Goal: Task Accomplishment & Management: Manage account settings

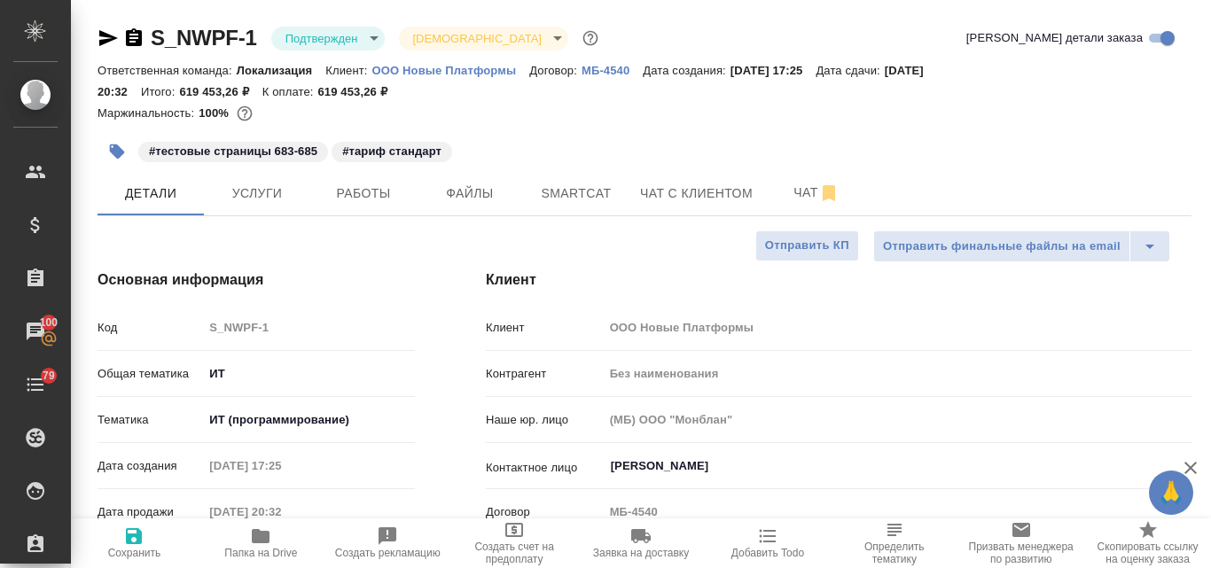
select select "RU"
click at [236, 192] on span "Услуги" at bounding box center [257, 194] width 85 height 22
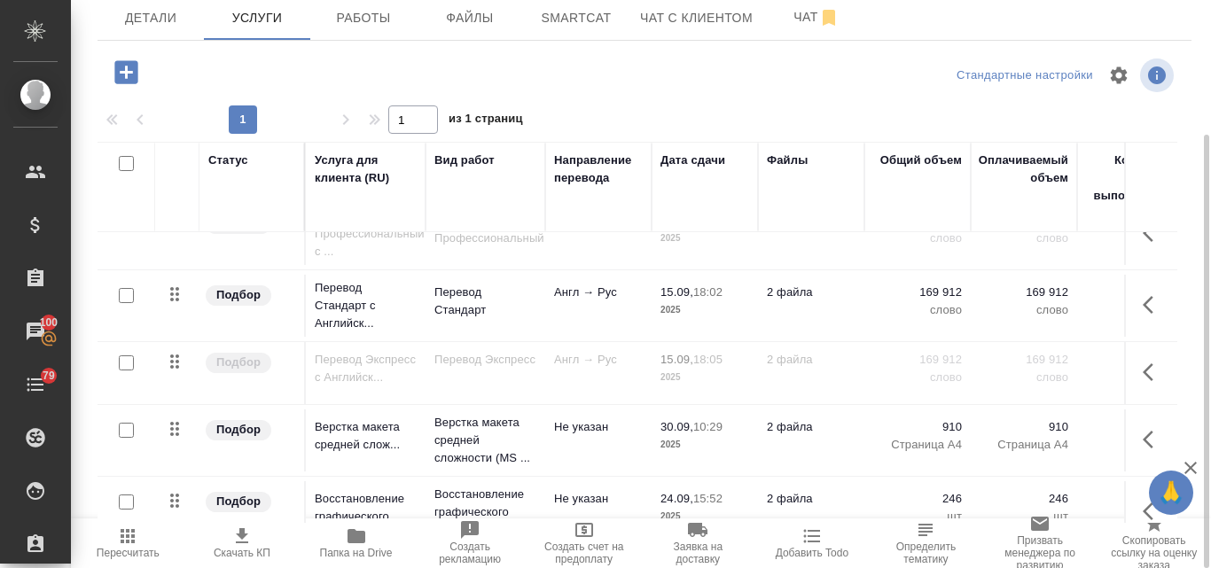
scroll to position [74, 0]
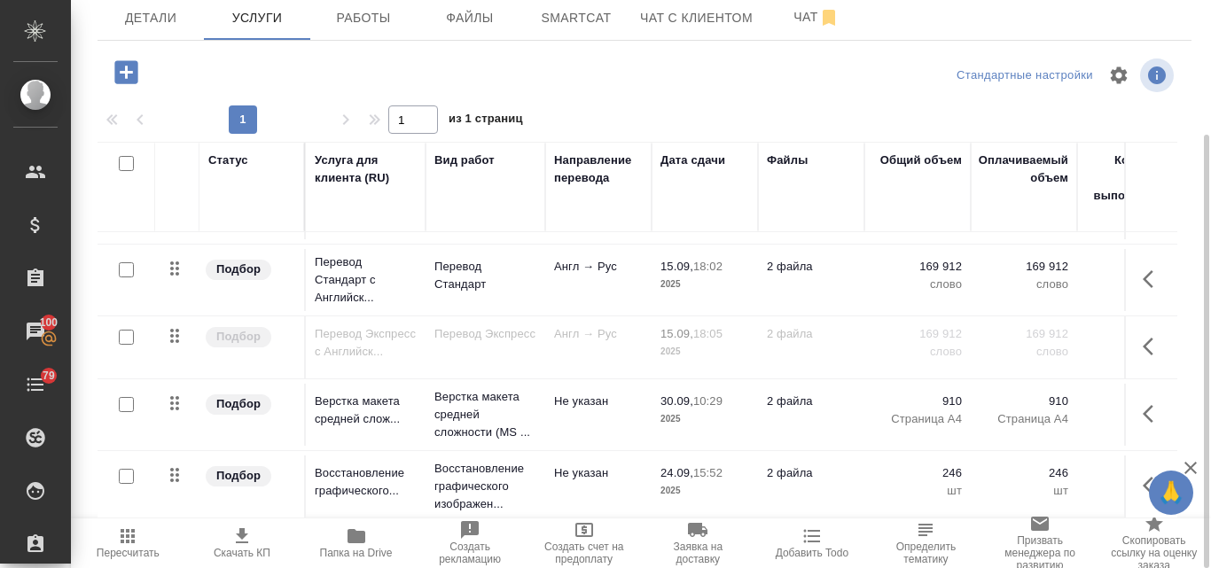
click at [125, 262] on input "checkbox" at bounding box center [126, 269] width 15 height 15
checkbox input "true"
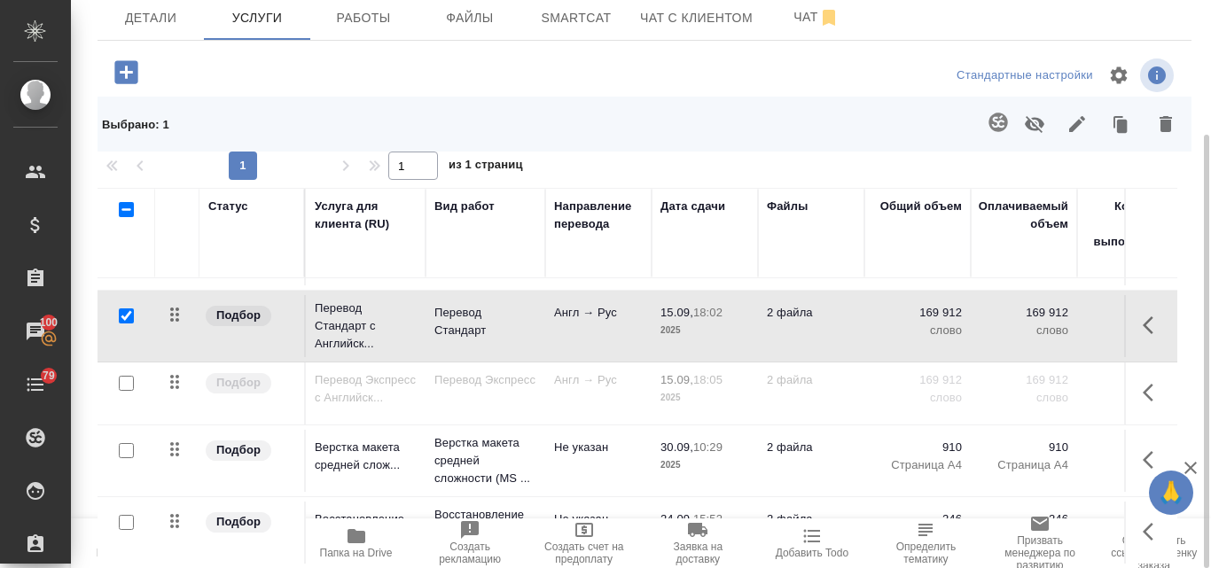
click at [124, 376] on input "checkbox" at bounding box center [126, 383] width 15 height 15
checkbox input "true"
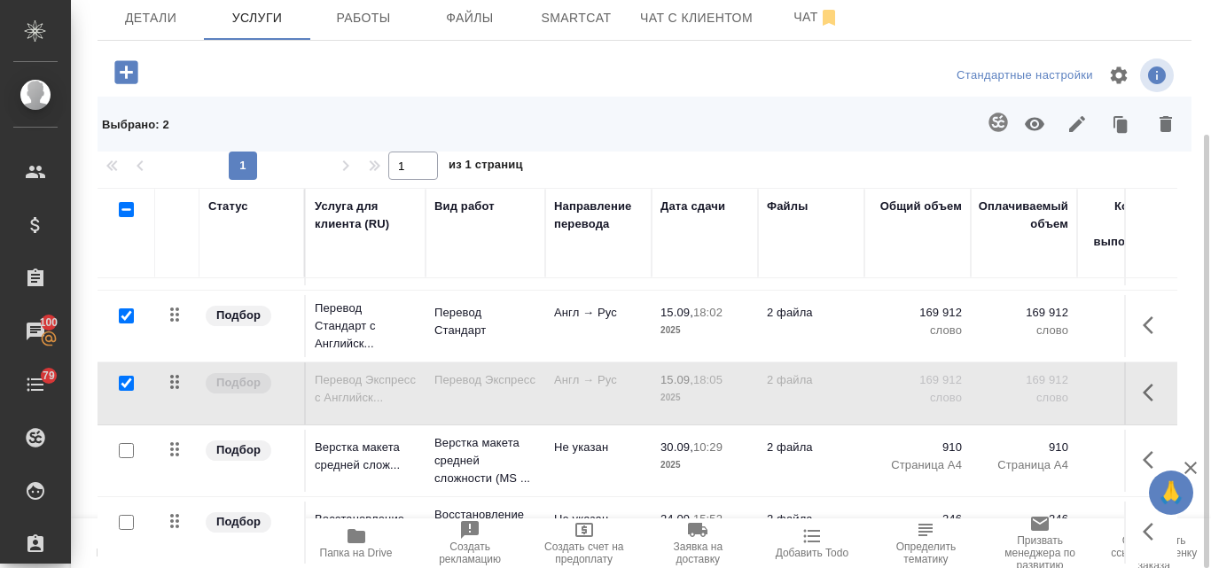
click at [121, 443] on input "checkbox" at bounding box center [126, 450] width 15 height 15
checkbox input "true"
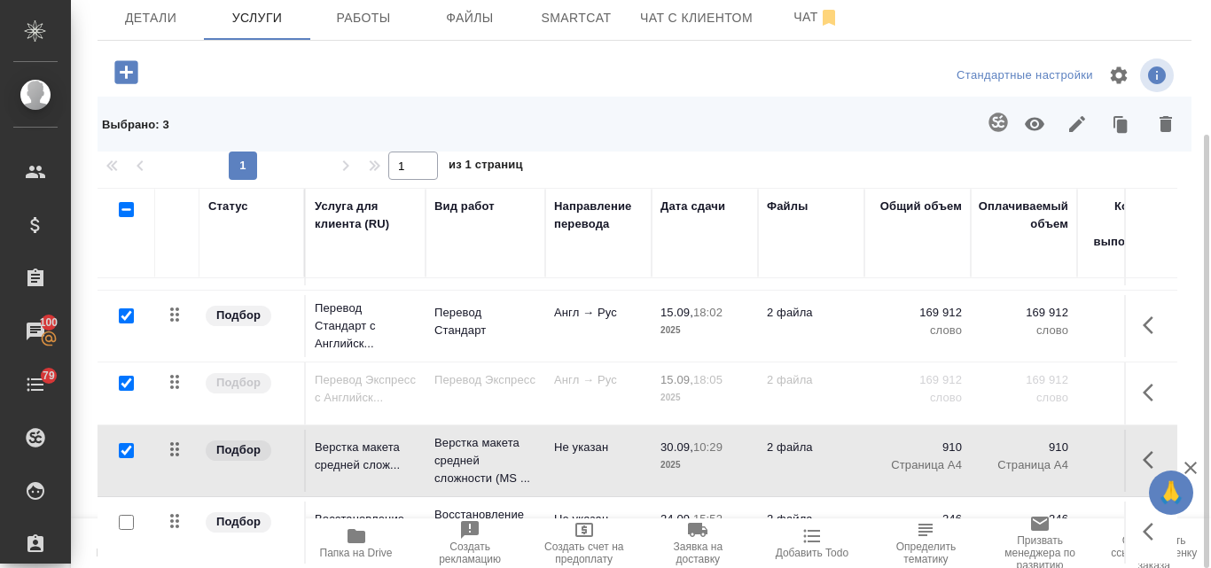
click at [127, 515] on input "checkbox" at bounding box center [126, 522] width 15 height 15
checkbox input "true"
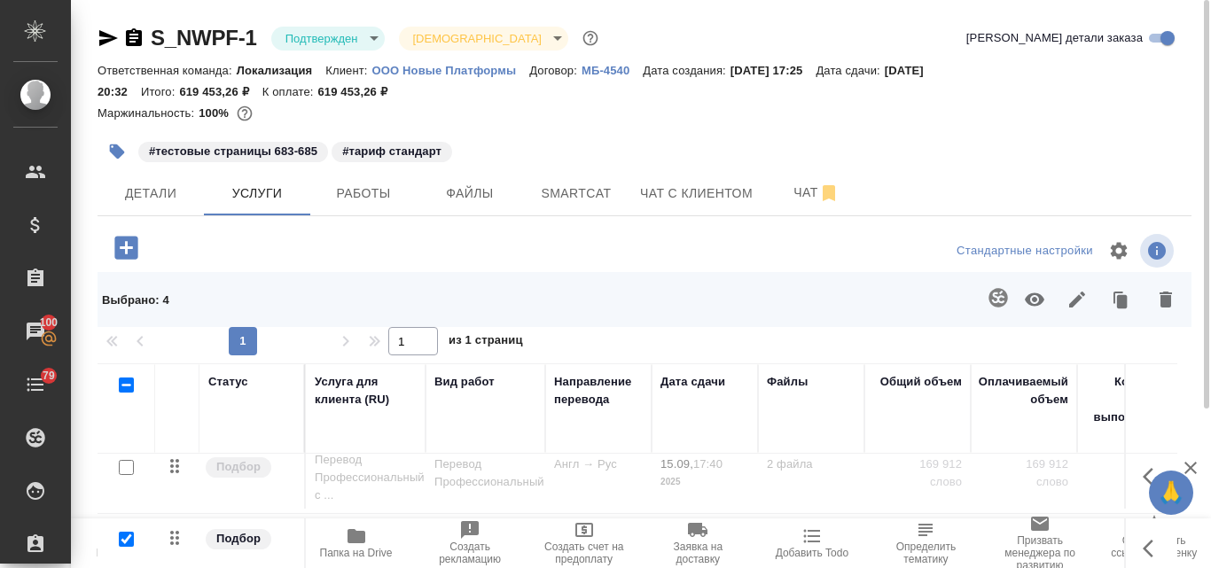
scroll to position [0, 0]
click at [1030, 295] on icon "button" at bounding box center [1035, 299] width 20 height 13
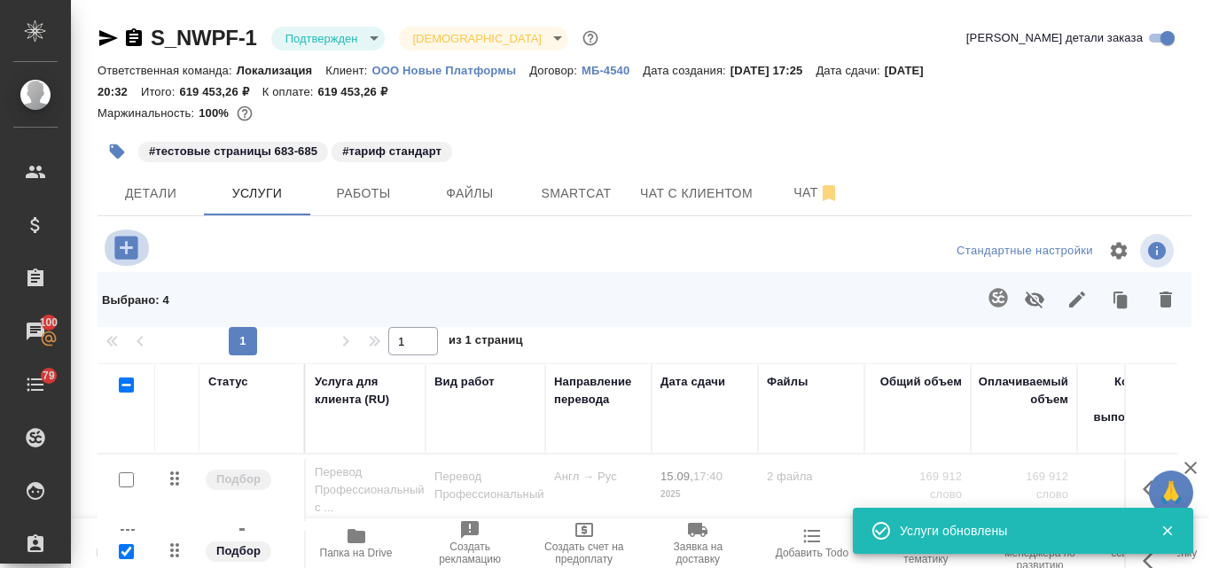
click at [127, 254] on icon "button" at bounding box center [125, 247] width 23 height 23
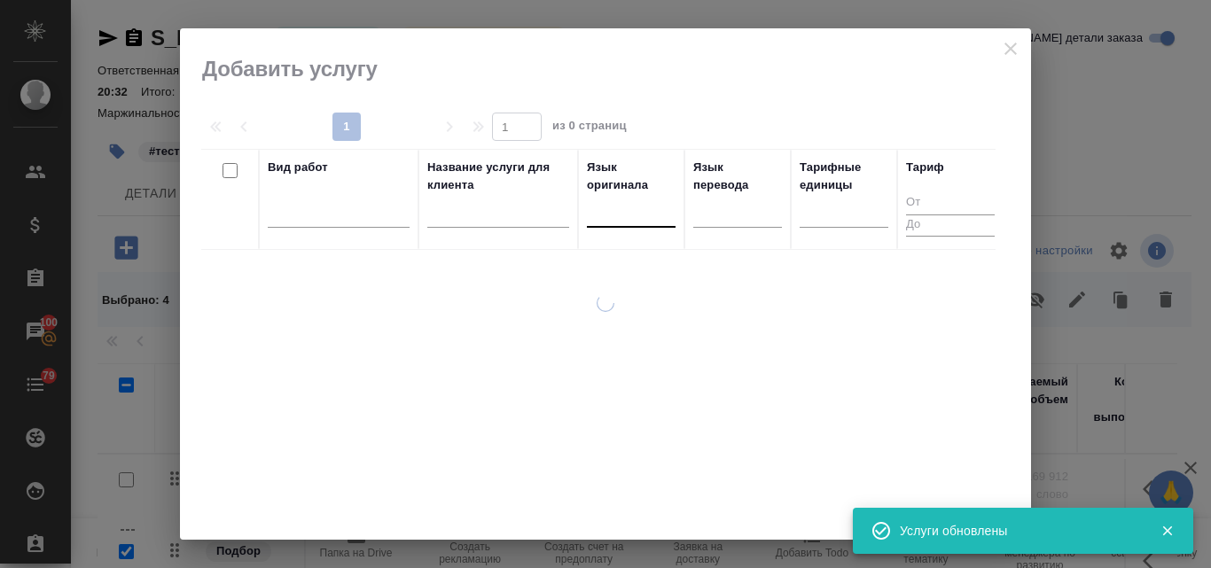
click at [615, 219] on div at bounding box center [631, 210] width 89 height 26
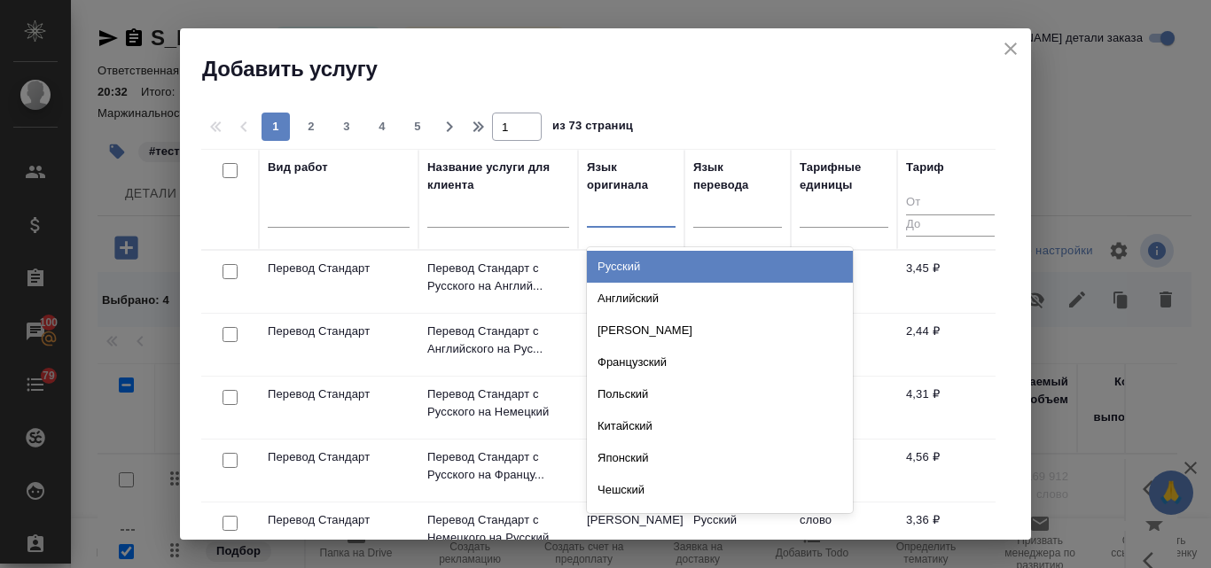
click at [1010, 54] on icon "close" at bounding box center [1010, 48] width 21 height 21
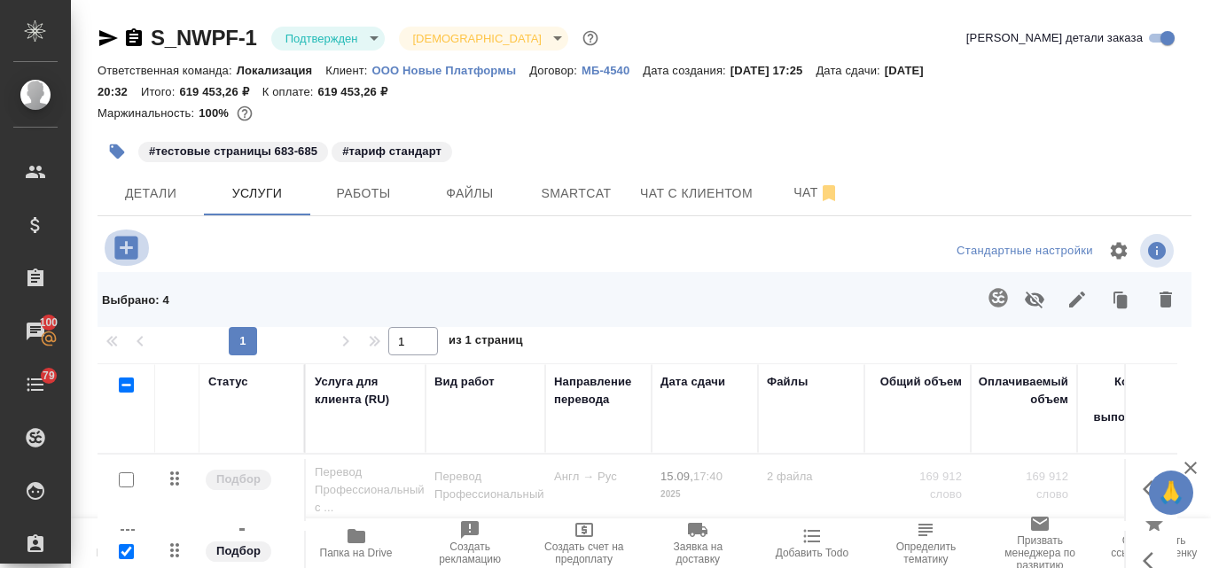
click at [128, 244] on icon "button" at bounding box center [125, 247] width 23 height 23
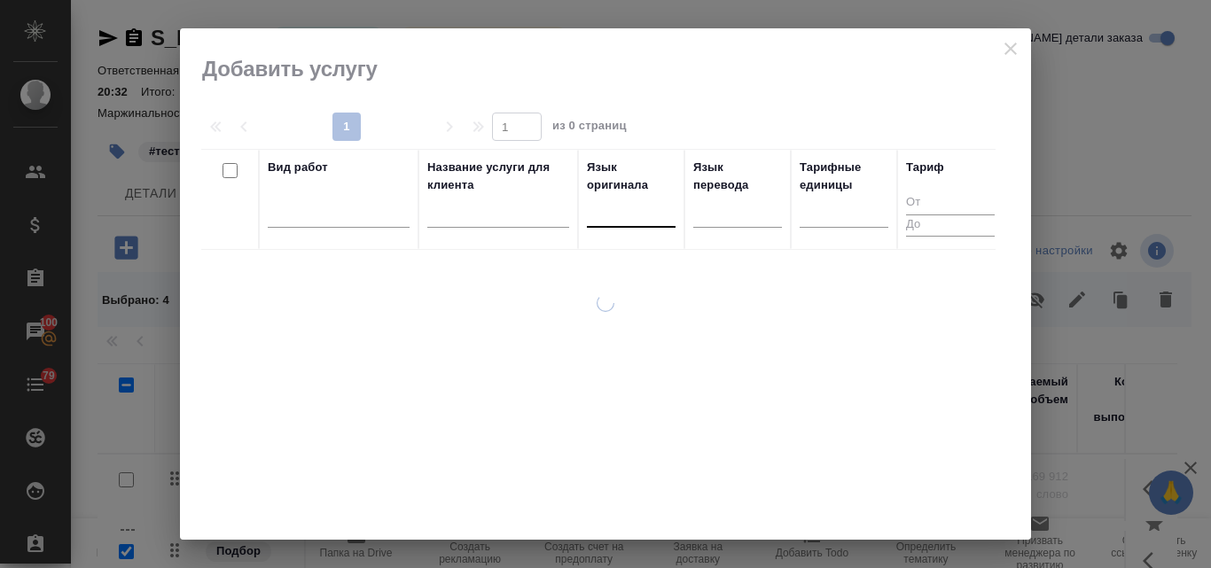
click at [614, 197] on div at bounding box center [631, 210] width 89 height 26
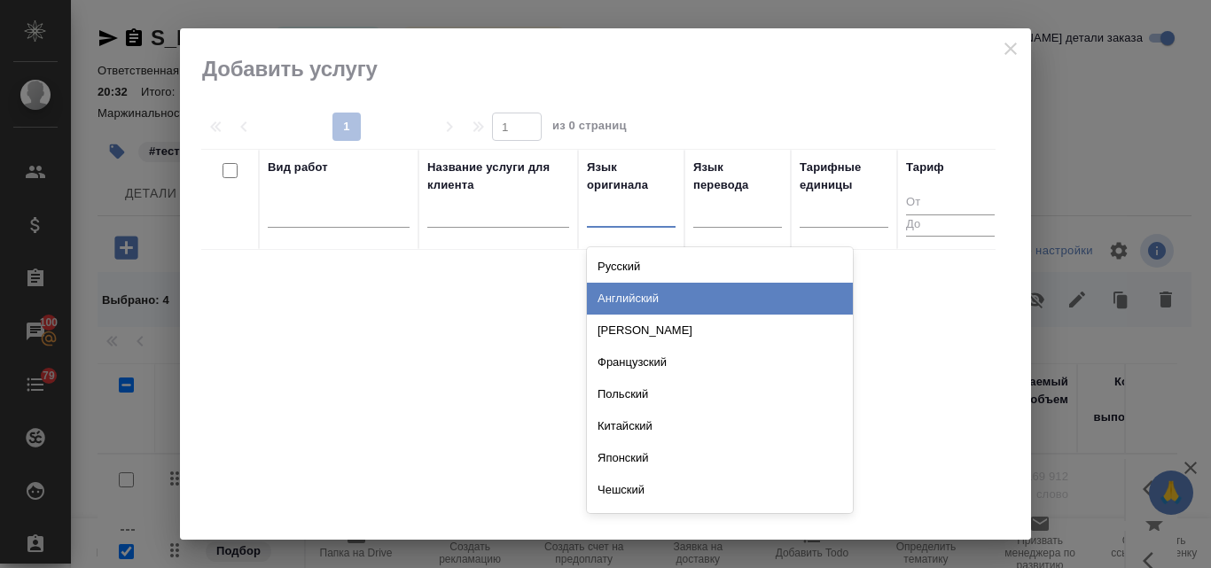
click at [608, 297] on div "Английский" at bounding box center [720, 299] width 266 height 32
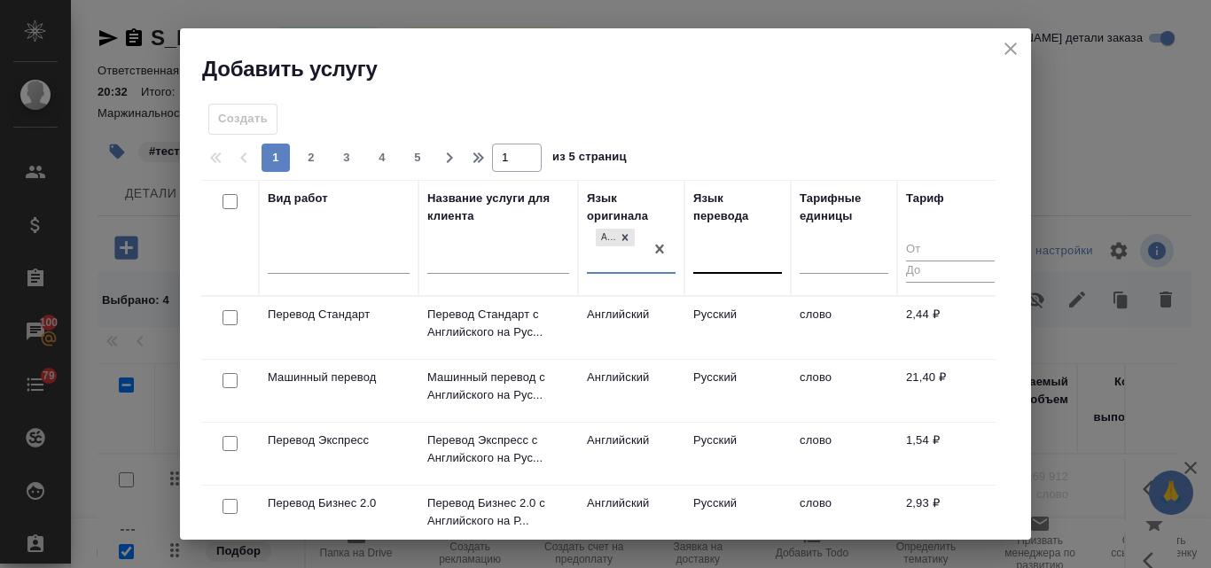
click at [716, 246] on div at bounding box center [737, 257] width 89 height 26
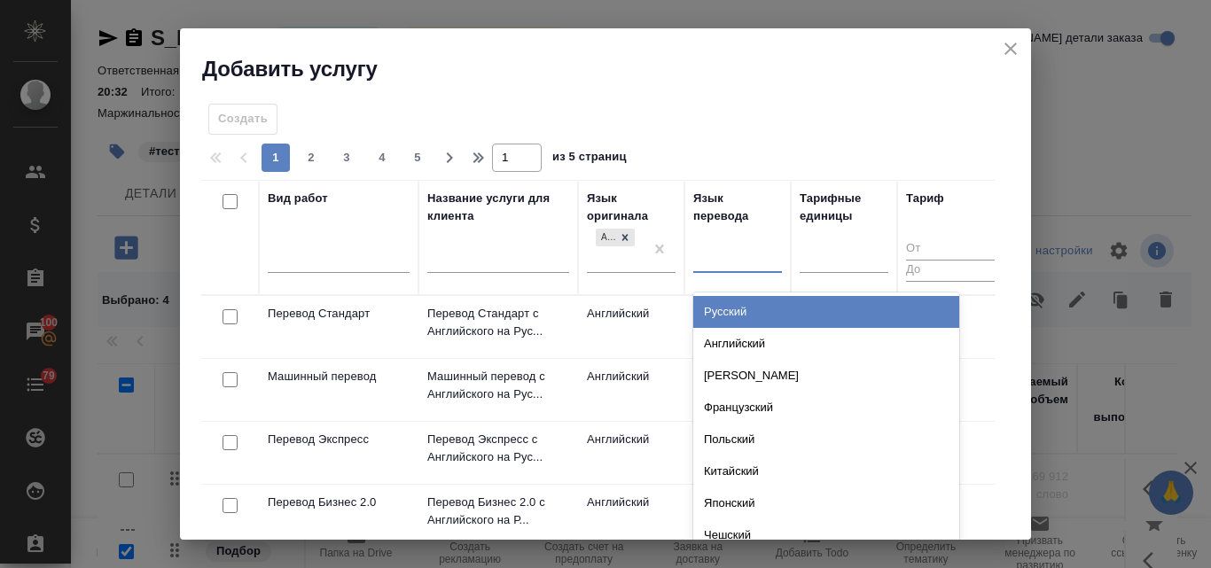
click at [723, 305] on div "Русский" at bounding box center [826, 312] width 266 height 32
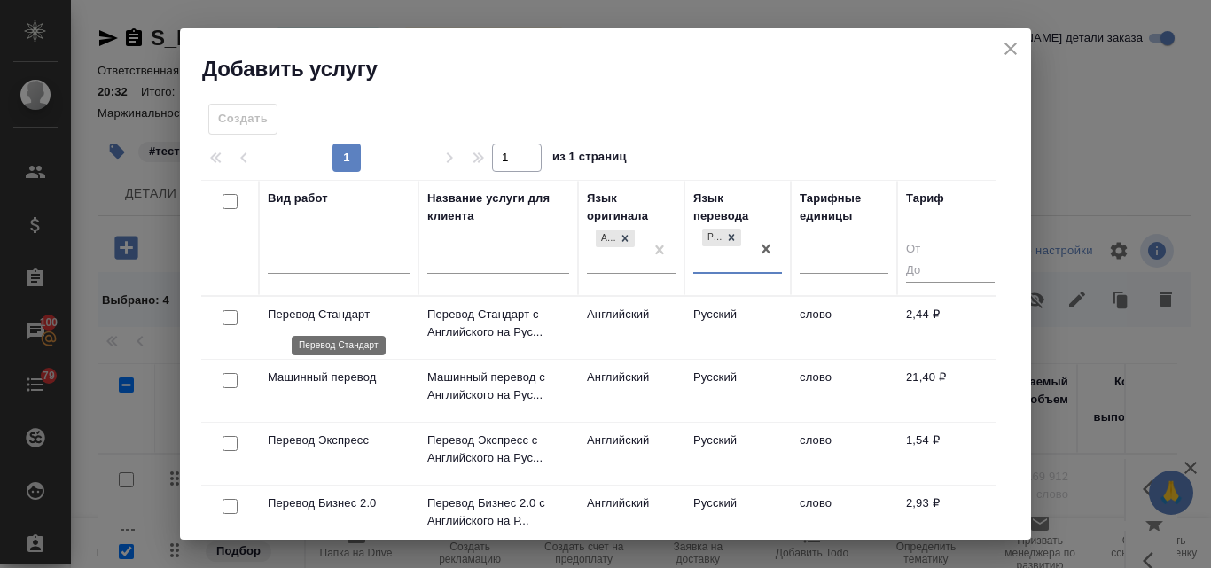
click at [350, 313] on p "Перевод Стандарт" at bounding box center [339, 315] width 142 height 18
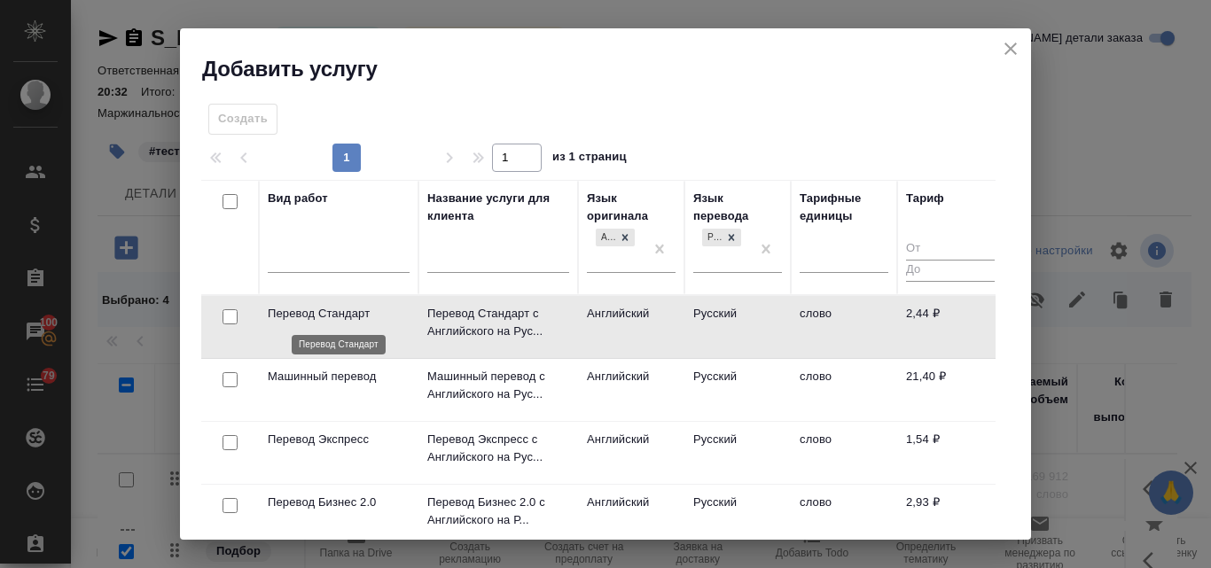
click at [350, 313] on p "Перевод Стандарт" at bounding box center [339, 314] width 142 height 18
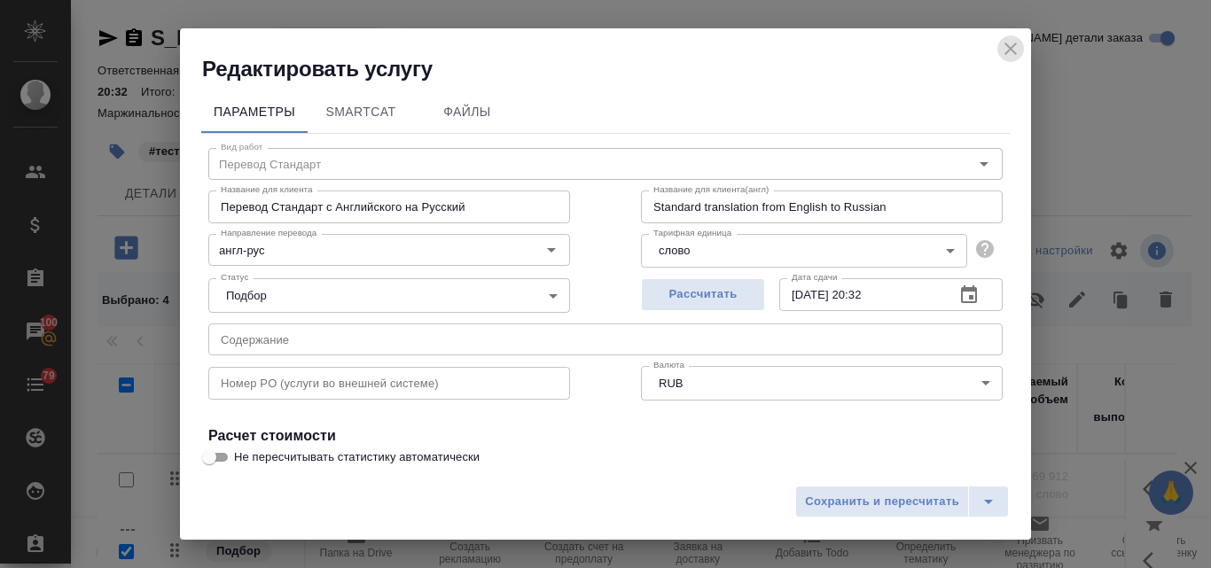
click at [1017, 51] on icon "close" at bounding box center [1010, 48] width 21 height 21
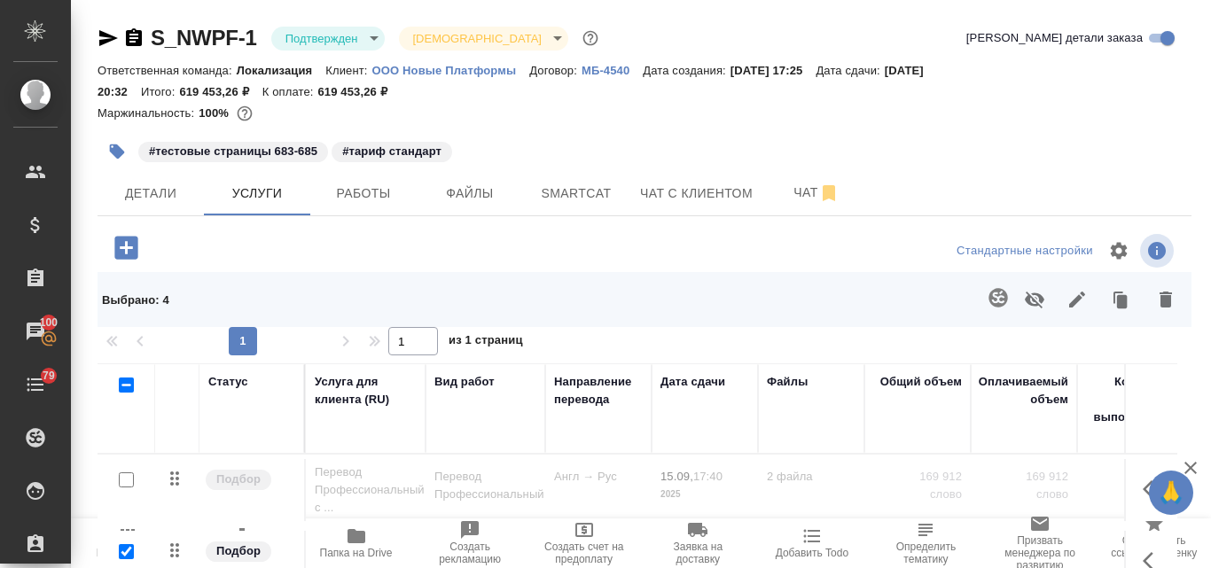
click at [464, 246] on div at bounding box center [644, 251] width 364 height 43
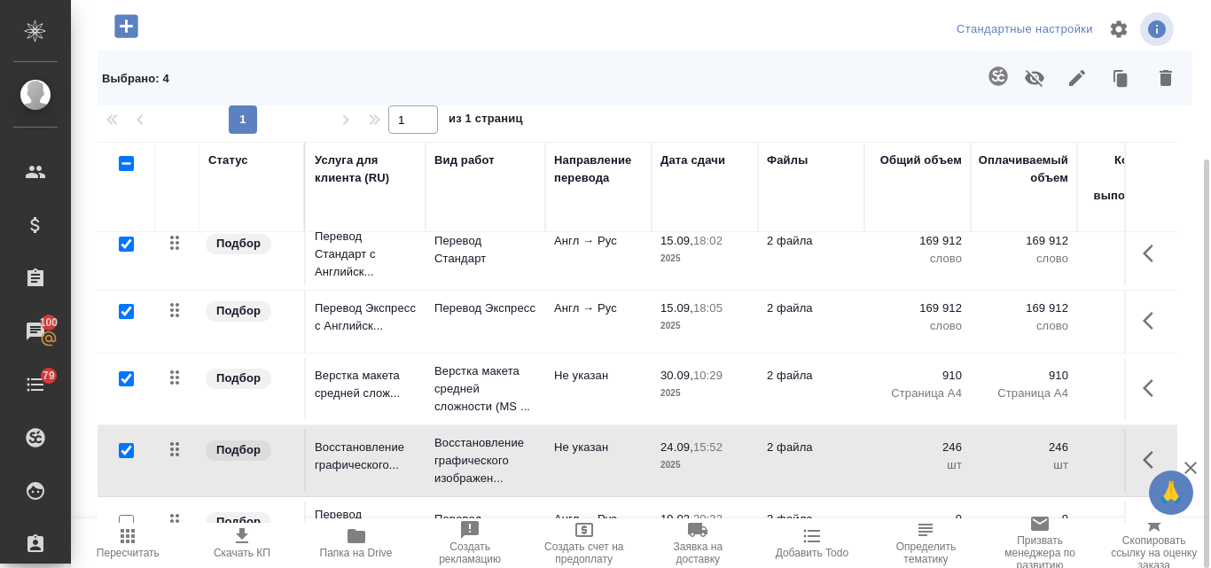
scroll to position [145, 0]
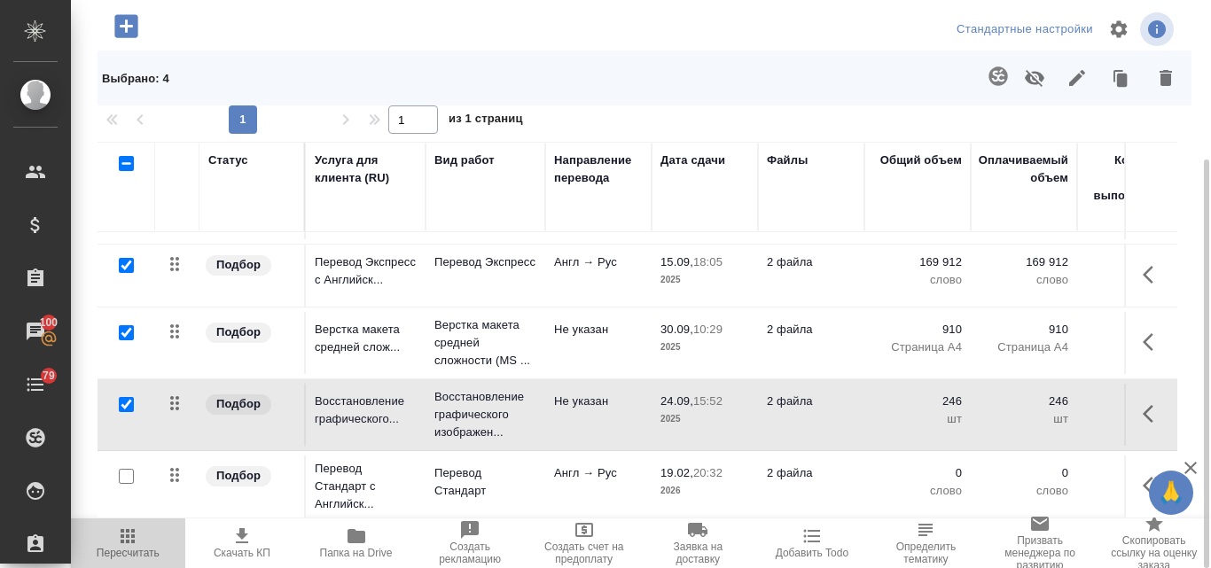
click at [134, 546] on icon "button" at bounding box center [127, 536] width 21 height 21
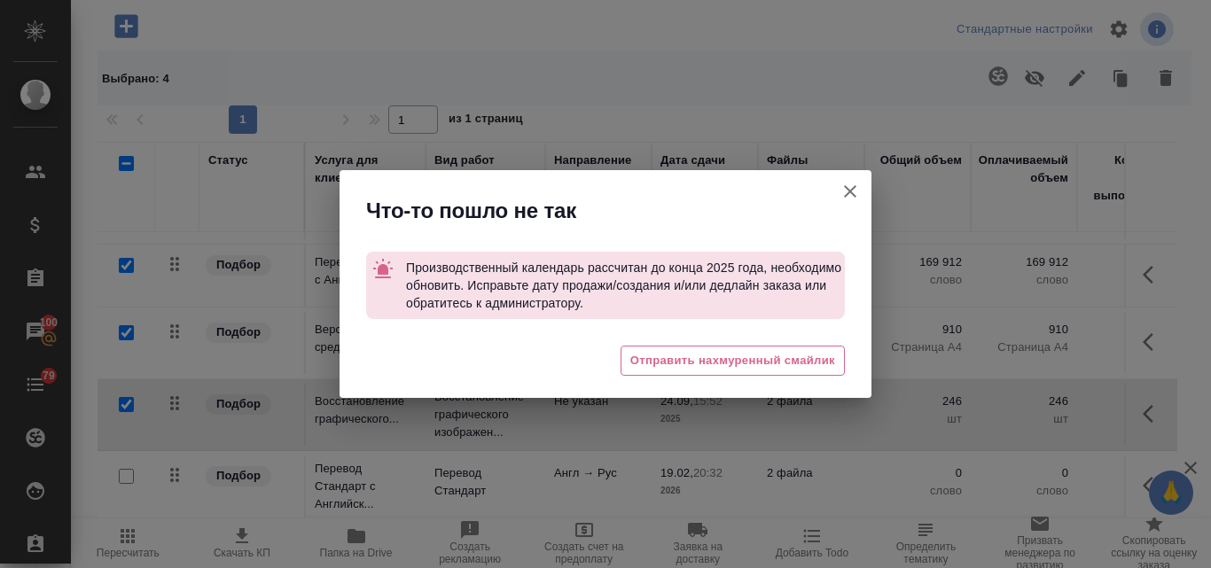
click at [847, 195] on icon "button" at bounding box center [850, 191] width 12 height 12
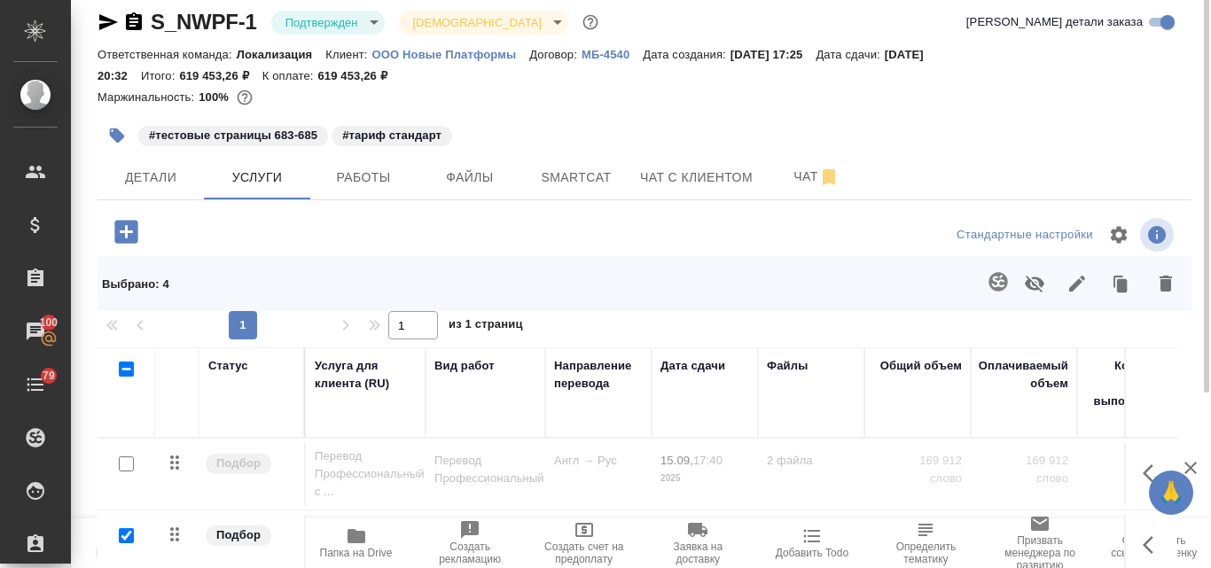
scroll to position [0, 0]
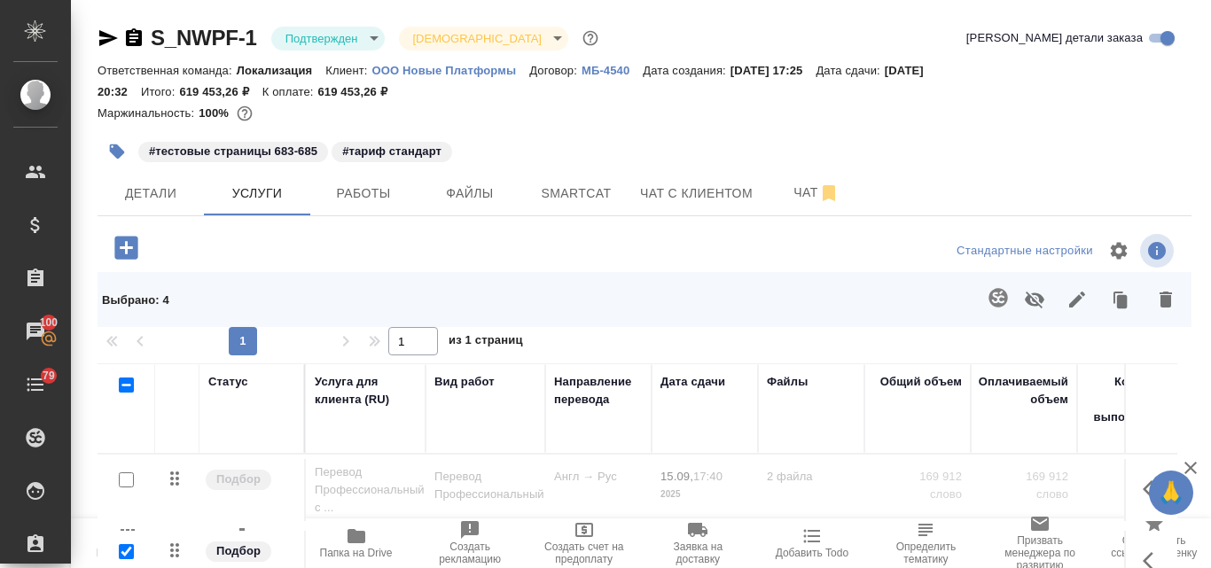
click at [1025, 304] on icon "button" at bounding box center [1035, 300] width 20 height 17
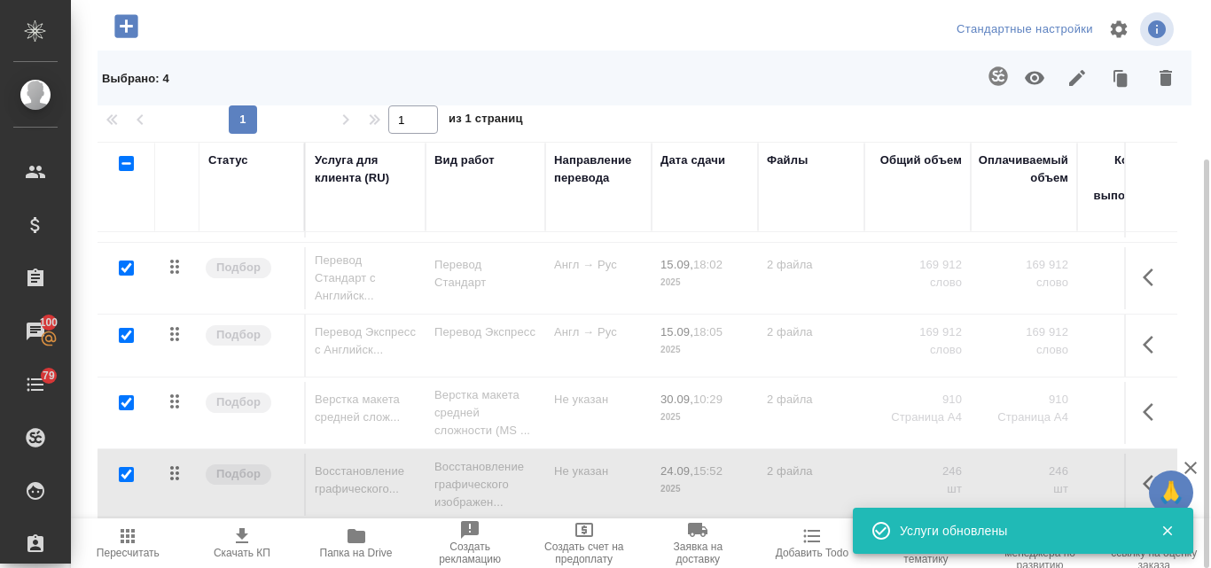
scroll to position [89, 0]
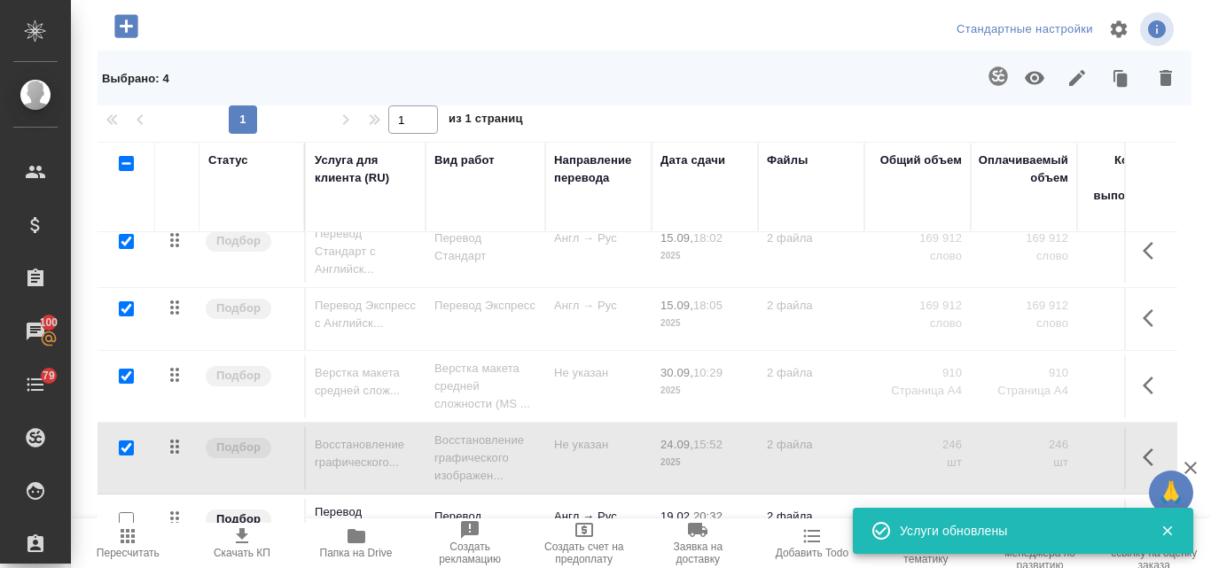
click at [125, 155] on div at bounding box center [121, 164] width 30 height 25
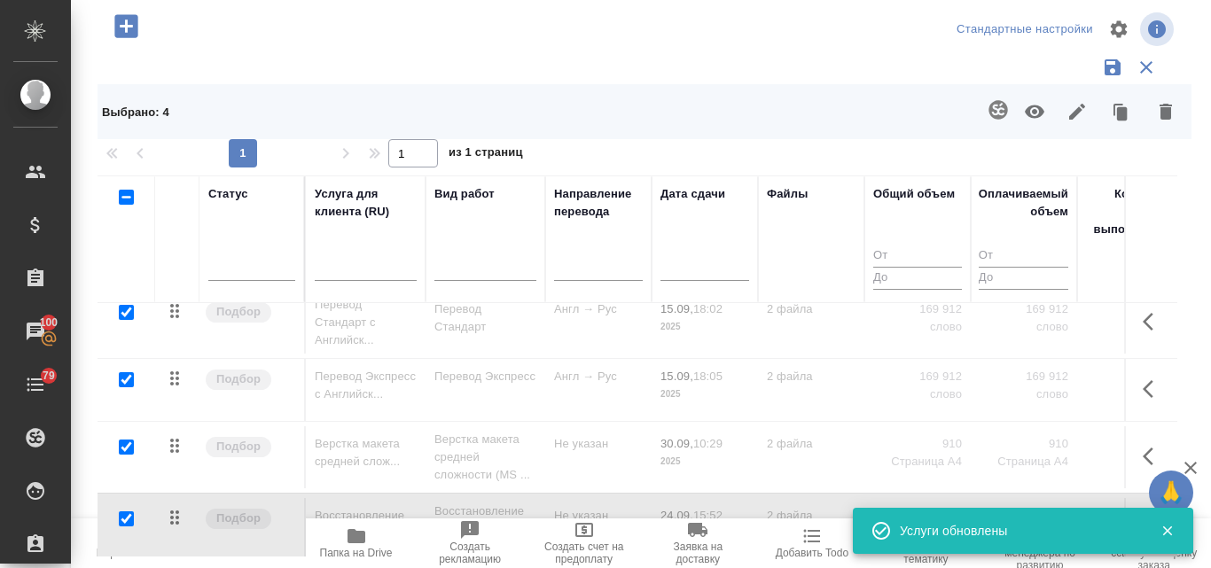
click at [452, 29] on div at bounding box center [280, 26] width 364 height 36
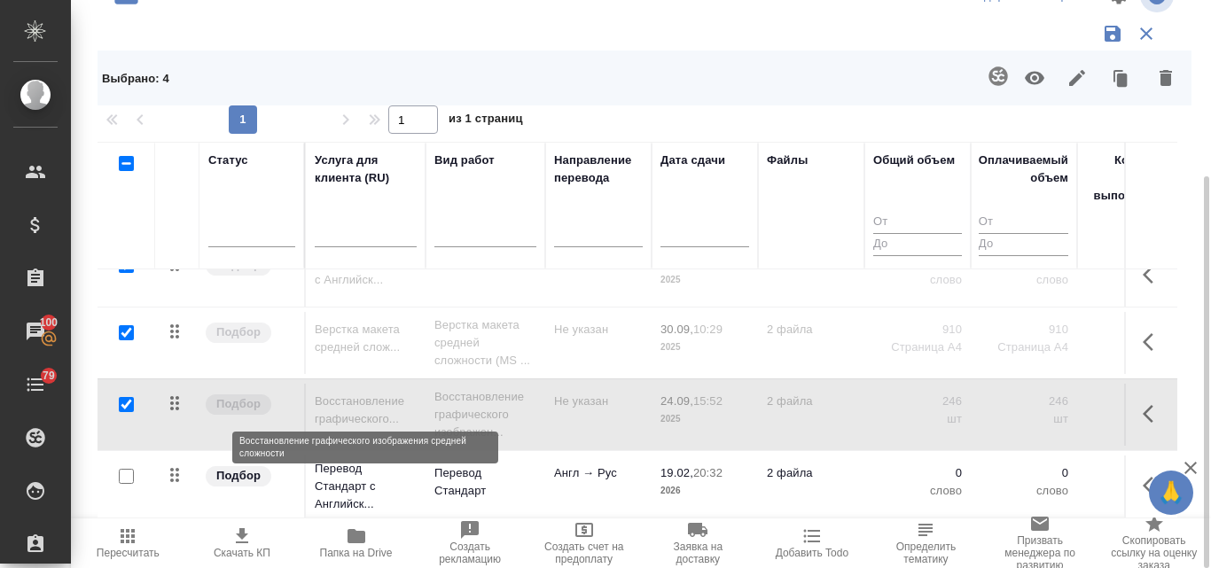
scroll to position [183, 0]
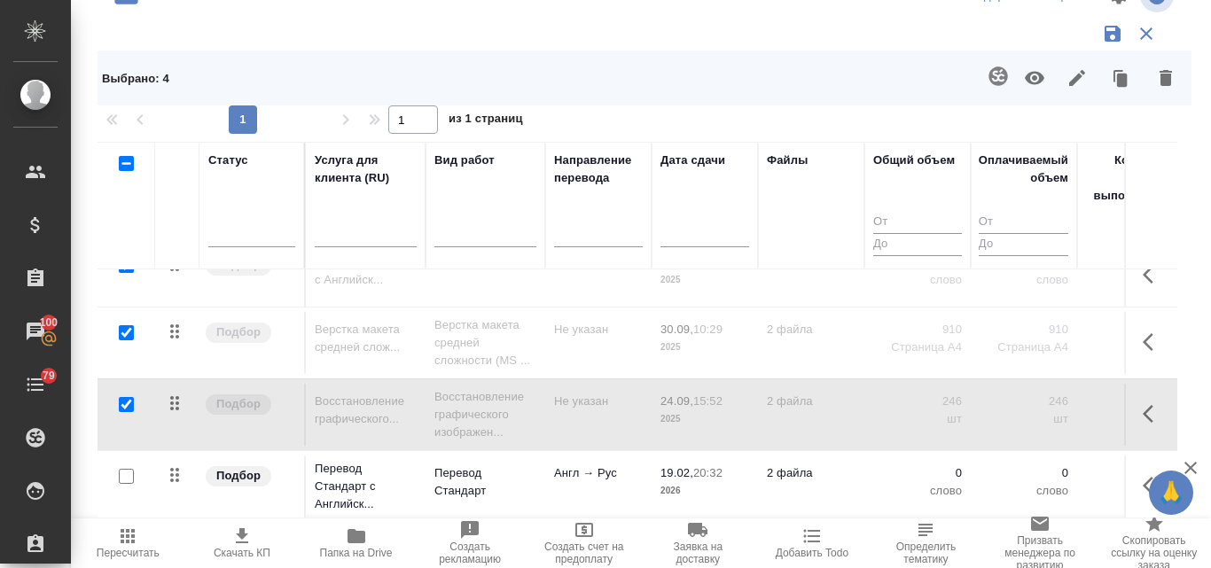
click at [603, 466] on p "Англ → Рус" at bounding box center [598, 474] width 89 height 18
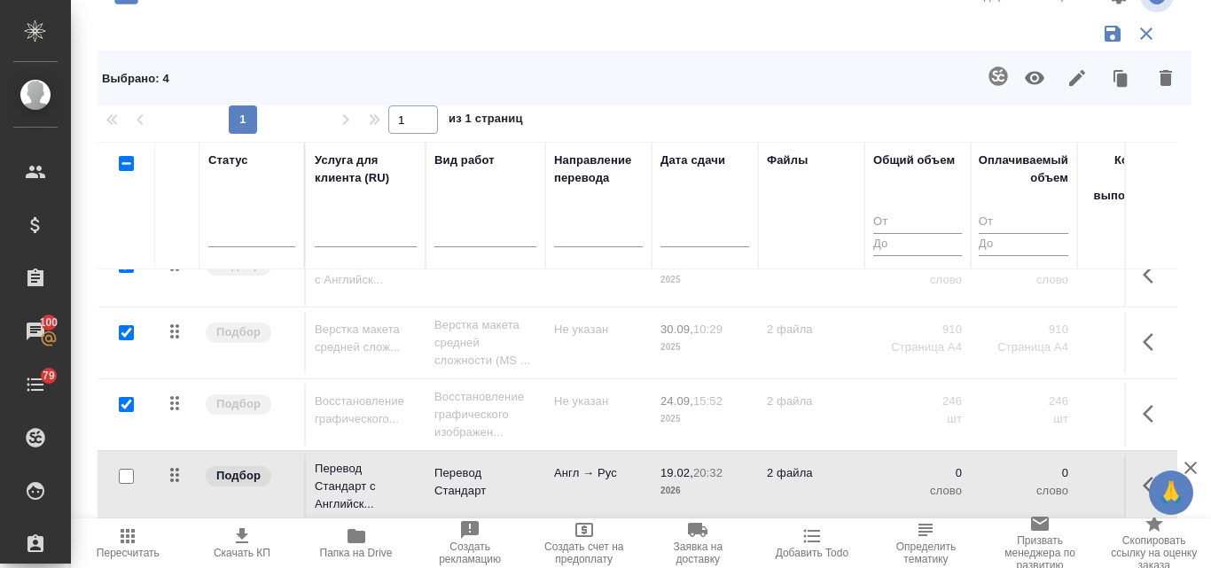
click at [603, 466] on p "Англ → Рус" at bounding box center [598, 474] width 89 height 18
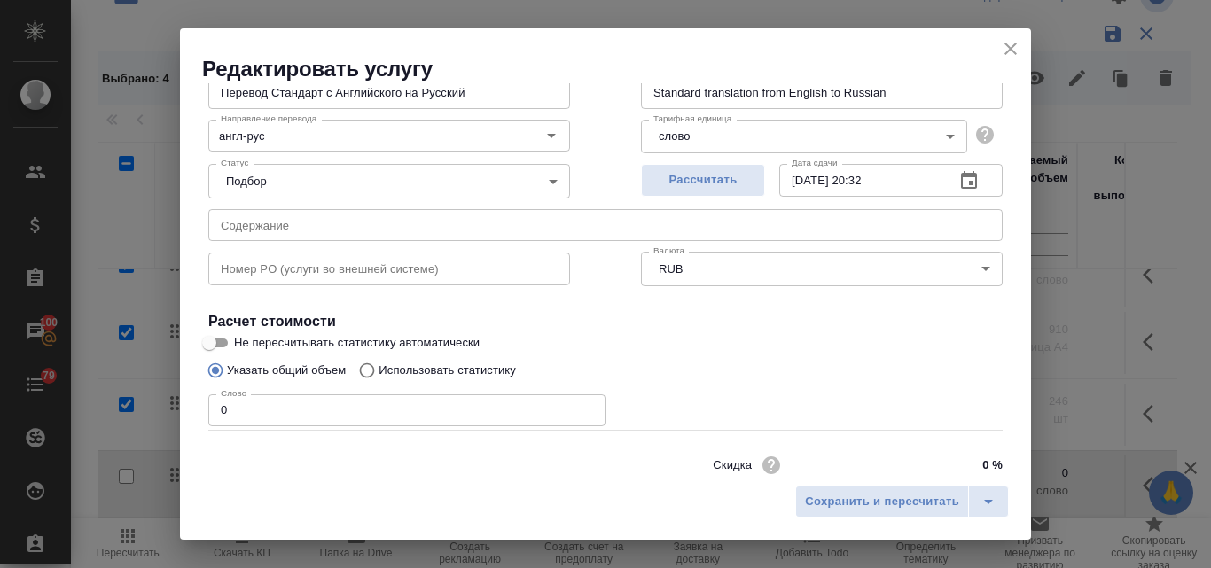
scroll to position [181, 0]
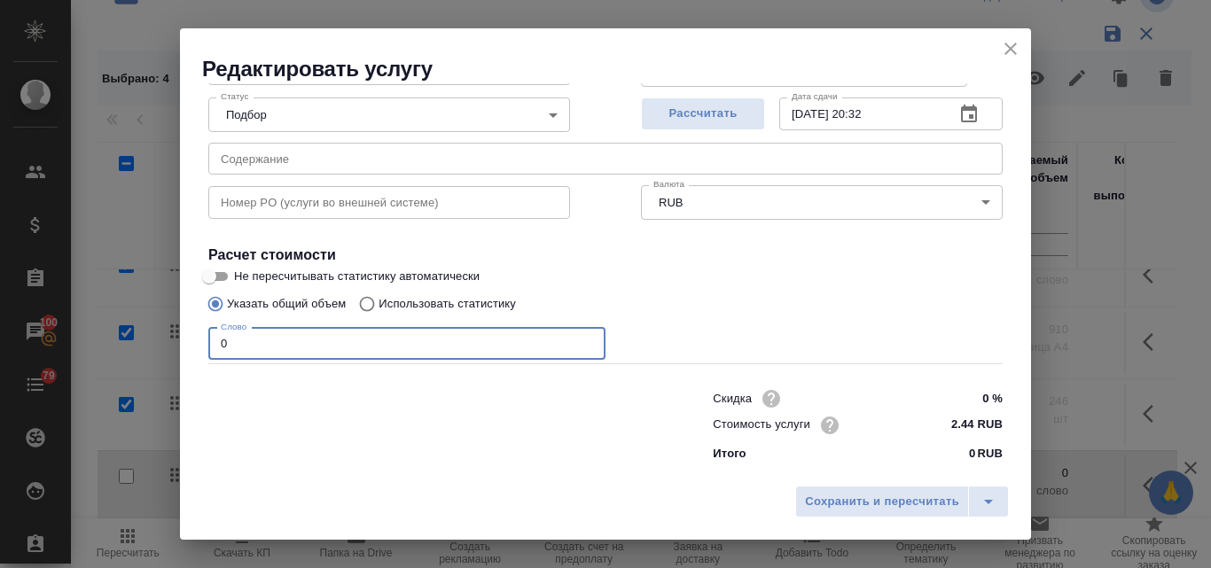
drag, startPoint x: 245, startPoint y: 340, endPoint x: 215, endPoint y: 336, distance: 29.6
click at [215, 336] on input "0" at bounding box center [406, 344] width 397 height 32
type input "553"
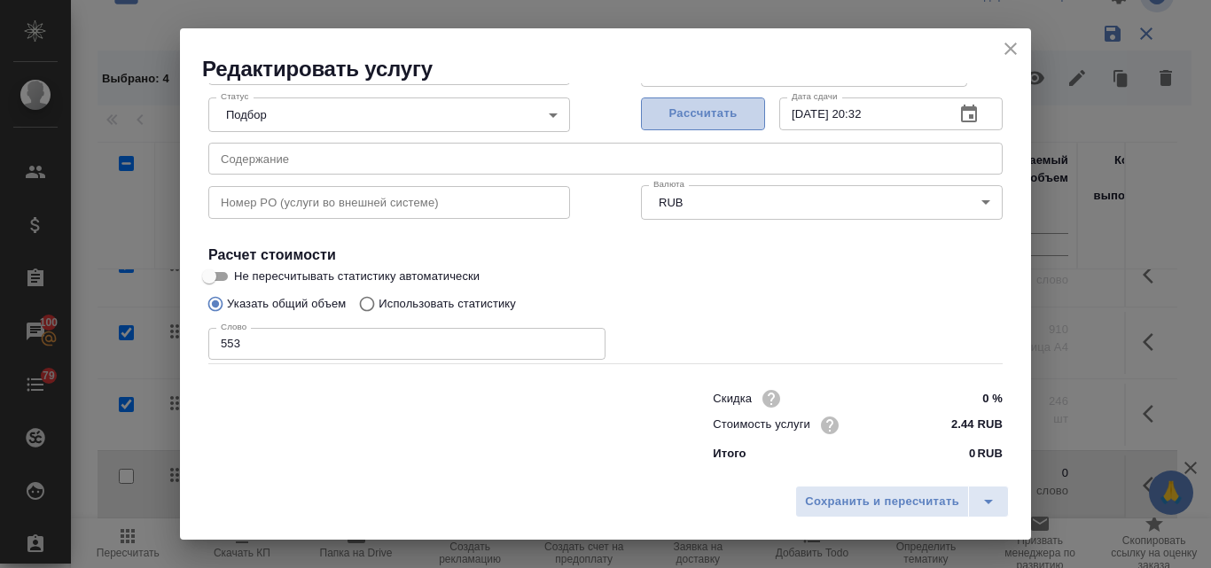
click at [705, 121] on span "Рассчитать" at bounding box center [703, 114] width 105 height 20
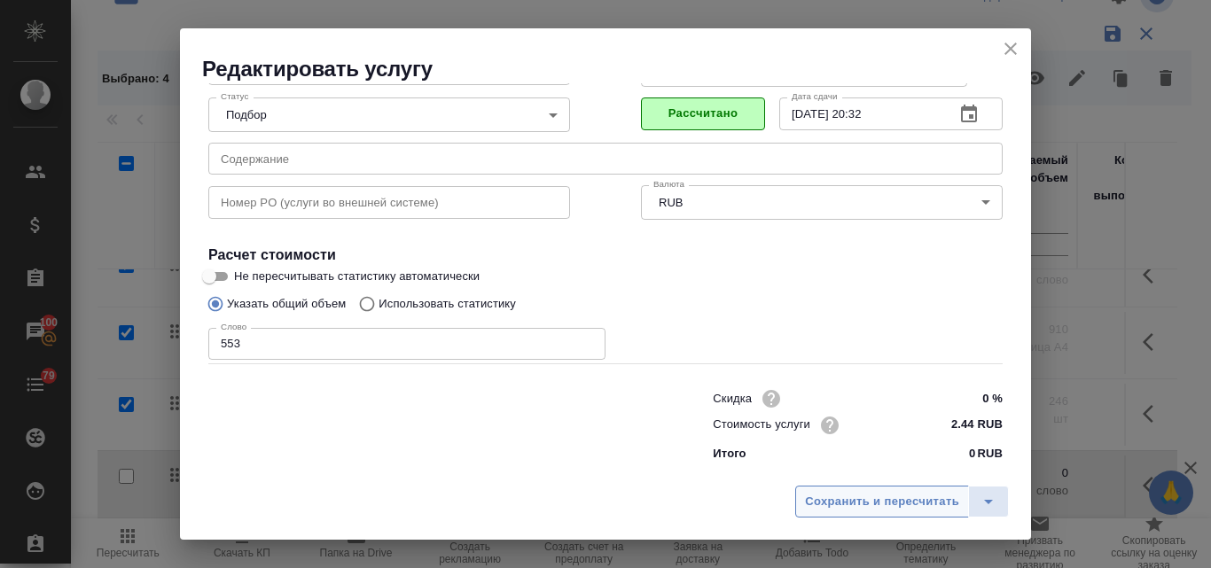
click at [861, 501] on span "Сохранить и пересчитать" at bounding box center [882, 502] width 154 height 20
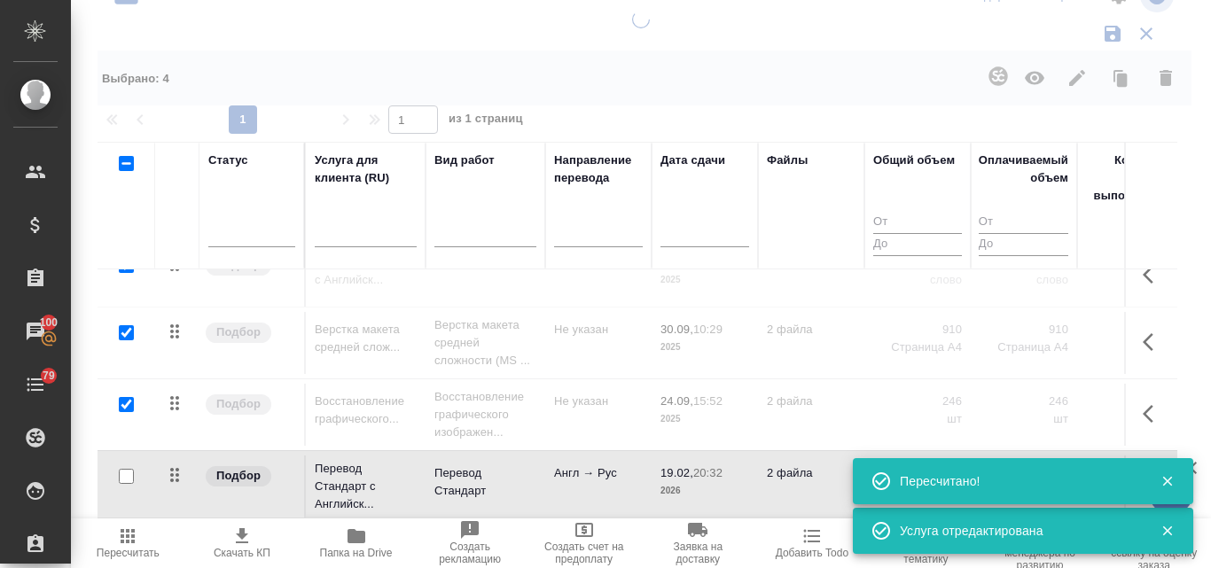
type input "inProgress"
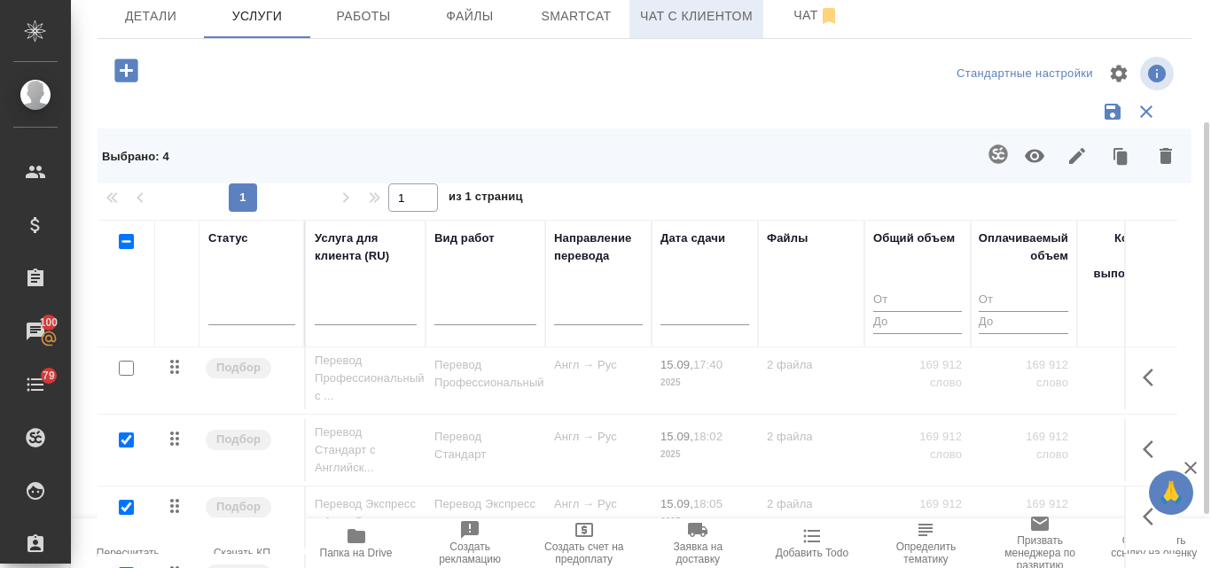
scroll to position [0, 0]
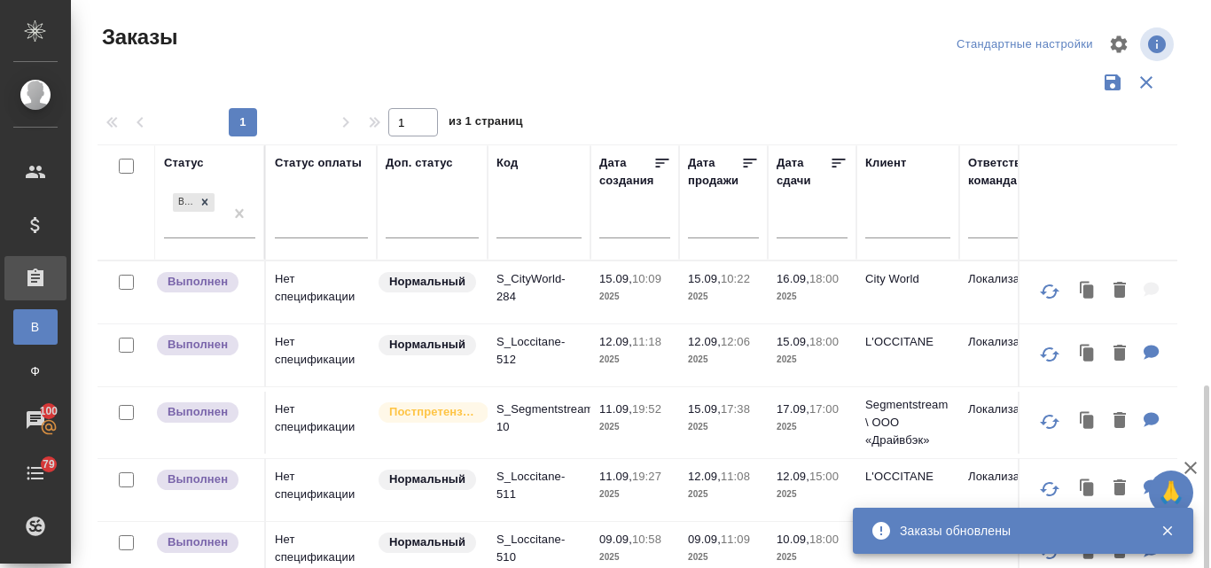
scroll to position [0, 9]
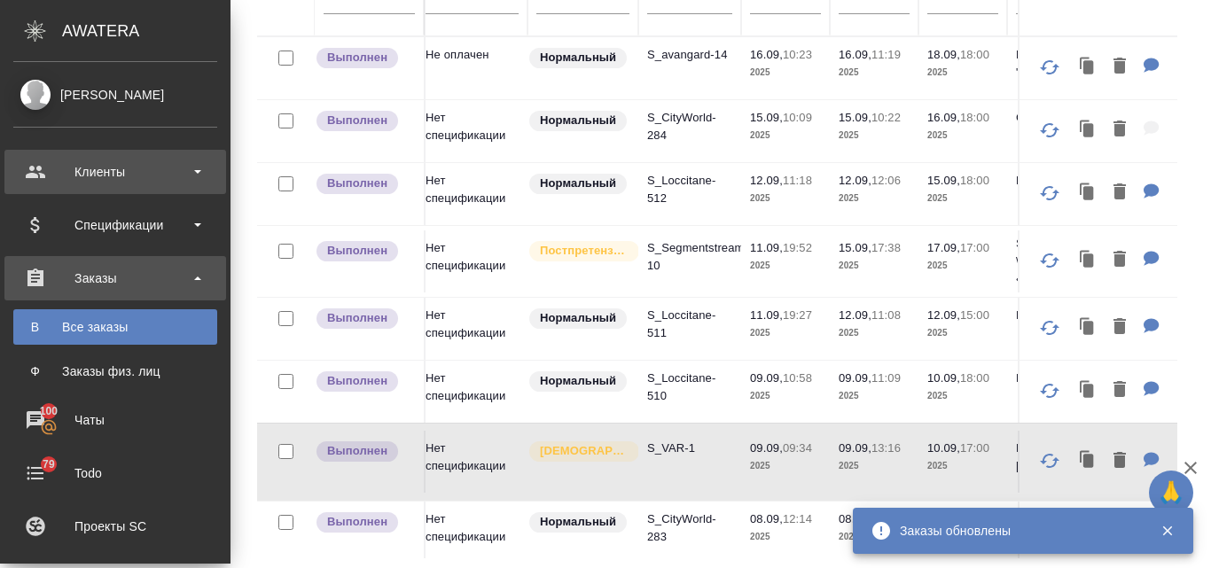
click at [123, 166] on div "Клиенты" at bounding box center [115, 172] width 204 height 27
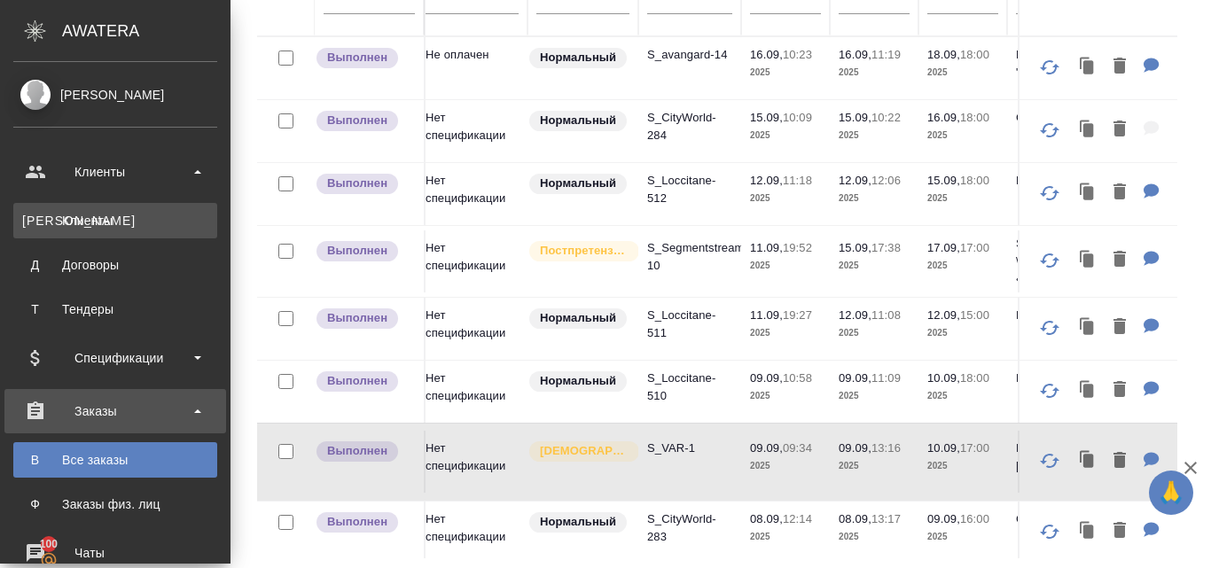
click at [132, 207] on link "К Клиенты" at bounding box center [115, 220] width 204 height 35
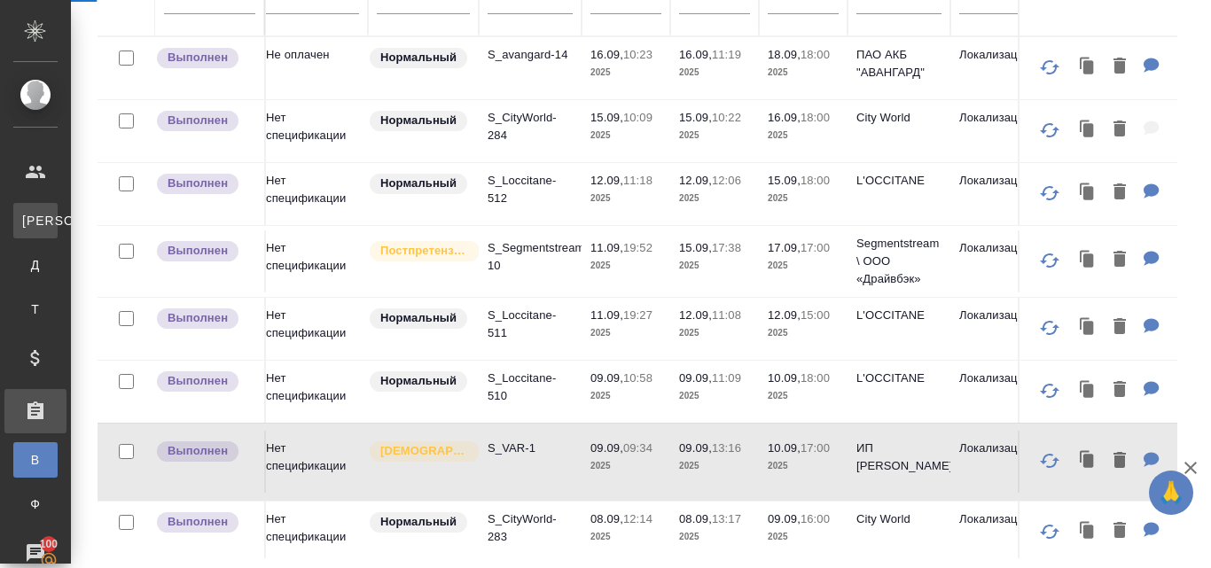
select select "RU"
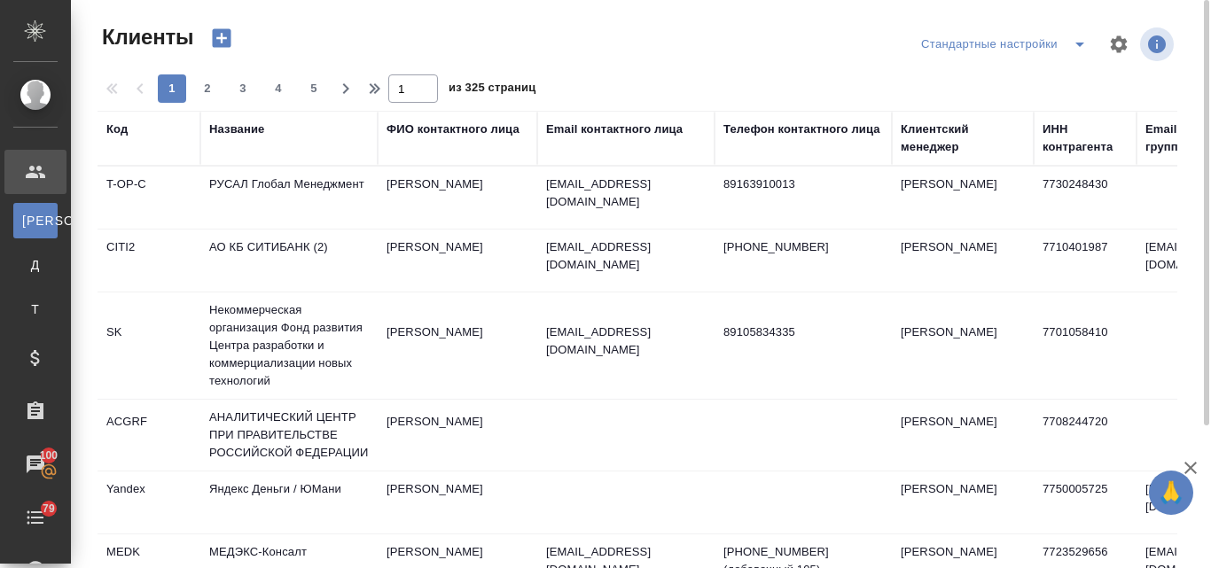
click at [237, 135] on div "Название" at bounding box center [236, 130] width 55 height 18
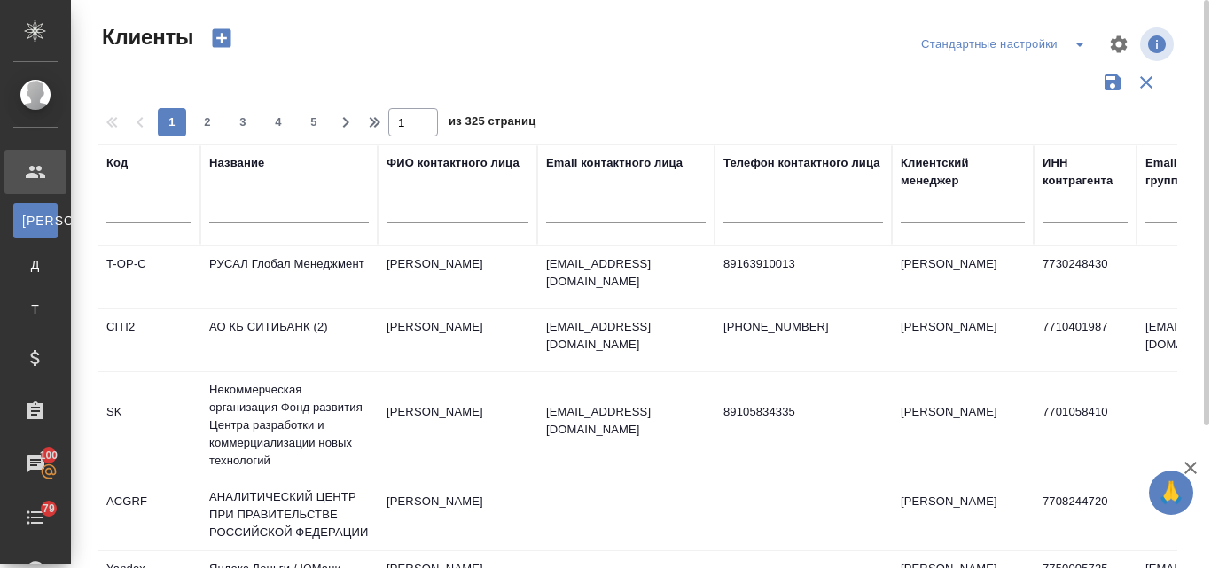
click at [241, 201] on input "text" at bounding box center [289, 212] width 160 height 22
type input "к"
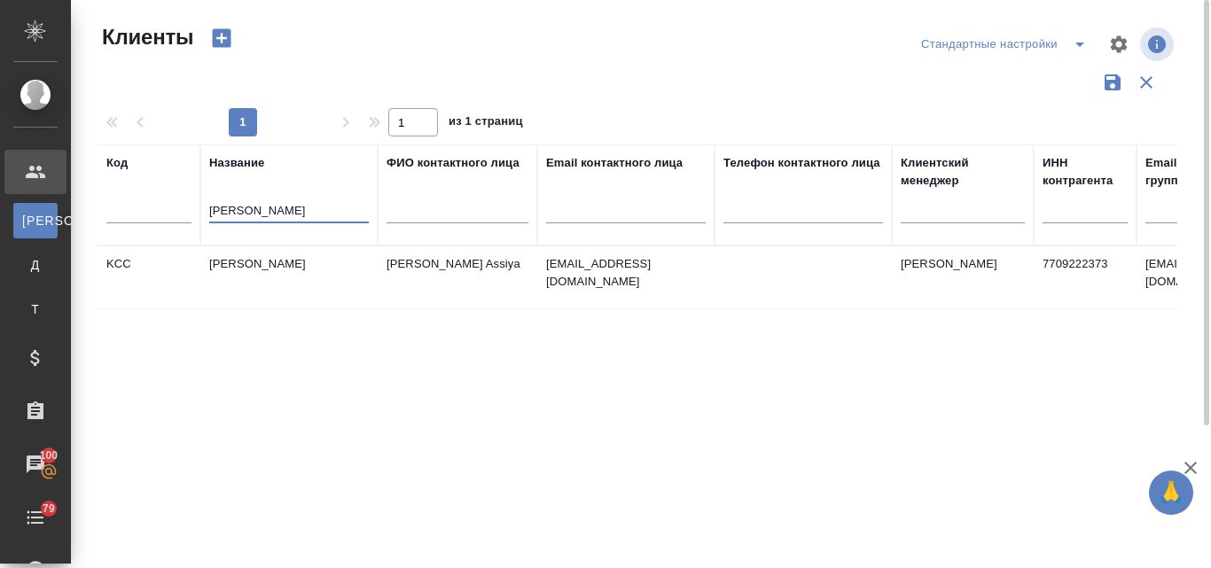
type input "[PERSON_NAME]"
click at [293, 262] on td "[PERSON_NAME]" at bounding box center [288, 277] width 177 height 62
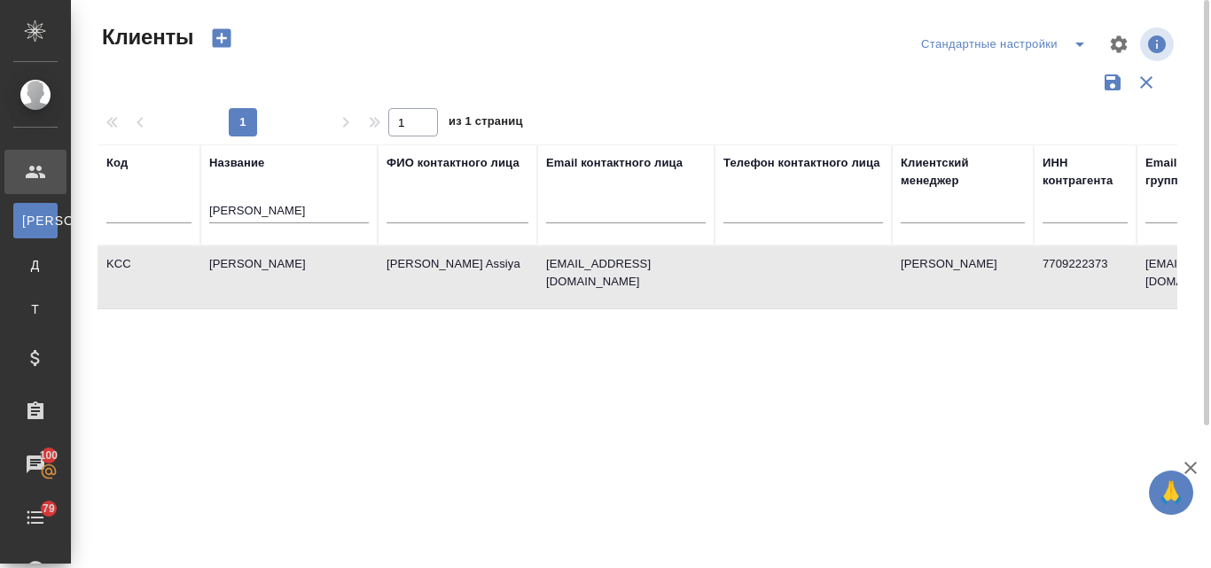
click at [293, 262] on td "[PERSON_NAME]" at bounding box center [288, 277] width 177 height 62
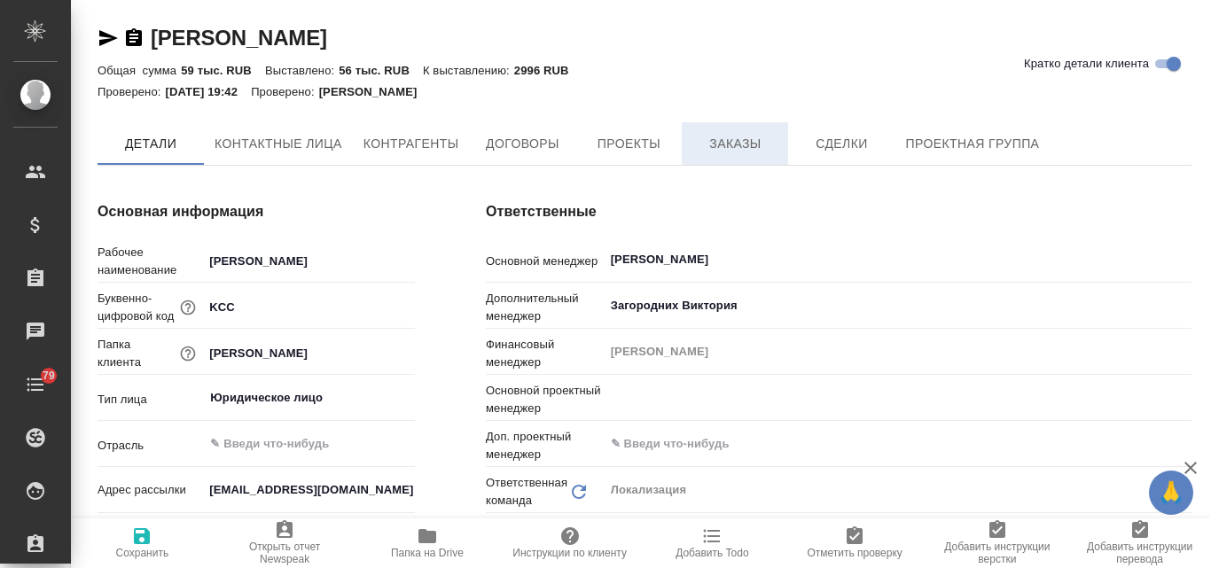
type textarea "x"
type input "[PERSON_NAME]"
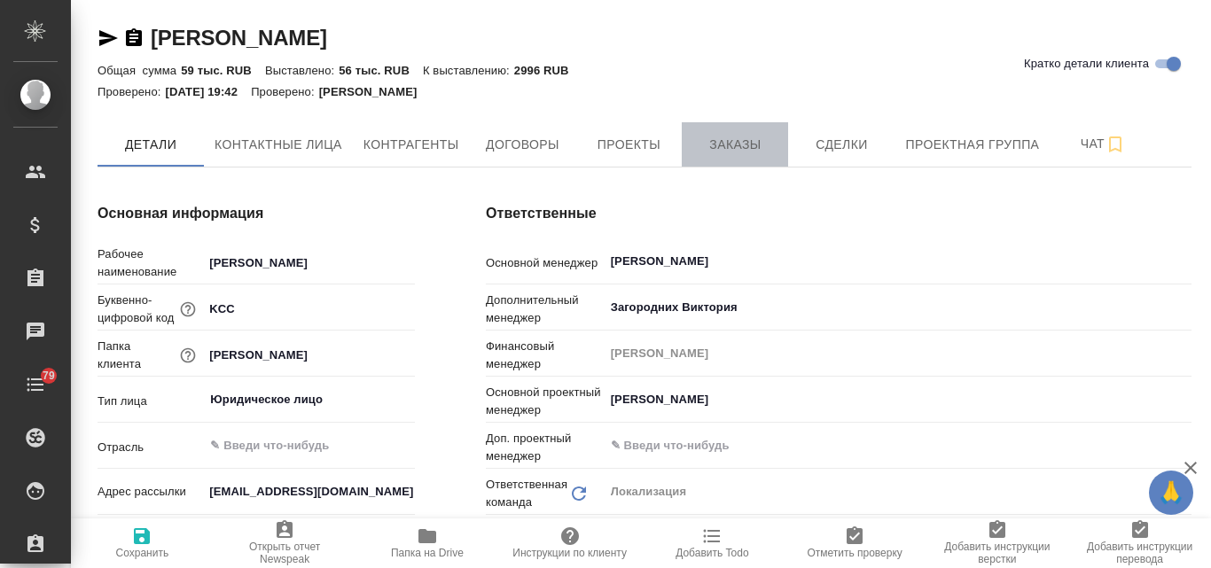
click at [740, 145] on span "Заказы" at bounding box center [734, 145] width 85 height 22
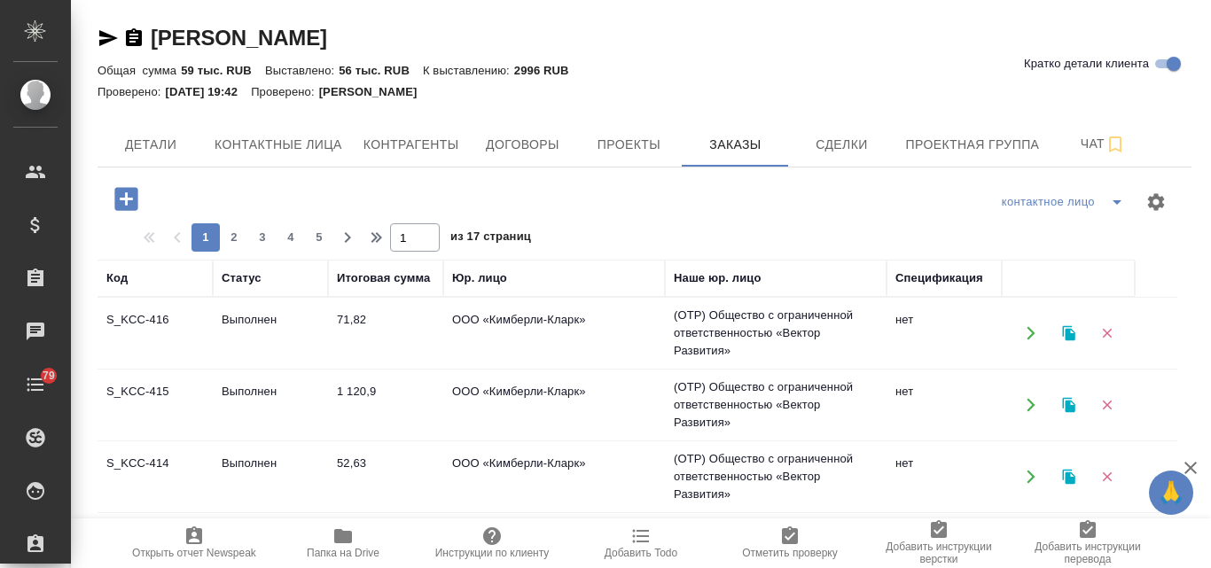
click at [130, 200] on icon "button" at bounding box center [125, 198] width 23 height 23
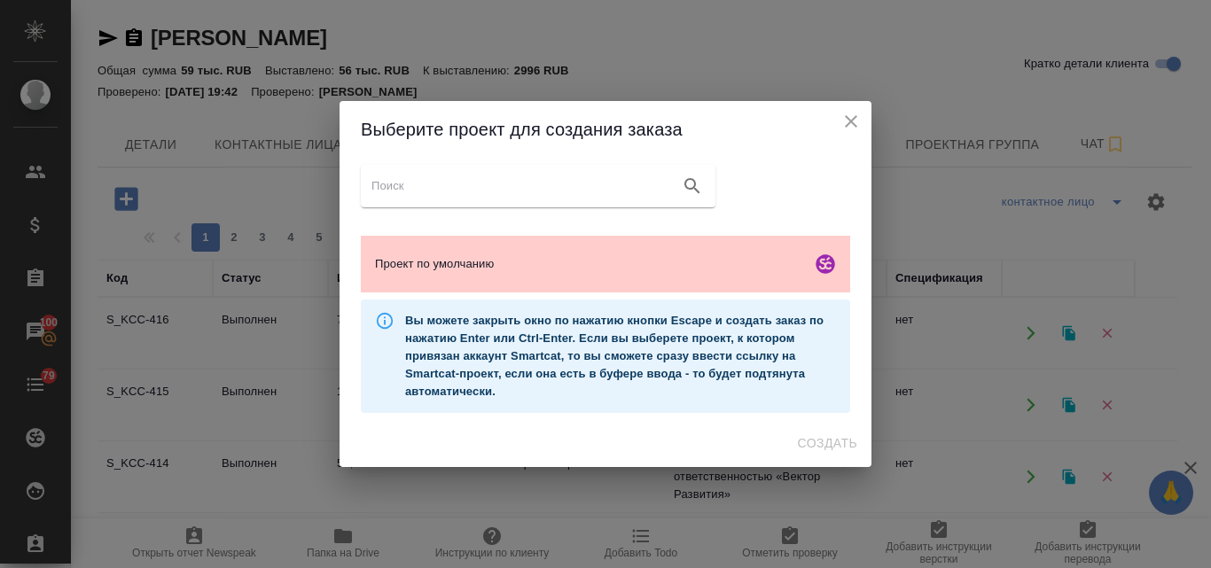
click at [851, 120] on icon "close" at bounding box center [851, 121] width 21 height 21
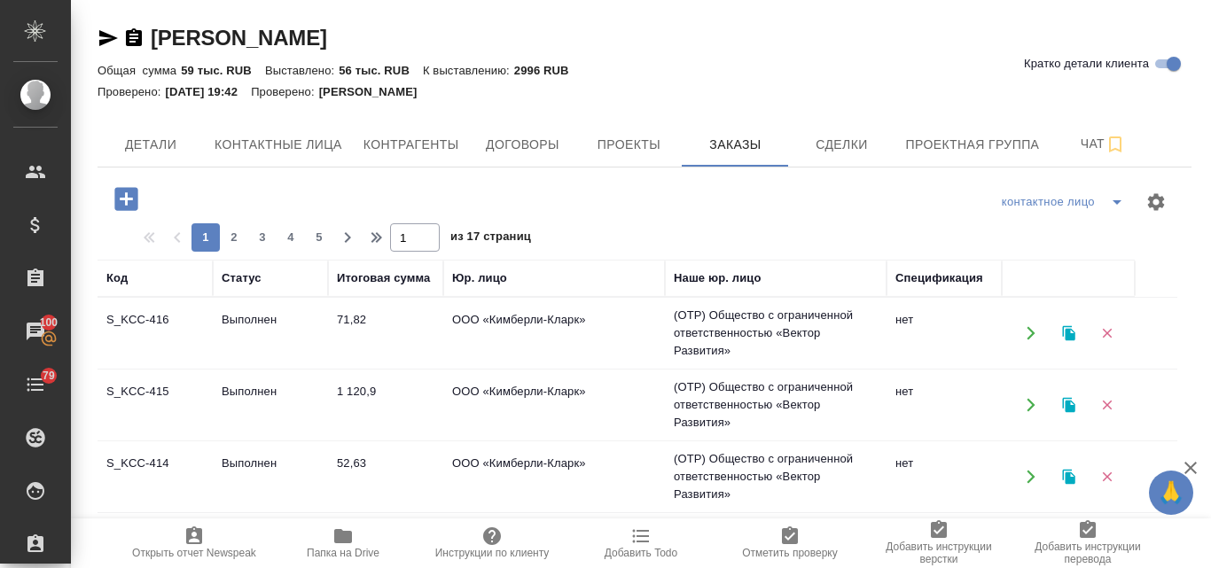
click at [1064, 335] on icon "button" at bounding box center [1069, 333] width 16 height 16
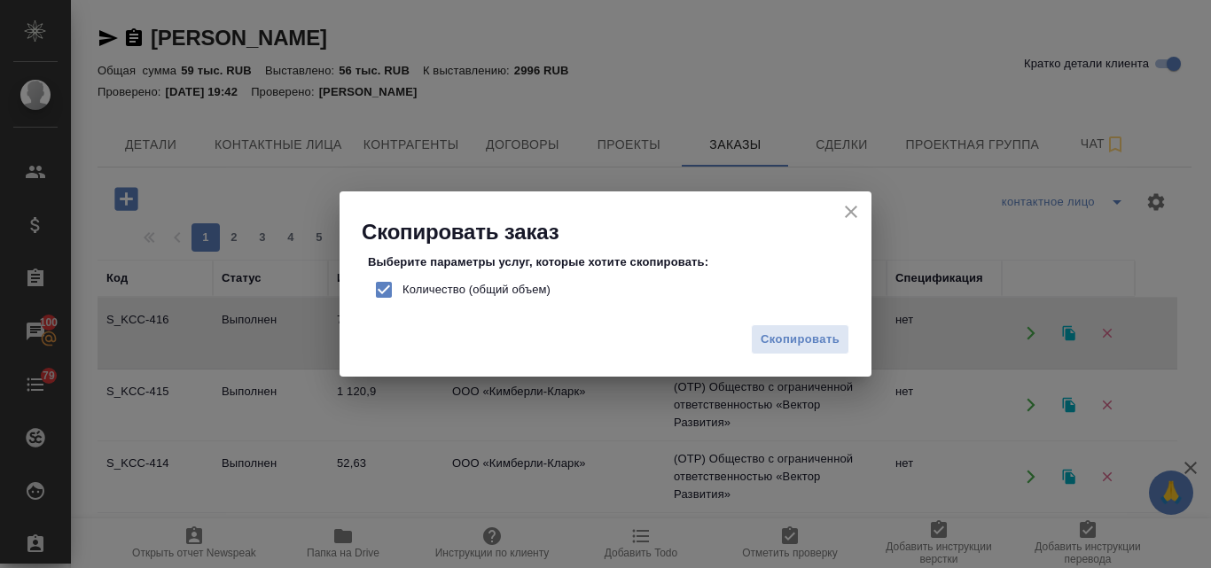
click at [380, 291] on input "Количество (общий объем)" at bounding box center [383, 289] width 37 height 37
checkbox input "false"
click at [786, 341] on span "Скопировать" at bounding box center [800, 340] width 79 height 20
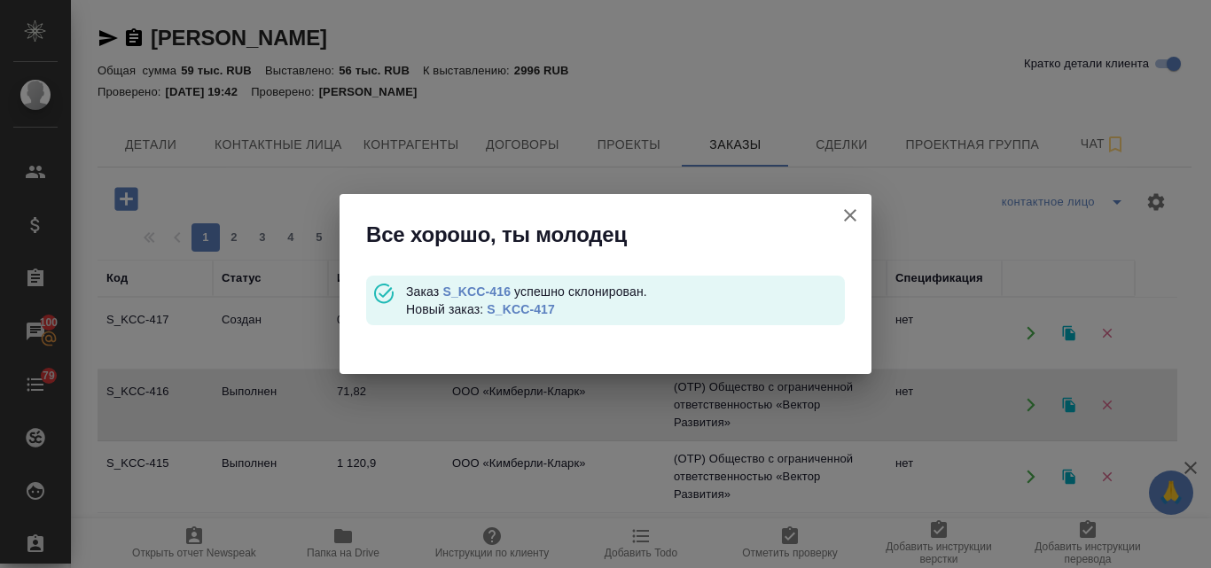
click at [528, 304] on link "S_KCC-417" at bounding box center [521, 309] width 68 height 14
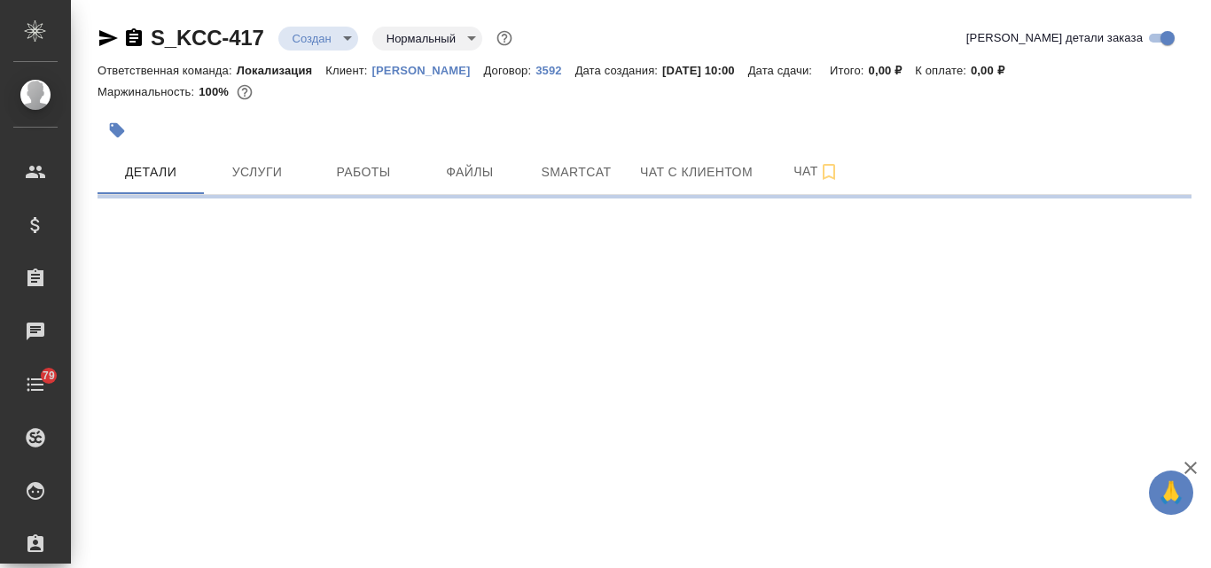
select select "RU"
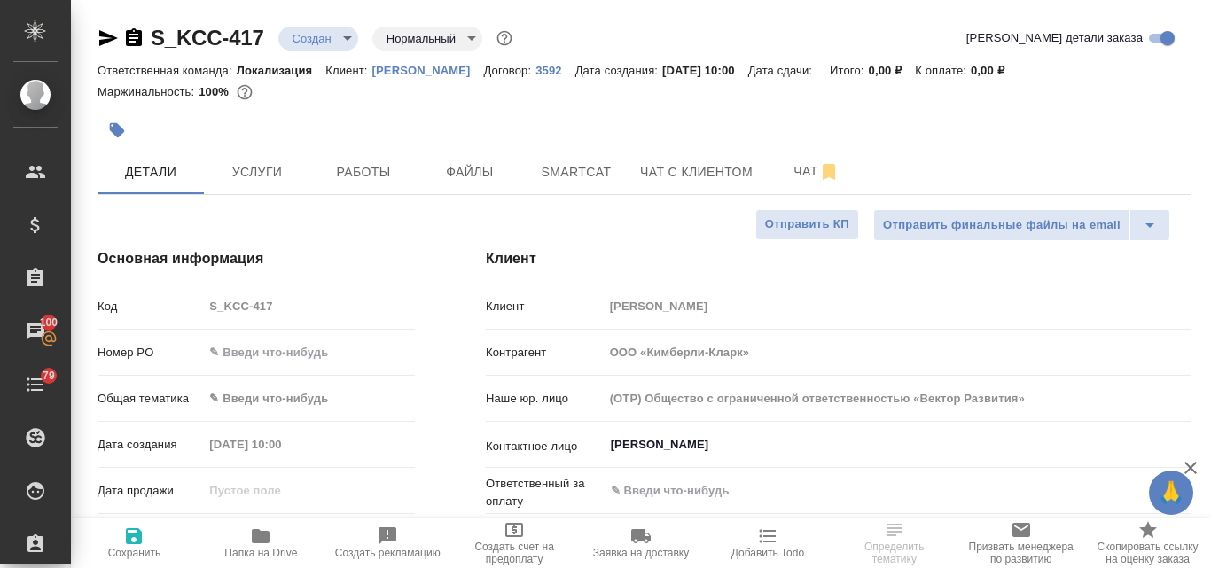
select select "RU"
type textarea "x"
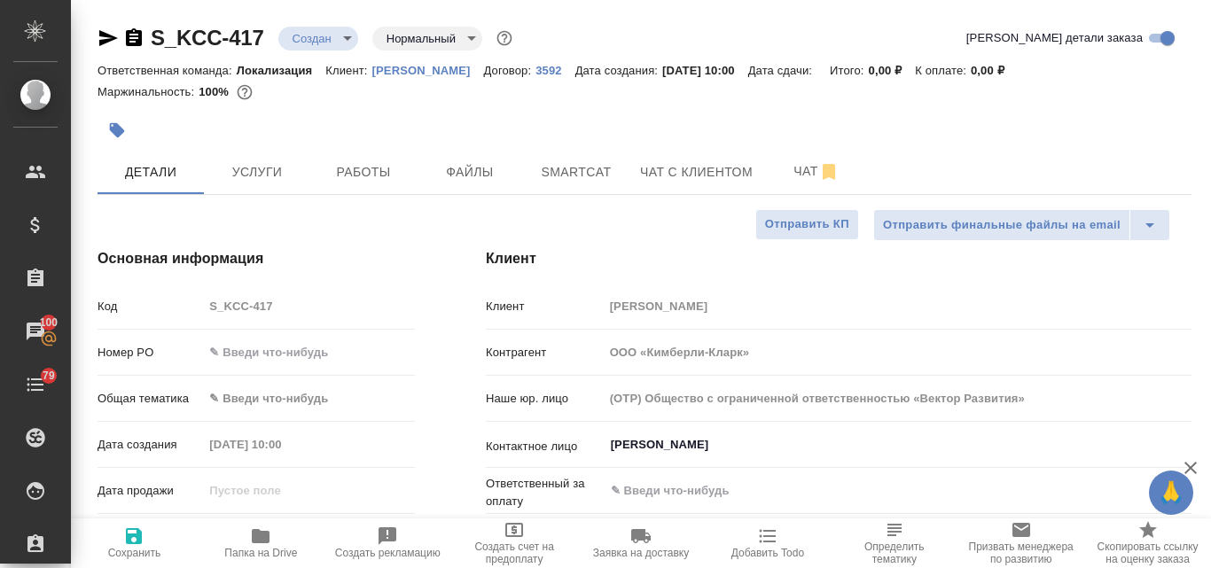
type textarea "x"
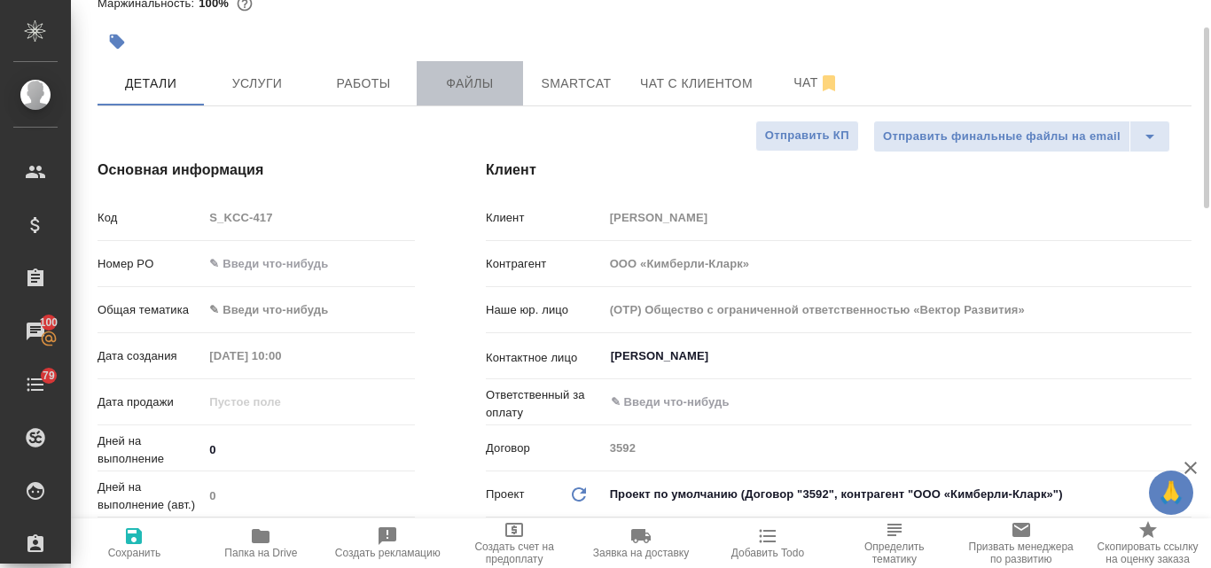
click at [480, 91] on span "Файлы" at bounding box center [469, 84] width 85 height 22
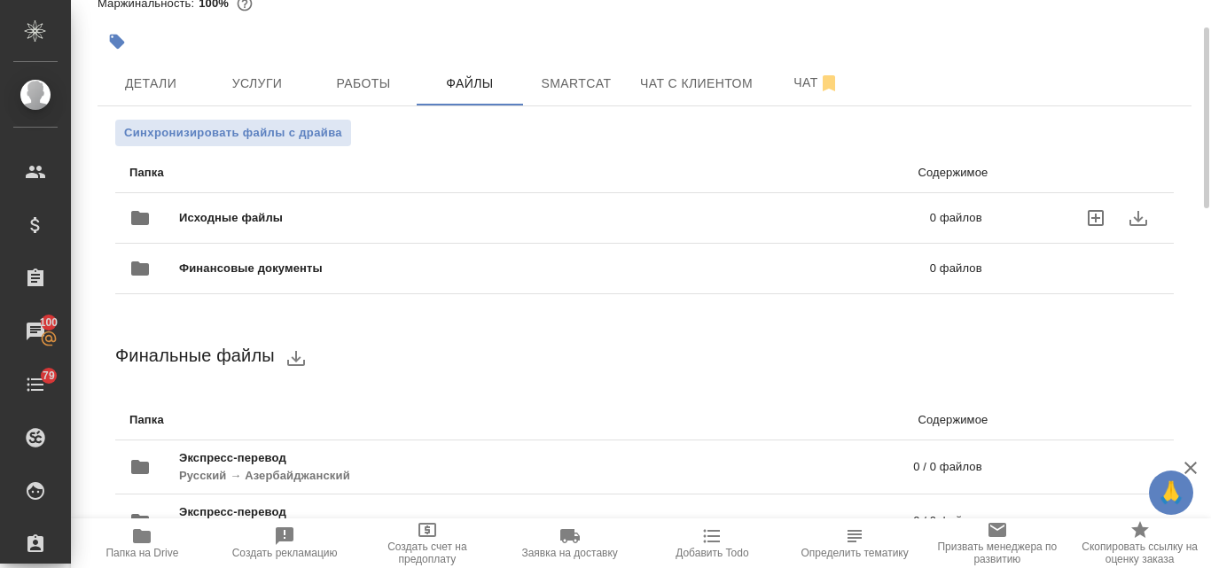
click at [244, 207] on div "Исходные файлы 0 файлов" at bounding box center [555, 218] width 853 height 43
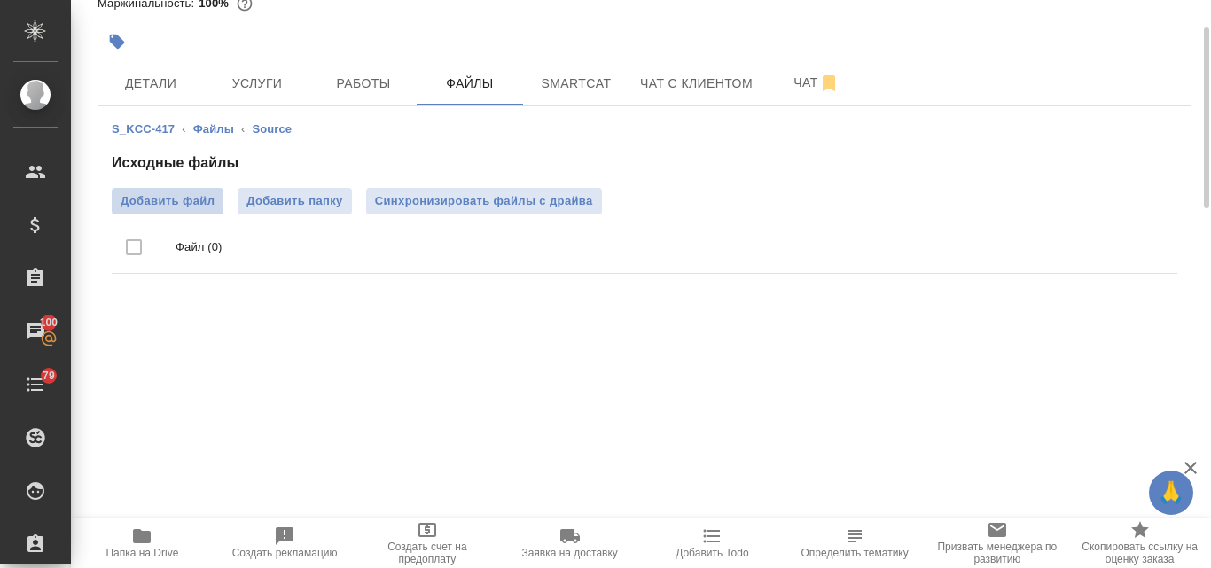
click at [194, 200] on span "Добавить файл" at bounding box center [168, 201] width 94 height 18
click at [0, 0] on input "Добавить файл" at bounding box center [0, 0] width 0 height 0
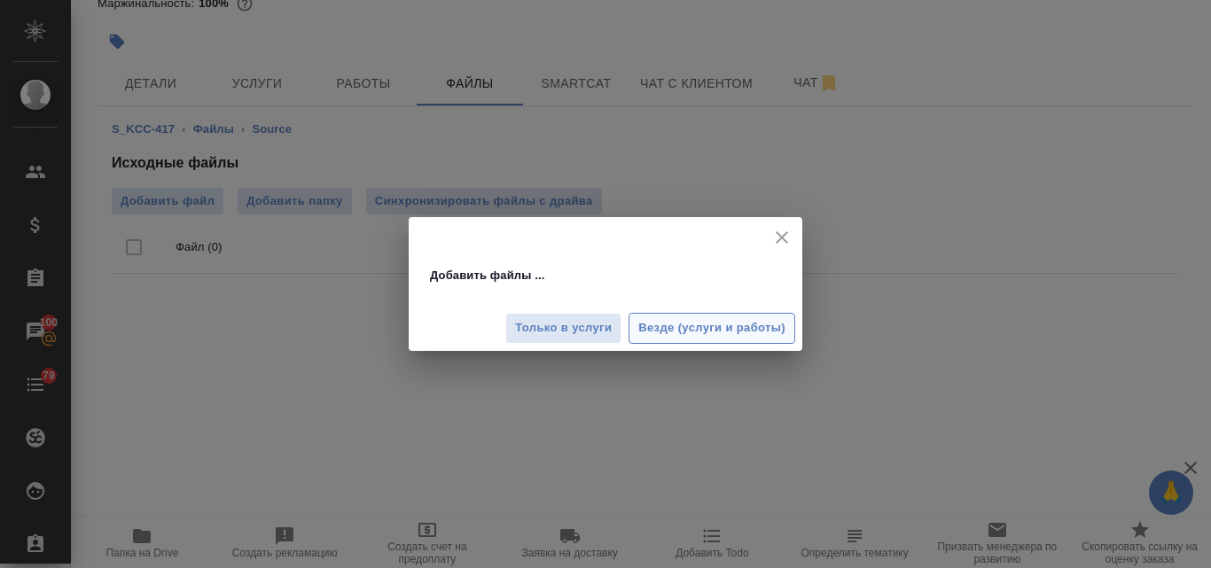
click at [649, 339] on button "Везде (услуги и работы)" at bounding box center [712, 328] width 167 height 31
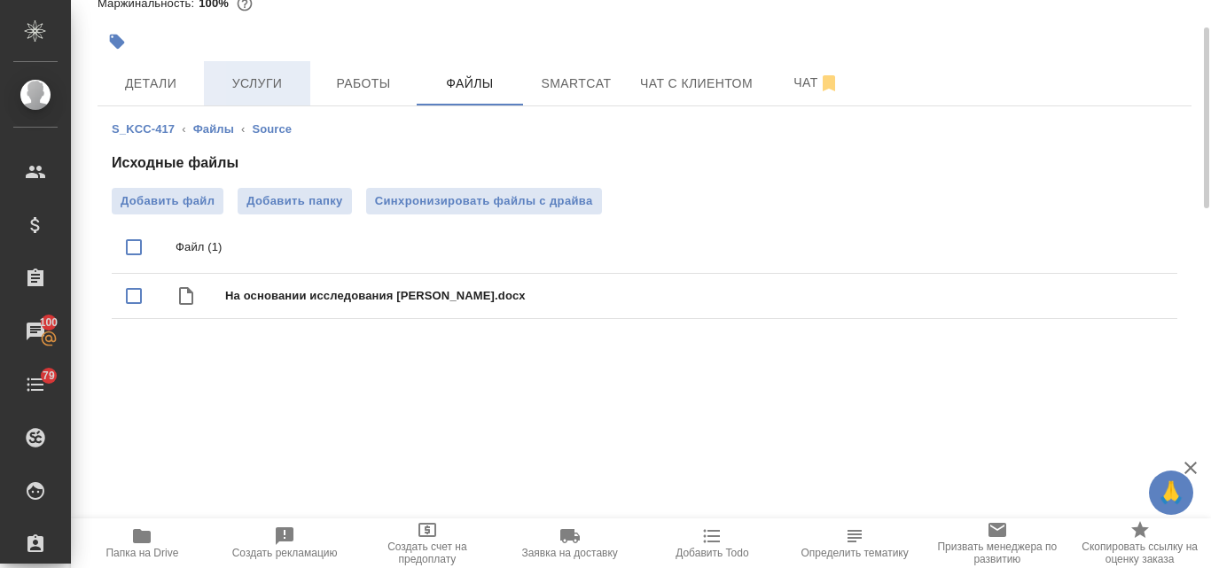
click at [264, 86] on span "Услуги" at bounding box center [257, 84] width 85 height 22
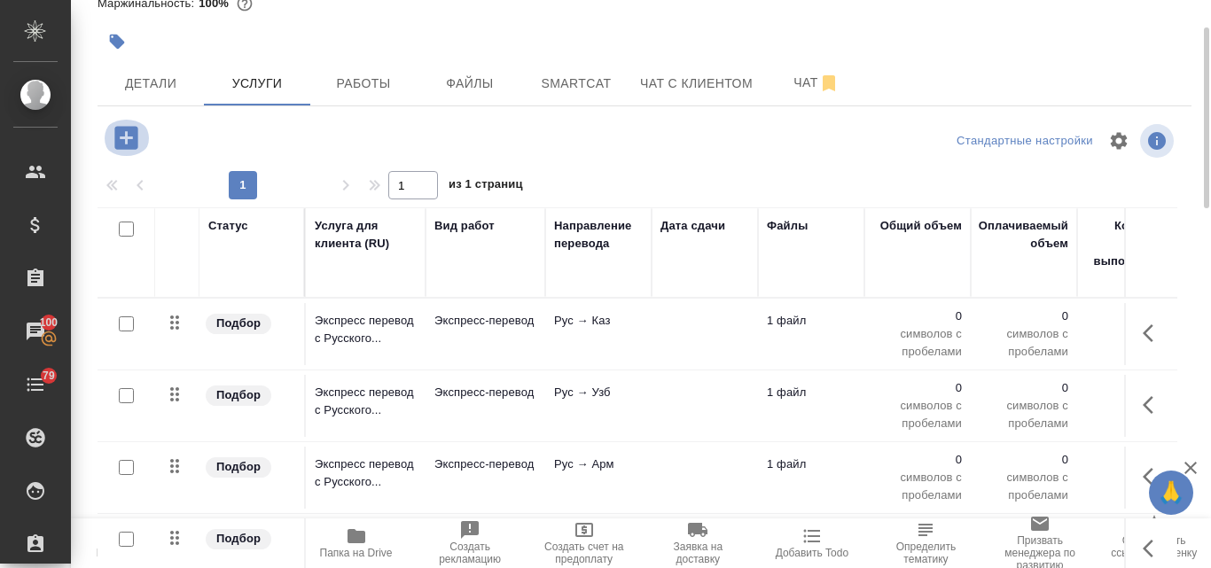
click at [132, 145] on icon "button" at bounding box center [125, 137] width 23 height 23
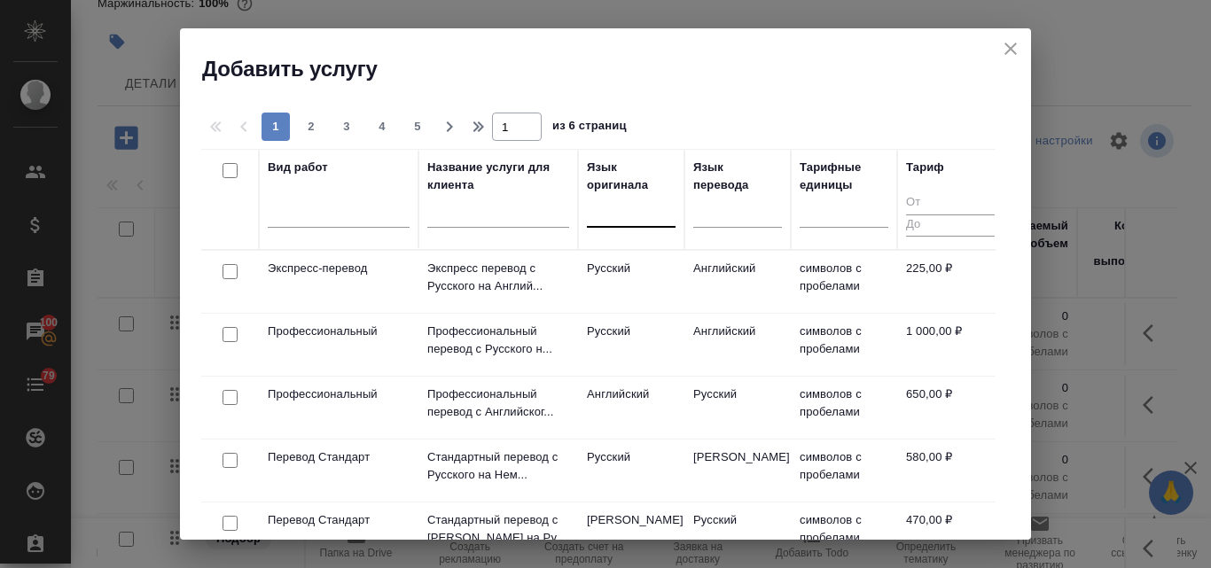
click at [626, 209] on div at bounding box center [631, 210] width 89 height 26
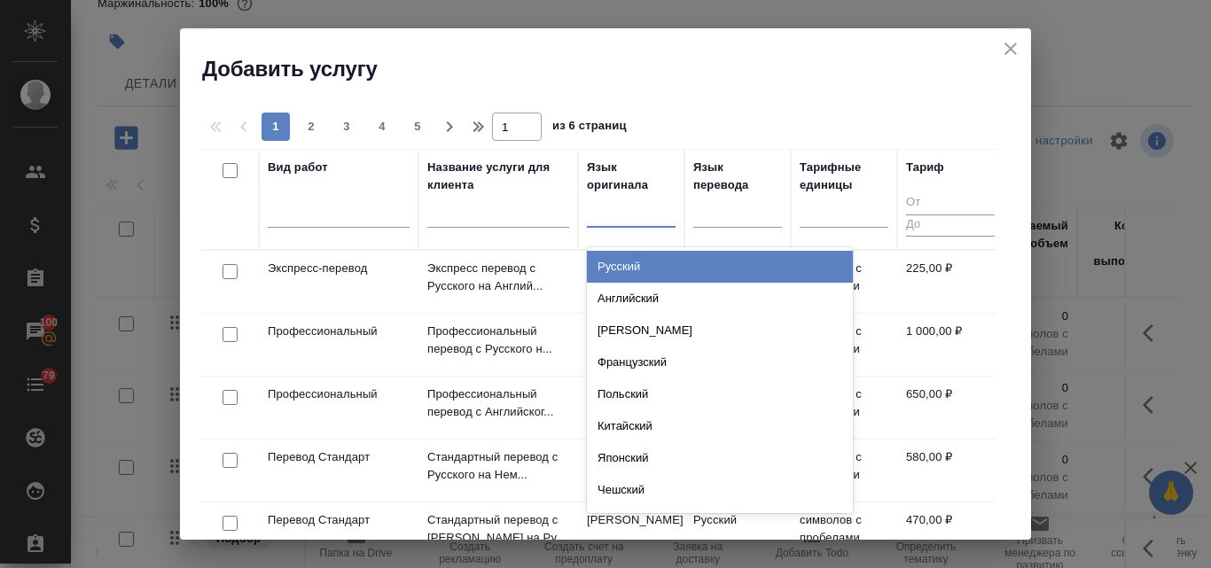
click at [629, 265] on div "Русский" at bounding box center [720, 267] width 266 height 32
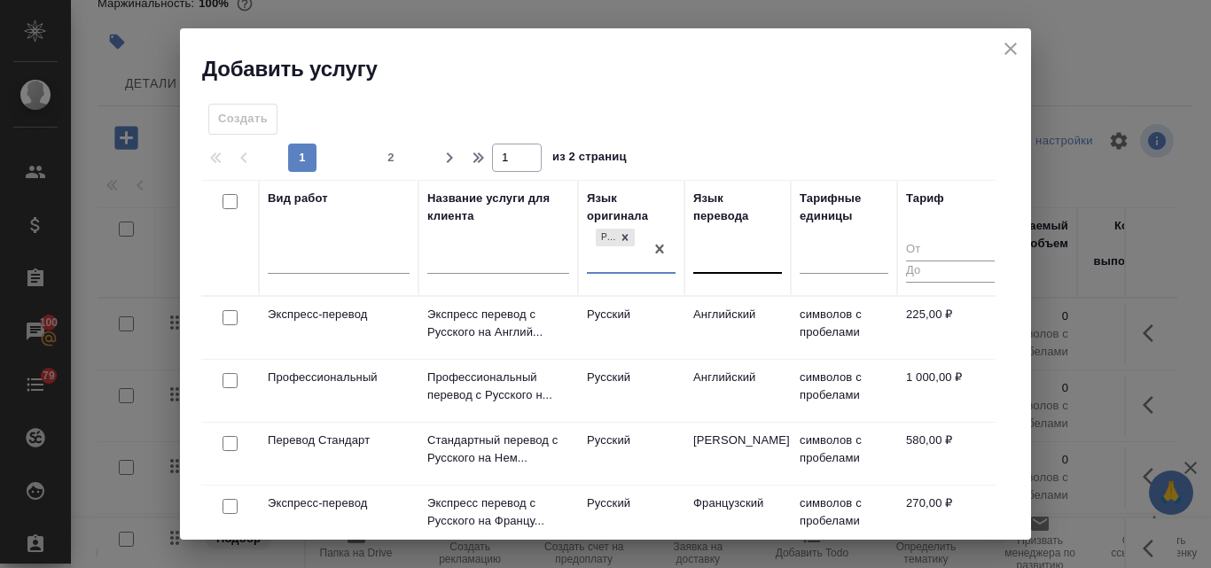
click at [734, 254] on div at bounding box center [737, 257] width 89 height 26
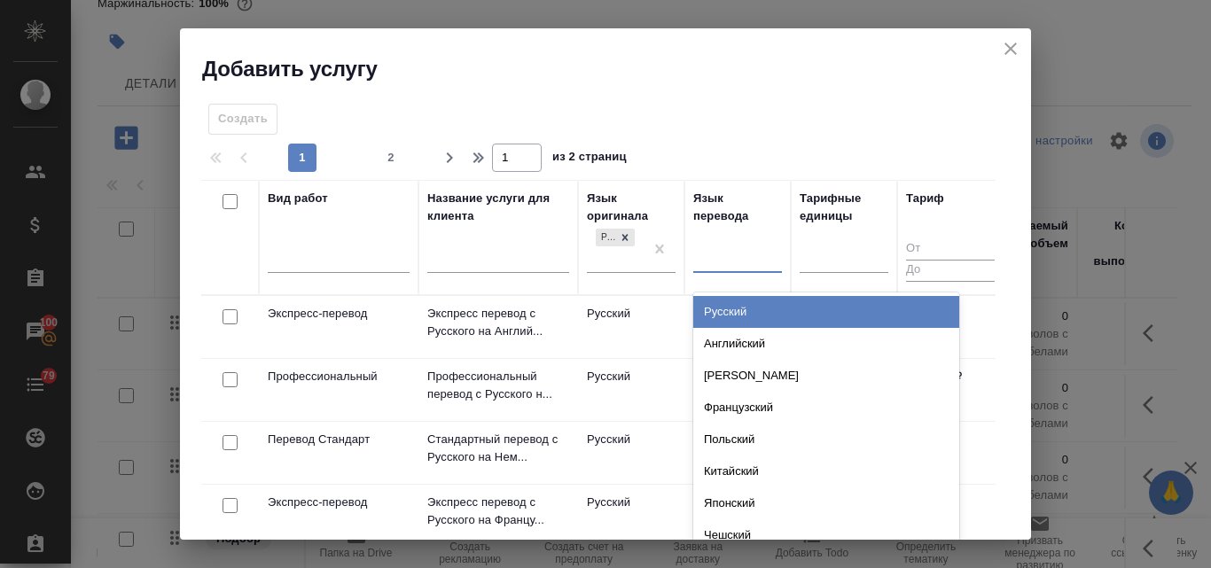
type input "f"
type input "аз"
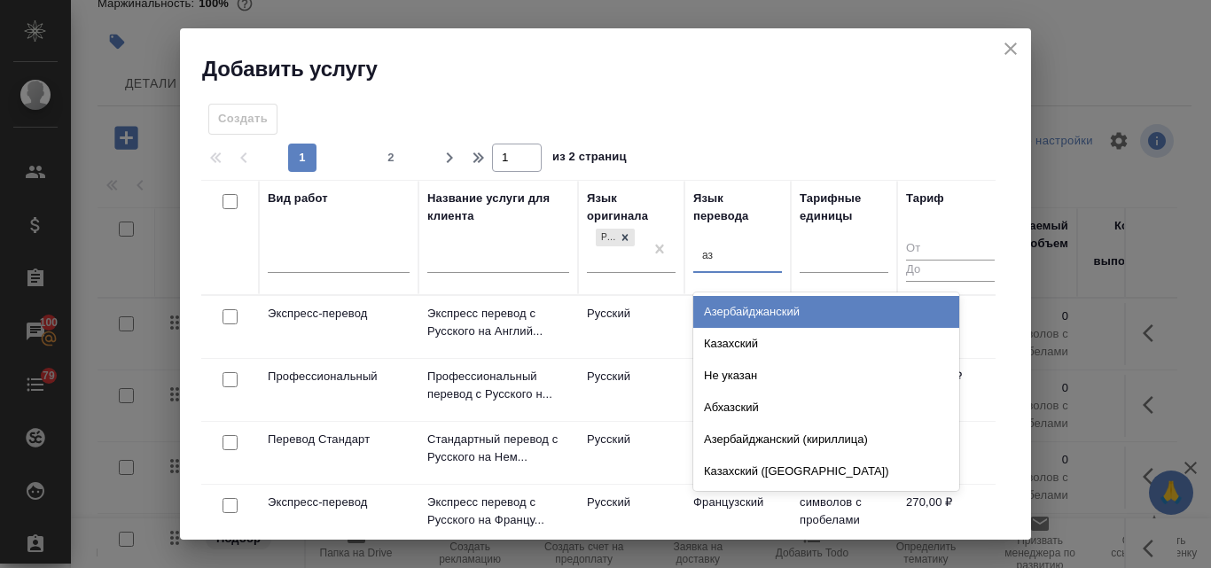
click at [734, 293] on div "Азербайджанский Казахский Не указан Абхазский Азербайджанский (кириллица) Казах…" at bounding box center [826, 392] width 266 height 199
click at [733, 311] on div "Азербайджанский" at bounding box center [826, 312] width 266 height 32
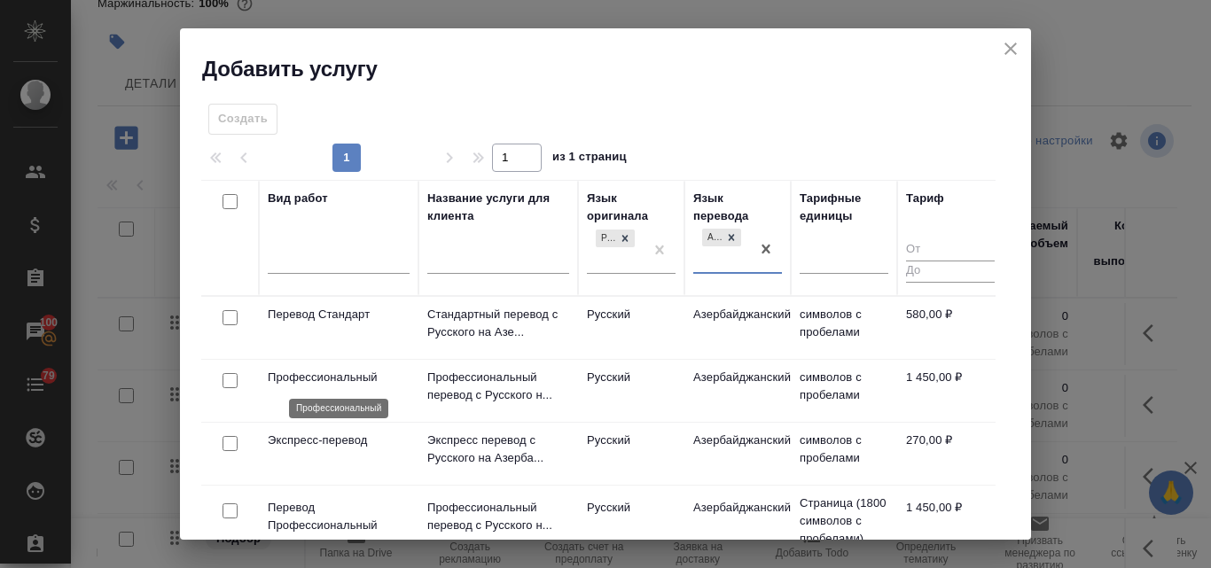
click at [330, 372] on p "Профессиональный" at bounding box center [339, 378] width 142 height 18
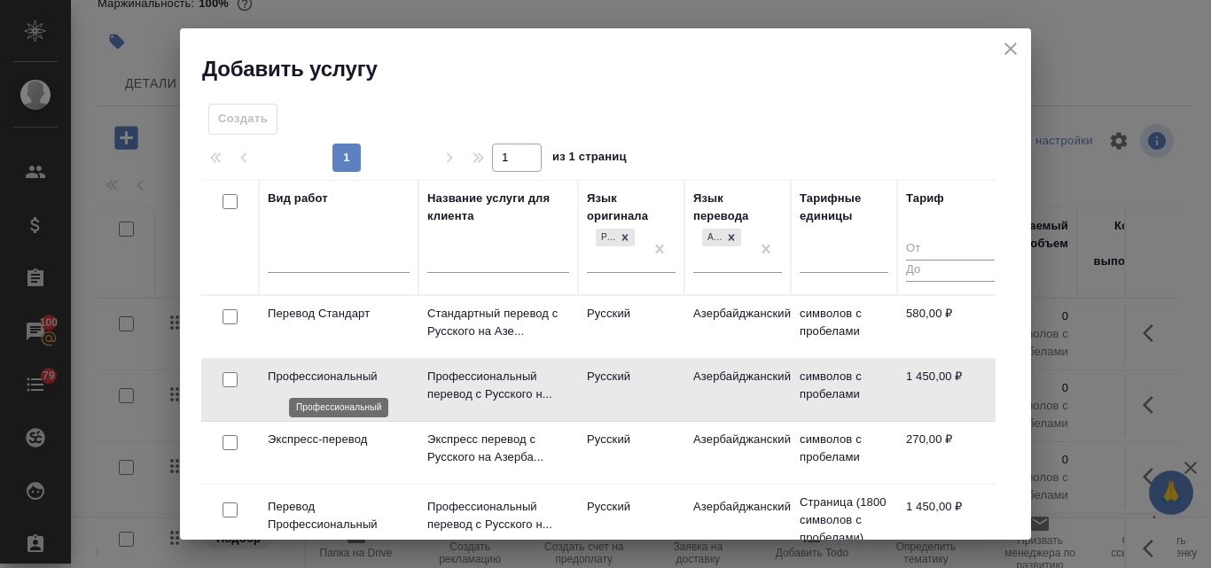
click at [330, 372] on p "Профессиональный" at bounding box center [339, 377] width 142 height 18
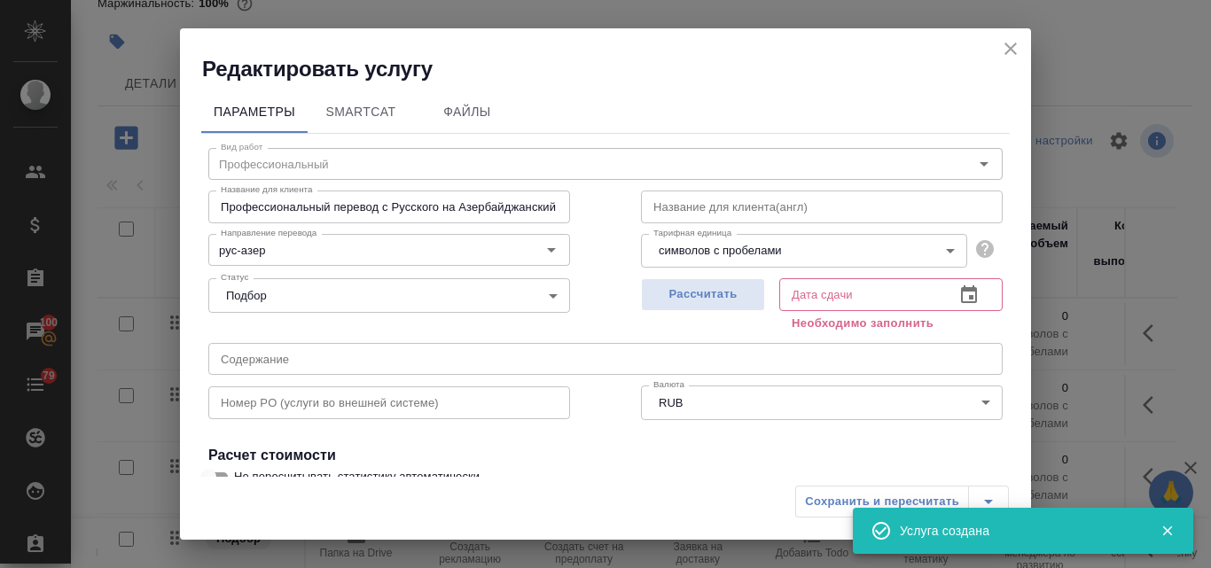
scroll to position [222, 0]
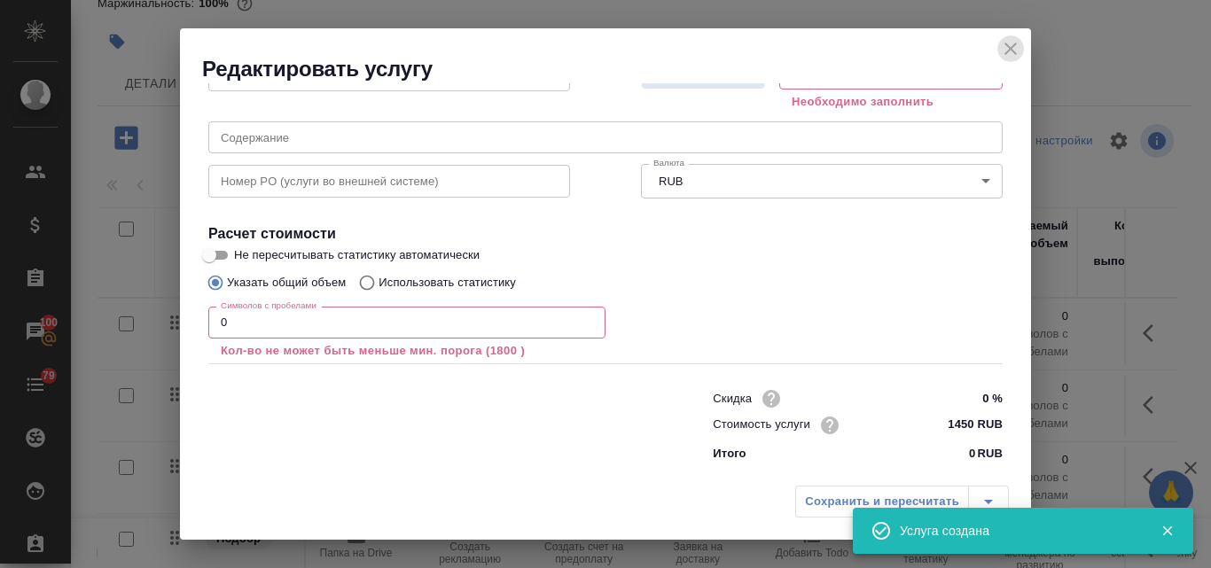
click at [1016, 50] on icon "close" at bounding box center [1010, 48] width 21 height 21
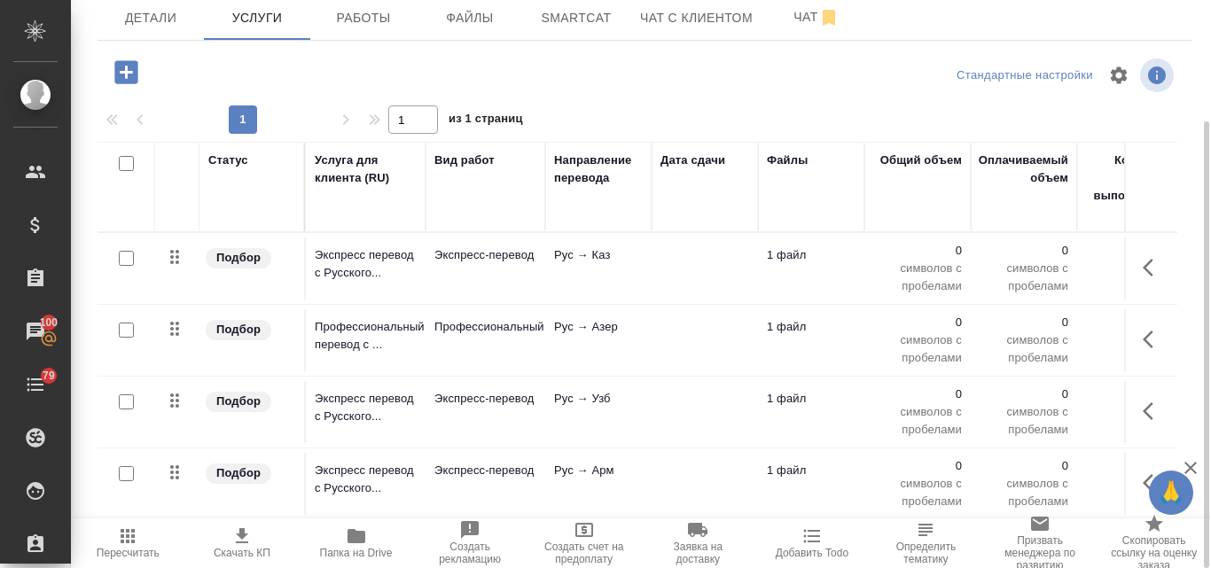
scroll to position [0, 0]
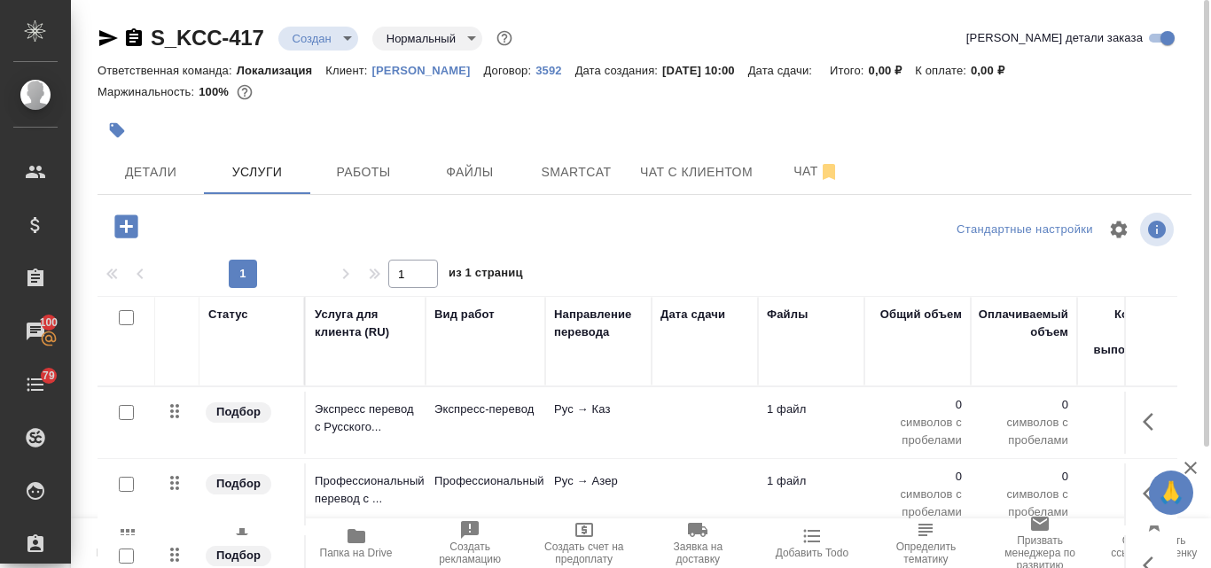
click at [122, 324] on input "checkbox" at bounding box center [126, 317] width 15 height 15
checkbox input "true"
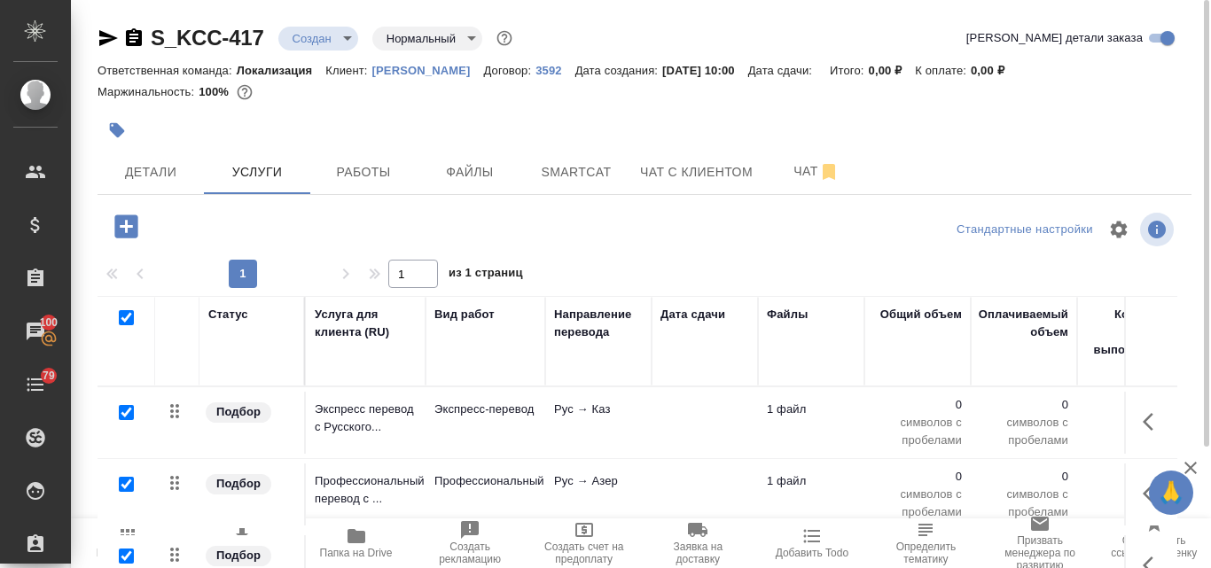
checkbox input "true"
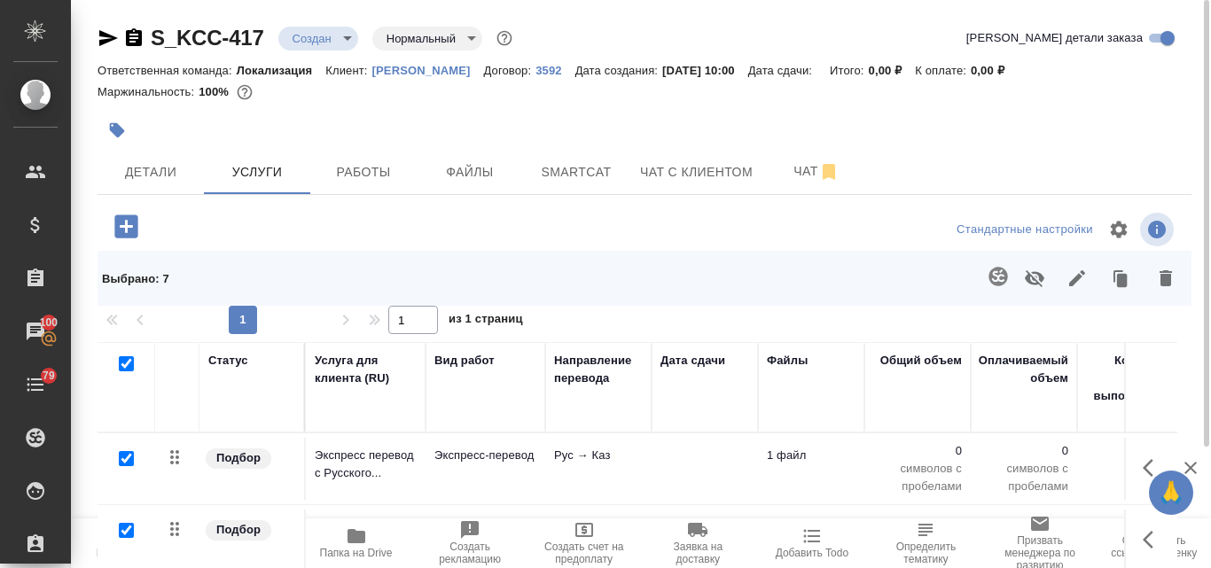
click at [1161, 279] on icon "button" at bounding box center [1166, 278] width 12 height 16
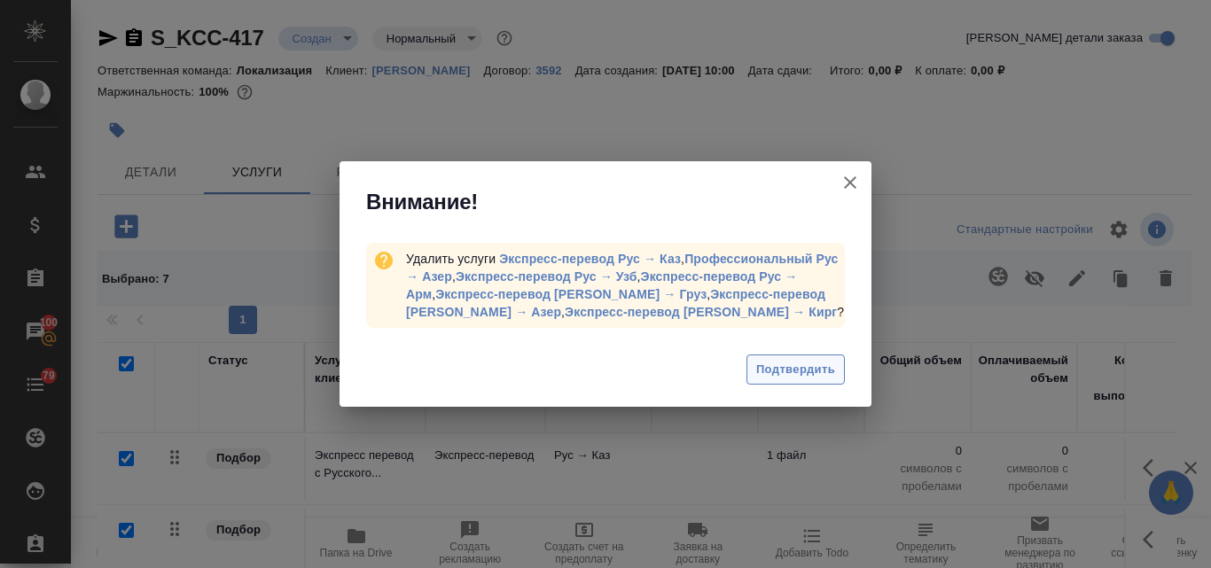
click at [794, 367] on span "Подтвердить" at bounding box center [795, 370] width 79 height 20
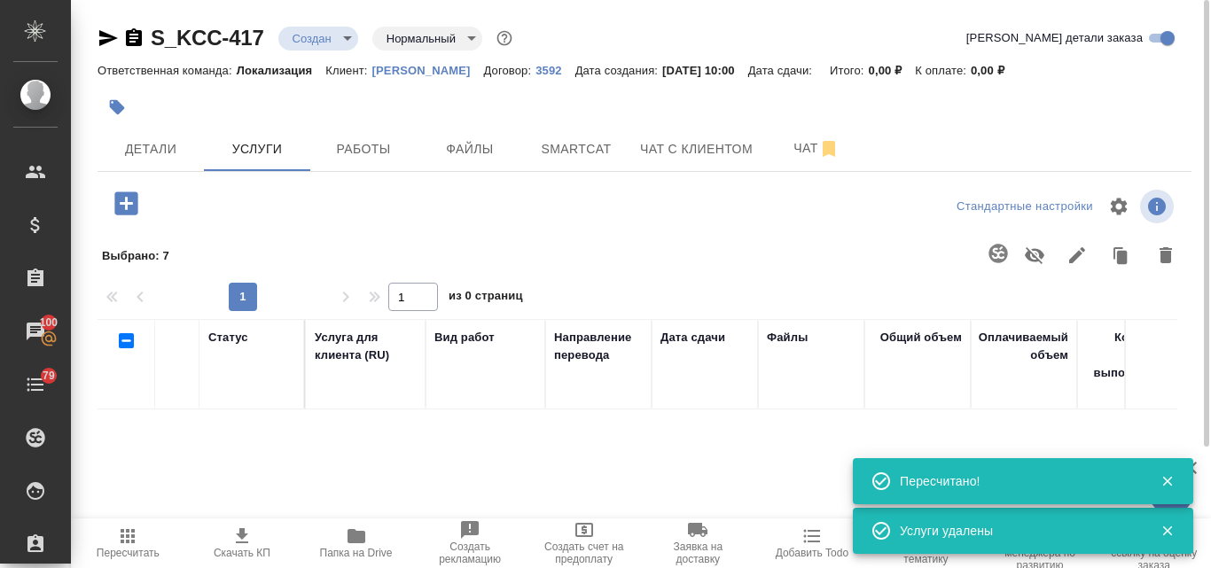
click at [120, 214] on icon "button" at bounding box center [125, 203] width 23 height 23
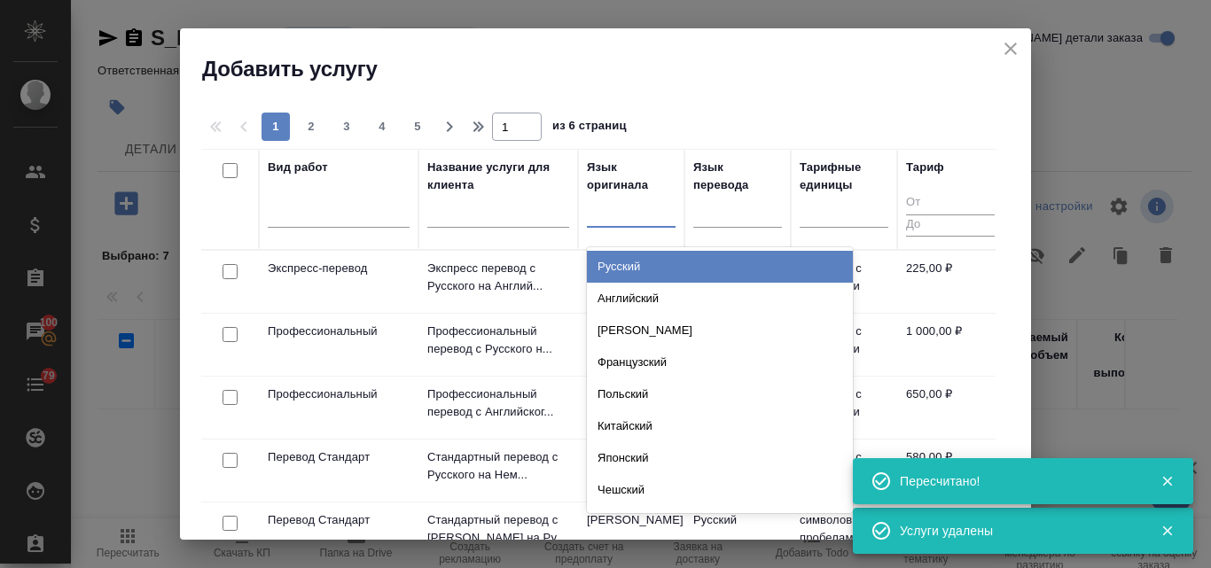
click at [632, 204] on div at bounding box center [631, 210] width 89 height 26
click at [614, 275] on div "Русский" at bounding box center [720, 267] width 266 height 32
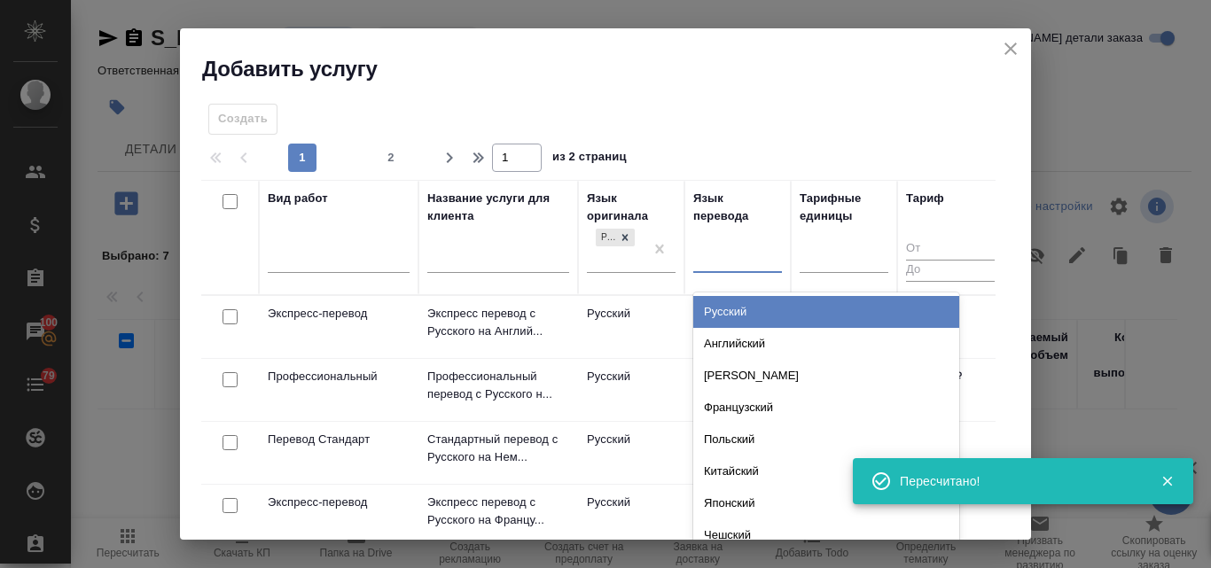
click at [708, 253] on div at bounding box center [737, 256] width 89 height 26
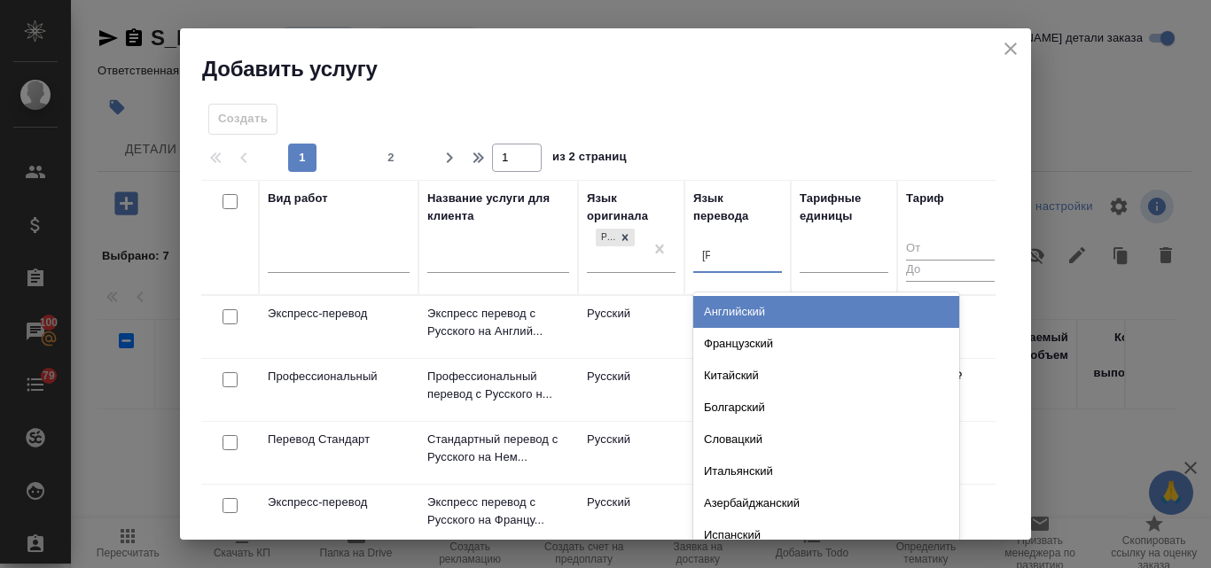
type input "аз"
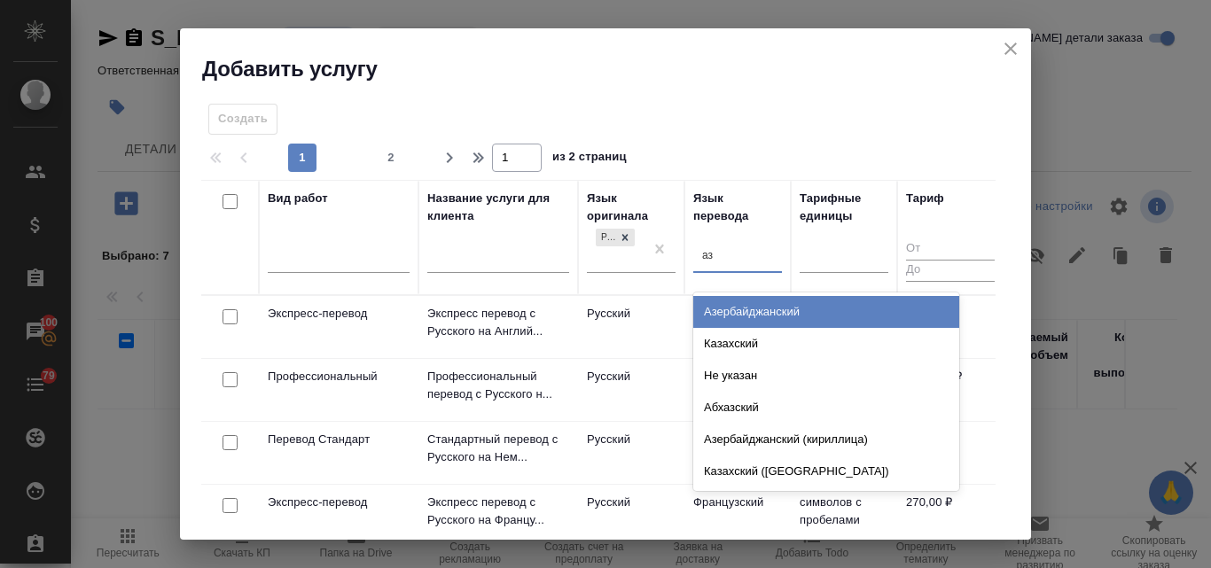
click at [708, 318] on div "Азербайджанский" at bounding box center [826, 312] width 266 height 32
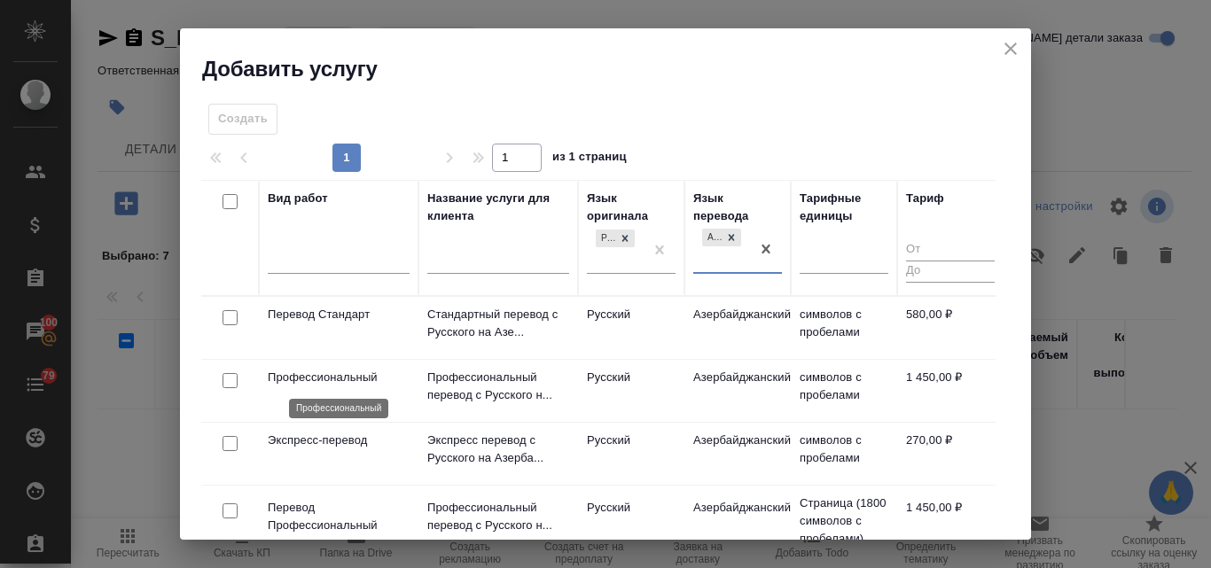
click at [301, 378] on p "Профессиональный" at bounding box center [339, 378] width 142 height 18
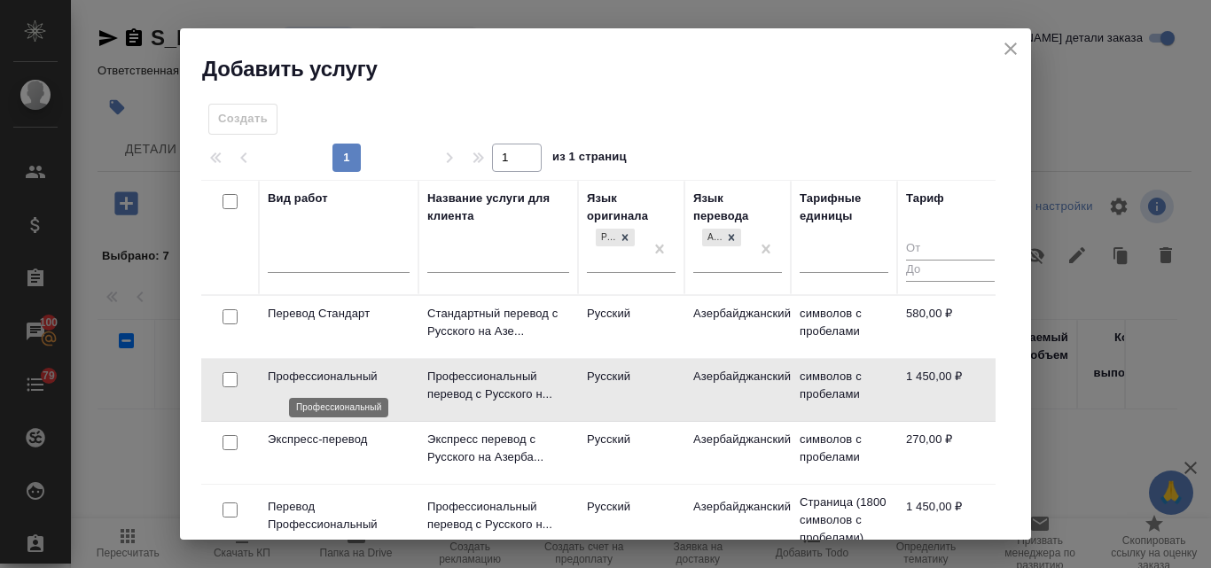
click at [301, 377] on p "Профессиональный" at bounding box center [339, 377] width 142 height 18
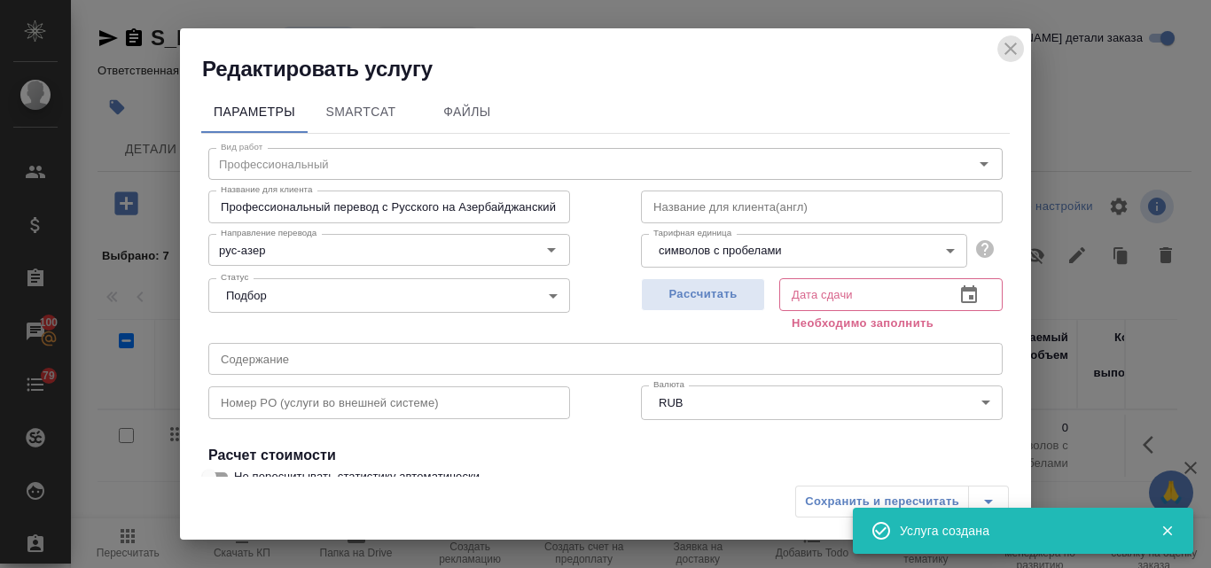
click at [1006, 51] on icon "close" at bounding box center [1010, 48] width 21 height 21
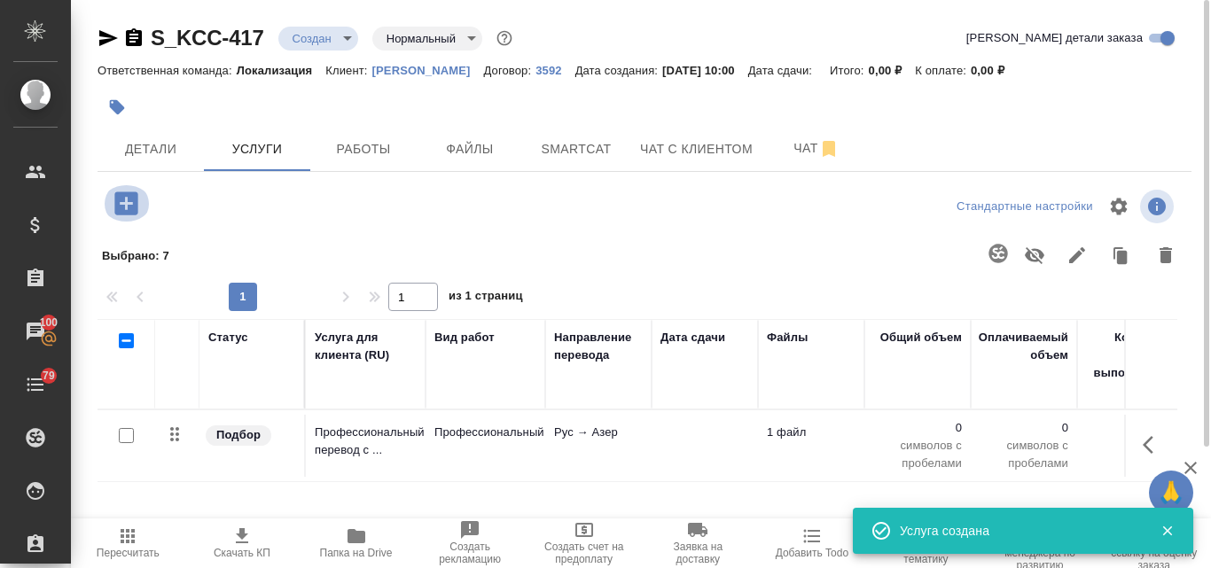
click at [129, 204] on icon "button" at bounding box center [126, 203] width 31 height 31
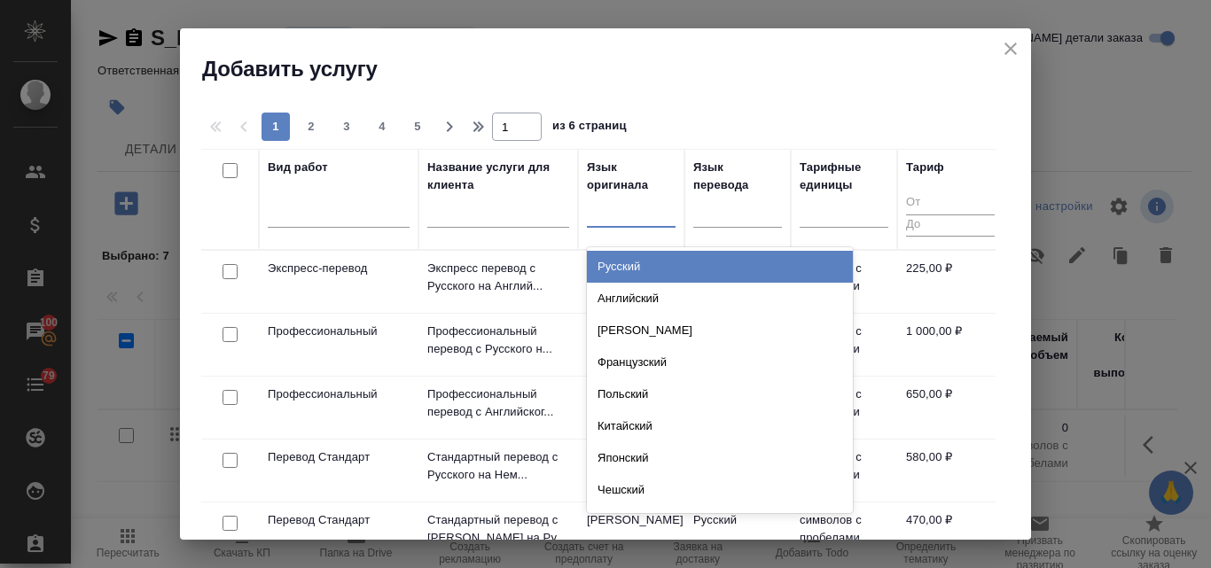
click at [601, 202] on div at bounding box center [631, 210] width 89 height 26
click at [626, 262] on div "Русский" at bounding box center [720, 267] width 266 height 32
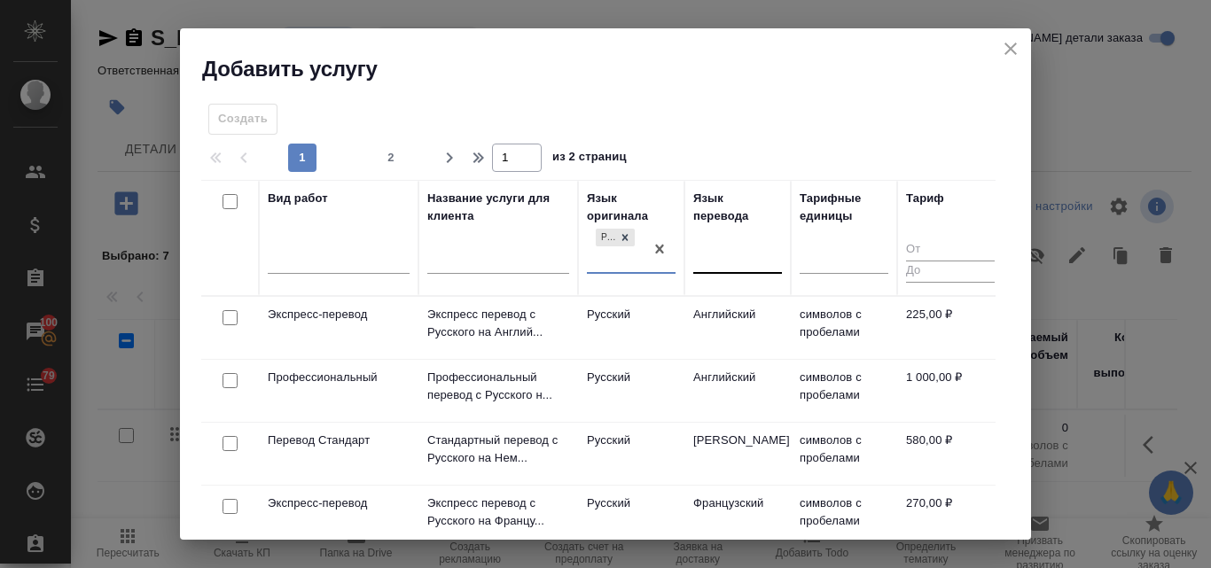
click at [712, 254] on div at bounding box center [737, 257] width 89 height 26
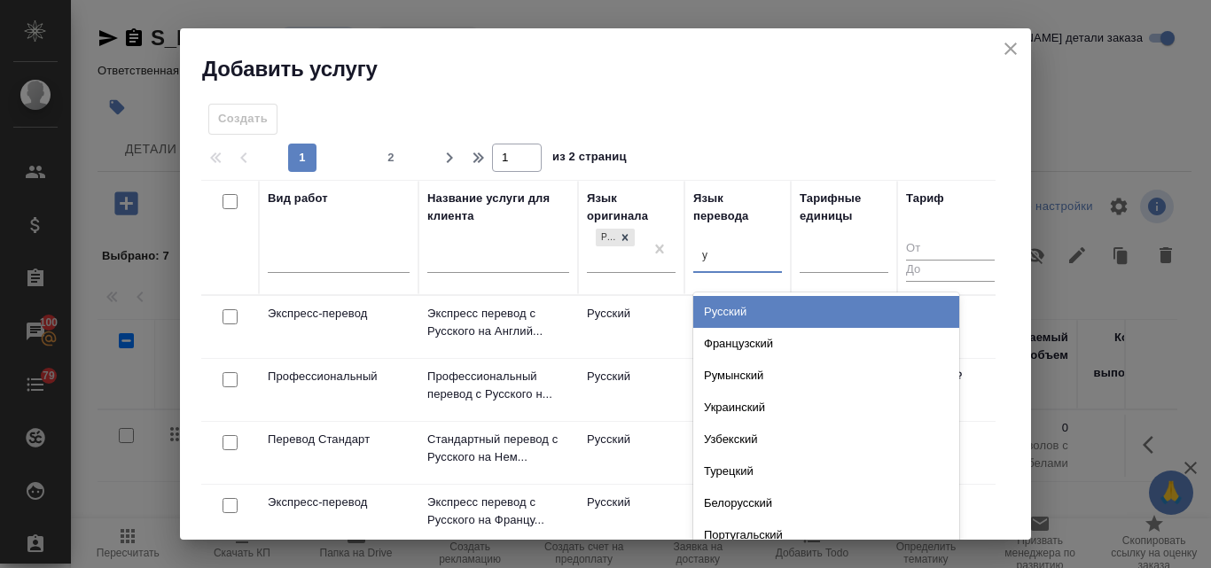
type input "уз"
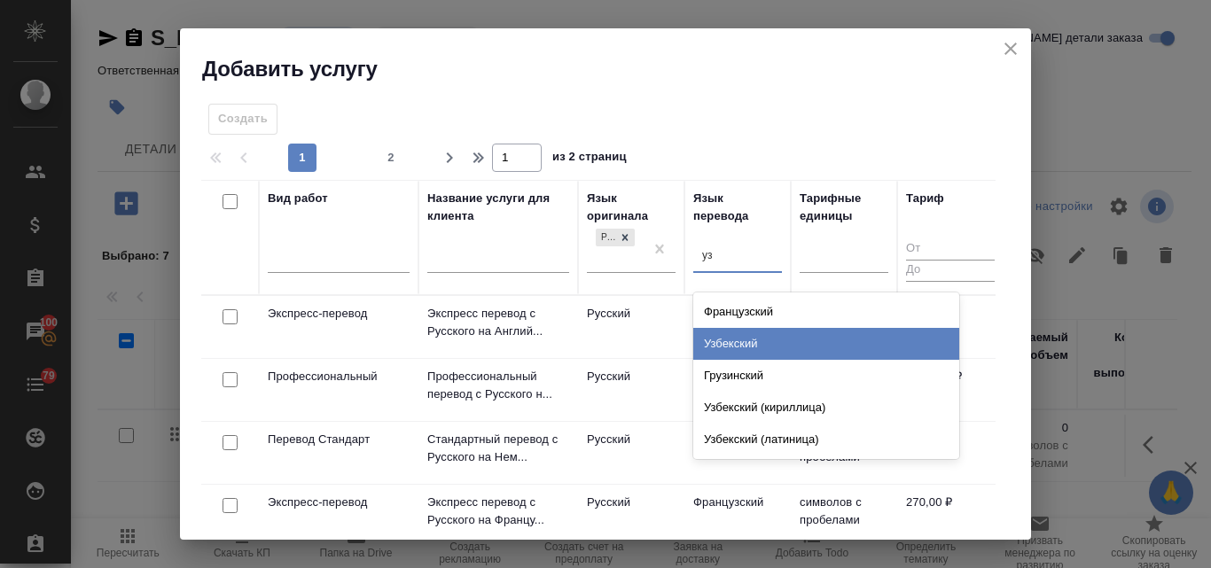
click at [747, 352] on div "Узбекский" at bounding box center [826, 344] width 266 height 32
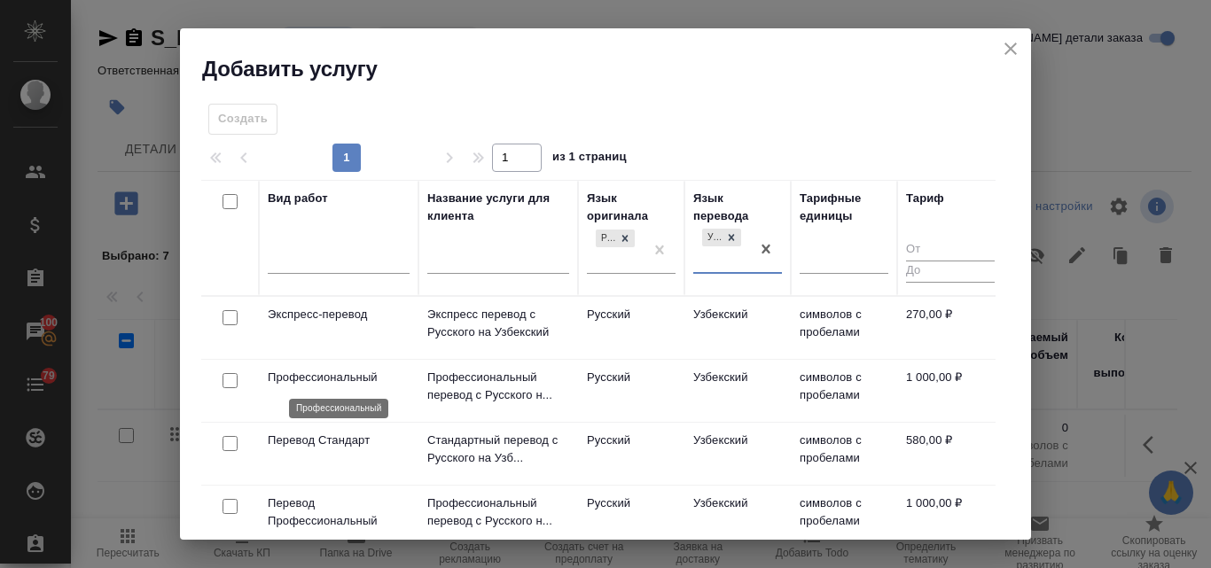
click at [315, 382] on p "Профессиональный" at bounding box center [339, 378] width 142 height 18
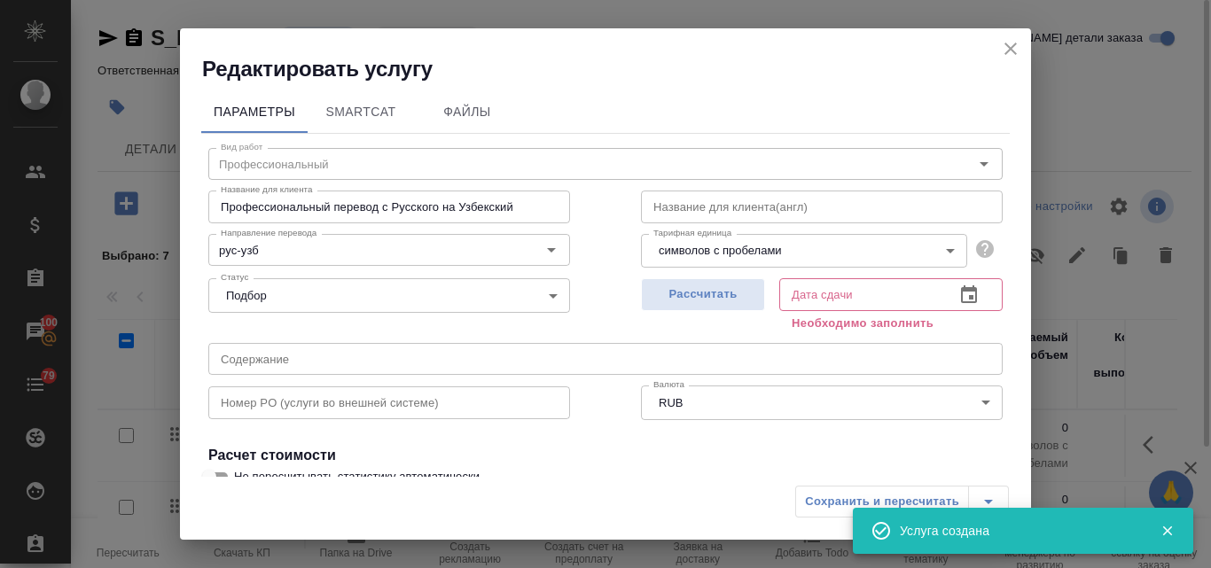
click at [1017, 53] on icon "close" at bounding box center [1010, 48] width 21 height 21
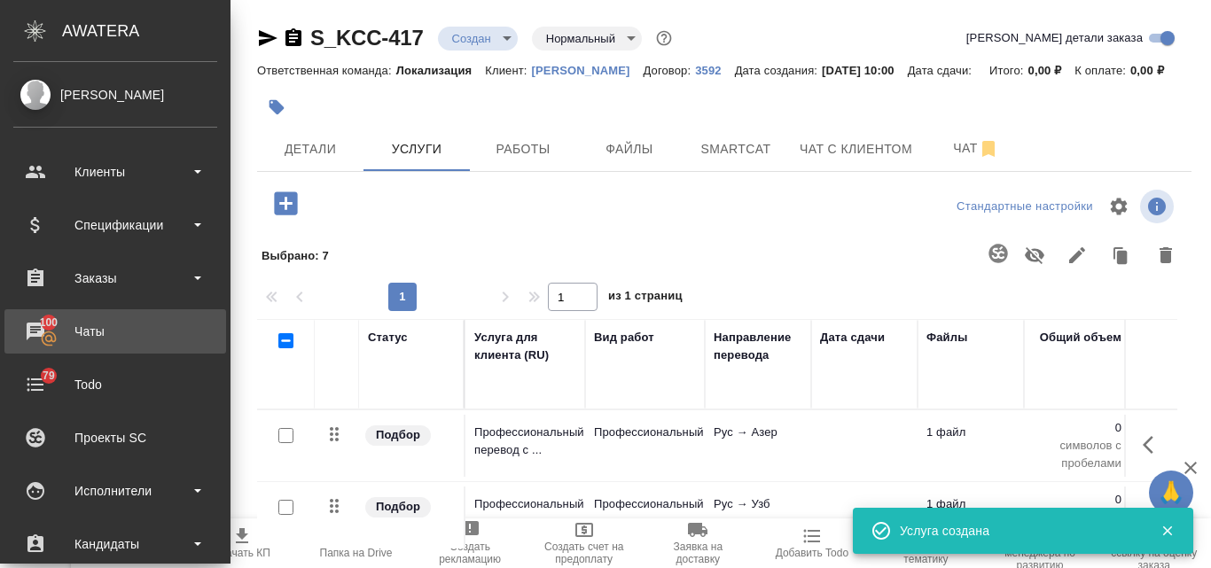
scroll to position [89, 0]
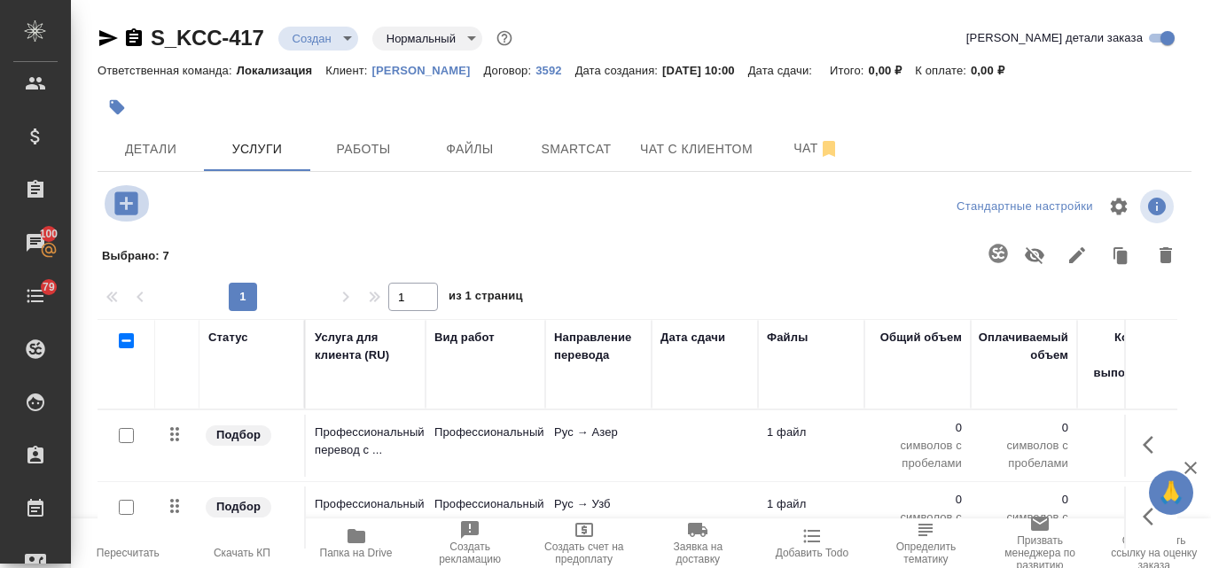
click at [129, 200] on icon "button" at bounding box center [125, 203] width 23 height 23
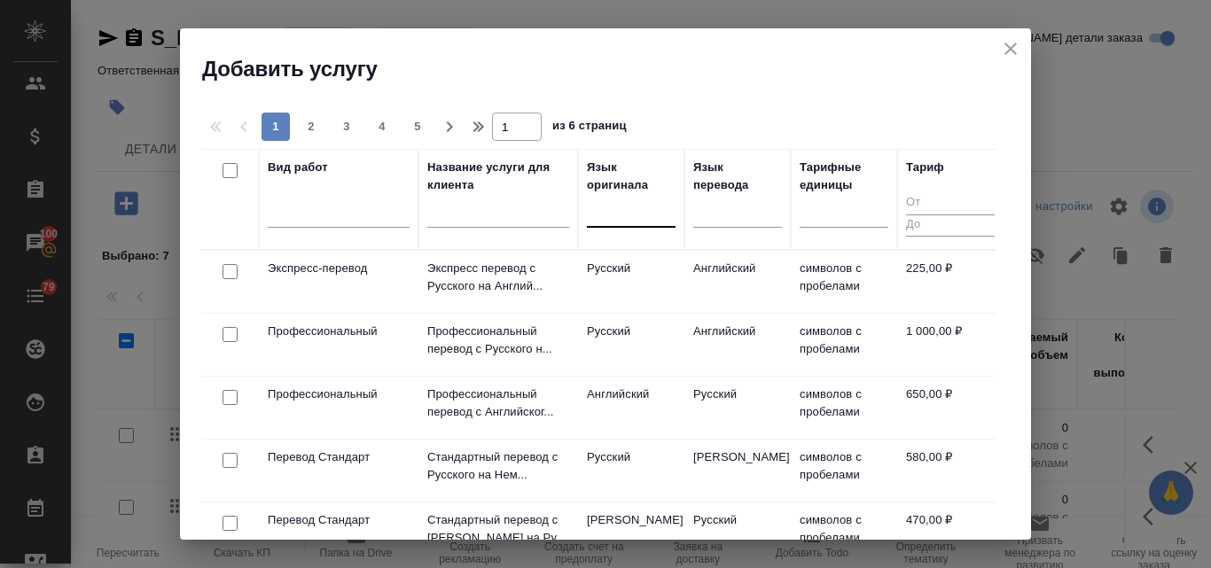
click at [602, 211] on div at bounding box center [631, 210] width 89 height 26
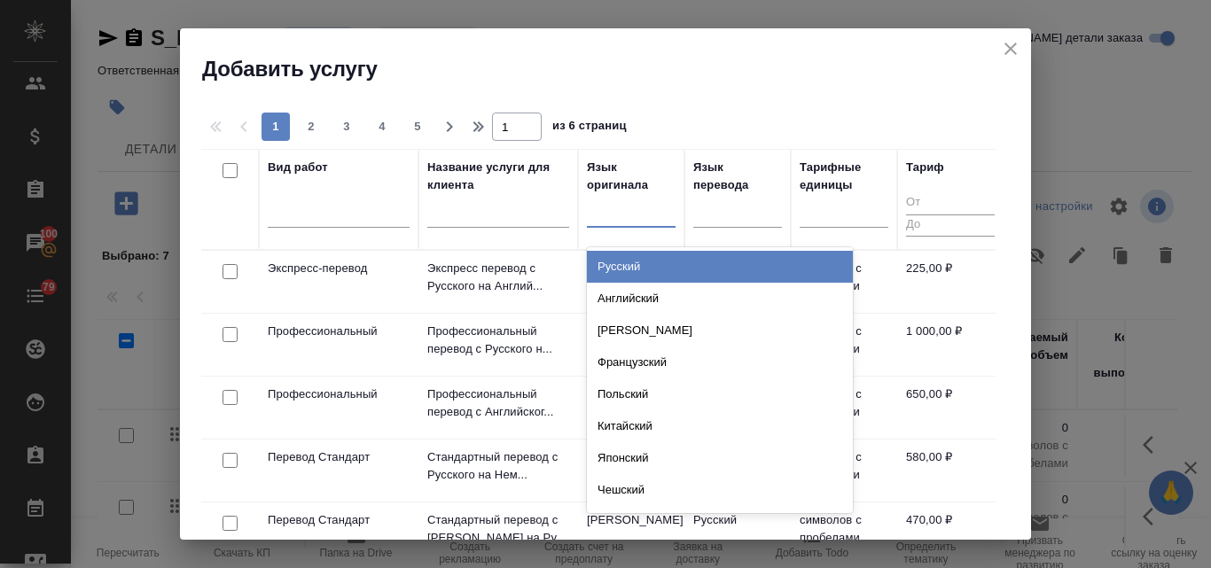
drag, startPoint x: 610, startPoint y: 264, endPoint x: 638, endPoint y: 261, distance: 28.6
click at [611, 264] on div "Русский" at bounding box center [720, 267] width 266 height 32
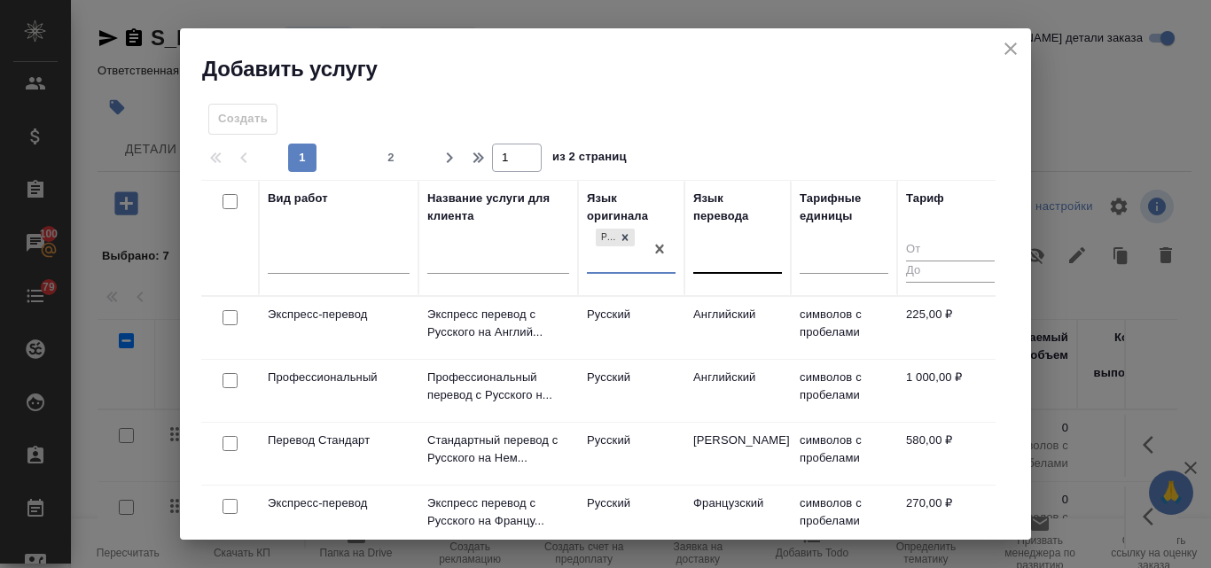
click at [717, 262] on div at bounding box center [737, 257] width 89 height 26
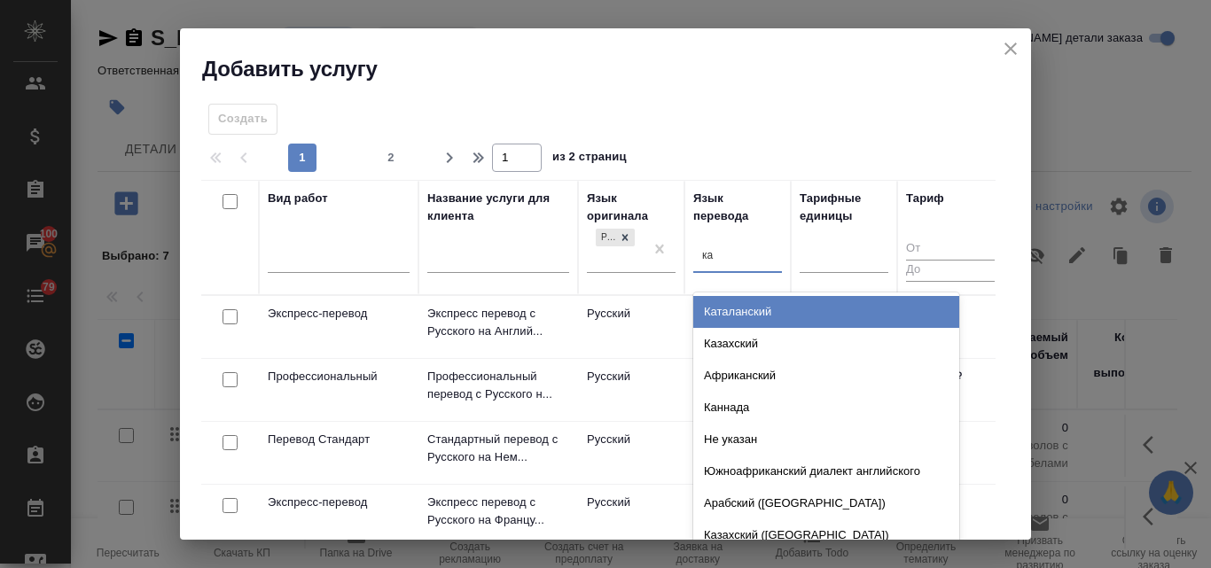
type input "каз"
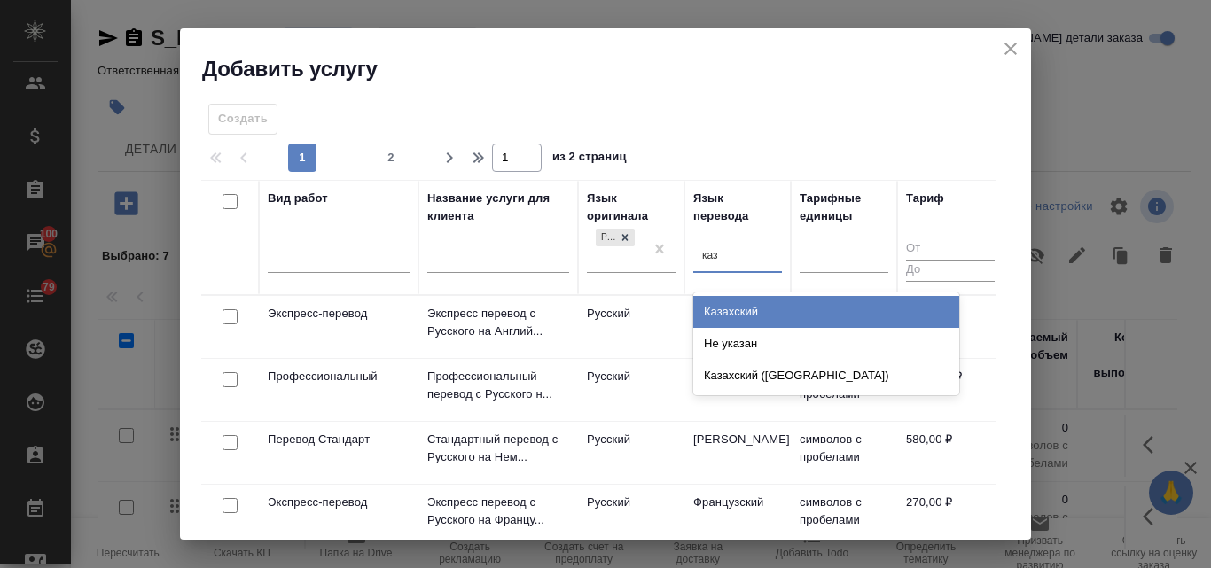
click at [758, 312] on div "Казахский" at bounding box center [826, 312] width 266 height 32
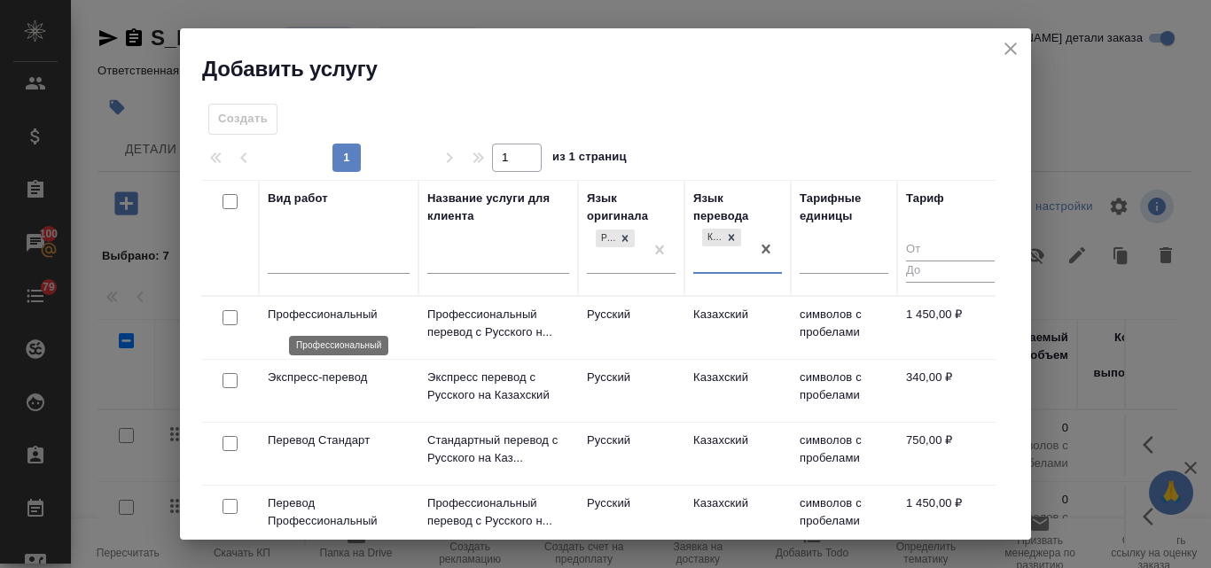
click at [295, 323] on p "Профессиональный" at bounding box center [339, 315] width 142 height 18
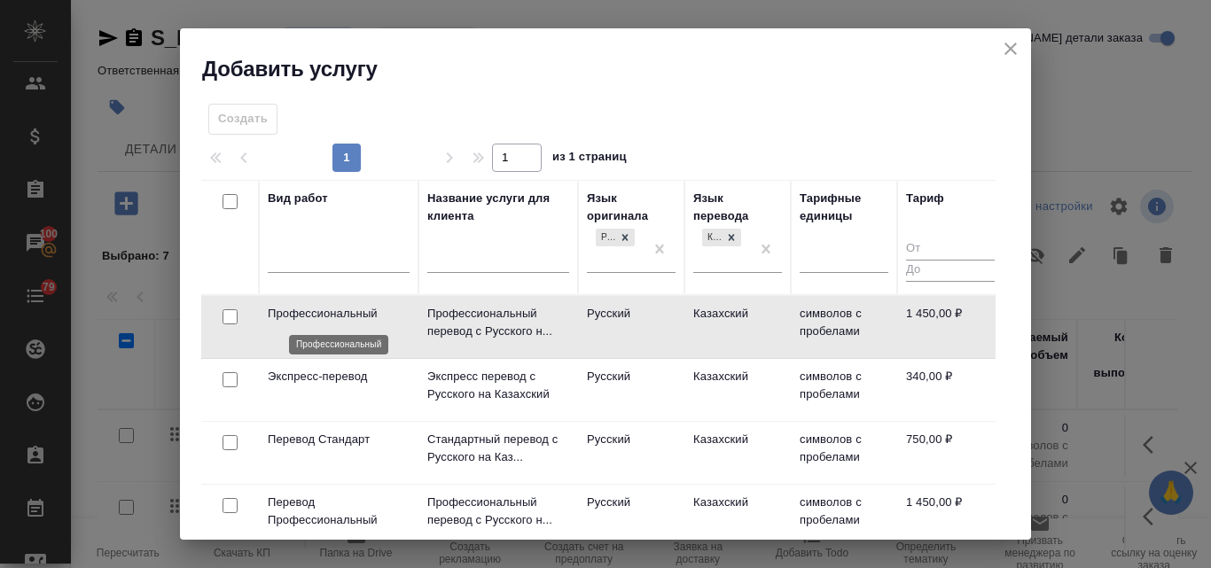
click at [295, 323] on p "Профессиональный" at bounding box center [339, 314] width 142 height 18
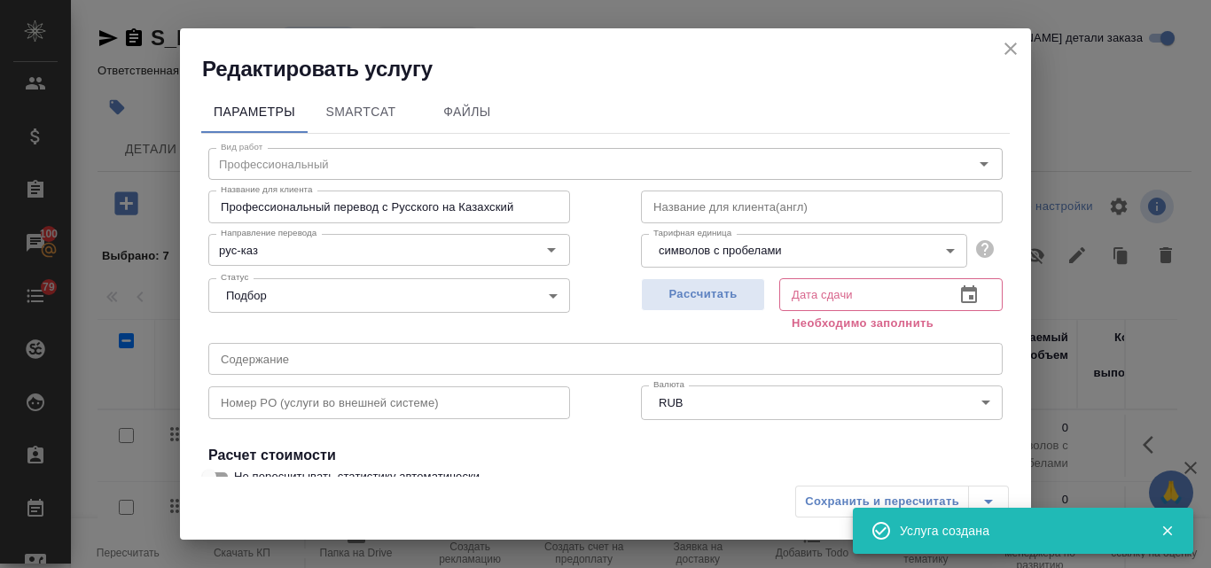
click at [1002, 42] on icon "close" at bounding box center [1010, 48] width 21 height 21
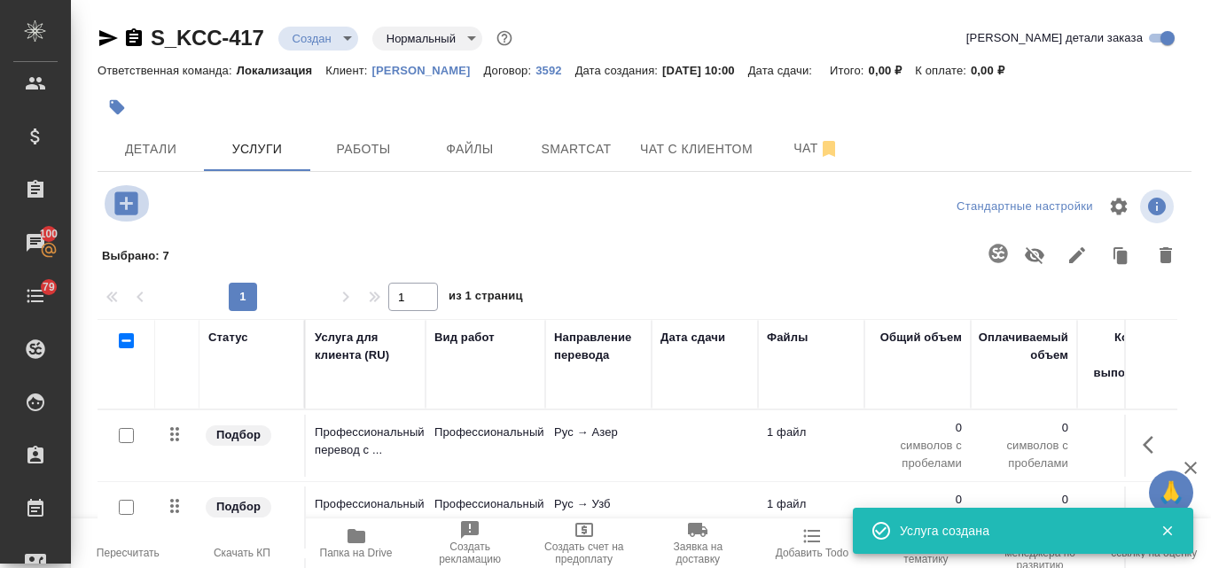
click at [133, 202] on icon "button" at bounding box center [125, 203] width 23 height 23
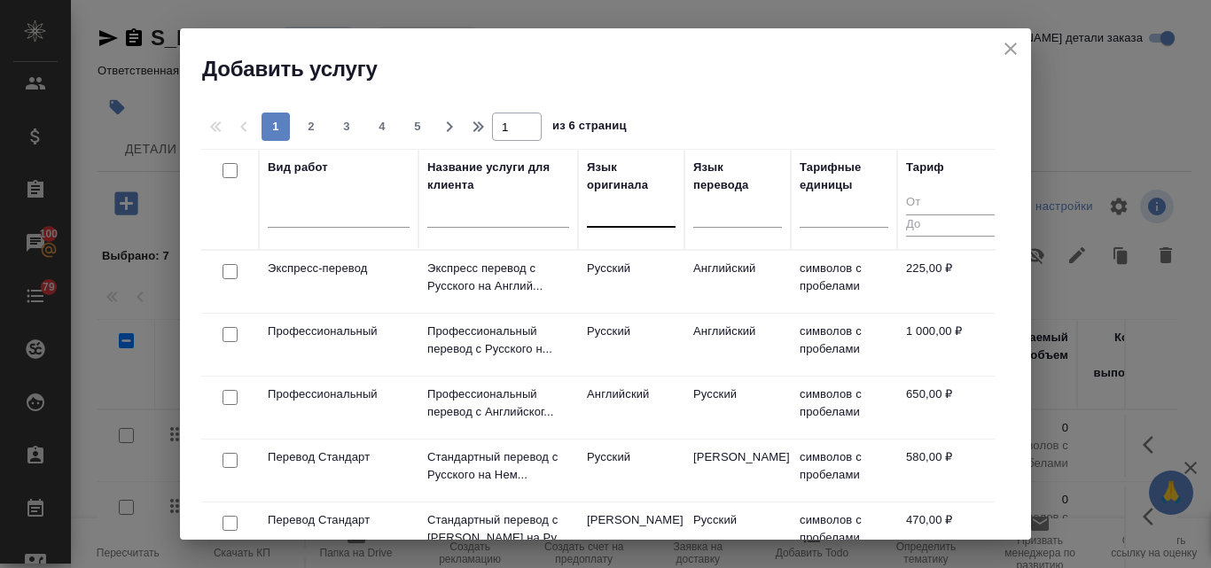
click at [666, 210] on div at bounding box center [631, 210] width 89 height 26
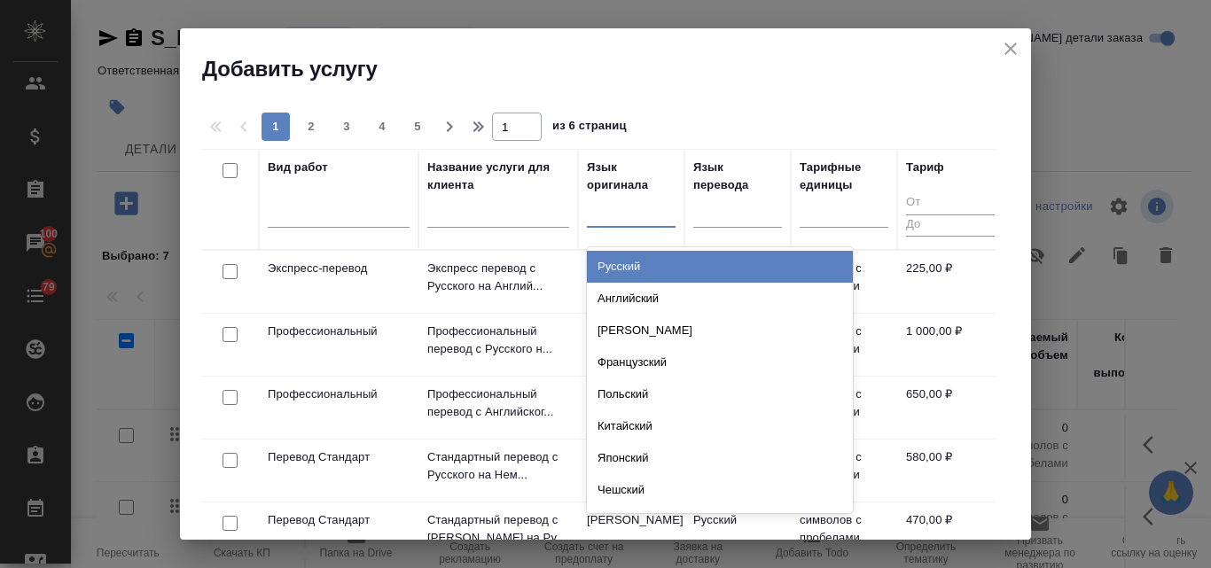
click at [636, 264] on div "Русский" at bounding box center [720, 267] width 266 height 32
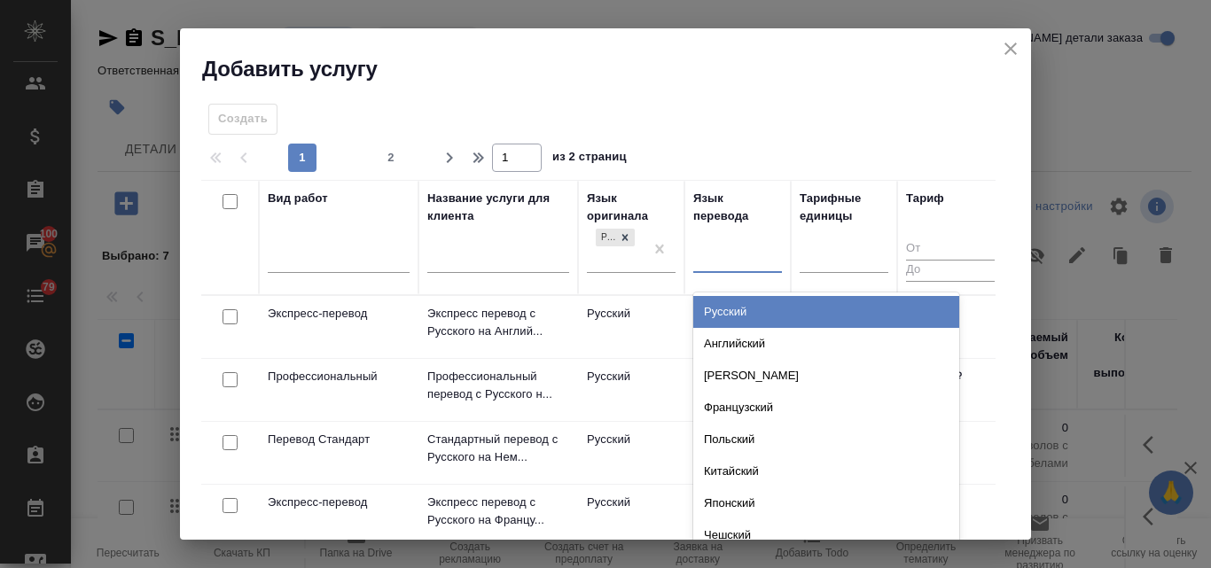
click at [734, 249] on div at bounding box center [737, 256] width 89 height 26
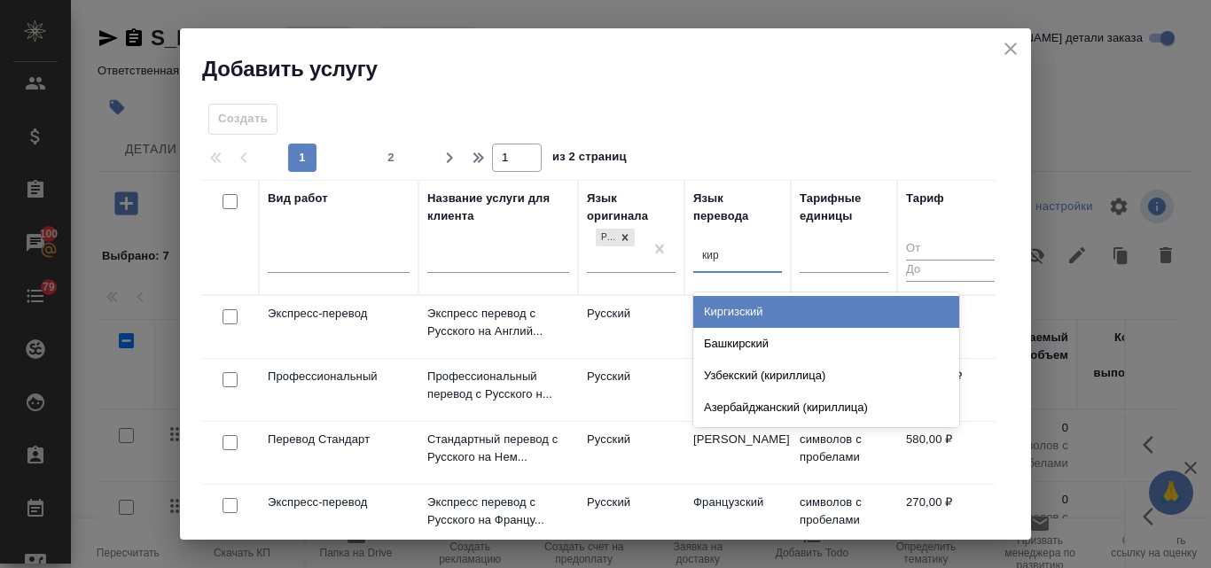
type input "кирг"
click at [739, 318] on div "Киргизский" at bounding box center [826, 312] width 266 height 32
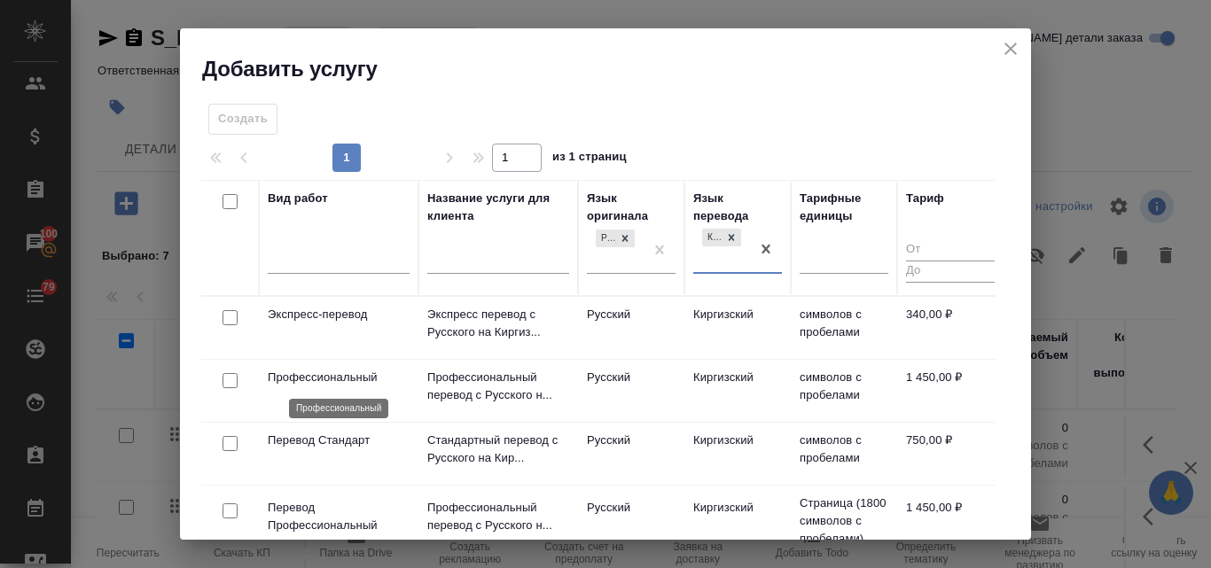
click at [354, 379] on p "Профессиональный" at bounding box center [339, 378] width 142 height 18
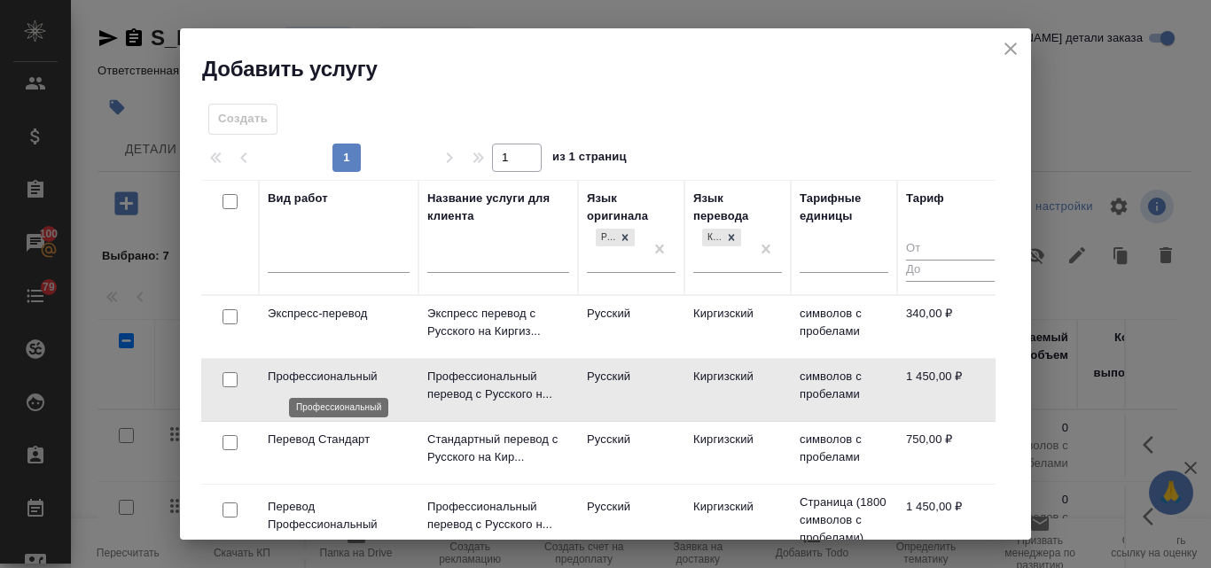
click at [354, 379] on p "Профессиональный" at bounding box center [339, 377] width 142 height 18
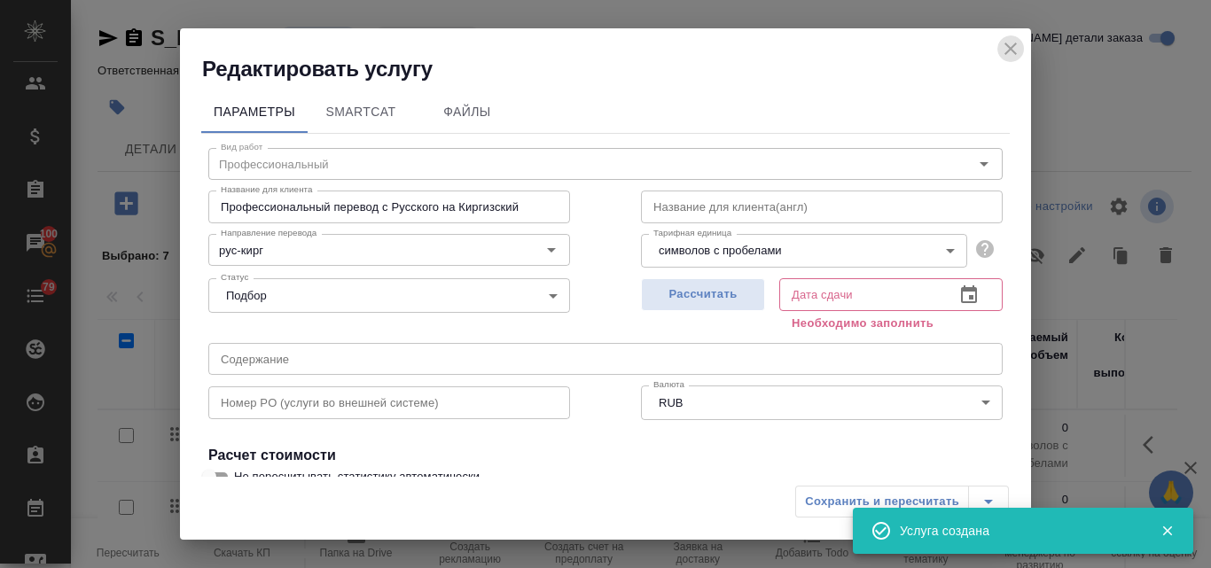
click at [1009, 46] on icon "close" at bounding box center [1011, 49] width 12 height 12
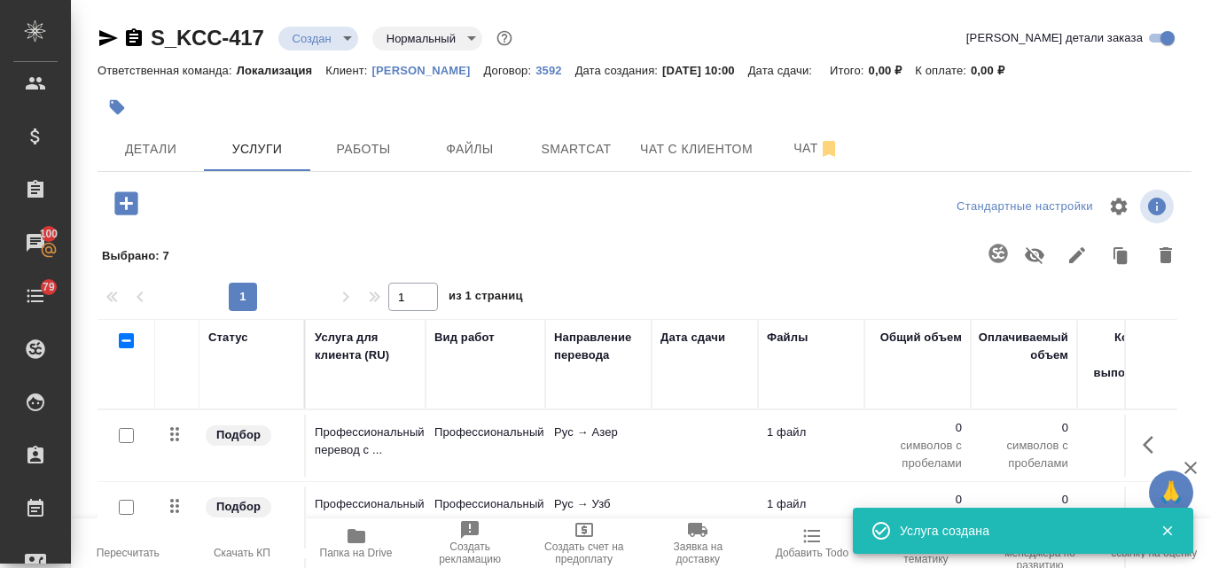
click at [119, 201] on icon "button" at bounding box center [125, 203] width 23 height 23
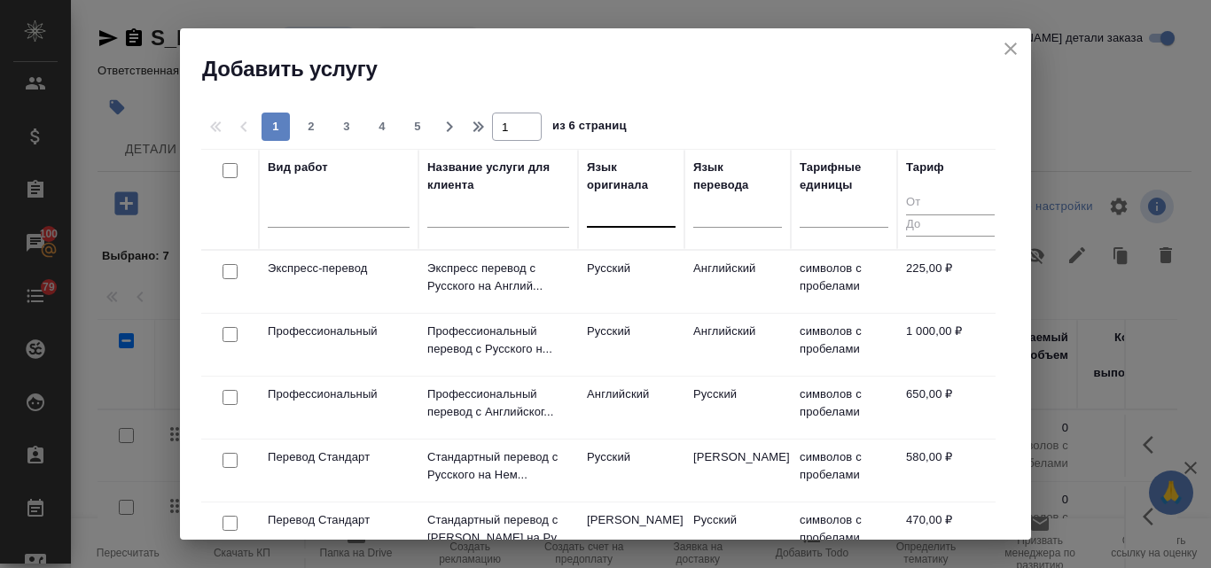
click at [620, 212] on div at bounding box center [631, 210] width 89 height 26
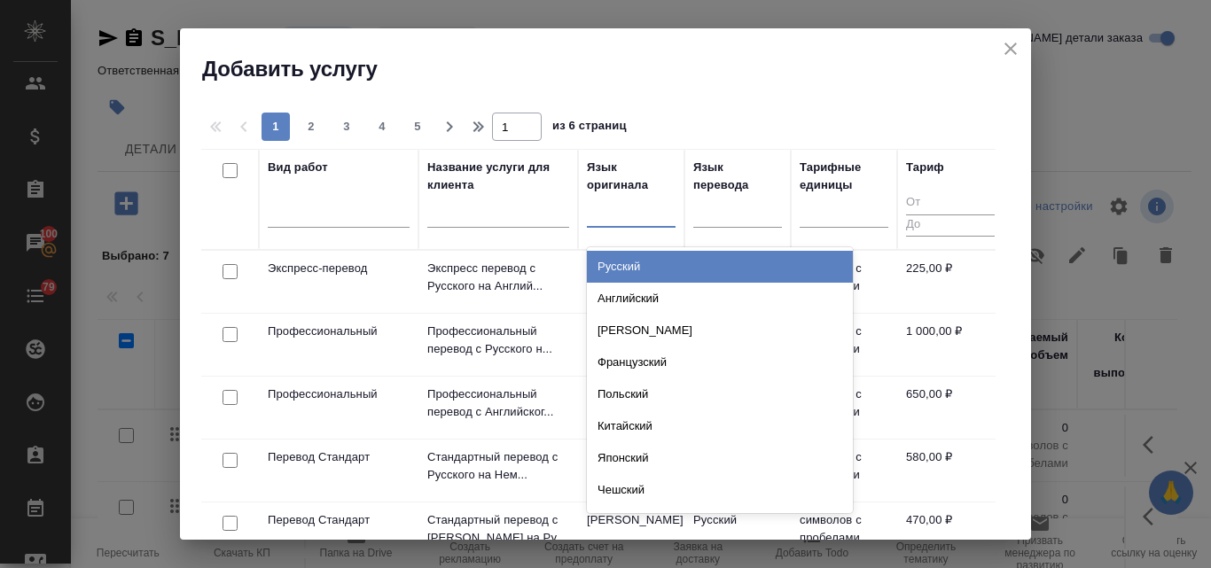
click at [607, 266] on div "Русский" at bounding box center [720, 267] width 266 height 32
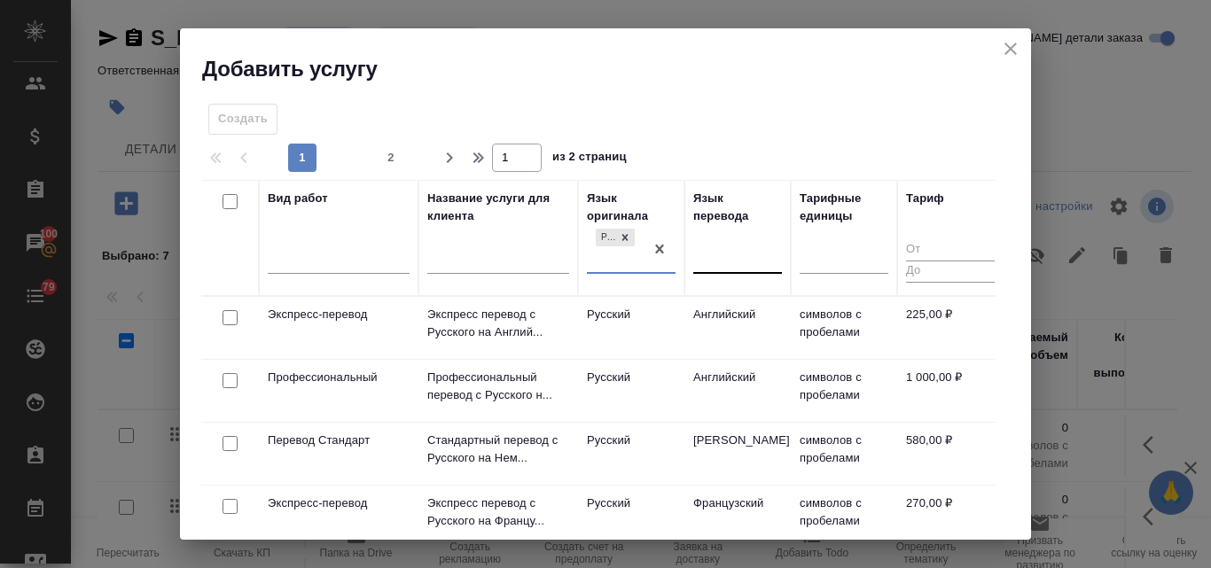
click at [734, 255] on div at bounding box center [737, 257] width 89 height 26
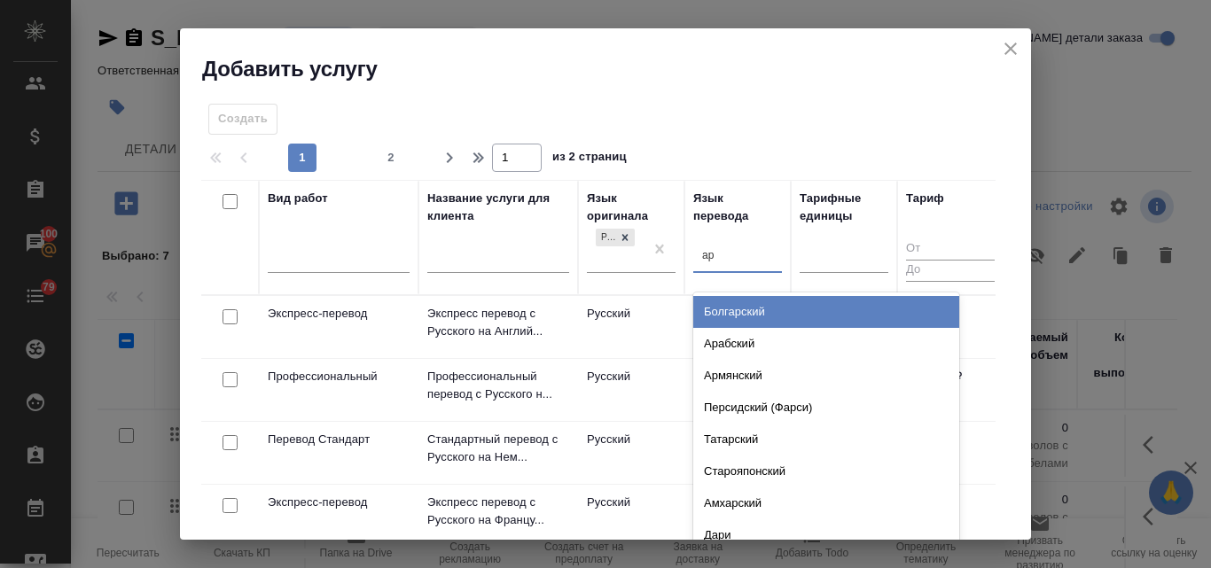
type input "арм"
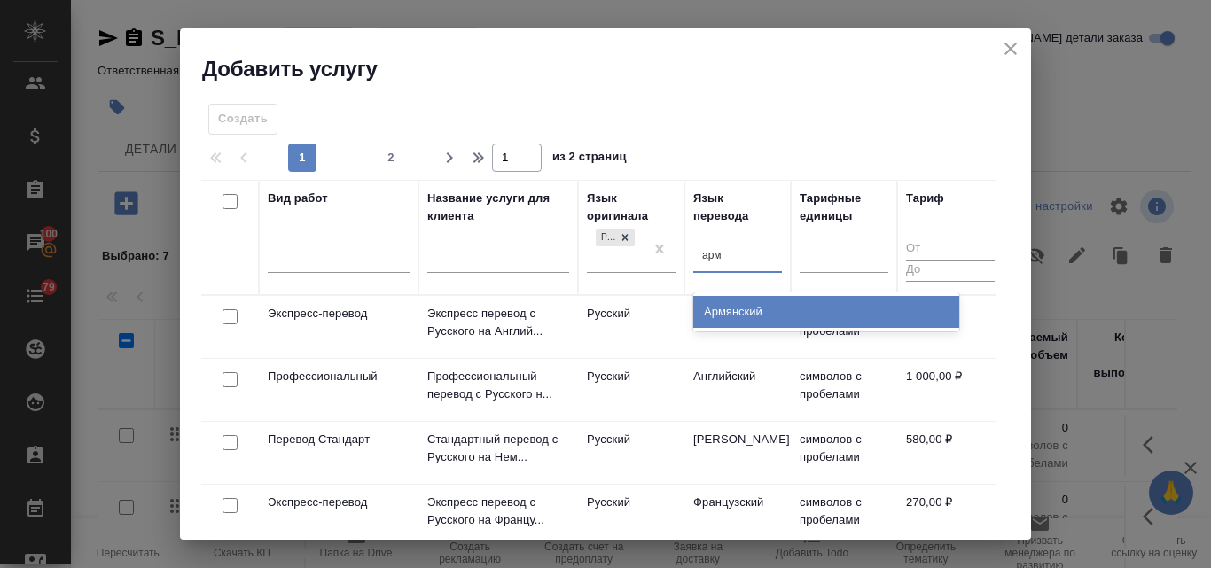
click at [731, 313] on div "Армянский" at bounding box center [826, 312] width 266 height 32
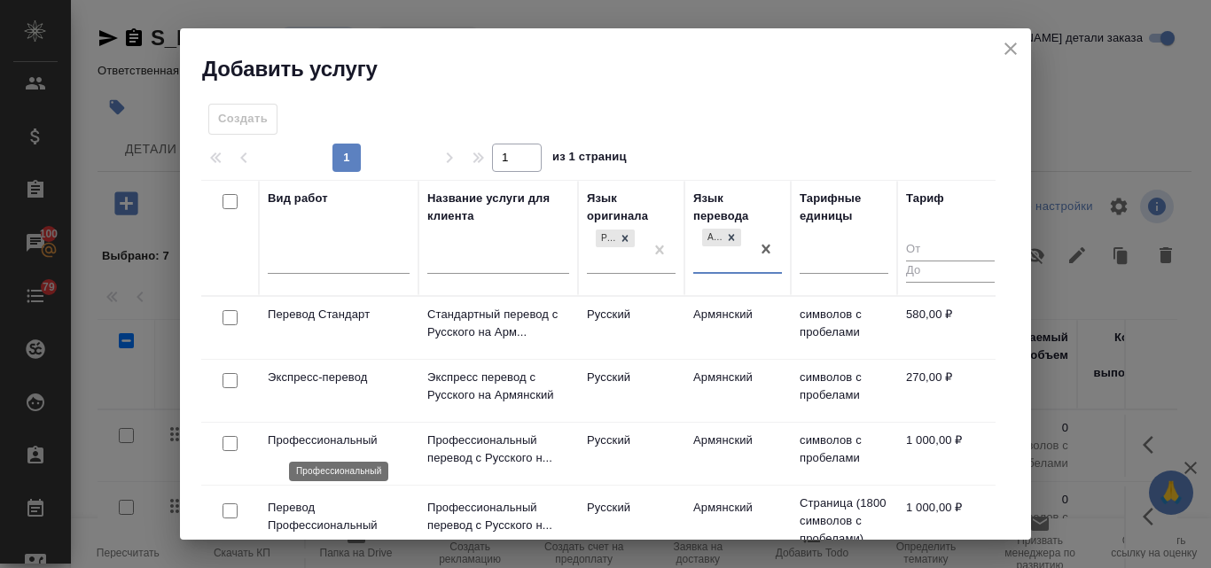
click at [314, 433] on p "Профессиональный" at bounding box center [339, 441] width 142 height 18
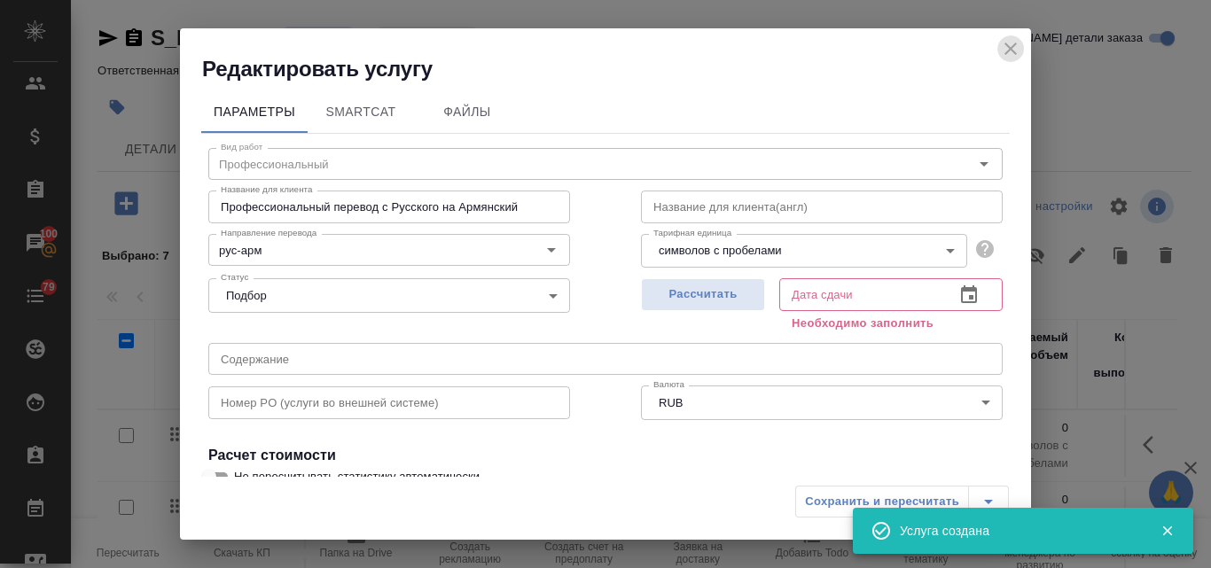
click at [1007, 45] on icon "close" at bounding box center [1011, 49] width 12 height 12
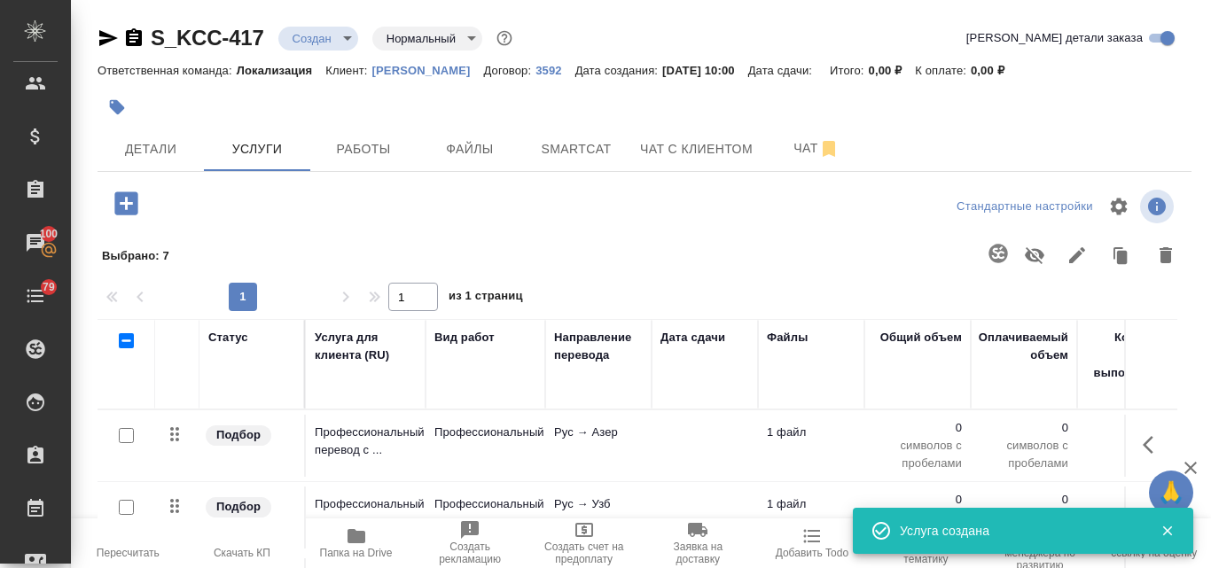
click at [126, 199] on icon "button" at bounding box center [126, 203] width 31 height 31
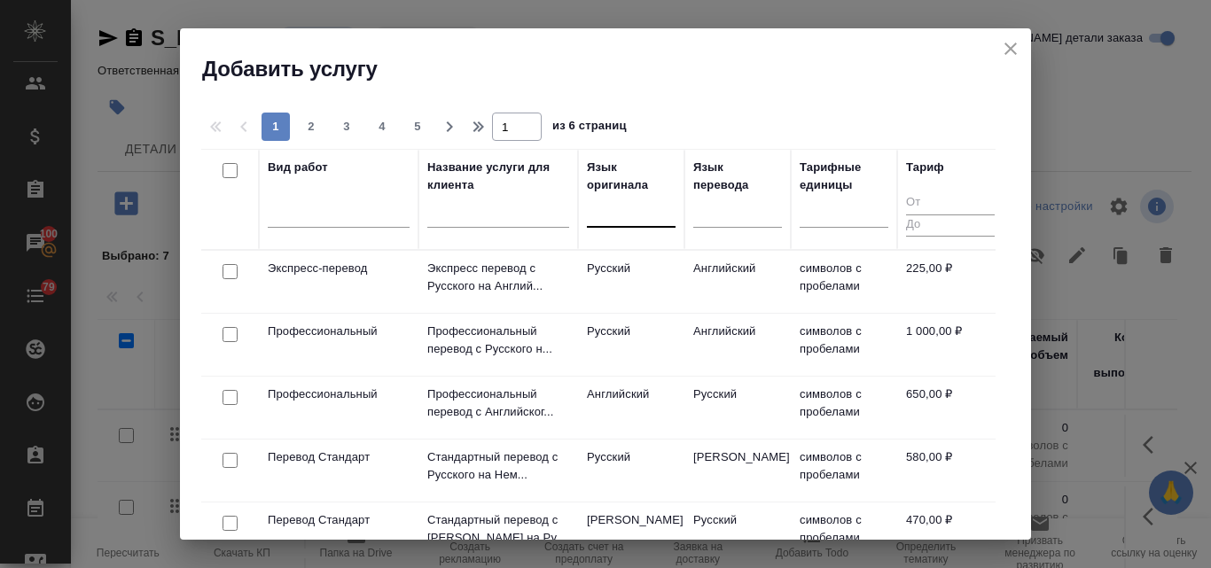
click at [611, 211] on div at bounding box center [631, 210] width 89 height 26
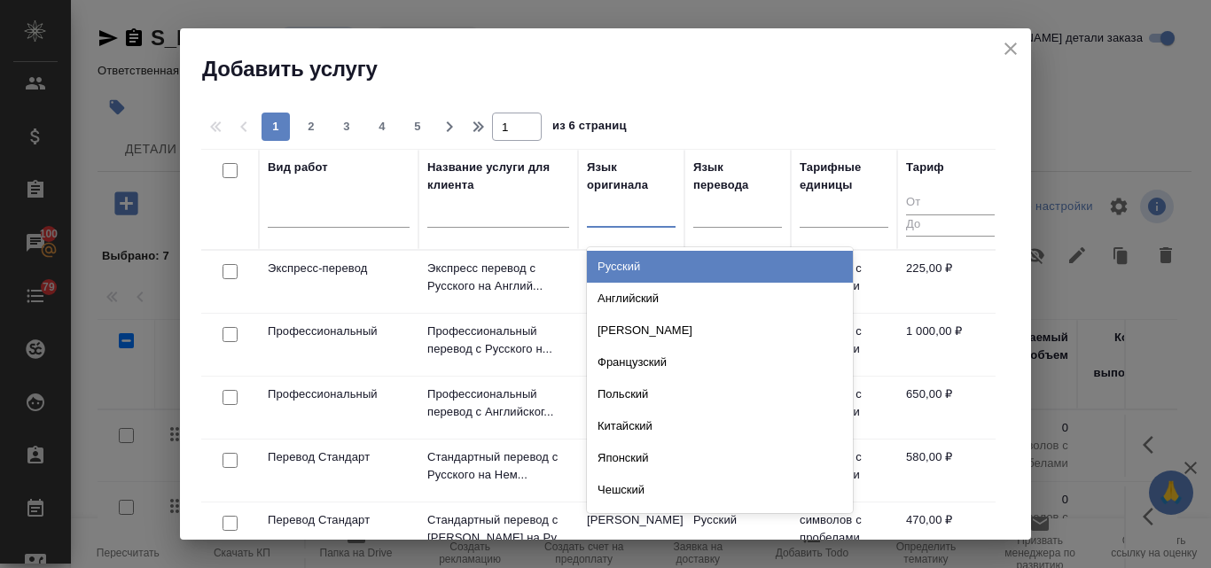
click at [601, 261] on div "Русский" at bounding box center [720, 267] width 266 height 32
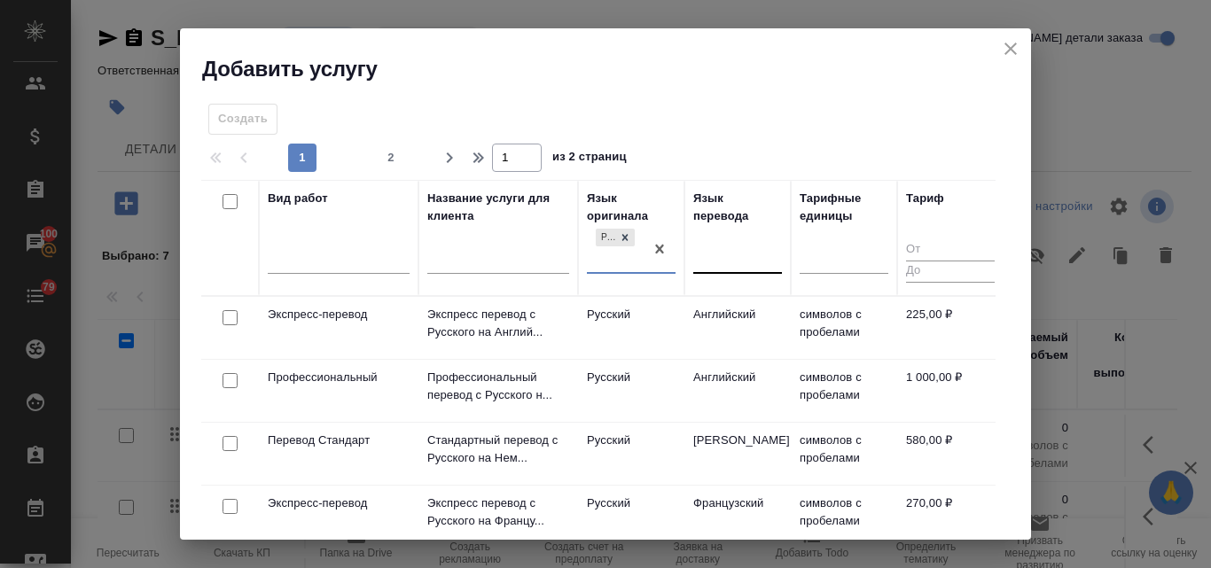
click at [740, 254] on div at bounding box center [737, 257] width 89 height 26
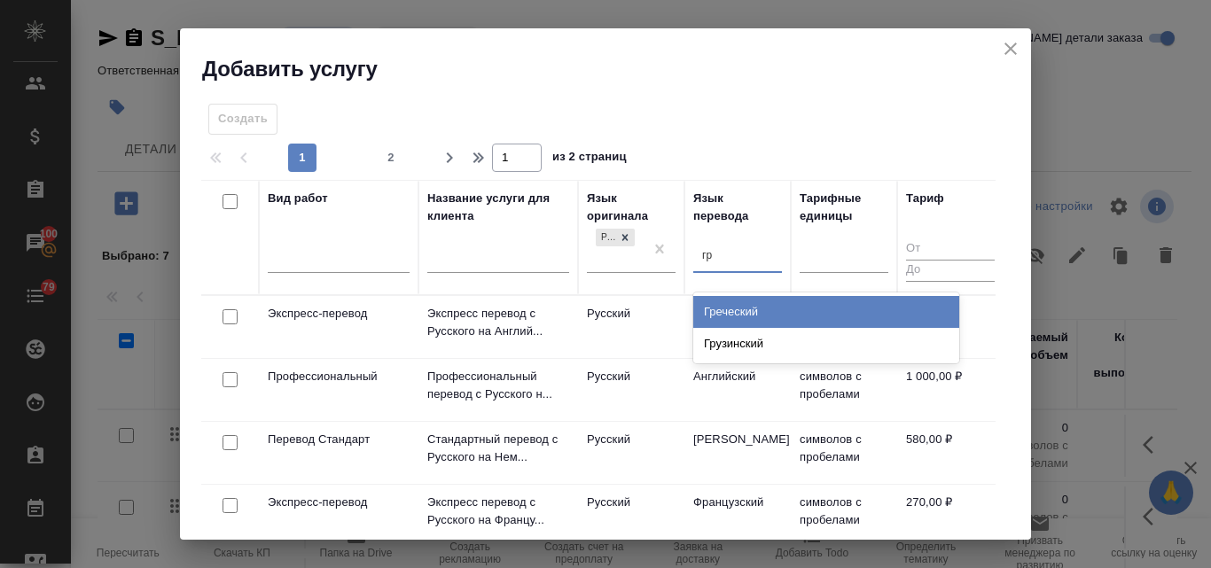
type input "гру"
click at [738, 317] on div "Грузинский" at bounding box center [826, 312] width 266 height 32
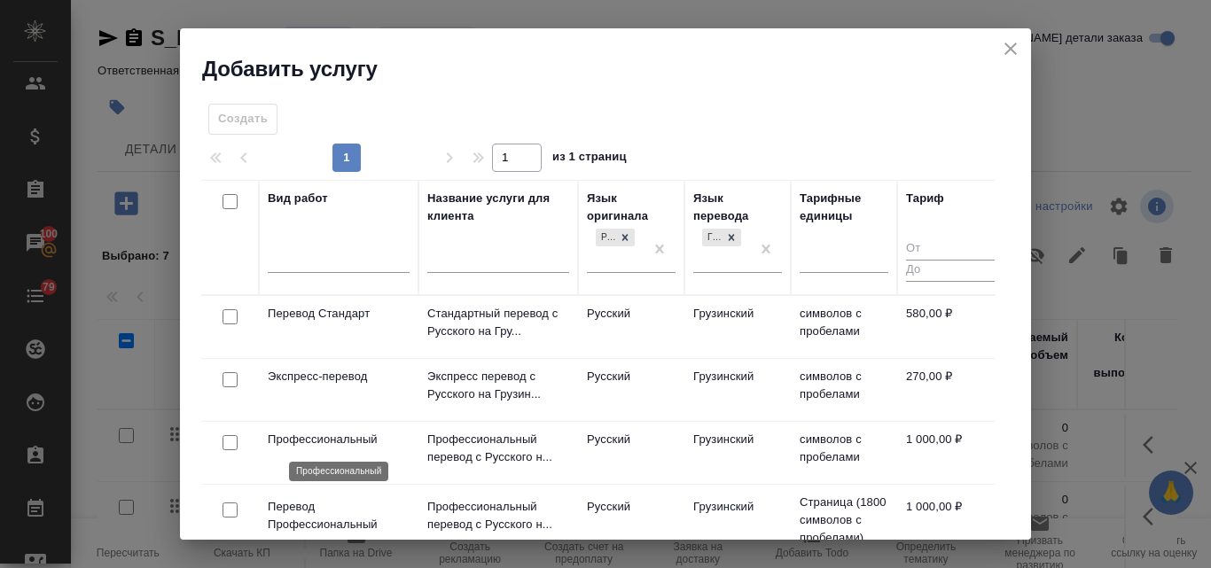
click at [346, 435] on p "Профессиональный" at bounding box center [339, 440] width 142 height 18
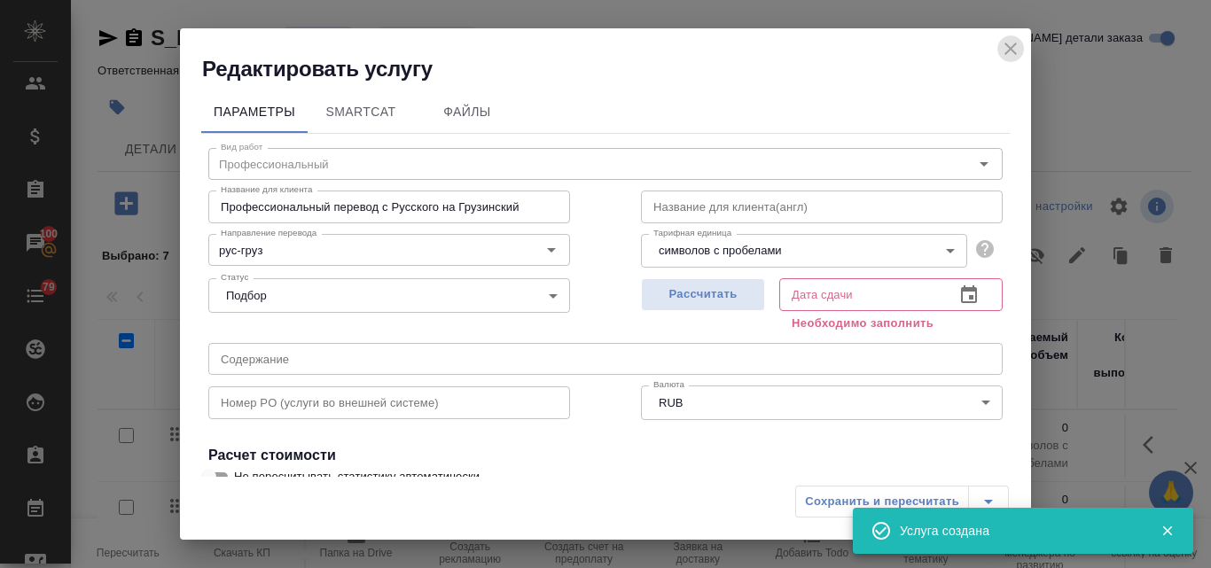
click at [1013, 47] on icon "close" at bounding box center [1011, 49] width 12 height 12
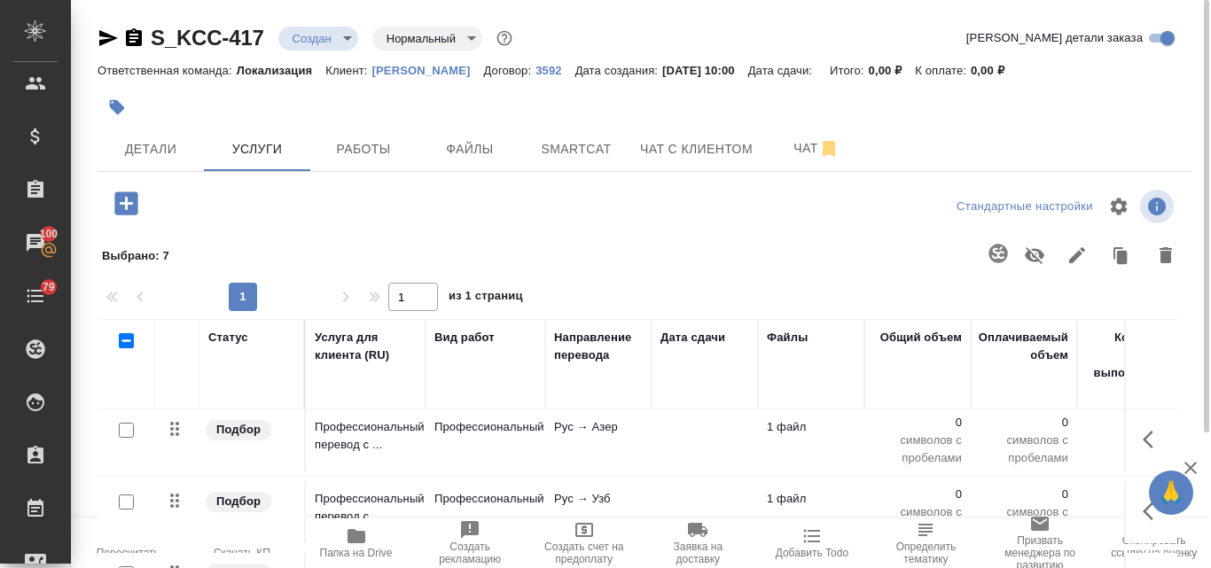
scroll to position [0, 0]
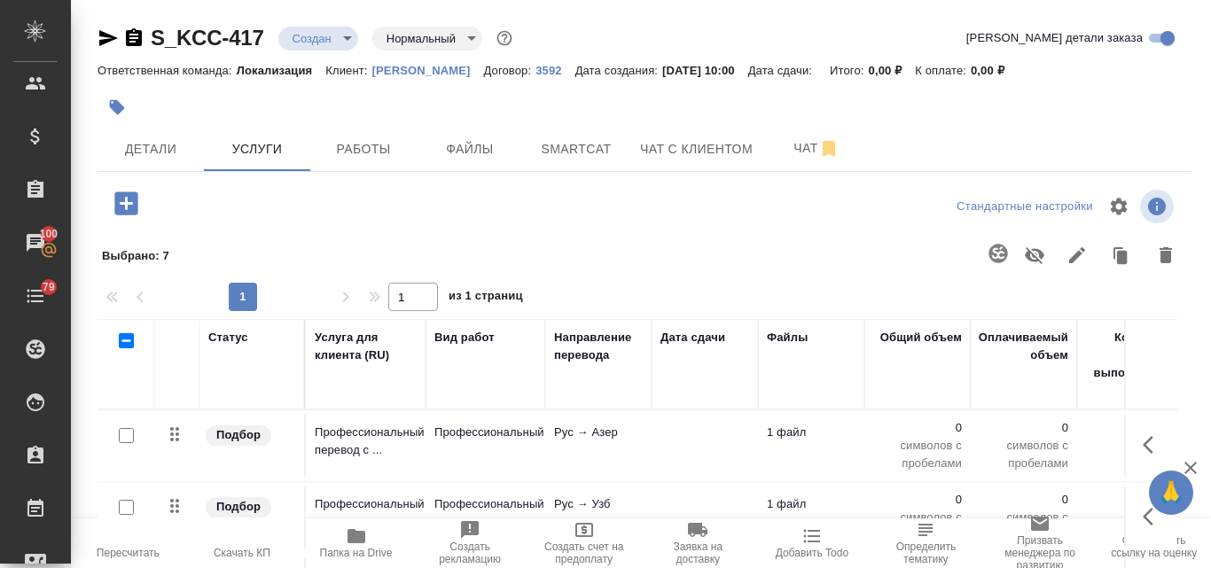
click at [125, 439] on input "checkbox" at bounding box center [126, 435] width 15 height 15
checkbox input "true"
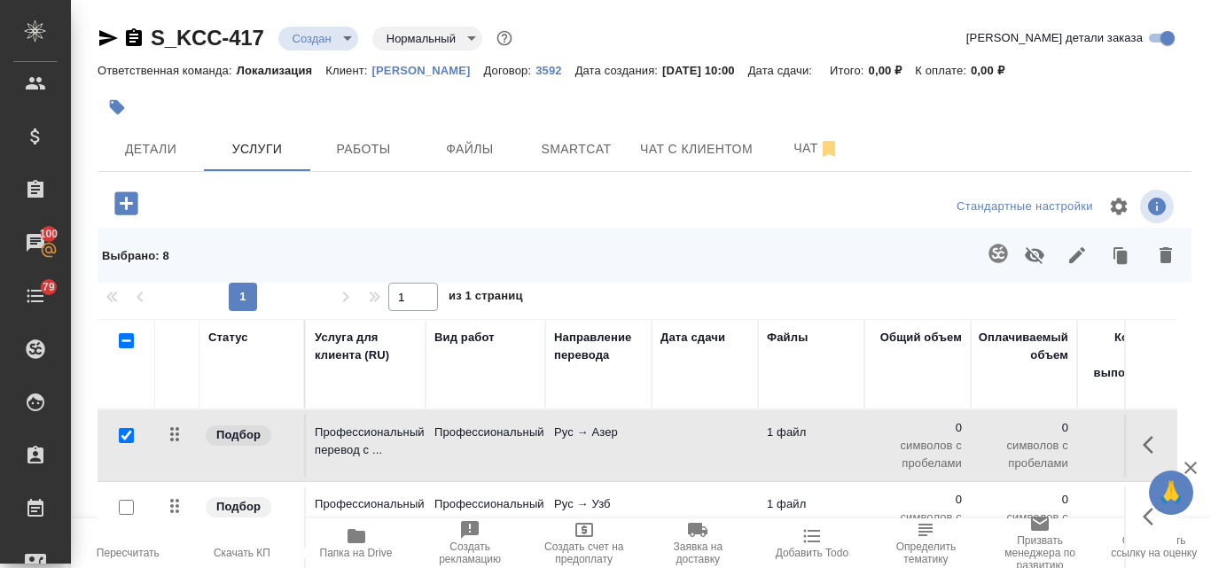
click at [127, 341] on input "checkbox" at bounding box center [126, 340] width 15 height 15
checkbox input "true"
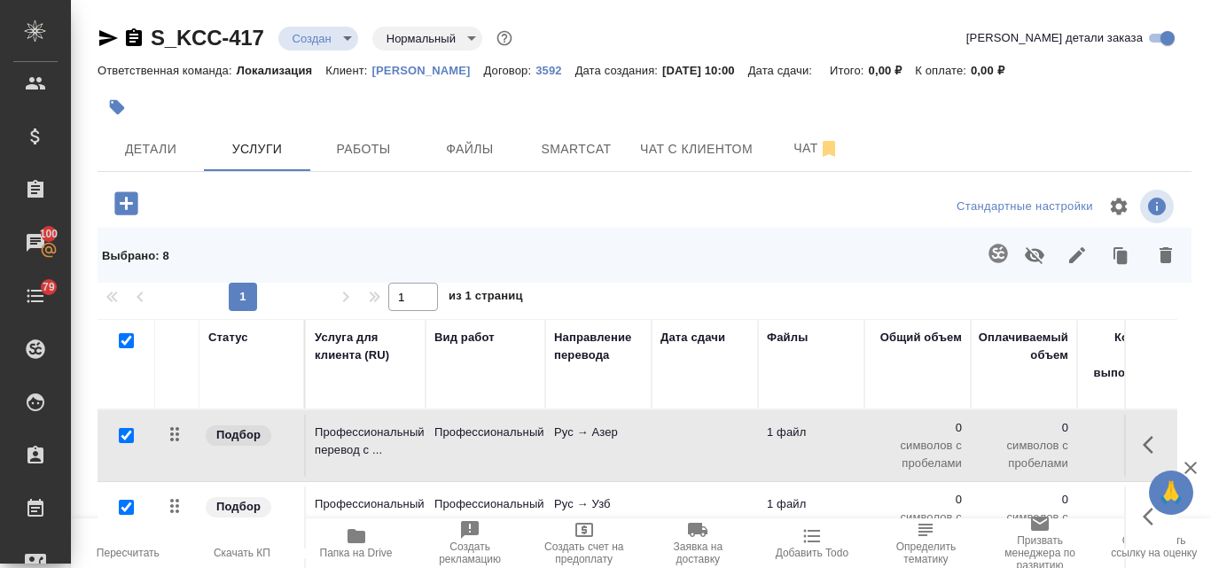
checkbox input "true"
click at [988, 254] on icon "button" at bounding box center [998, 253] width 21 height 21
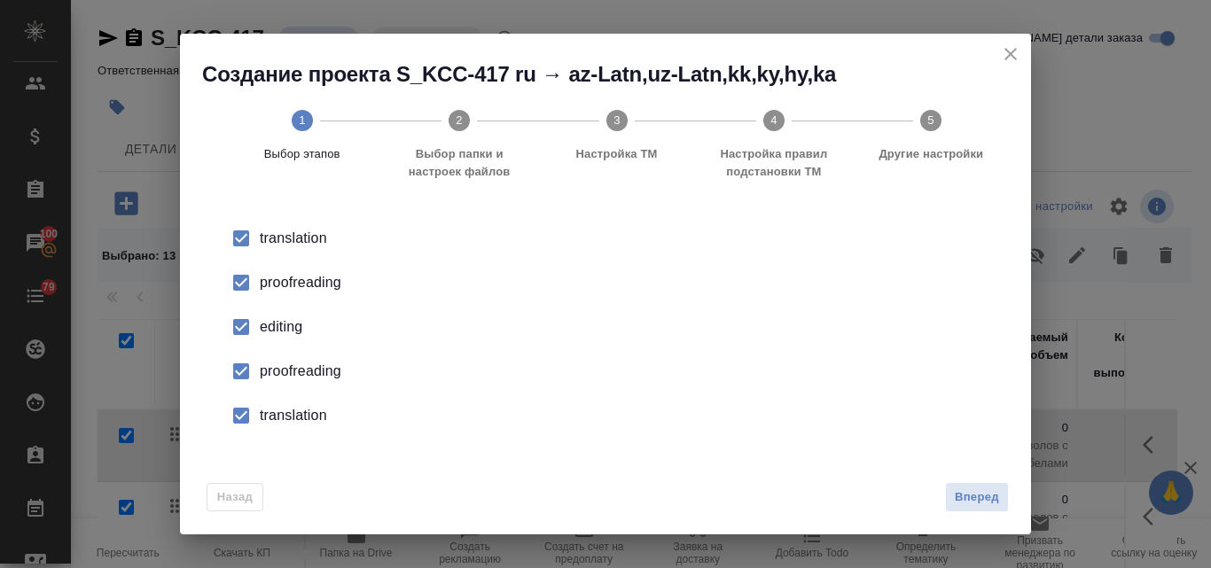
click at [278, 282] on div "proofreading" at bounding box center [624, 282] width 729 height 21
click at [274, 323] on div "editing" at bounding box center [624, 327] width 729 height 21
click at [277, 361] on div "proofreading" at bounding box center [624, 371] width 729 height 21
click at [286, 411] on div "translation" at bounding box center [624, 415] width 729 height 21
click at [978, 505] on span "Вперед" at bounding box center [977, 498] width 44 height 20
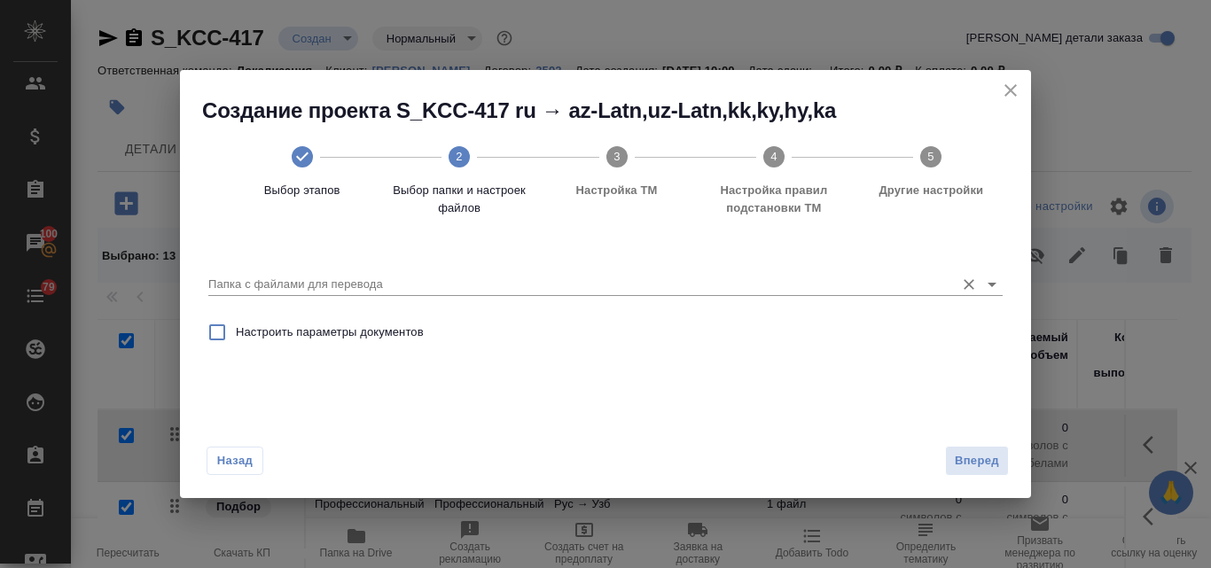
click at [324, 272] on div "Папка с файлами для перевода" at bounding box center [605, 278] width 794 height 36
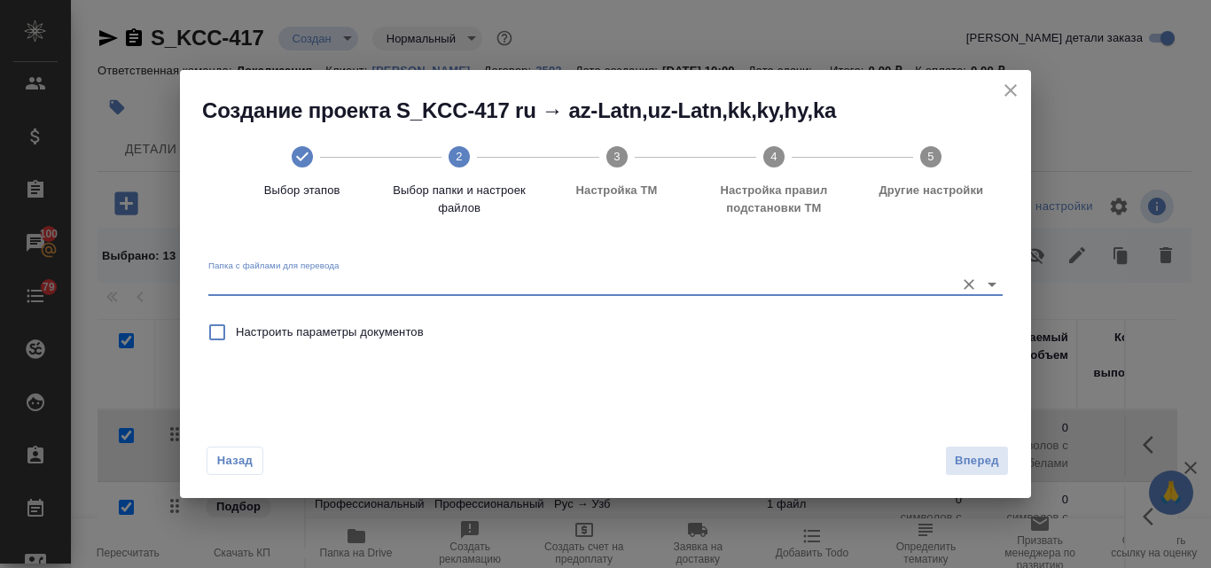
click at [324, 272] on div "Папка с файлами для перевода" at bounding box center [605, 278] width 794 height 36
click at [280, 279] on input "Папка с файлами для перевода" at bounding box center [577, 284] width 738 height 21
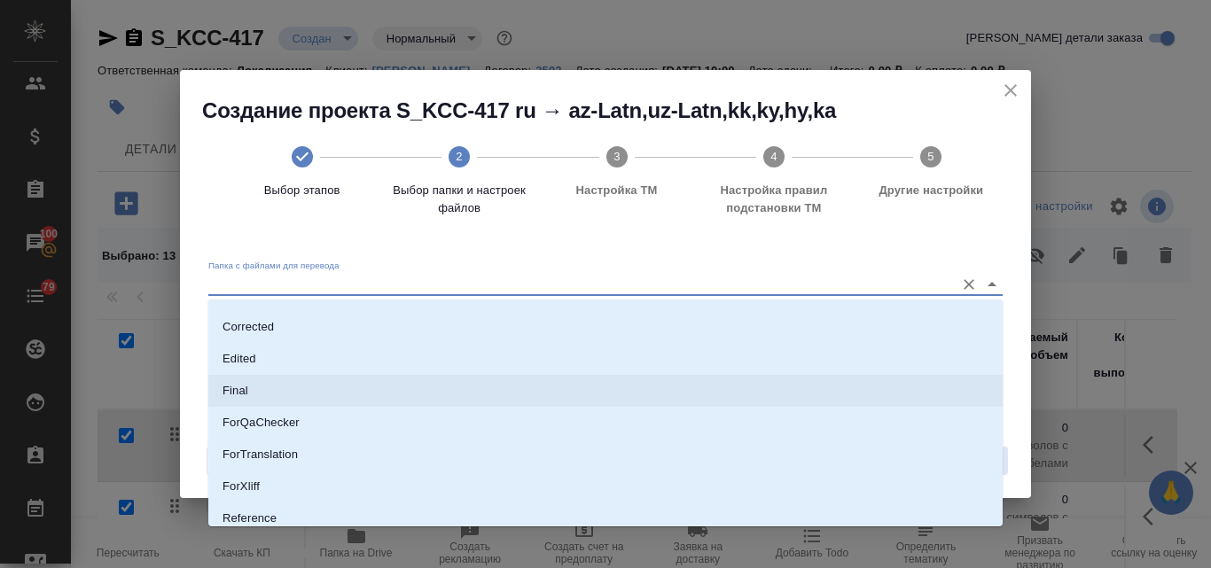
scroll to position [177, 0]
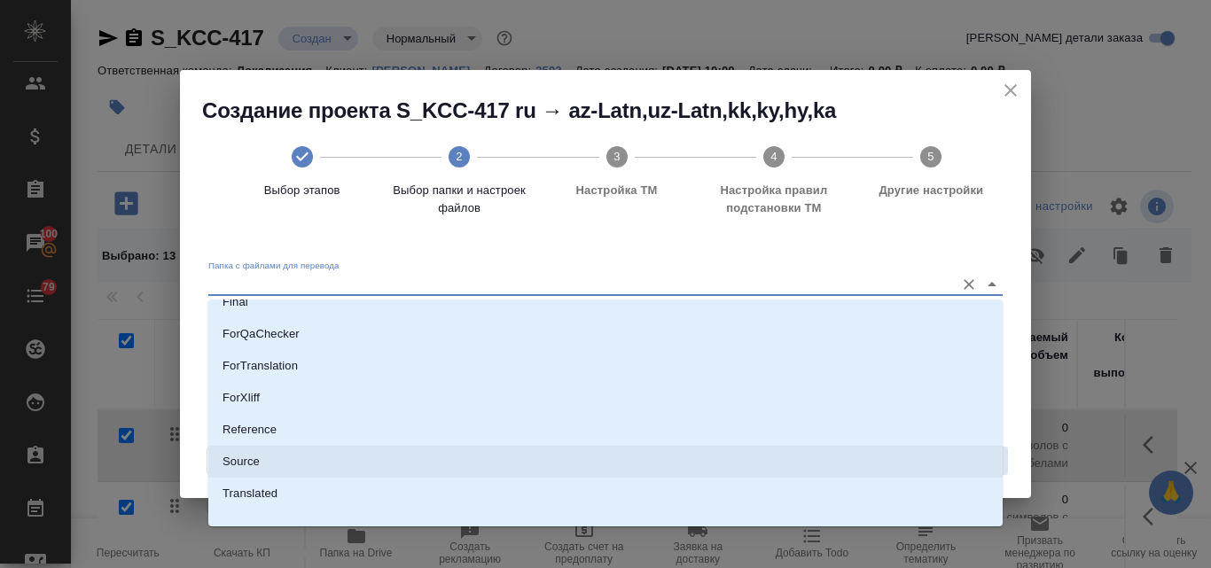
click at [275, 454] on li "Source" at bounding box center [605, 462] width 794 height 32
type input "Source"
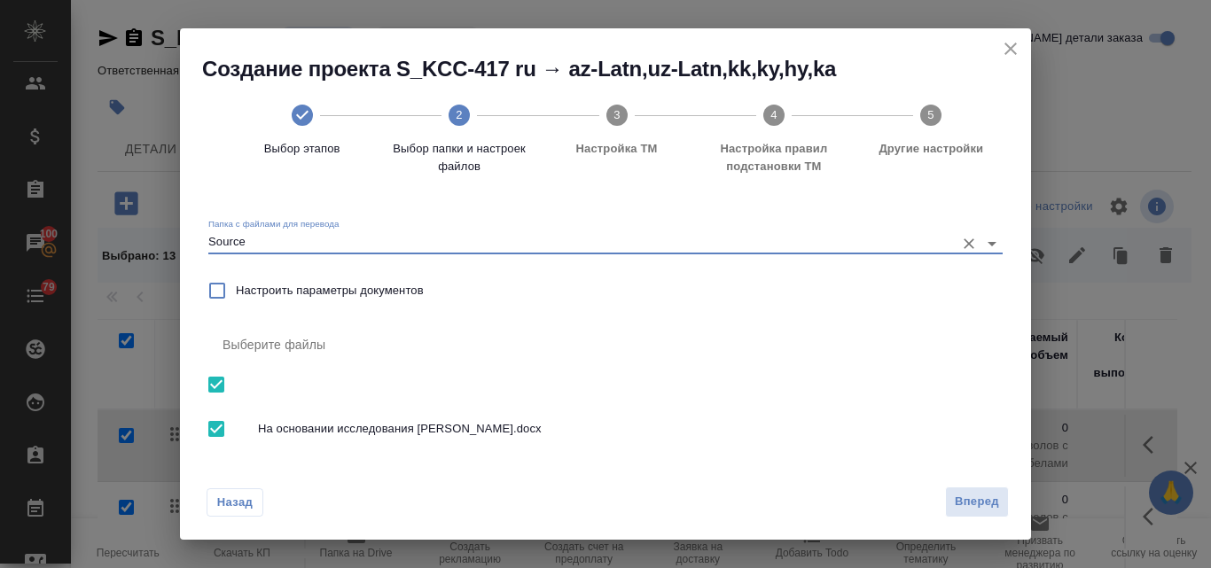
scroll to position [20, 0]
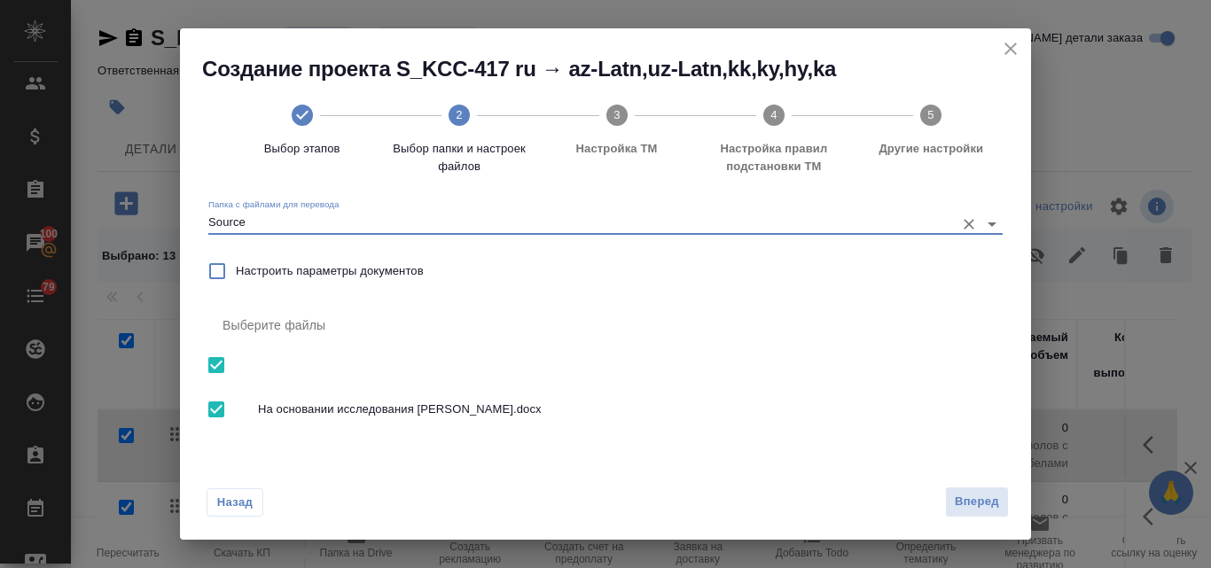
click at [996, 507] on span "Вперед" at bounding box center [977, 502] width 44 height 20
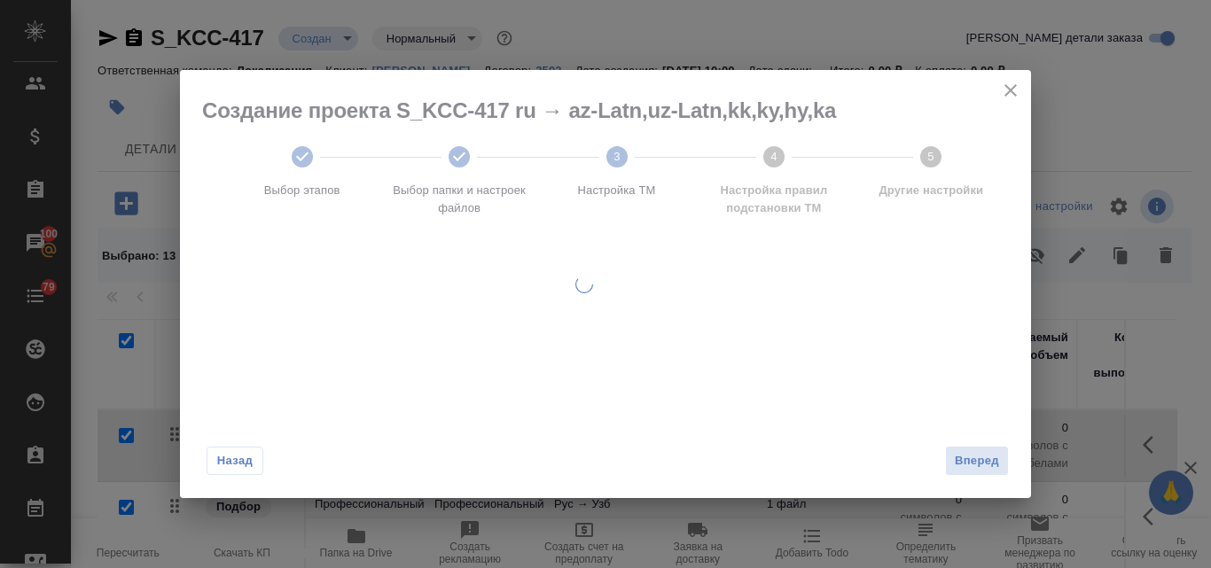
scroll to position [0, 0]
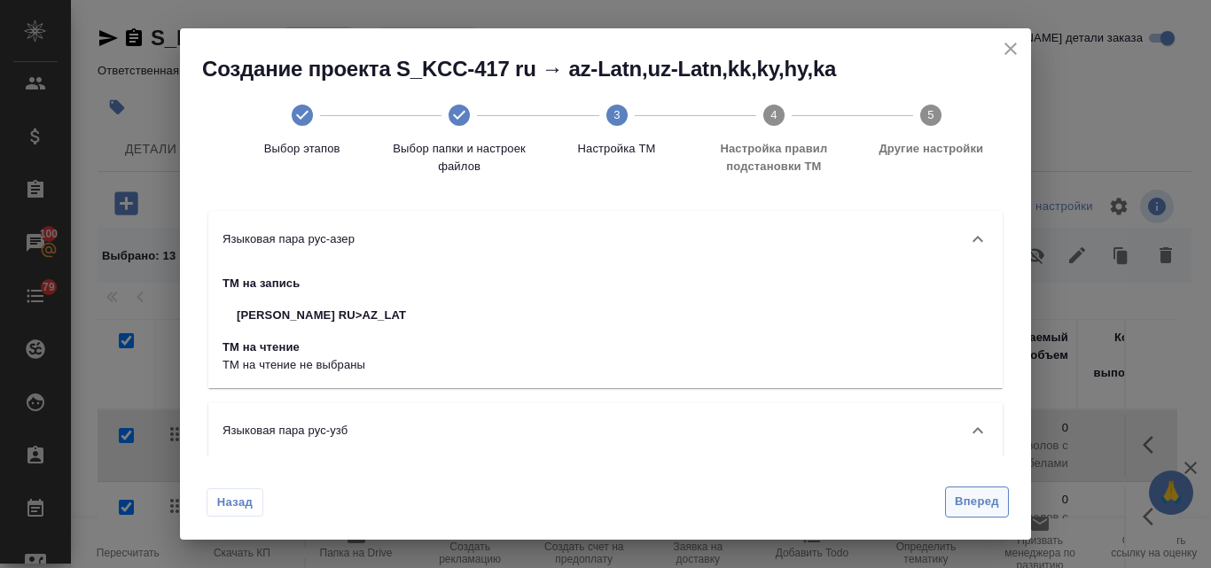
click at [997, 508] on span "Вперед" at bounding box center [977, 502] width 44 height 20
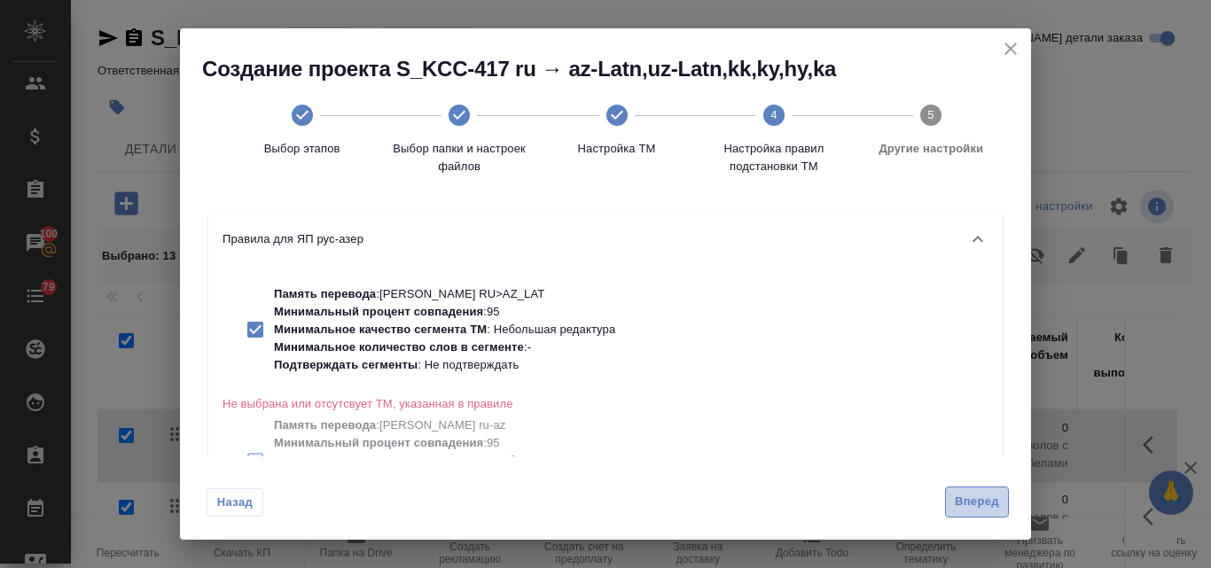
click at [987, 512] on button "Вперед" at bounding box center [977, 502] width 64 height 31
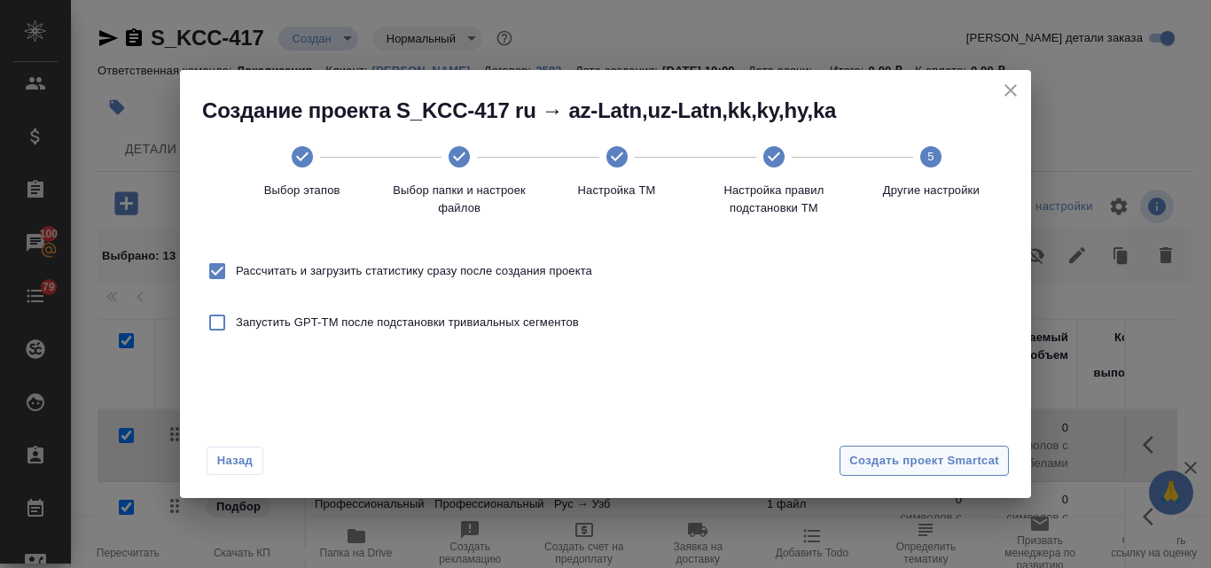
click at [923, 463] on span "Создать проект Smartcat" at bounding box center [924, 461] width 150 height 20
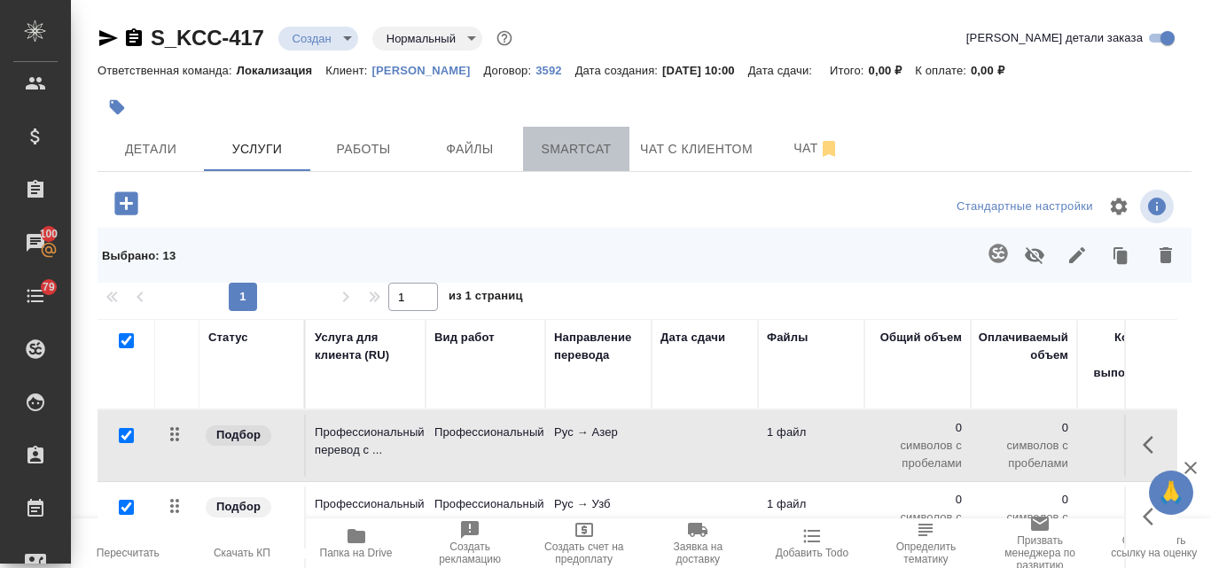
click at [550, 160] on button "Smartcat" at bounding box center [576, 149] width 106 height 44
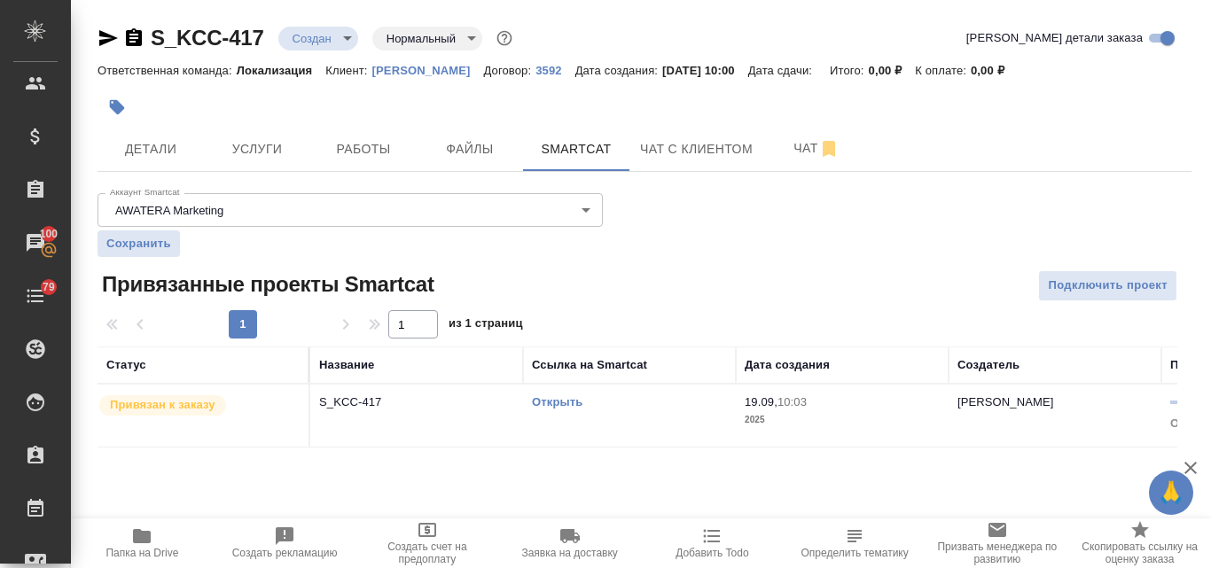
click at [556, 405] on link "Открыть" at bounding box center [557, 401] width 51 height 13
click at [288, 148] on span "Услуги" at bounding box center [257, 149] width 85 height 22
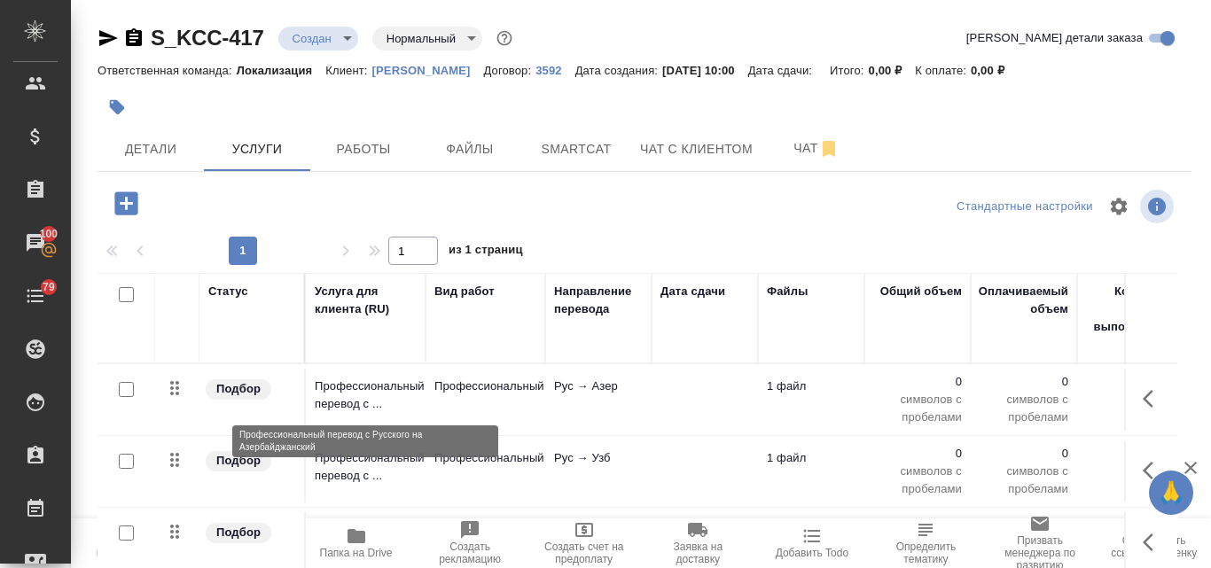
click at [332, 394] on p "Профессиональный перевод с ..." at bounding box center [366, 395] width 102 height 35
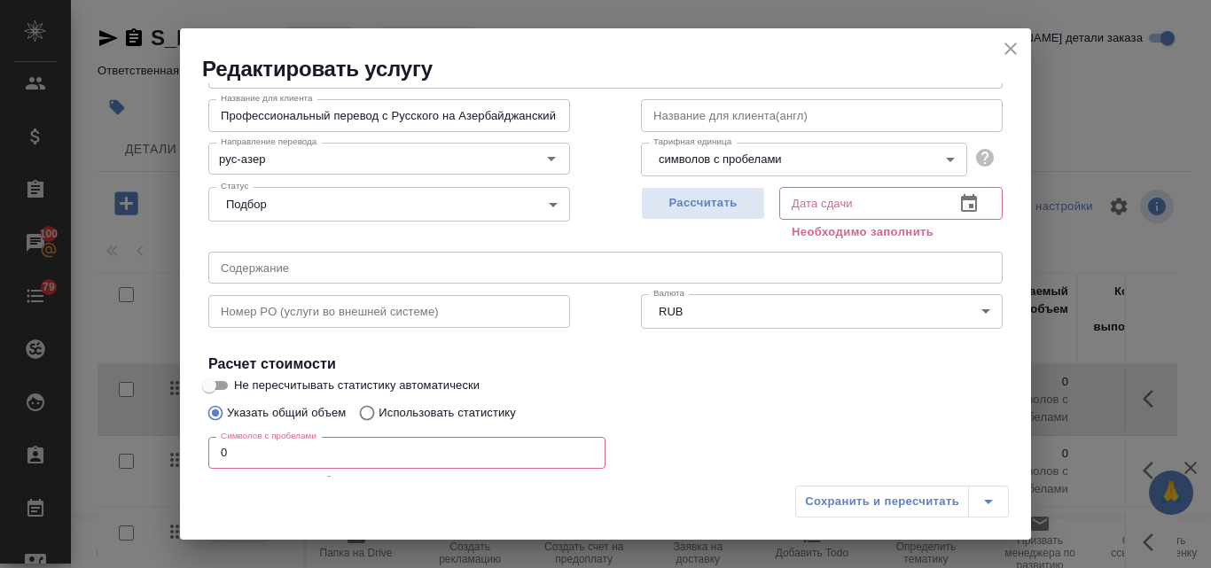
scroll to position [239, 0]
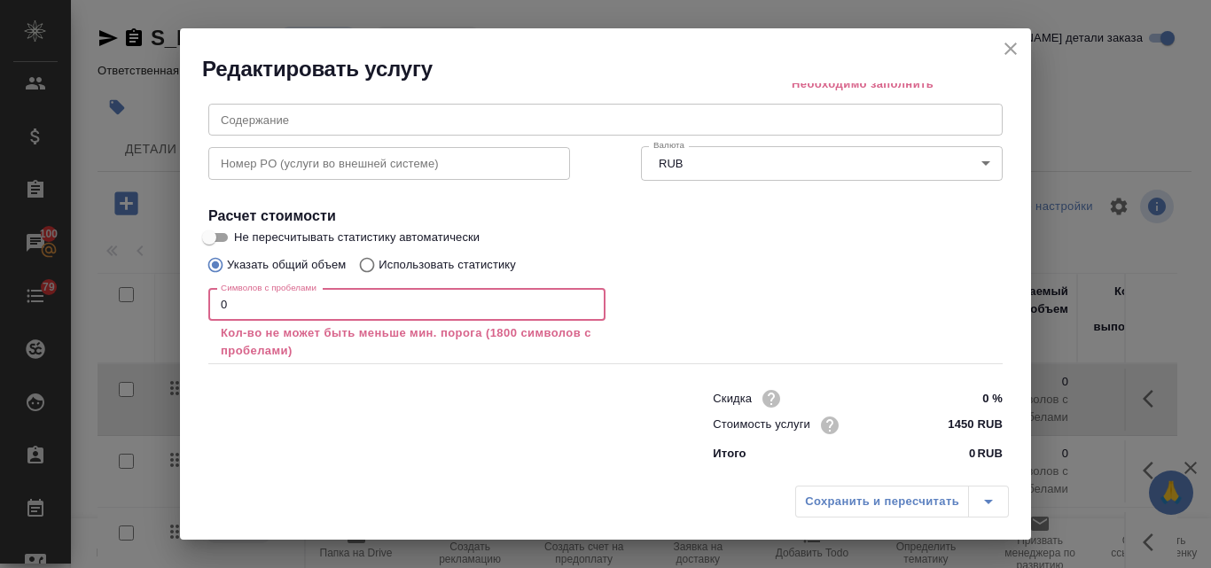
click at [278, 310] on input "0" at bounding box center [406, 305] width 397 height 32
drag, startPoint x: 264, startPoint y: 296, endPoint x: 209, endPoint y: 302, distance: 55.3
click at [209, 302] on input "0" at bounding box center [406, 305] width 397 height 32
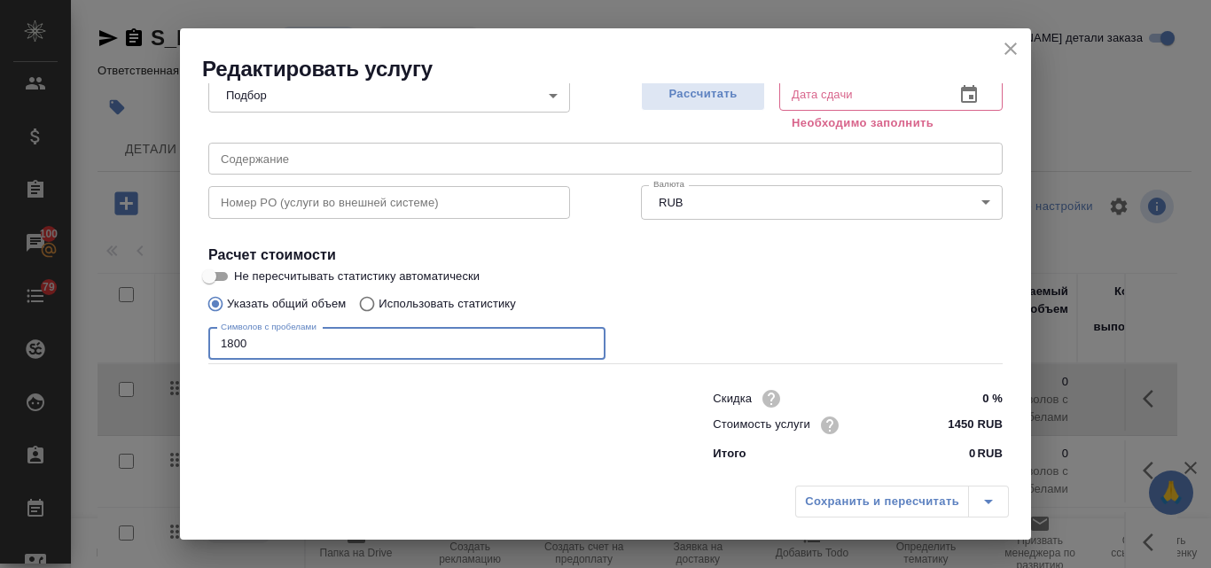
scroll to position [200, 0]
type input "1800"
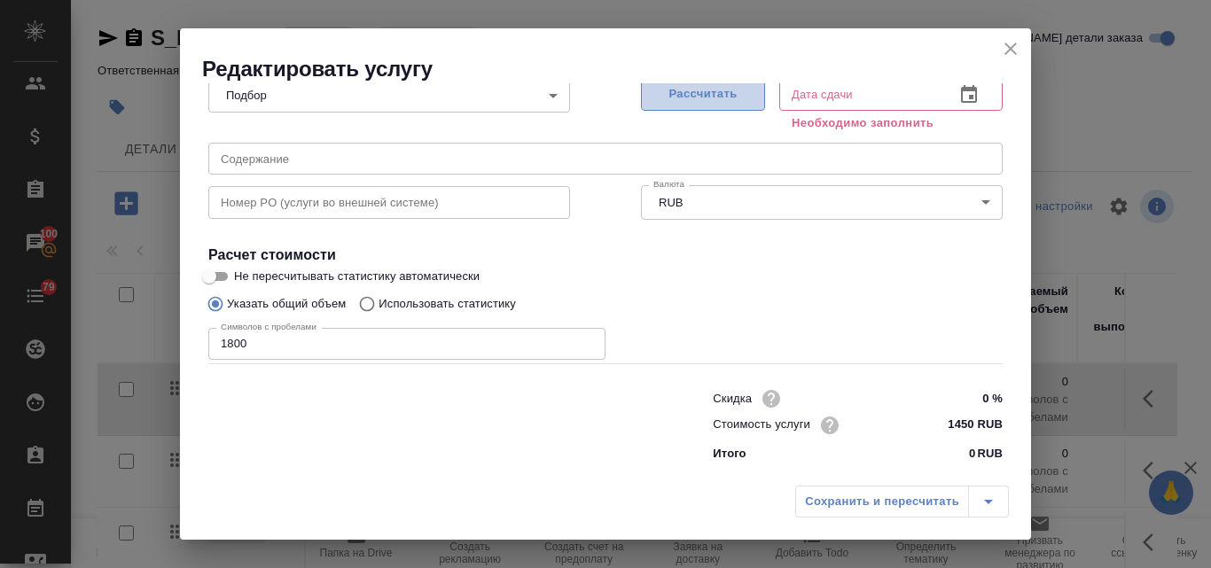
click at [684, 96] on span "Рассчитать" at bounding box center [703, 94] width 105 height 20
type input "19.09.2025 11:04"
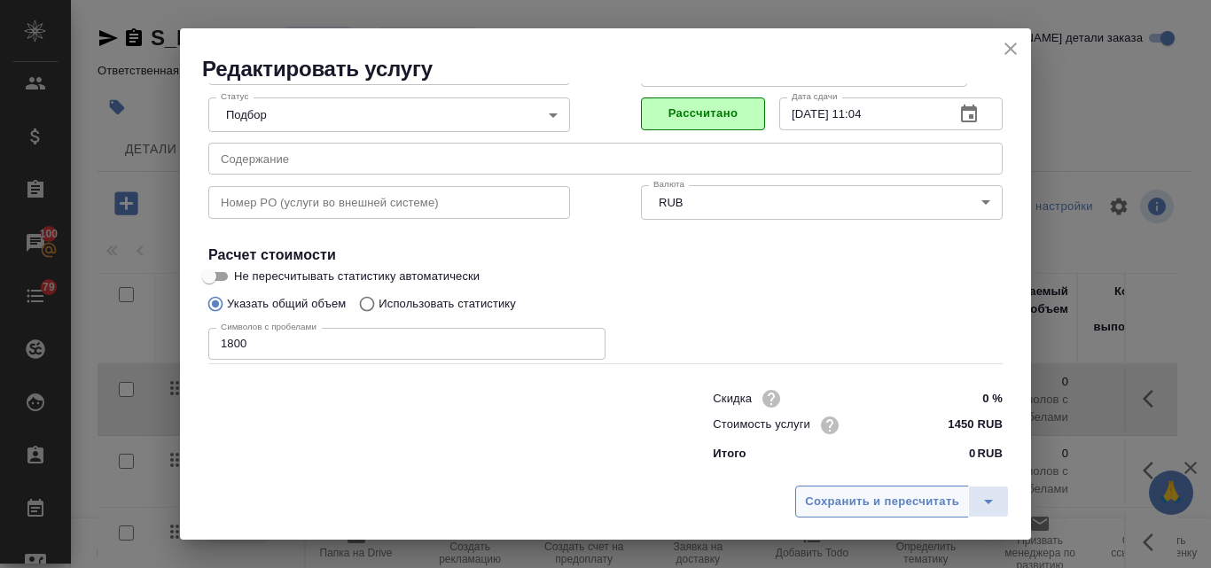
scroll to position [181, 0]
click at [847, 501] on span "Сохранить и пересчитать" at bounding box center [882, 502] width 154 height 20
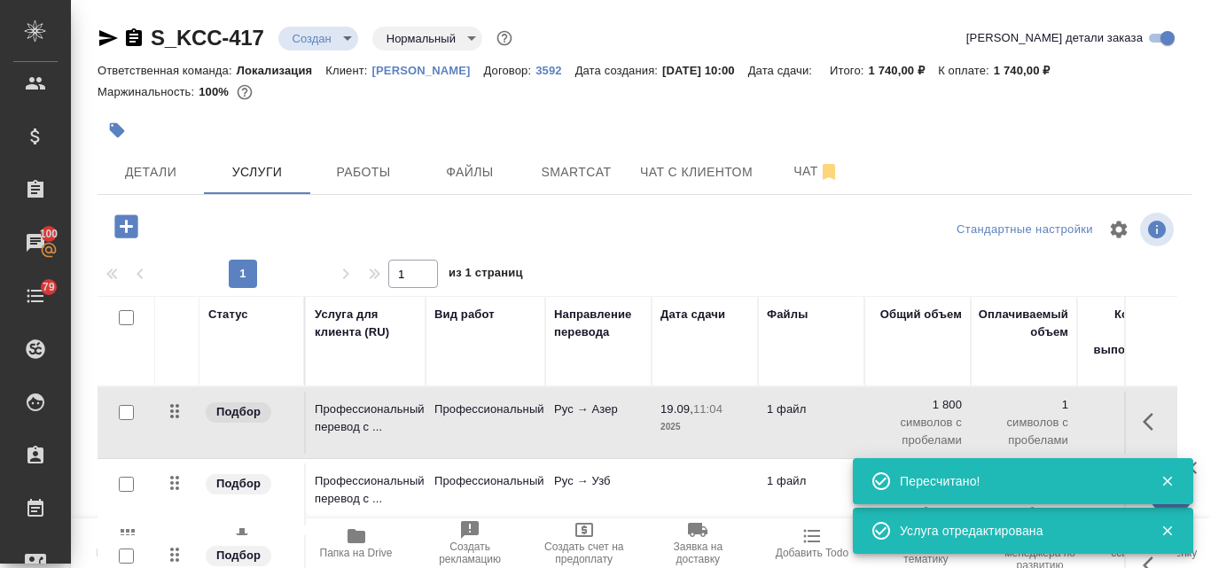
click at [421, 397] on td "Профессиональный перевод с ..." at bounding box center [366, 423] width 120 height 62
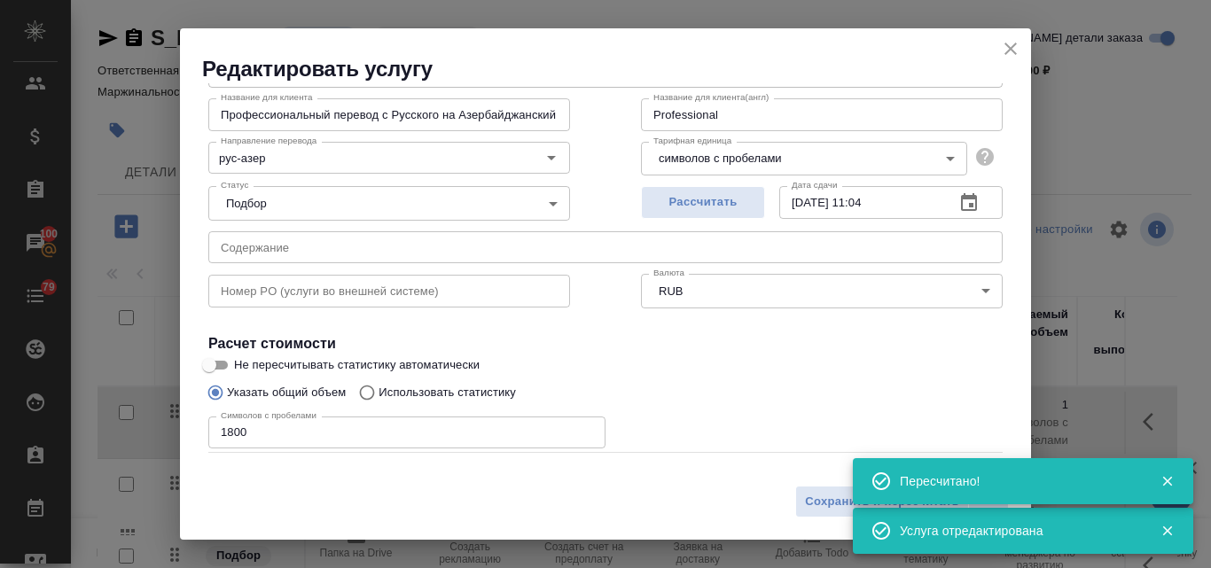
scroll to position [177, 0]
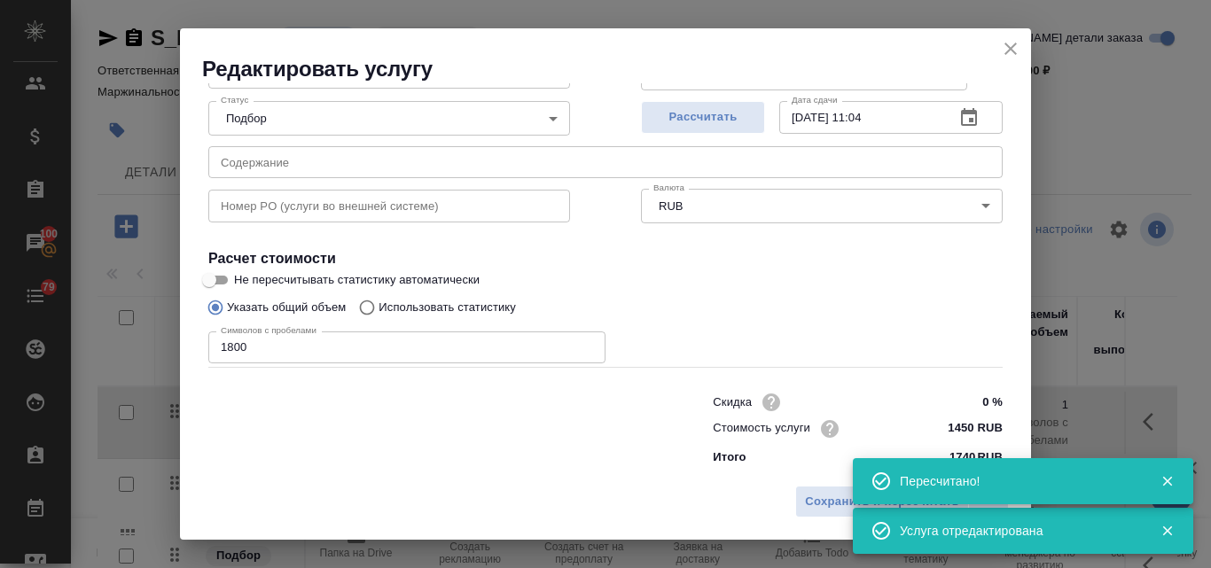
click at [371, 309] on input "Использовать статистику" at bounding box center [364, 308] width 28 height 34
radio input "true"
radio input "false"
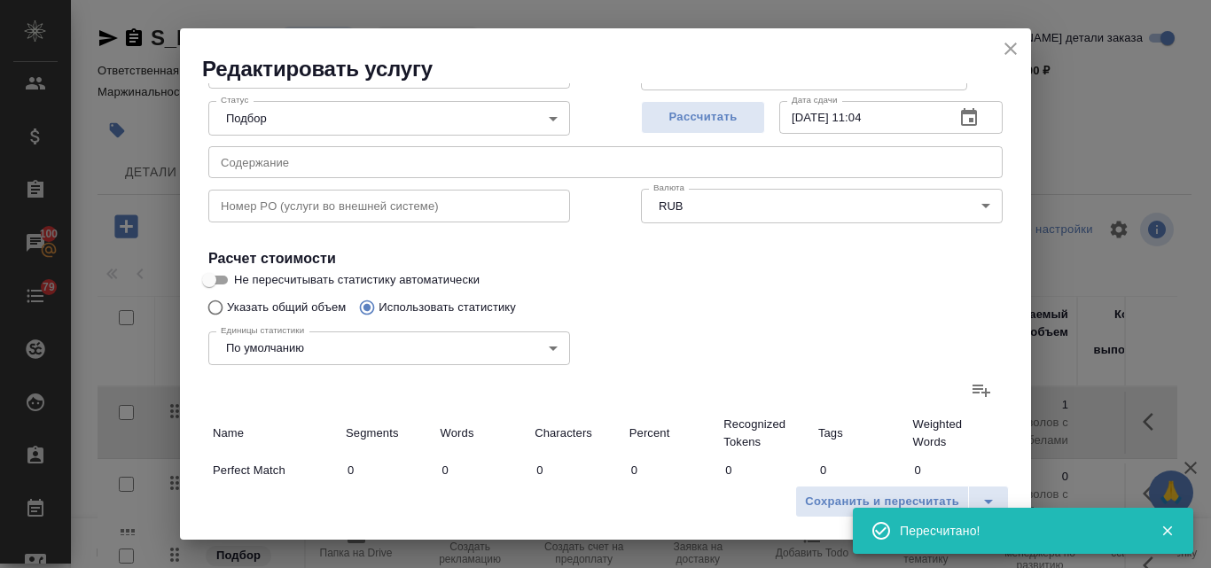
click at [971, 388] on icon at bounding box center [981, 389] width 21 height 21
click at [0, 0] on input "file" at bounding box center [0, 0] width 0 height 0
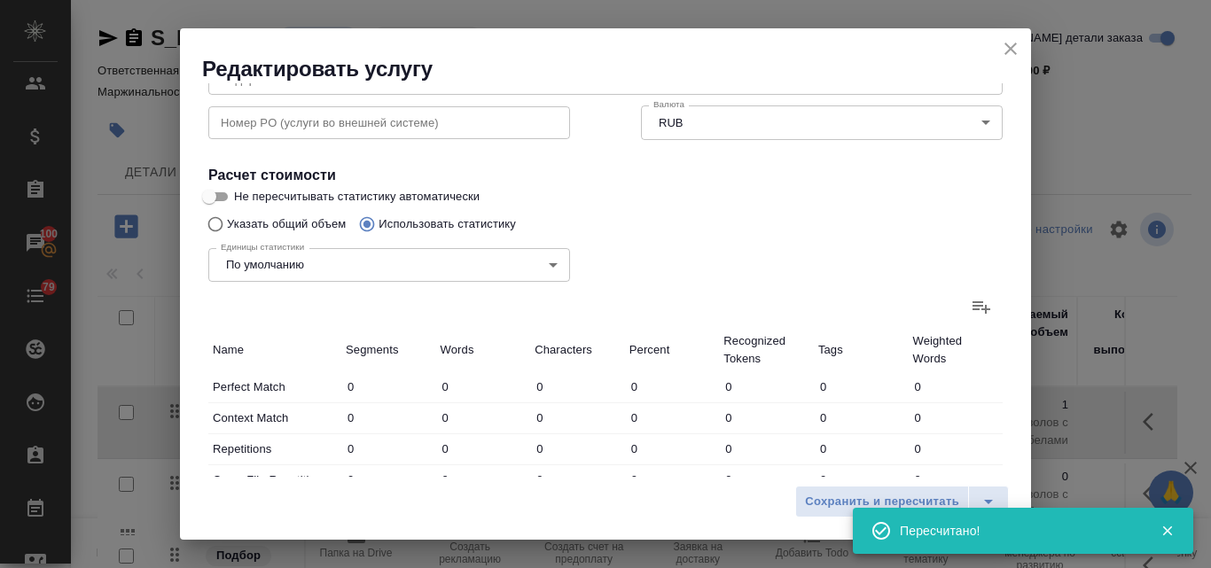
scroll to position [266, 0]
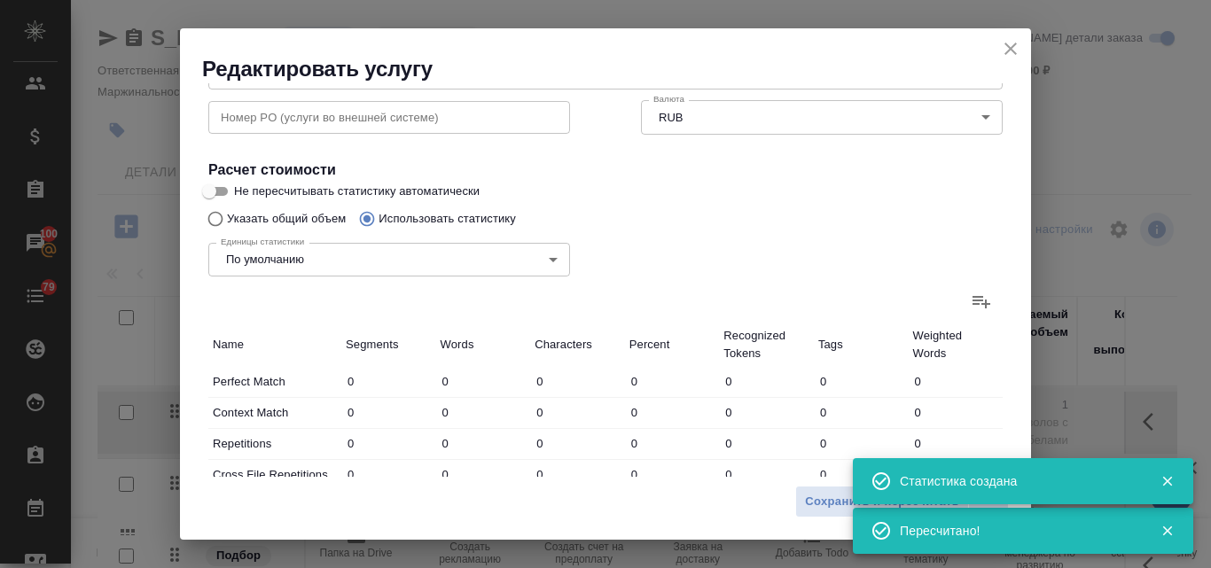
type input "2"
type input "8"
type input "70"
type input "2"
type input "8"
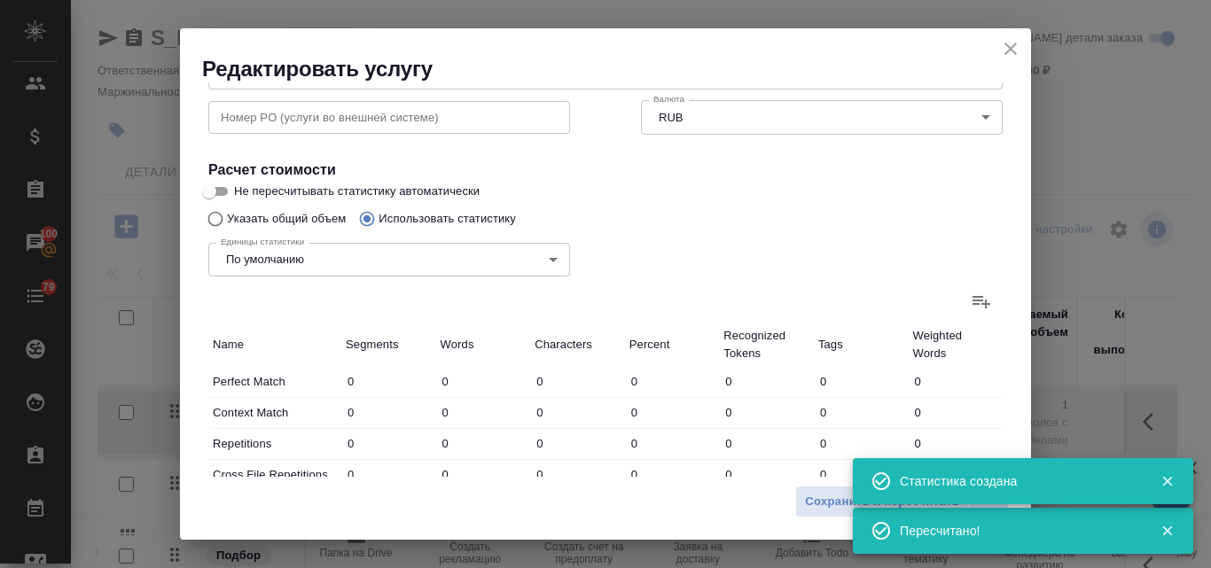
type input "70"
type input "2"
type input "8"
type input "70"
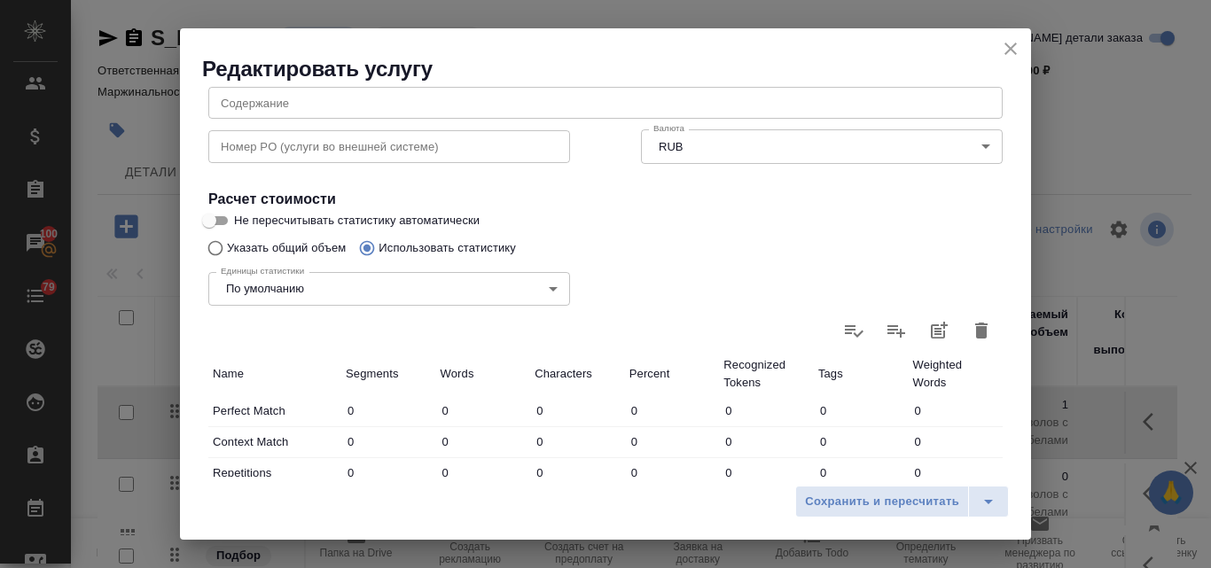
scroll to position [109, 0]
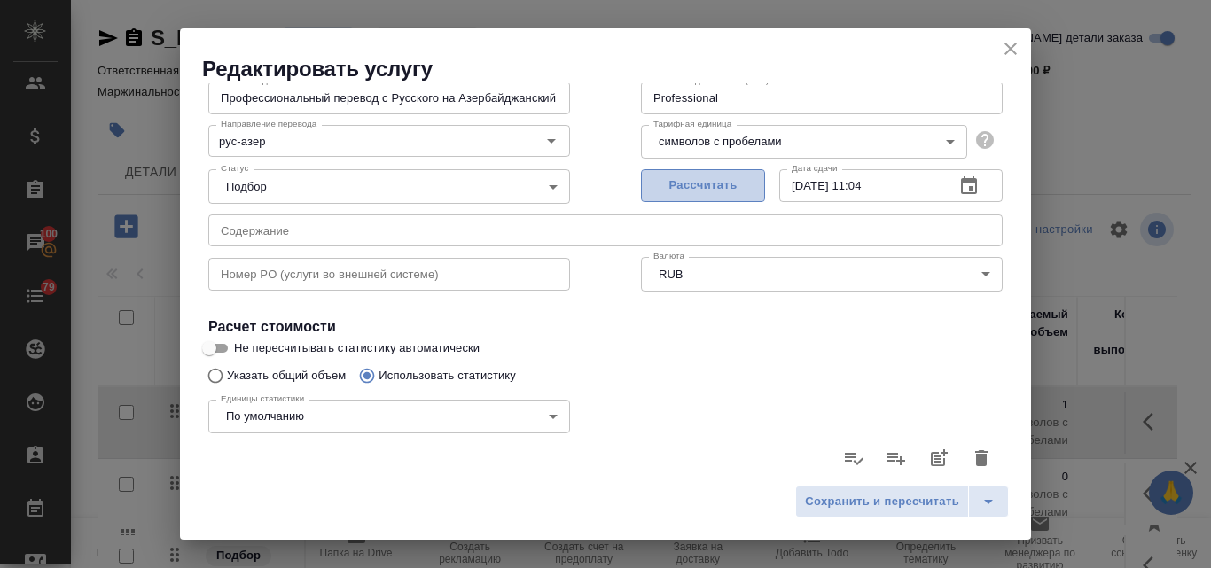
click at [720, 187] on span "Рассчитать" at bounding box center [703, 186] width 105 height 20
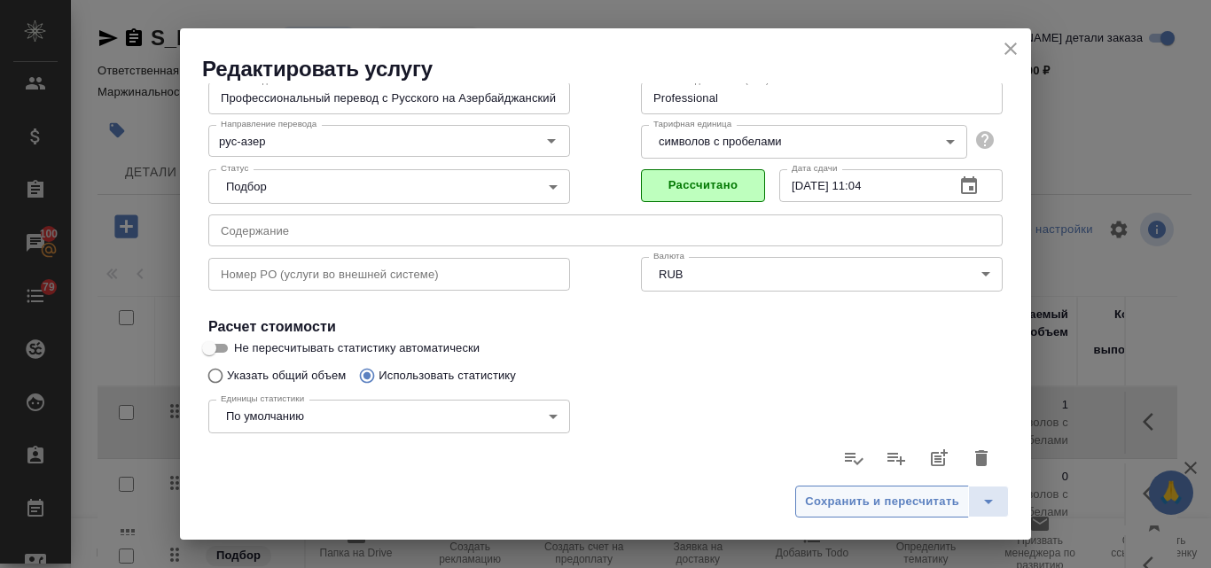
click at [841, 492] on span "Сохранить и пересчитать" at bounding box center [882, 502] width 154 height 20
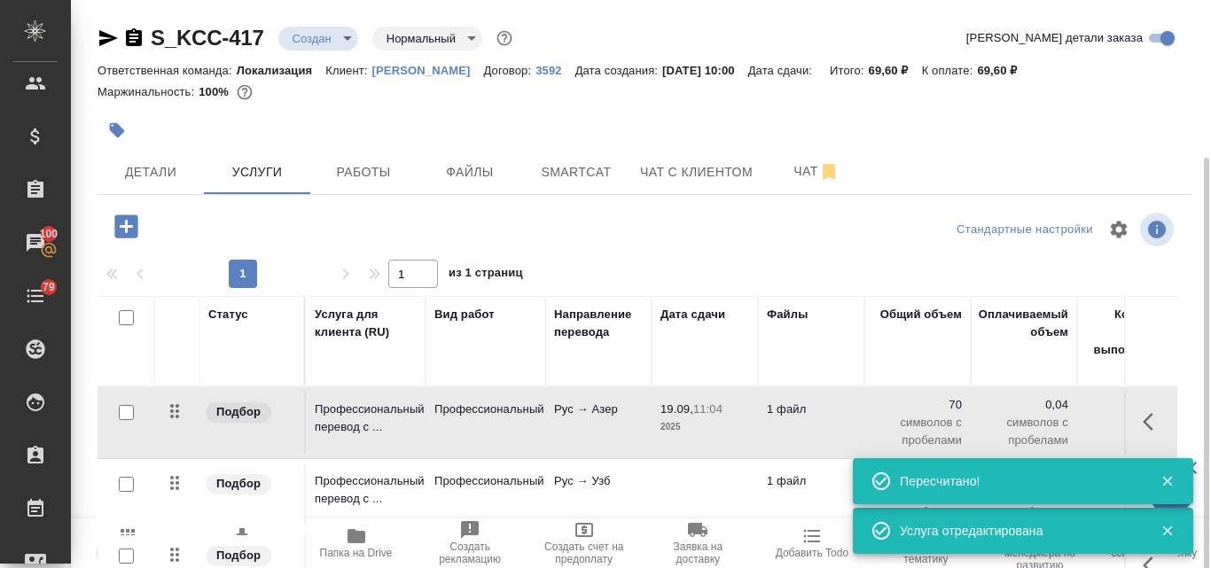
scroll to position [89, 0]
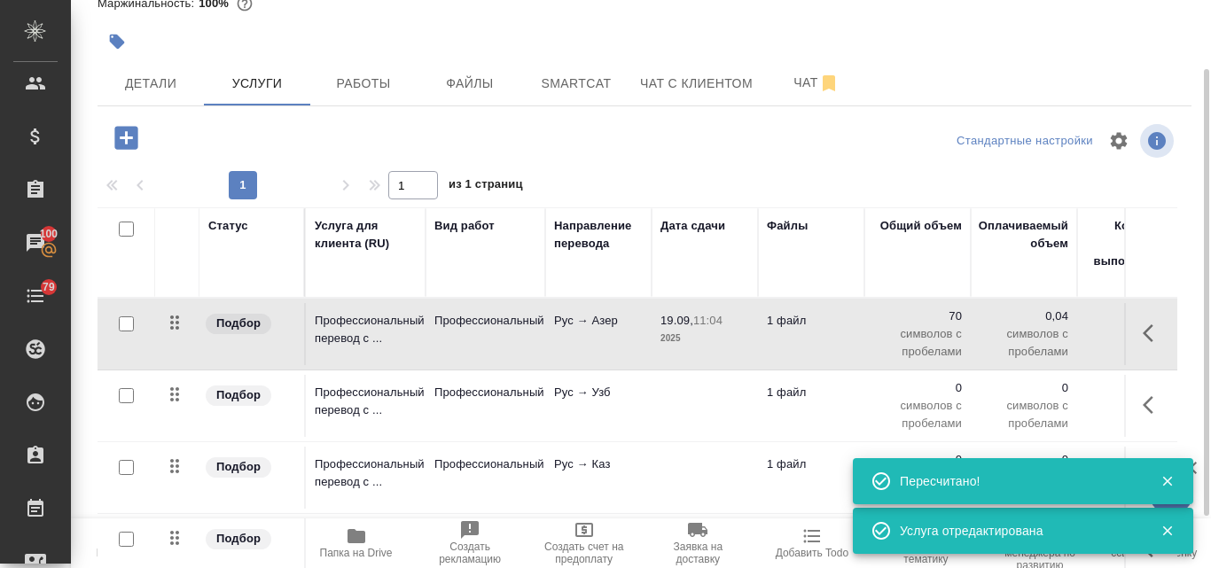
click at [527, 383] on td "Профессиональный" at bounding box center [486, 406] width 120 height 62
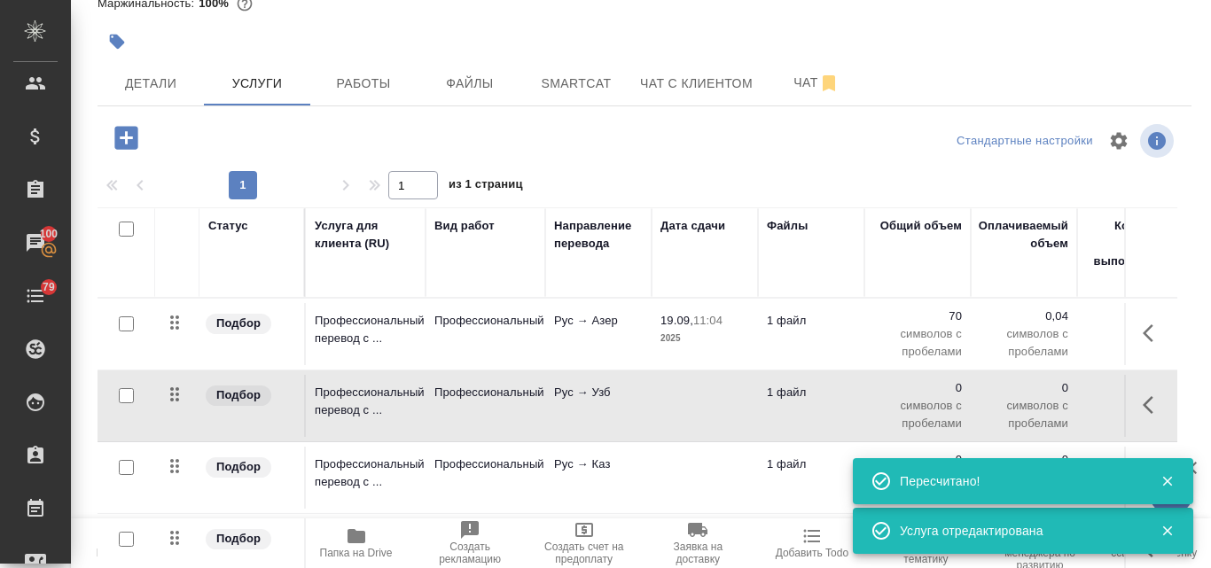
click at [527, 383] on td "Профессиональный" at bounding box center [486, 406] width 120 height 62
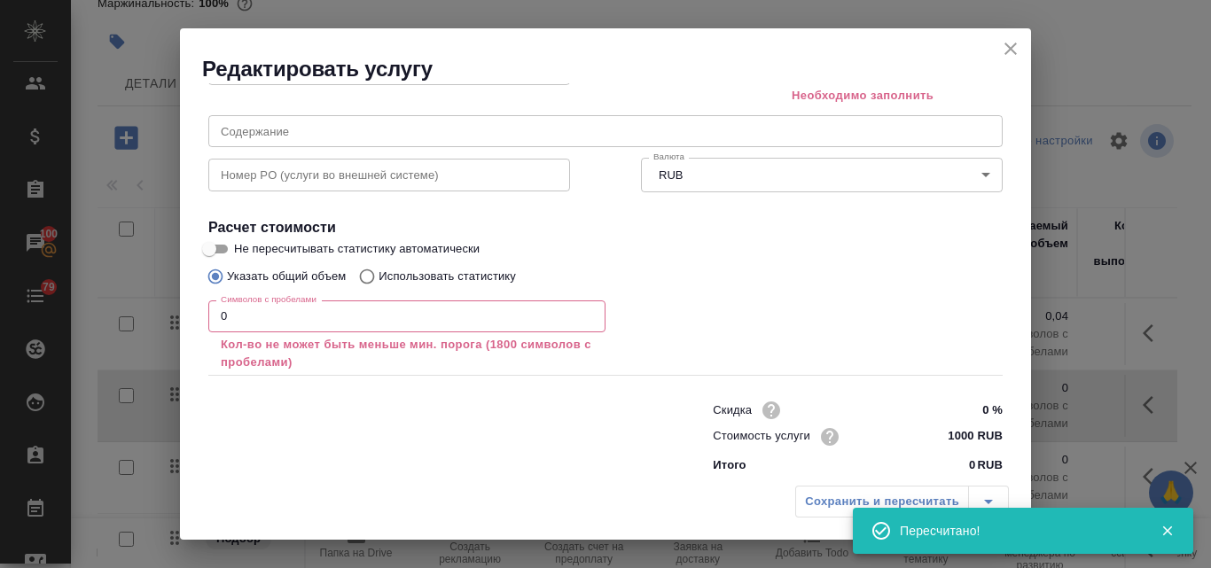
scroll to position [239, 0]
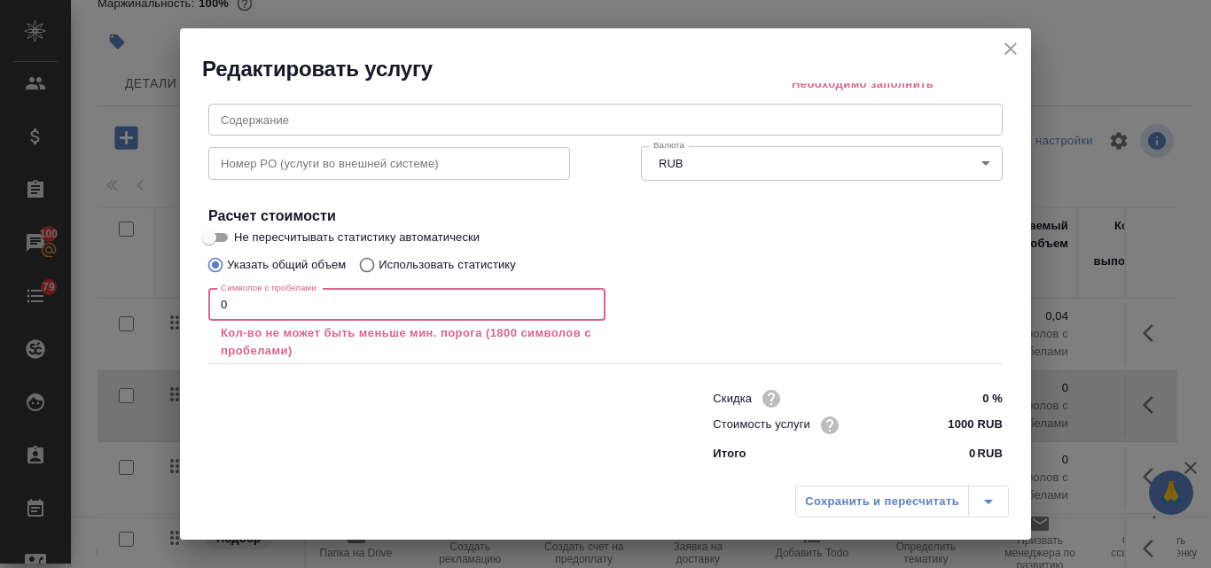
drag, startPoint x: 233, startPoint y: 302, endPoint x: 214, endPoint y: 303, distance: 19.5
click at [214, 303] on input "0" at bounding box center [406, 305] width 397 height 32
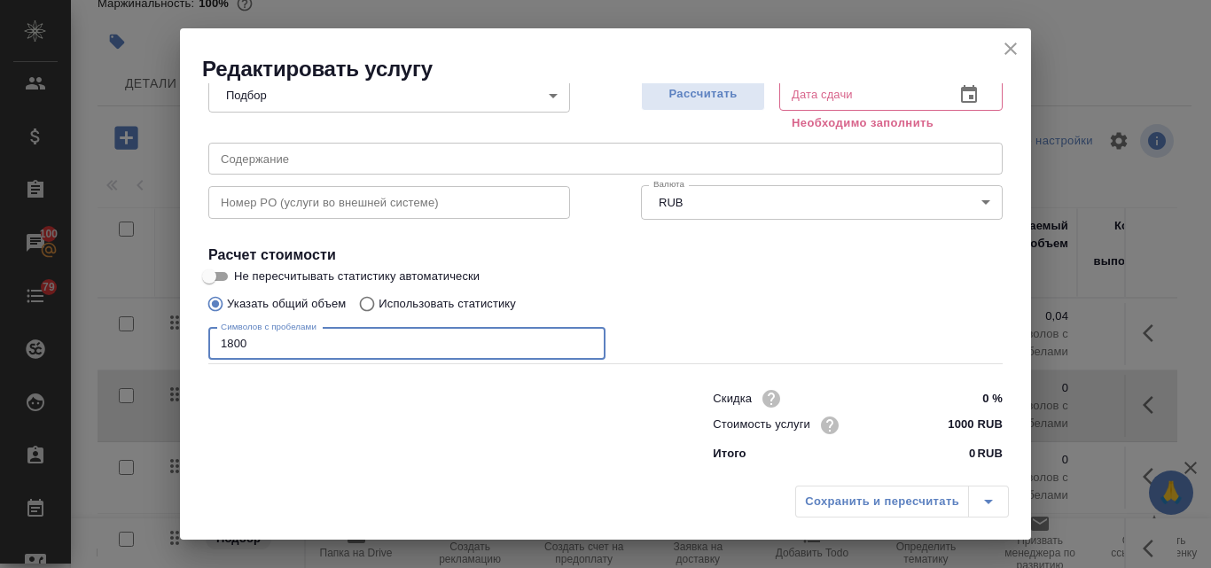
scroll to position [200, 0]
type input "1800"
click at [364, 302] on input "Использовать статистику" at bounding box center [364, 304] width 28 height 34
radio input "true"
radio input "false"
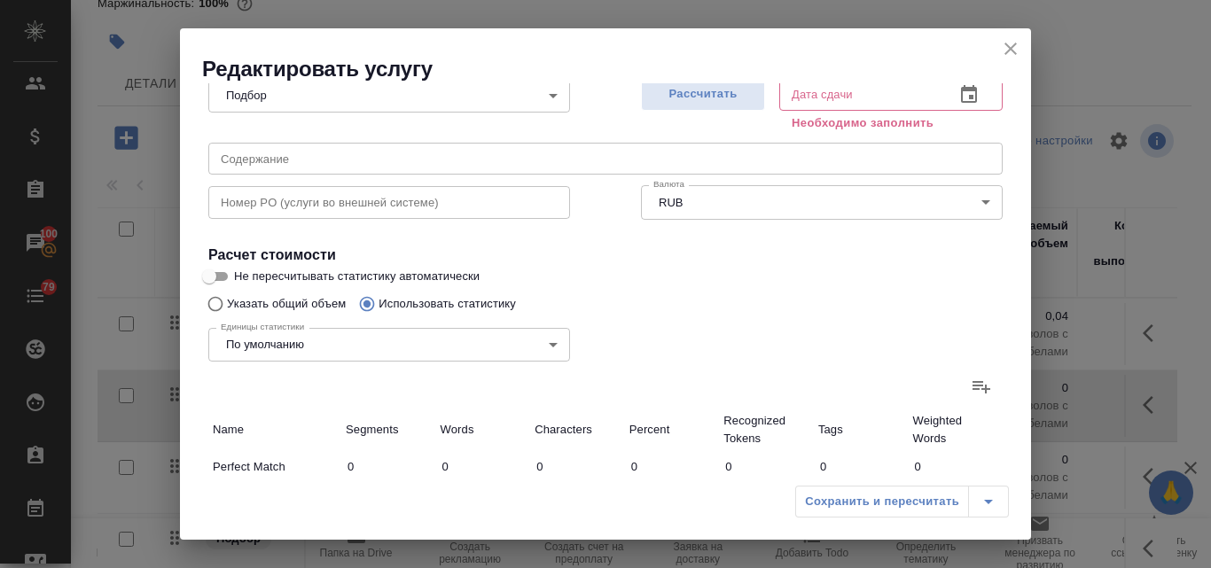
click at [973, 381] on icon at bounding box center [981, 386] width 21 height 21
click at [0, 0] on input "file" at bounding box center [0, 0] width 0 height 0
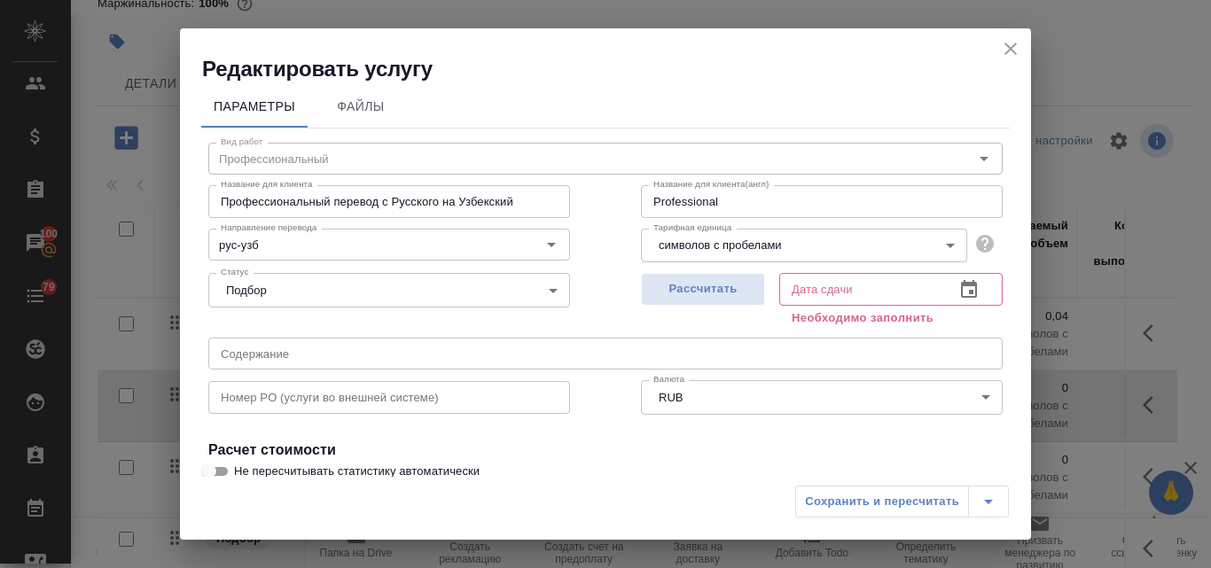
scroll to position [0, 0]
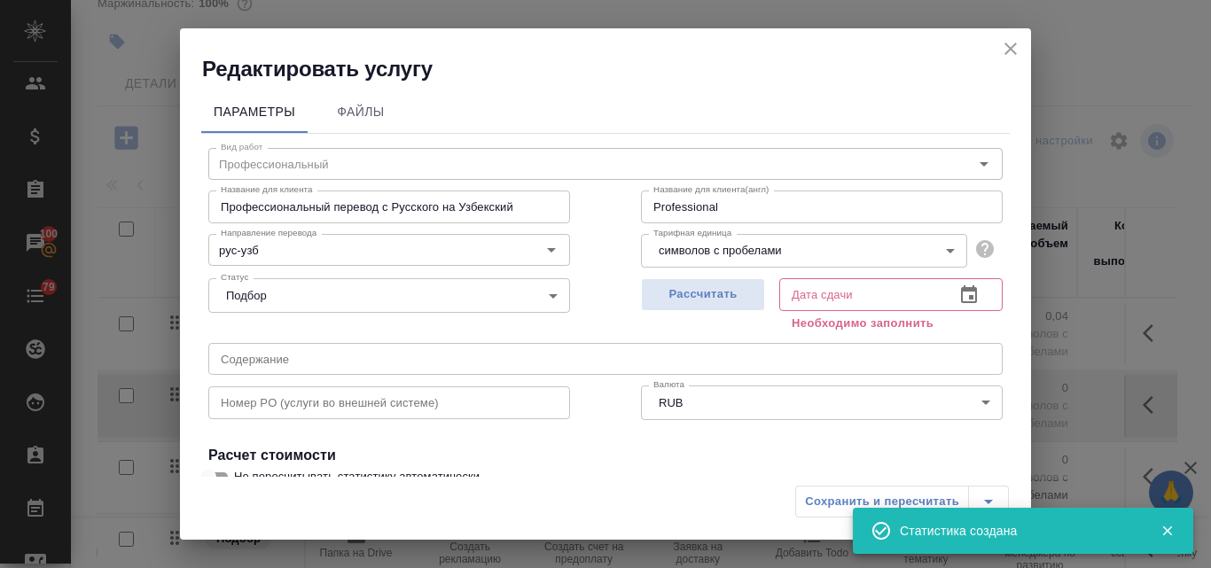
type input "2"
type input "8"
type input "70"
type input "2"
type input "8"
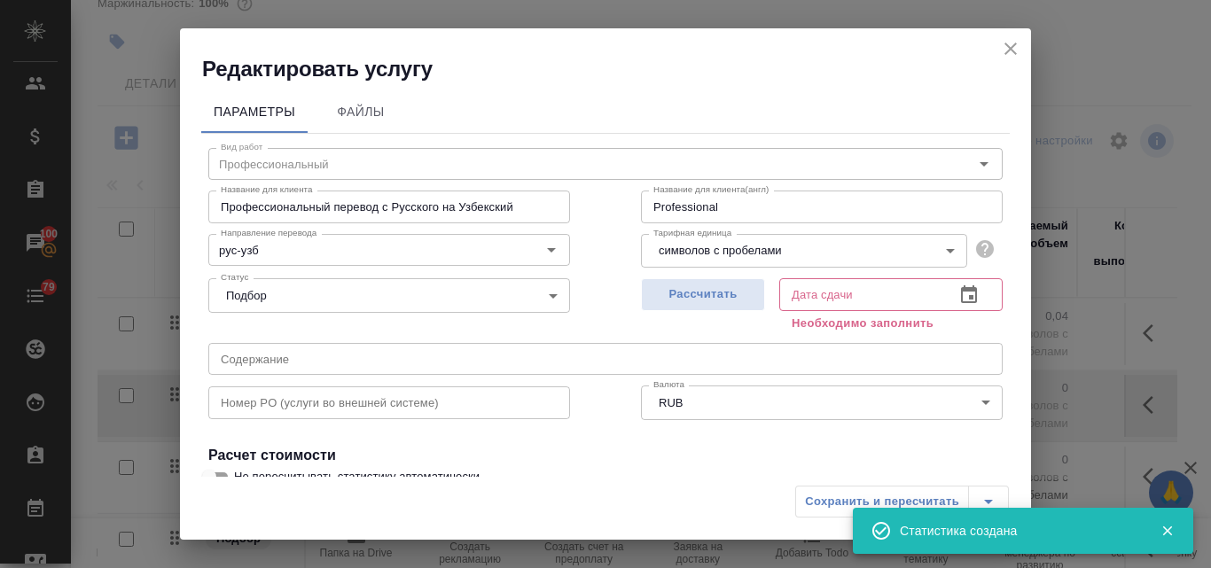
type input "70"
type input "2"
type input "8"
type input "70"
click at [703, 300] on span "Рассчитать" at bounding box center [703, 295] width 105 height 20
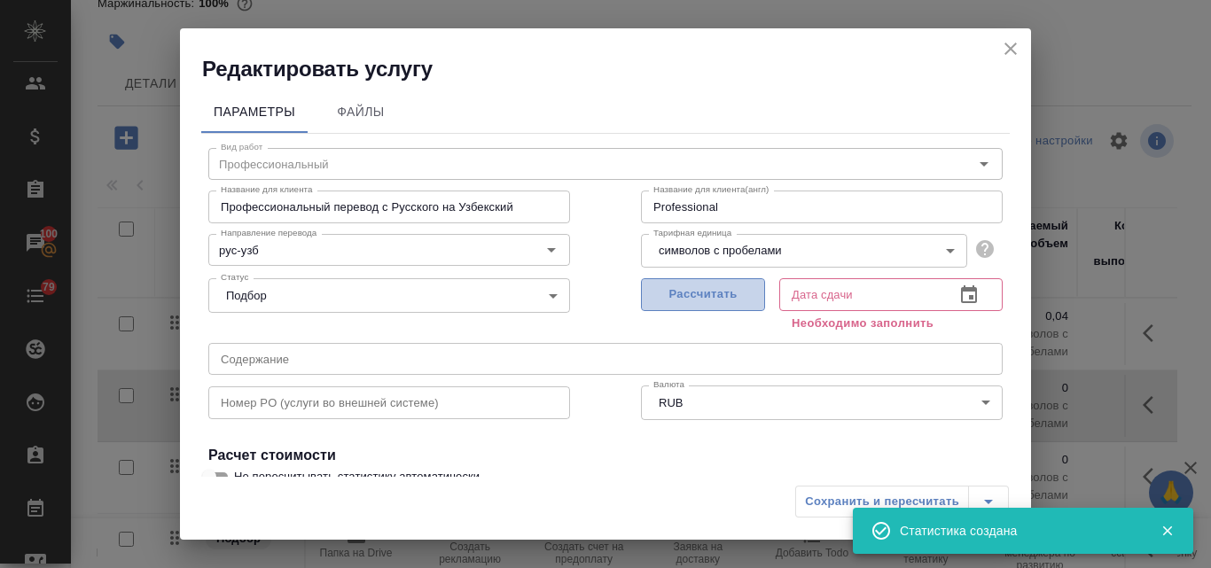
type input "19.09.2025 11:05"
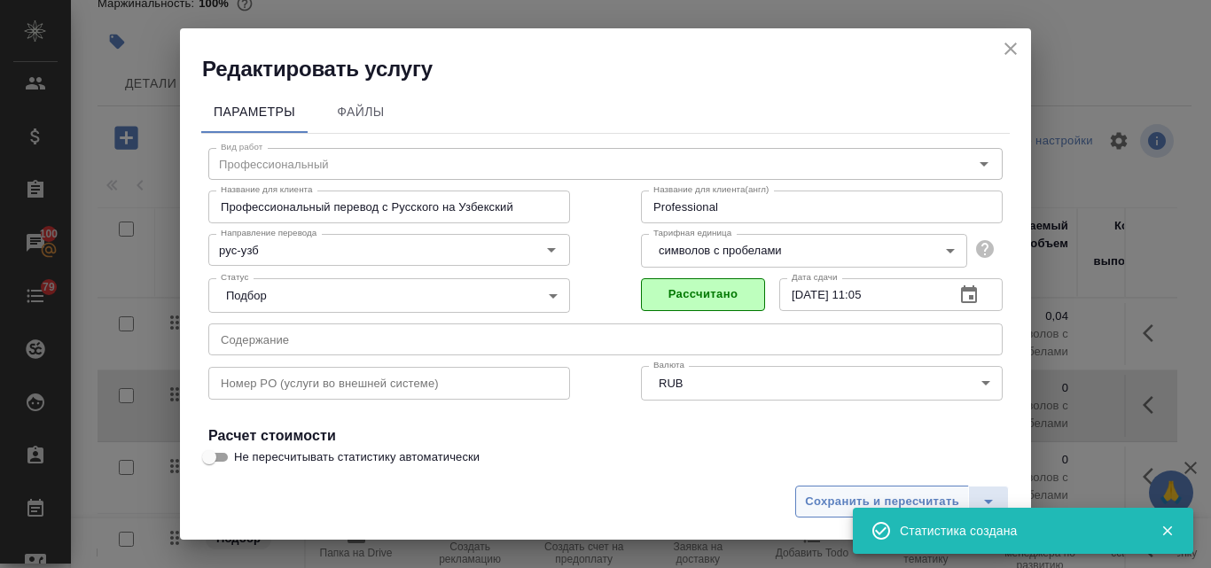
click at [828, 499] on span "Сохранить и пересчитать" at bounding box center [882, 502] width 154 height 20
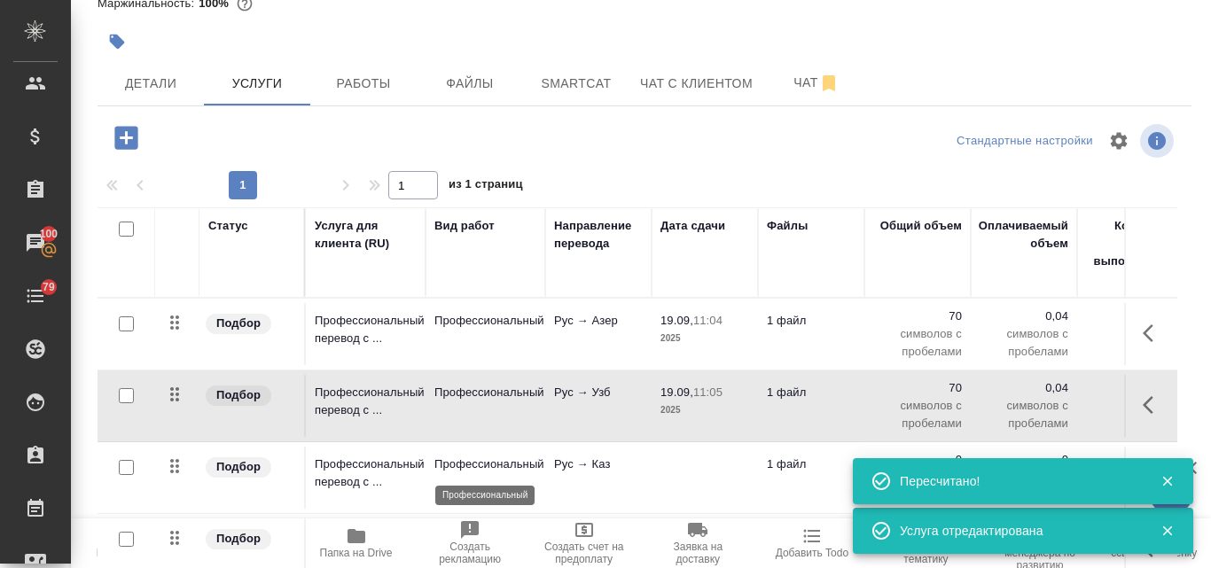
click at [536, 468] on p "Профессиональный" at bounding box center [485, 465] width 102 height 18
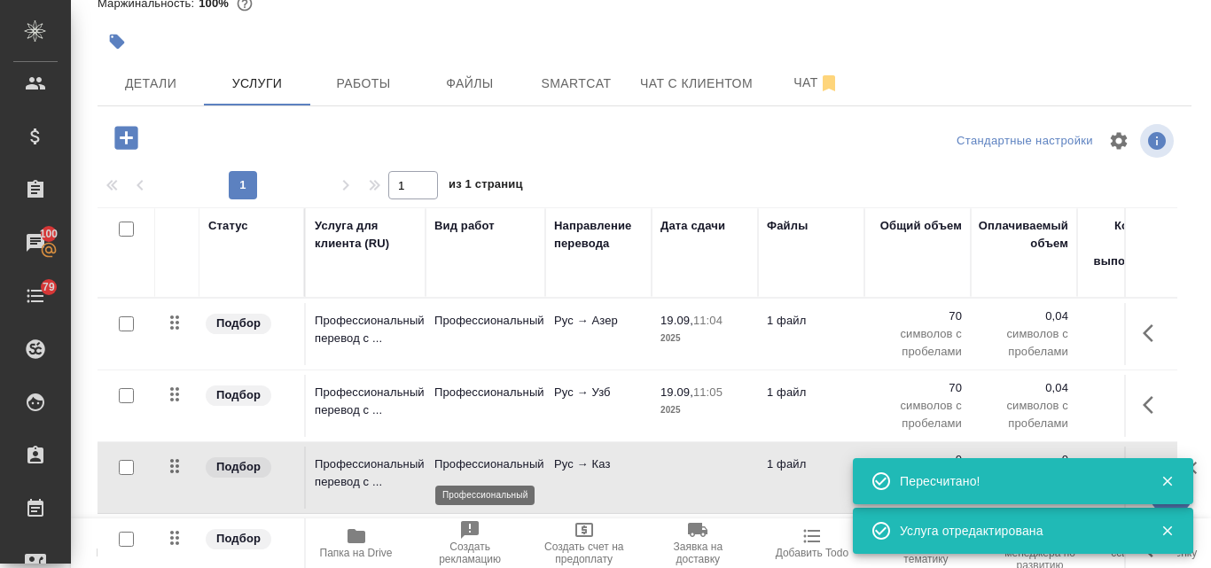
click at [536, 468] on p "Профессиональный" at bounding box center [485, 465] width 102 height 18
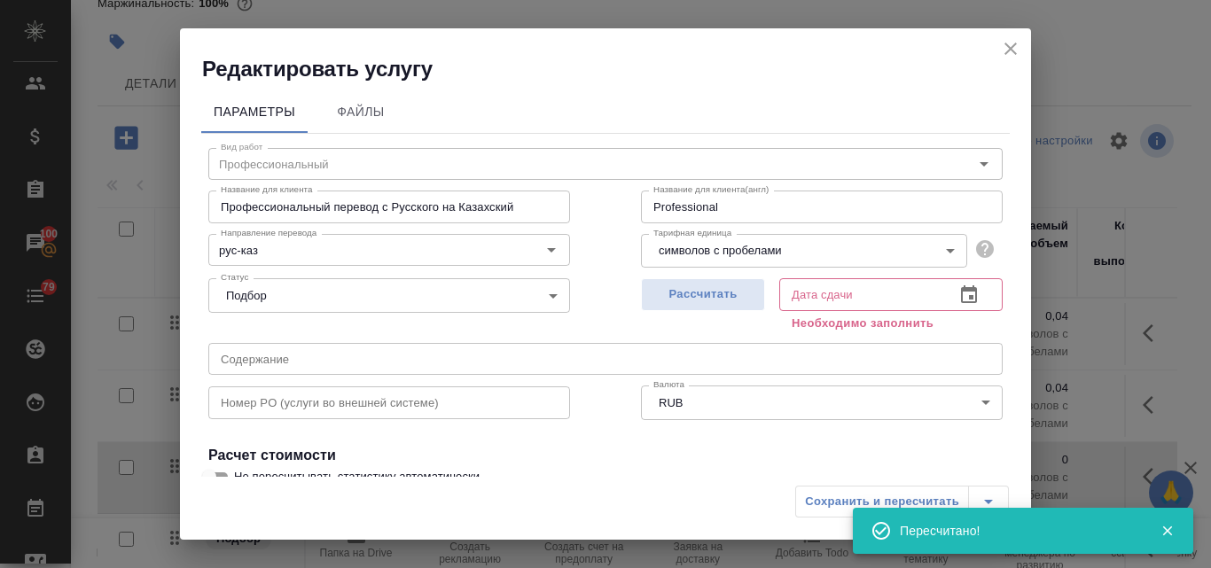
scroll to position [177, 0]
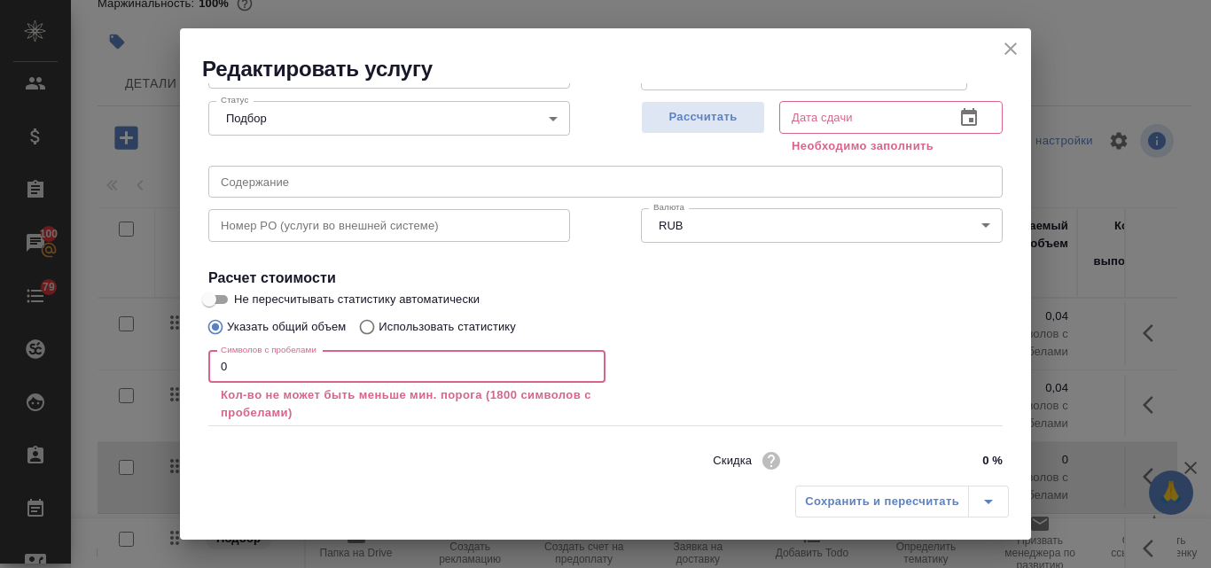
drag, startPoint x: 254, startPoint y: 374, endPoint x: 214, endPoint y: 365, distance: 41.7
click at [214, 365] on input "0" at bounding box center [406, 367] width 397 height 32
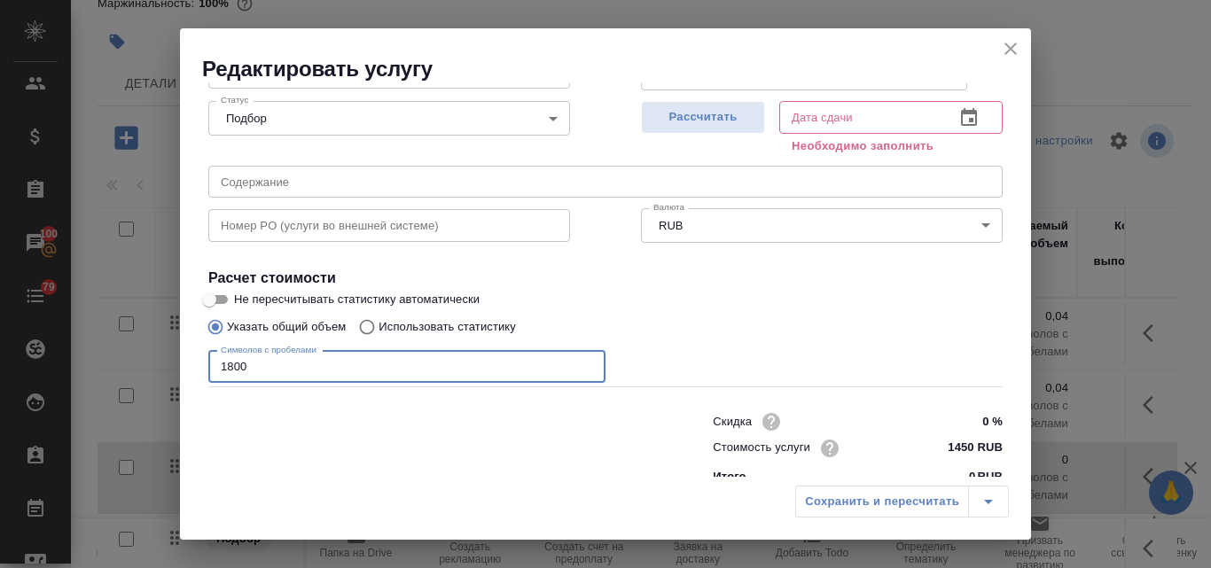
type input "1800"
click at [371, 326] on input "Использовать статистику" at bounding box center [364, 327] width 28 height 34
radio input "true"
radio input "false"
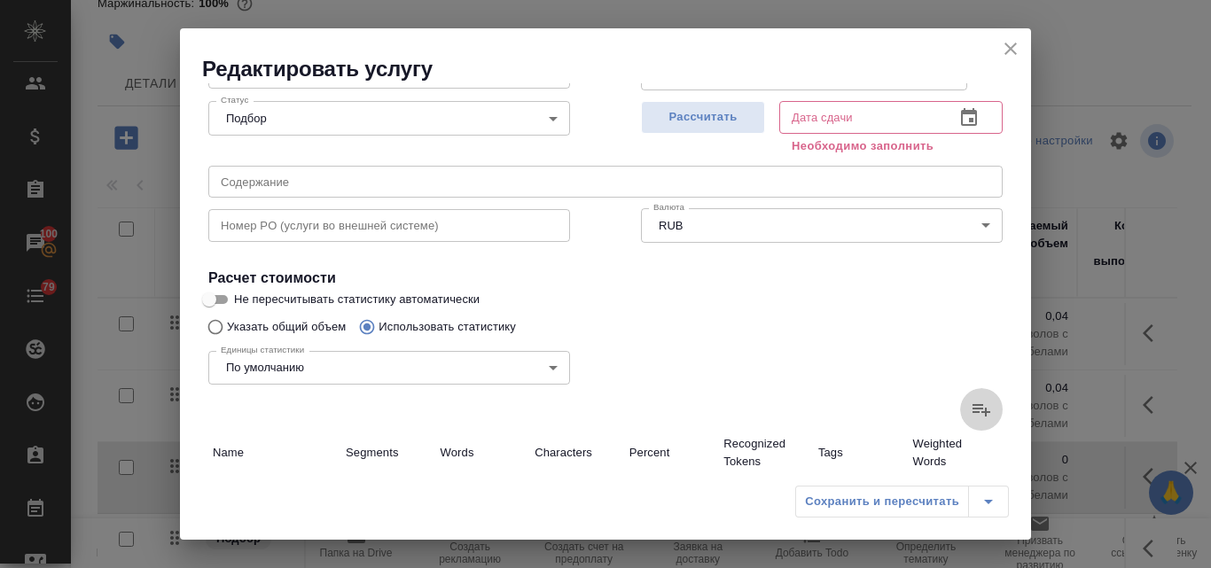
click at [971, 411] on icon at bounding box center [981, 409] width 21 height 21
click at [0, 0] on input "file" at bounding box center [0, 0] width 0 height 0
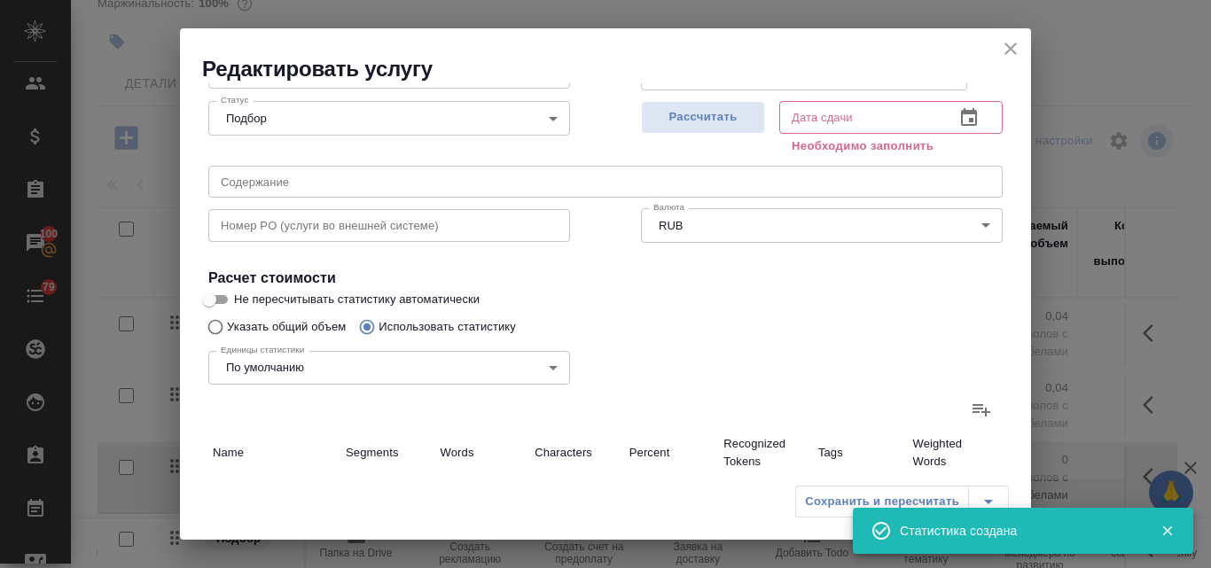
type input "2"
type input "8"
type input "70"
type input "2"
type input "8"
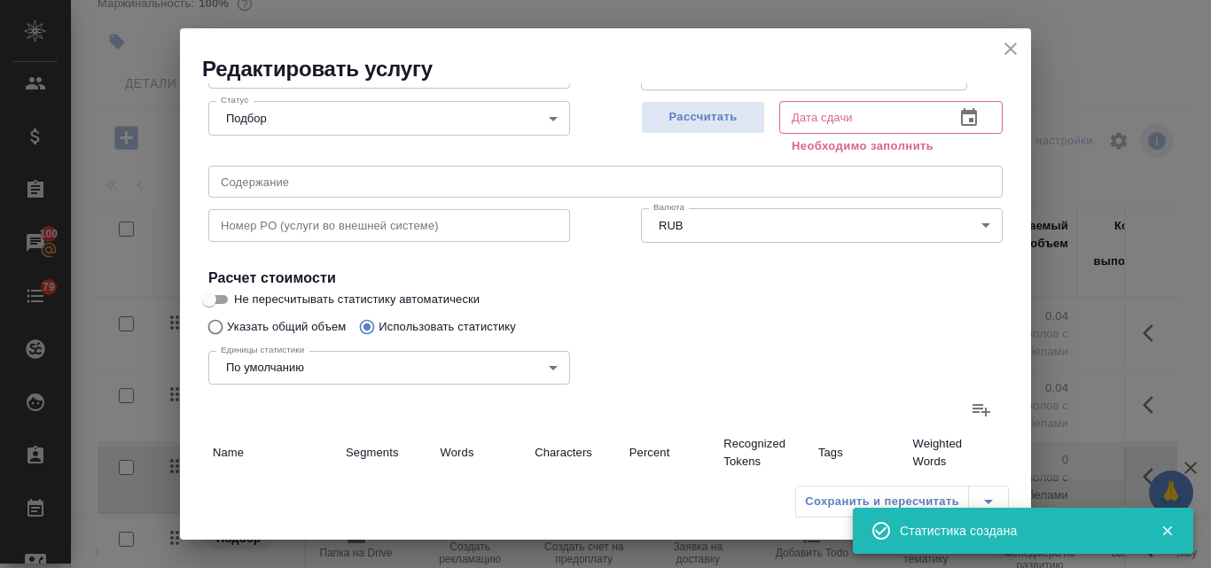
type input "70"
type input "2"
type input "8"
type input "70"
click at [678, 114] on span "Рассчитать" at bounding box center [703, 117] width 105 height 20
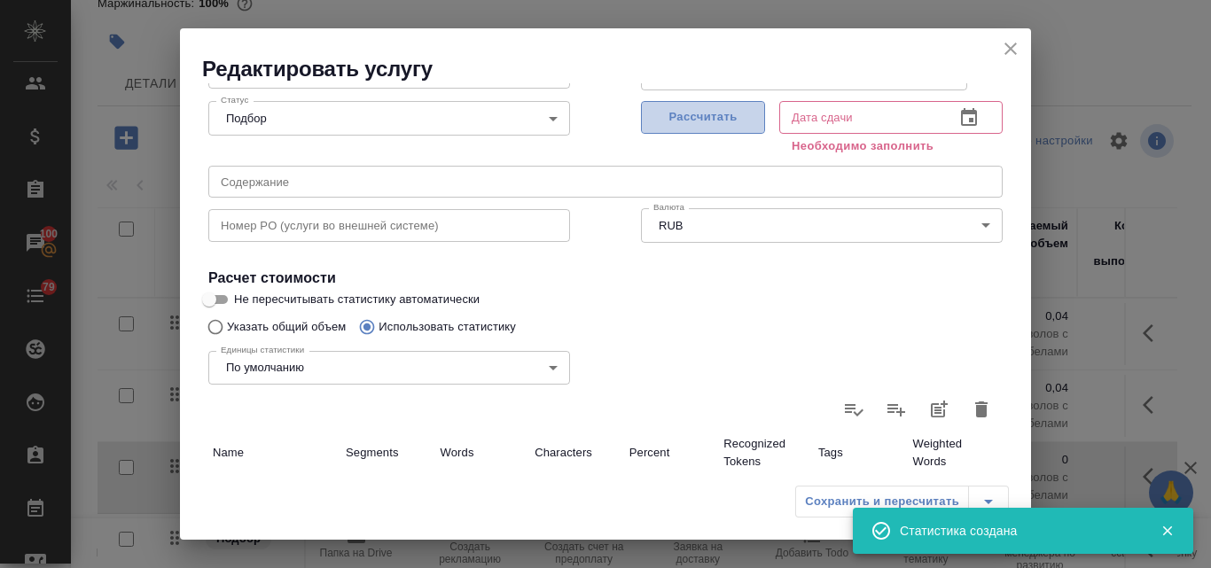
type input "19.09.2025 11:05"
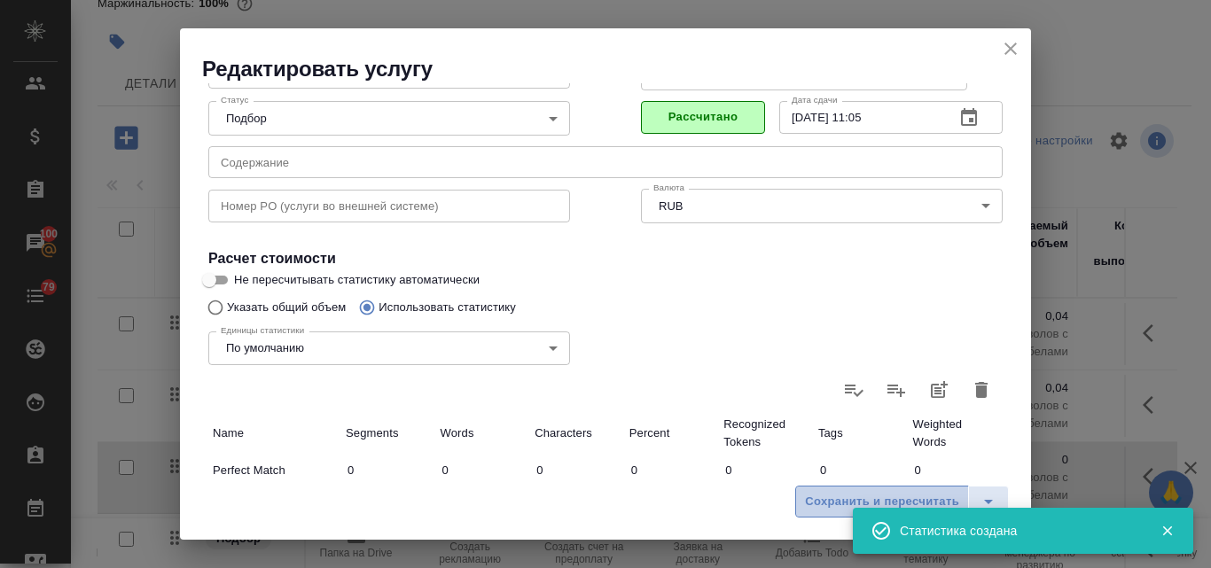
click at [833, 497] on span "Сохранить и пересчитать" at bounding box center [882, 502] width 154 height 20
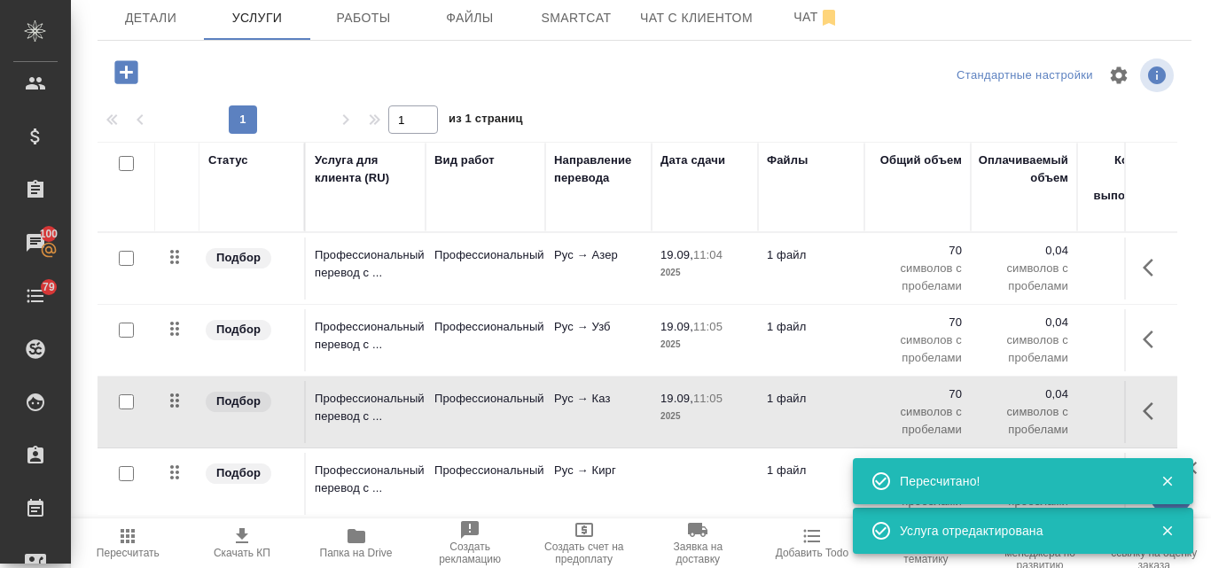
scroll to position [154, 0]
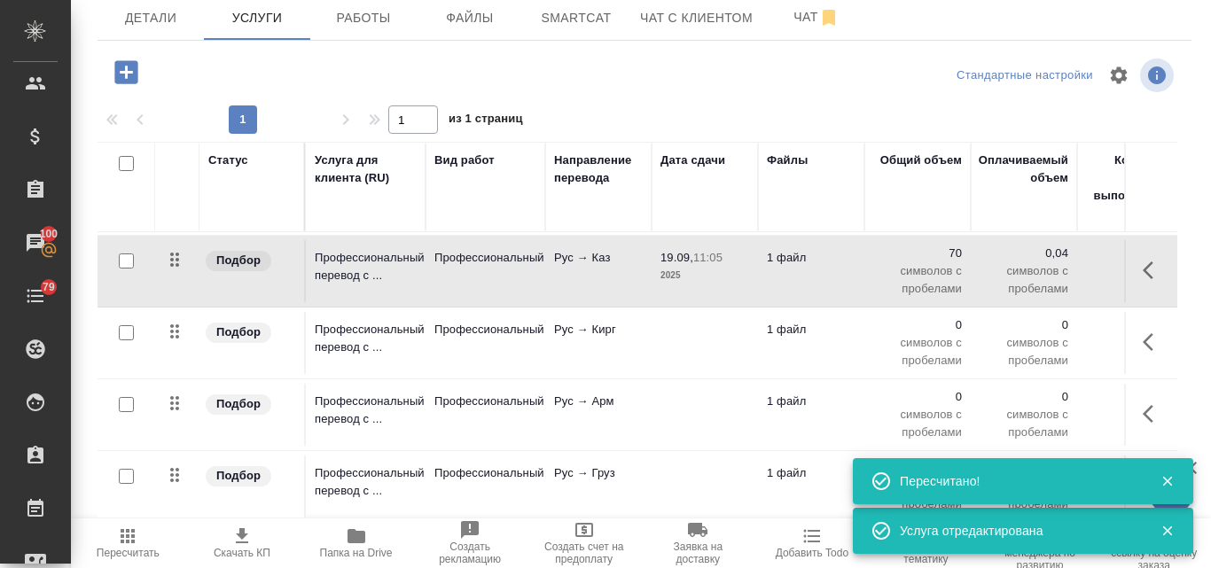
click at [634, 321] on p "Рус → Кирг" at bounding box center [598, 330] width 89 height 18
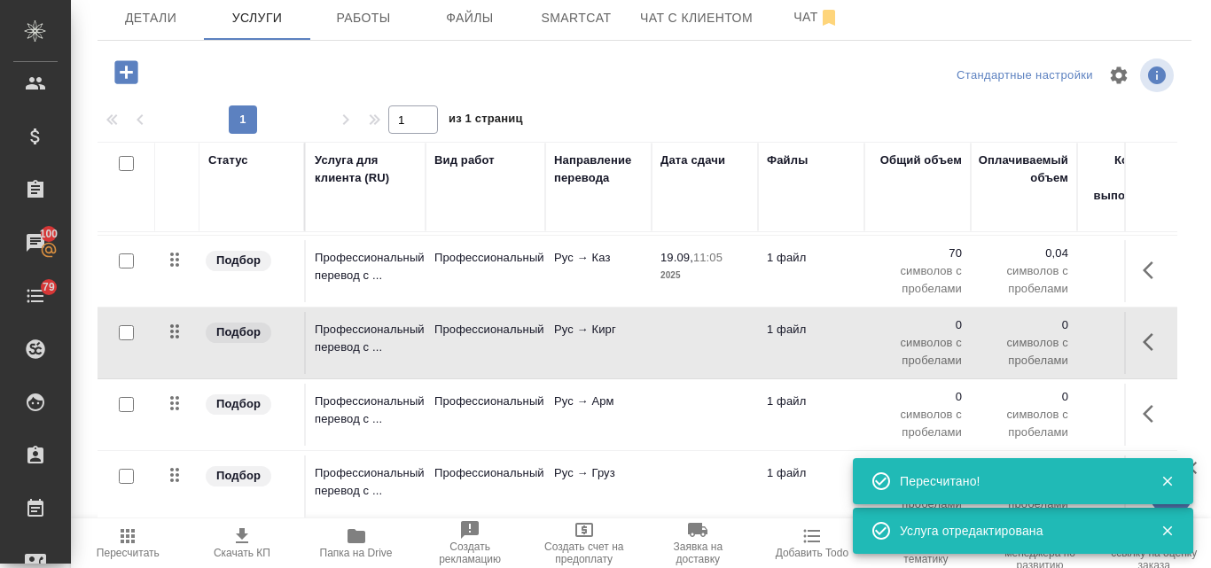
click at [634, 321] on p "Рус → Кирг" at bounding box center [598, 330] width 89 height 18
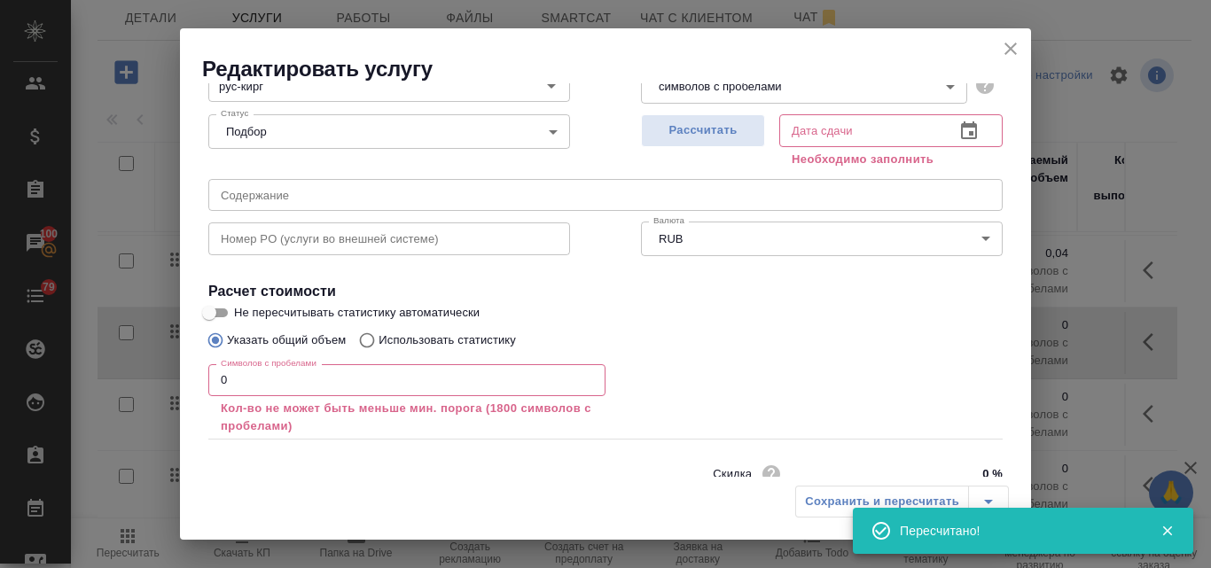
scroll to position [239, 0]
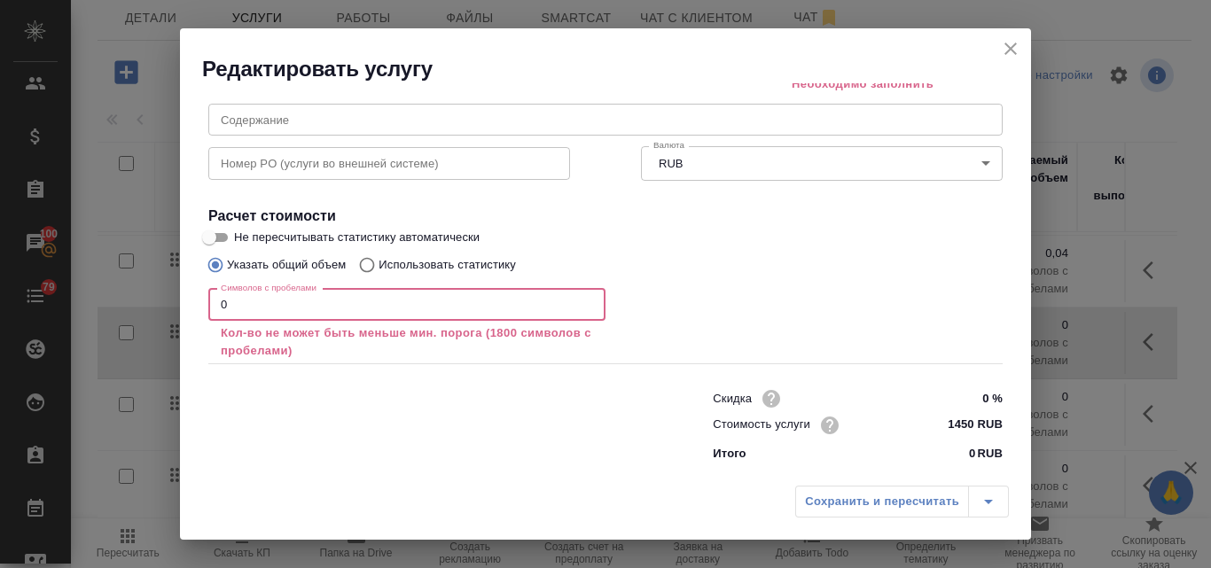
drag, startPoint x: 255, startPoint y: 307, endPoint x: 202, endPoint y: 304, distance: 53.3
click at [202, 304] on div "Вид работ Профессиональный Вид работ Название для клиента Профессиональный пере…" at bounding box center [605, 181] width 809 height 575
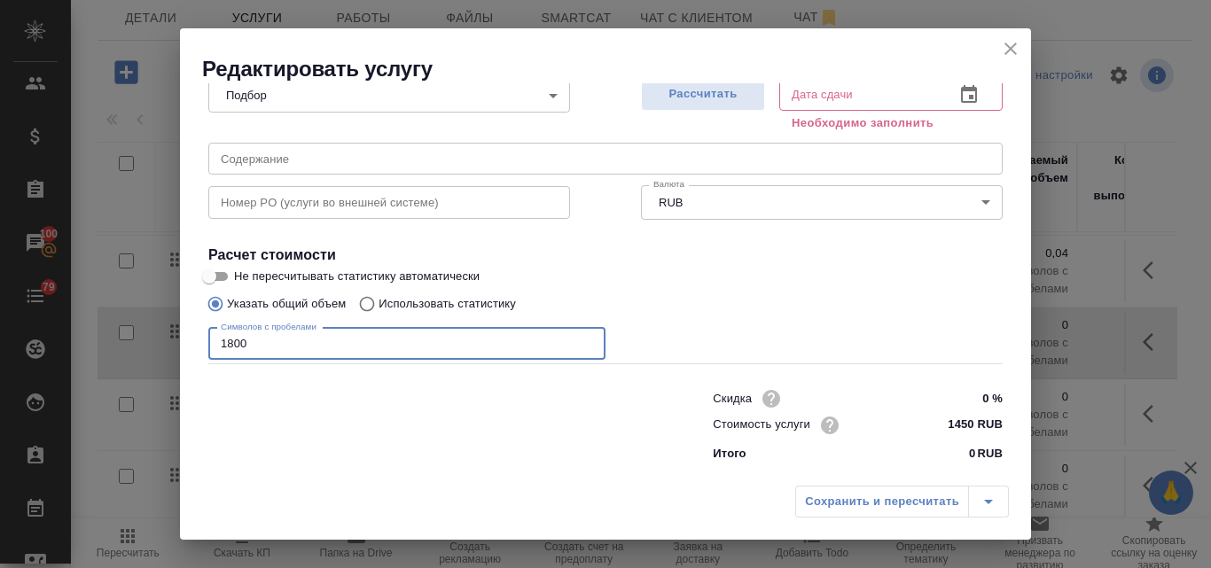
type input "1800"
click at [371, 301] on input "Использовать статистику" at bounding box center [364, 304] width 28 height 34
radio input "true"
radio input "false"
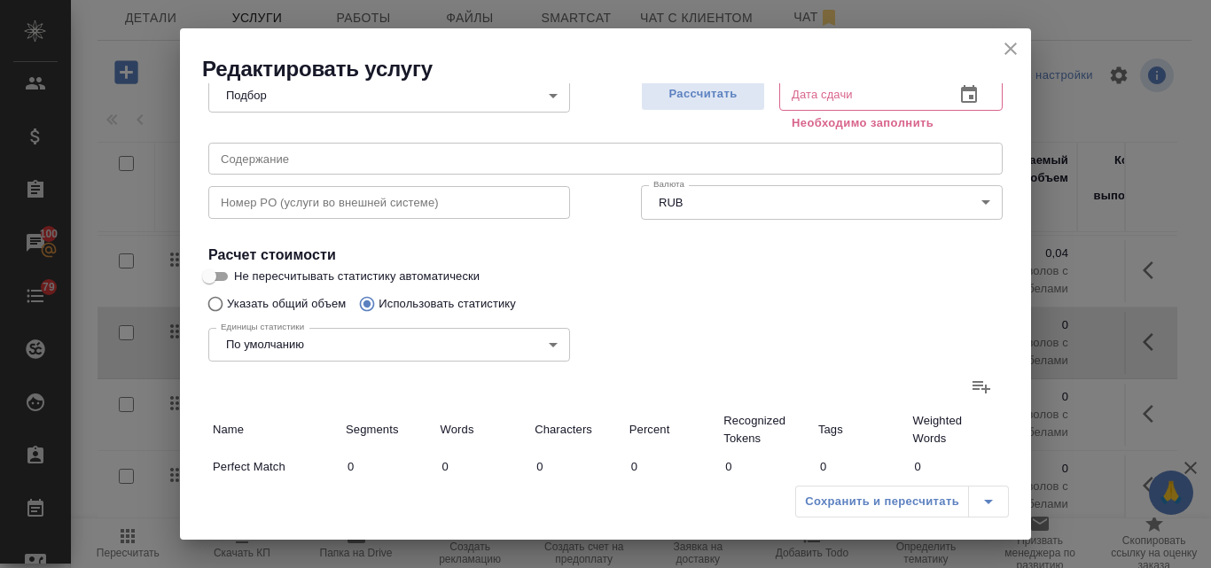
click at [971, 384] on icon at bounding box center [981, 386] width 21 height 21
click at [0, 0] on input "file" at bounding box center [0, 0] width 0 height 0
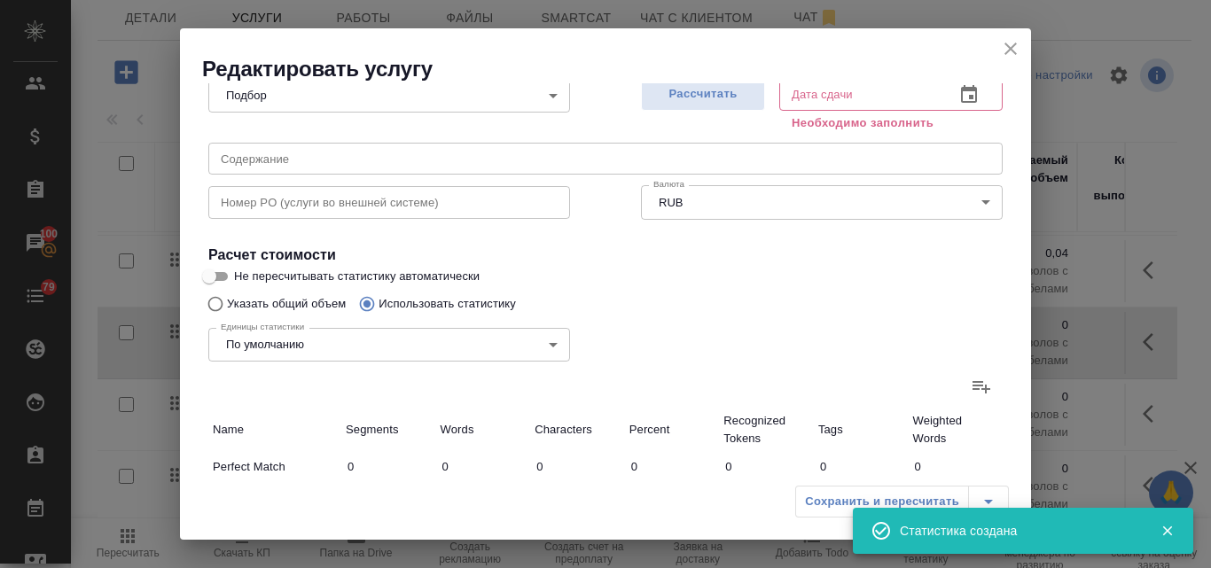
type input "2"
type input "8"
type input "70"
type input "2"
type input "8"
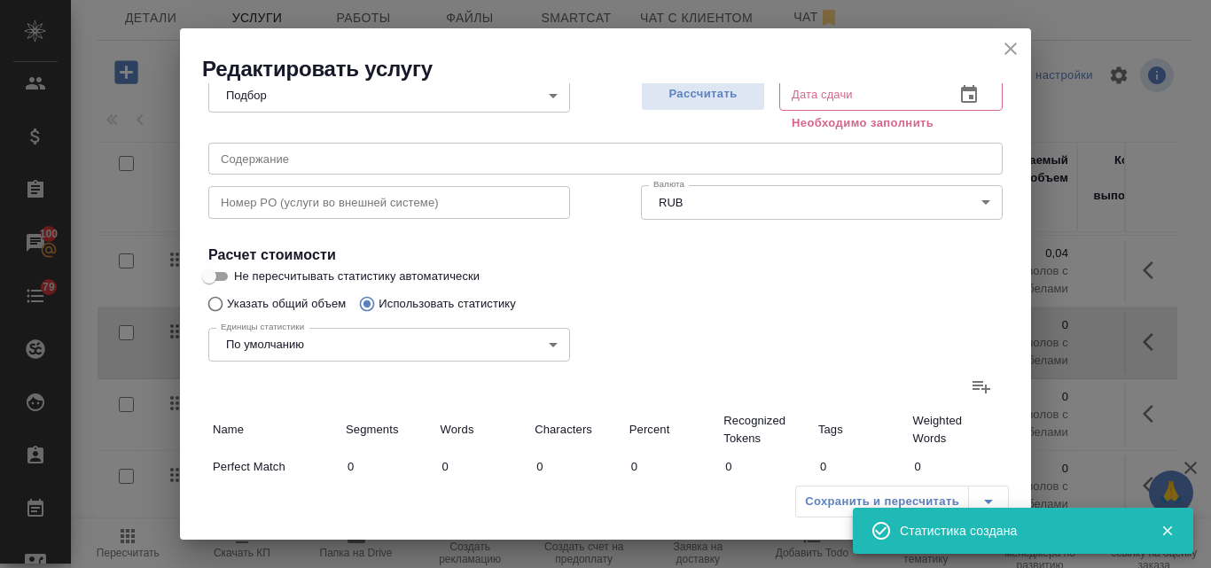
type input "70"
type input "2"
type input "8"
type input "70"
click at [681, 100] on span "Рассчитать" at bounding box center [703, 94] width 105 height 20
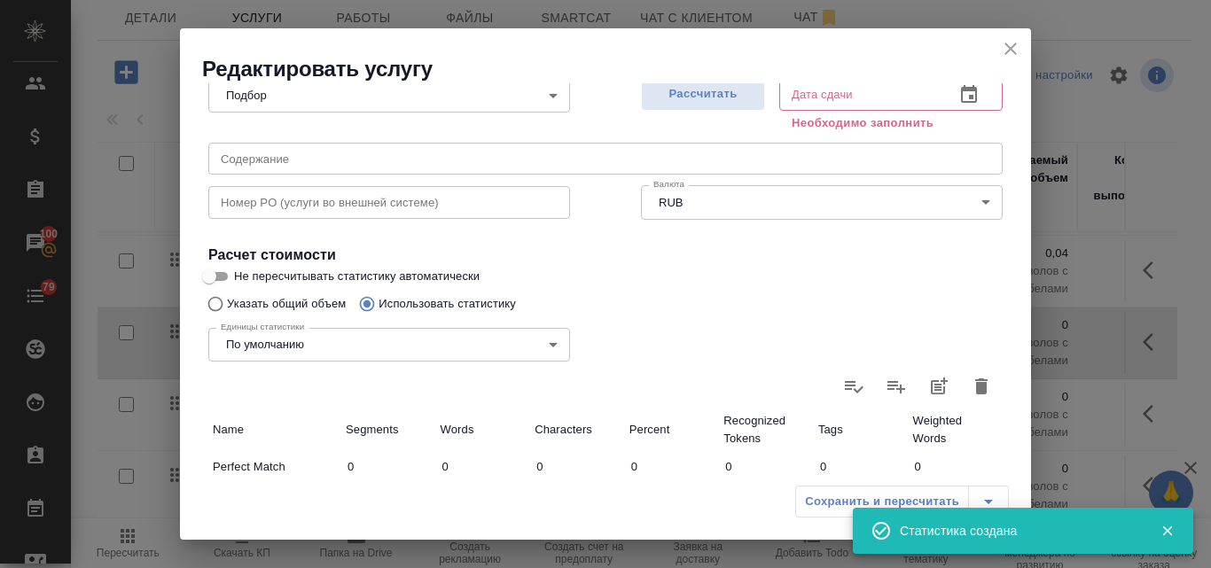
type input "19.09.2025 11:05"
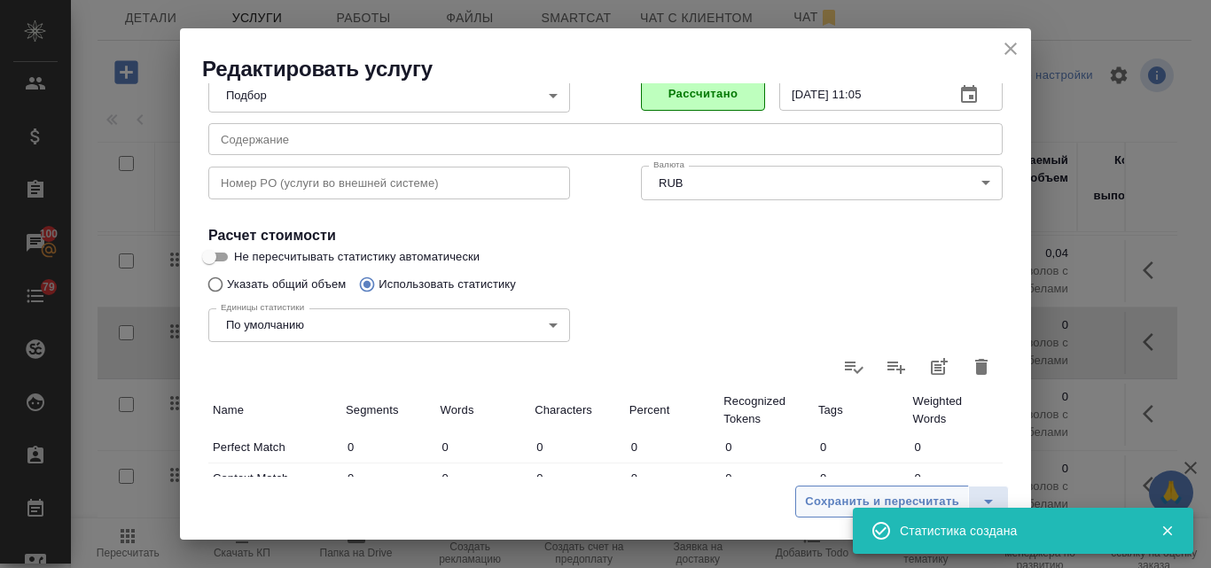
click at [825, 510] on span "Сохранить и пересчитать" at bounding box center [882, 502] width 154 height 20
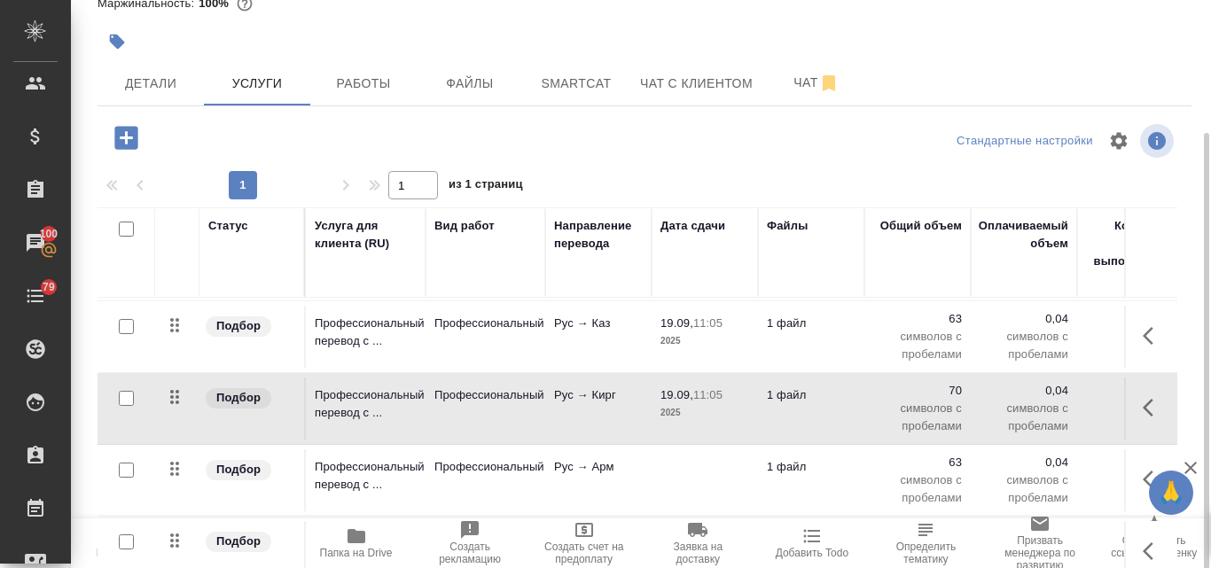
scroll to position [154, 0]
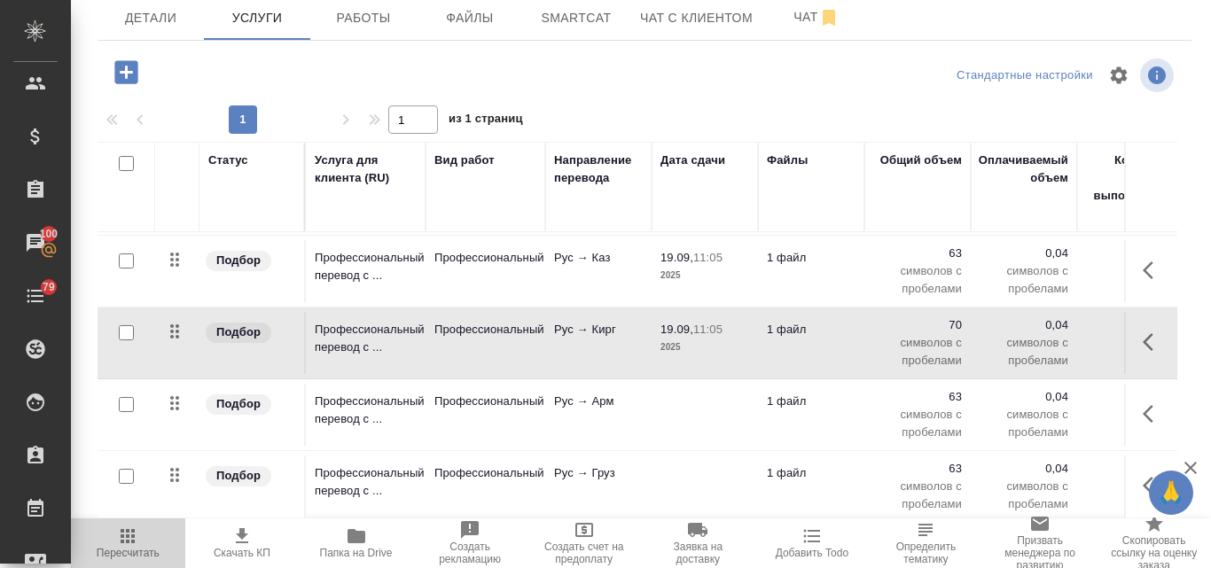
click at [132, 541] on icon "button" at bounding box center [128, 536] width 14 height 14
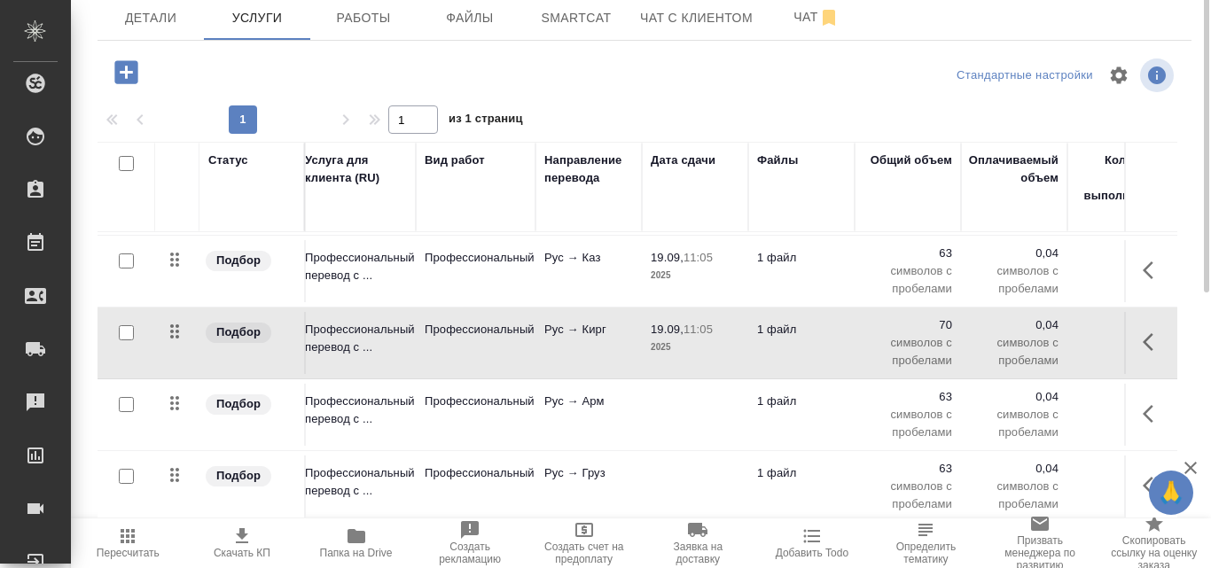
scroll to position [0, 10]
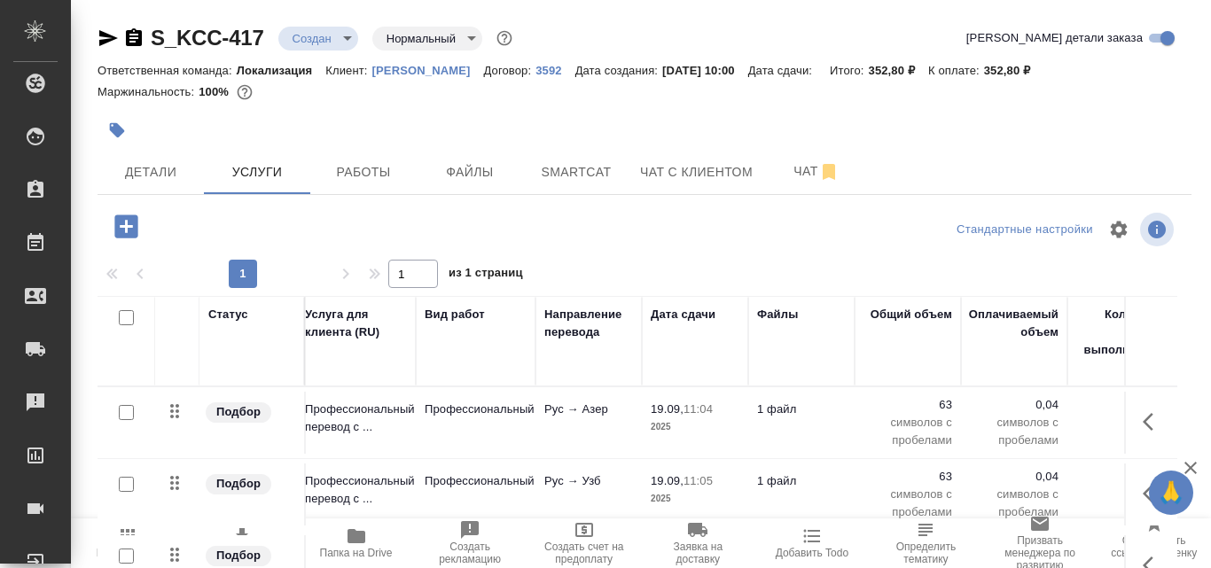
click at [101, 35] on icon "button" at bounding box center [108, 38] width 19 height 16
click at [161, 168] on span "Детали" at bounding box center [150, 172] width 85 height 22
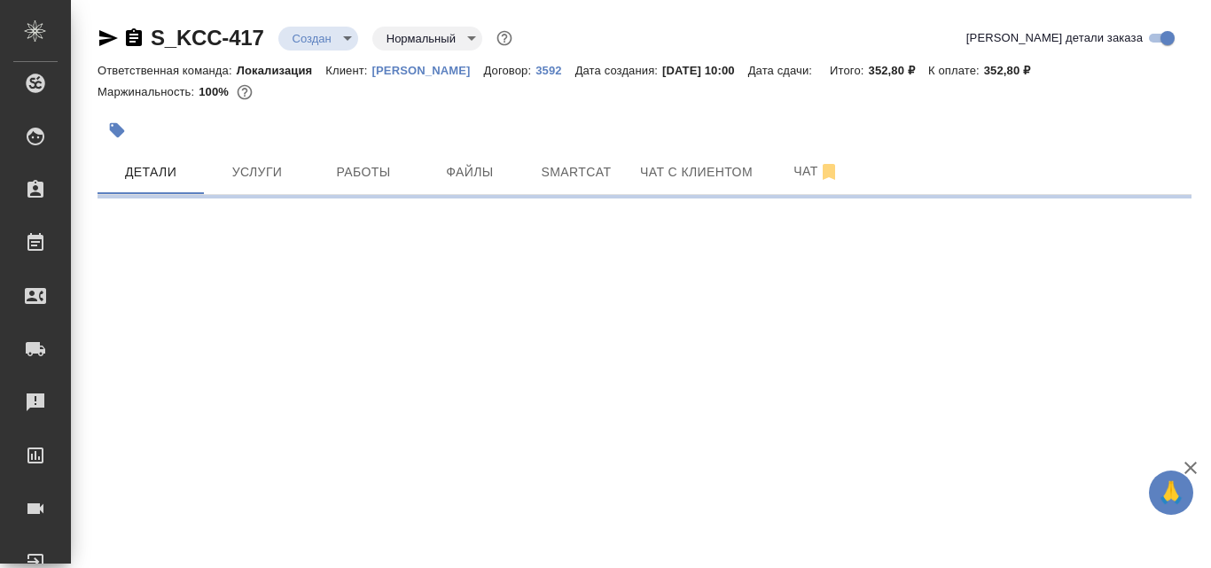
select select "RU"
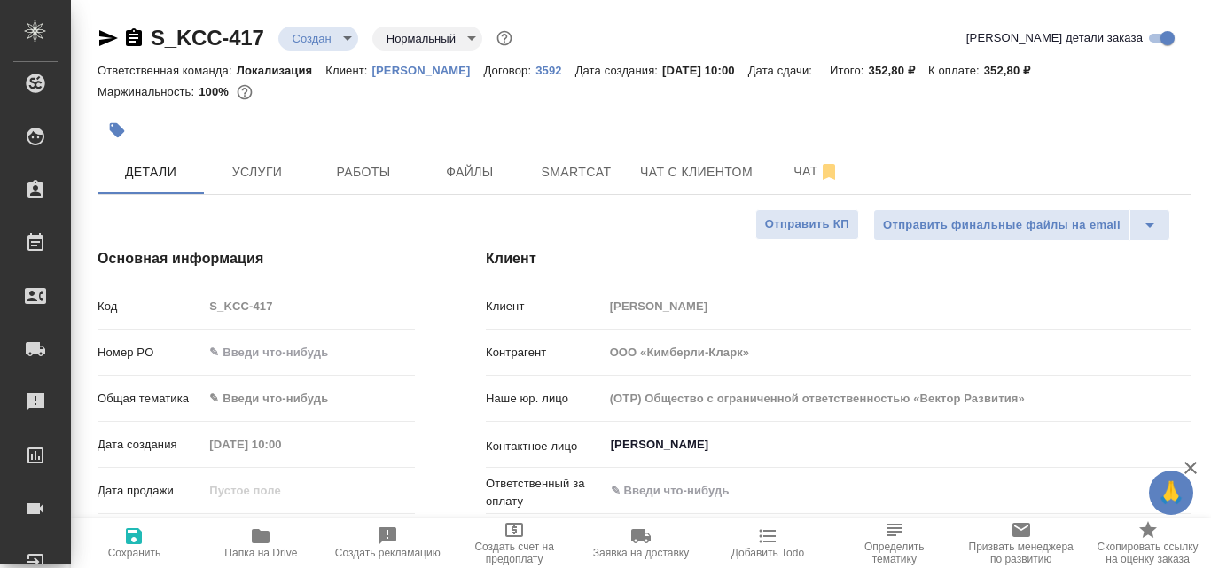
type textarea "x"
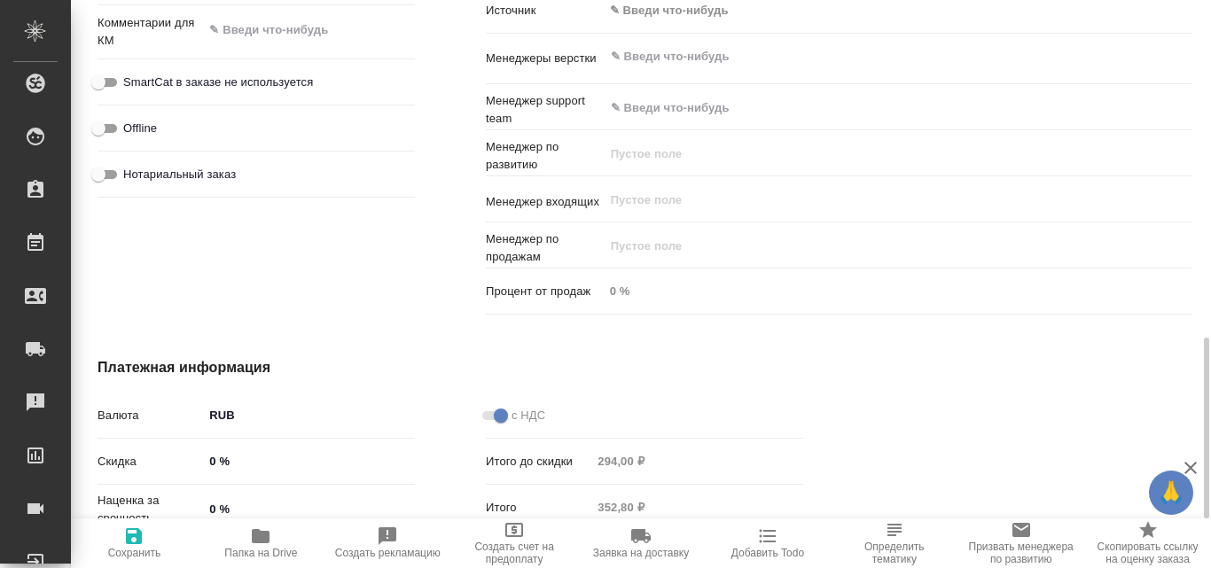
scroll to position [798, 0]
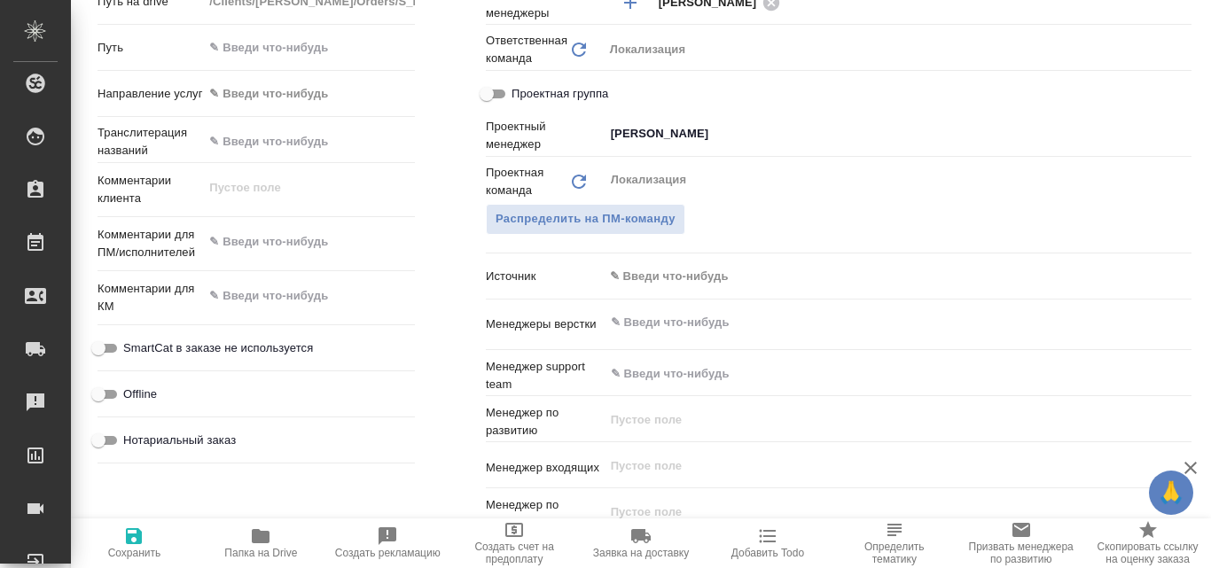
type textarea "x"
click at [223, 246] on textarea at bounding box center [309, 242] width 212 height 30
paste textarea "Запроси АСАП перевод: ** На основании исследования Кимберли-Кларк Вьетнам Лтд, …"
type textarea "Запроси АСАП перевод: ** На основании исследования Кимберли-Кларк Вьетнам Лтд, …"
type textarea "x"
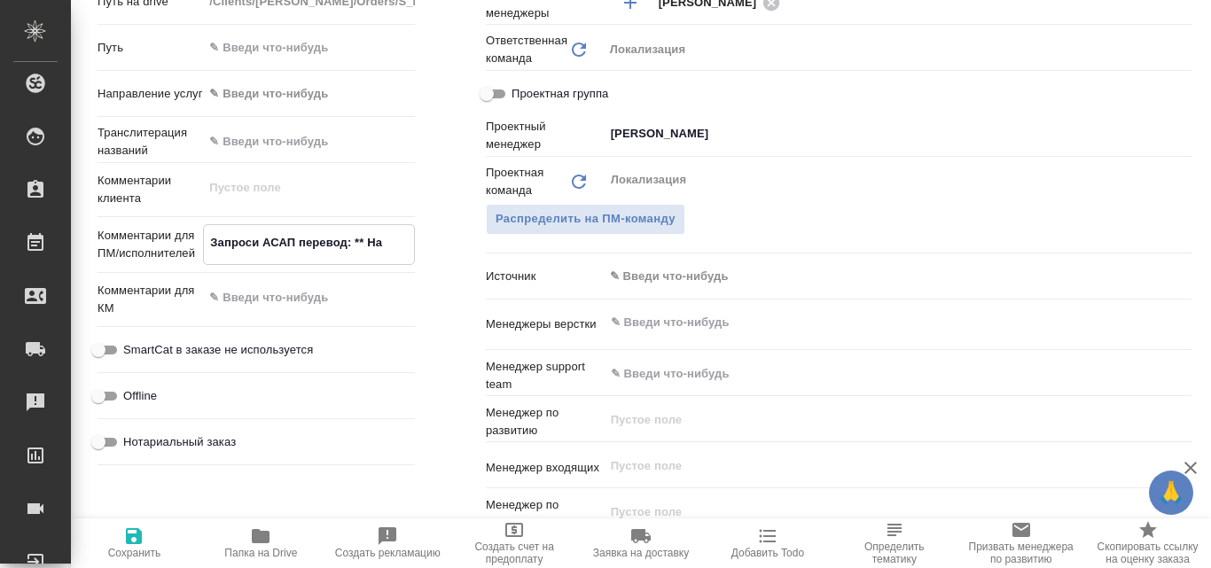
type textarea "x"
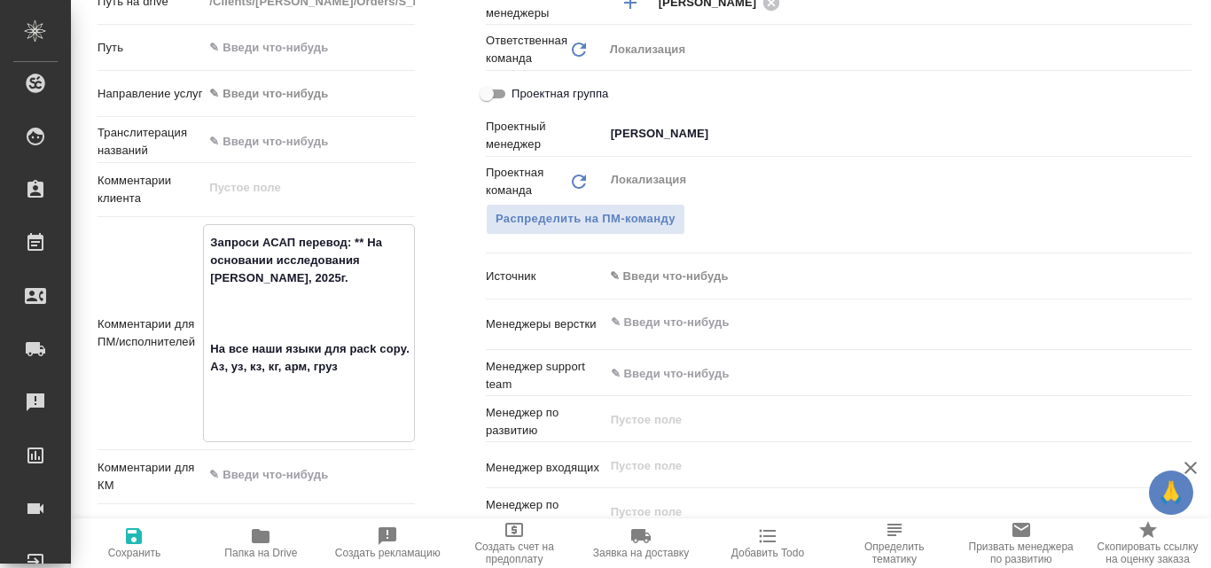
type textarea "Запроси АСАП перевод: ** На основании исследования Кимберли-Кларк Вьетнам Лтд, …"
type textarea "x"
click at [132, 545] on icon "button" at bounding box center [133, 536] width 21 height 21
type textarea "x"
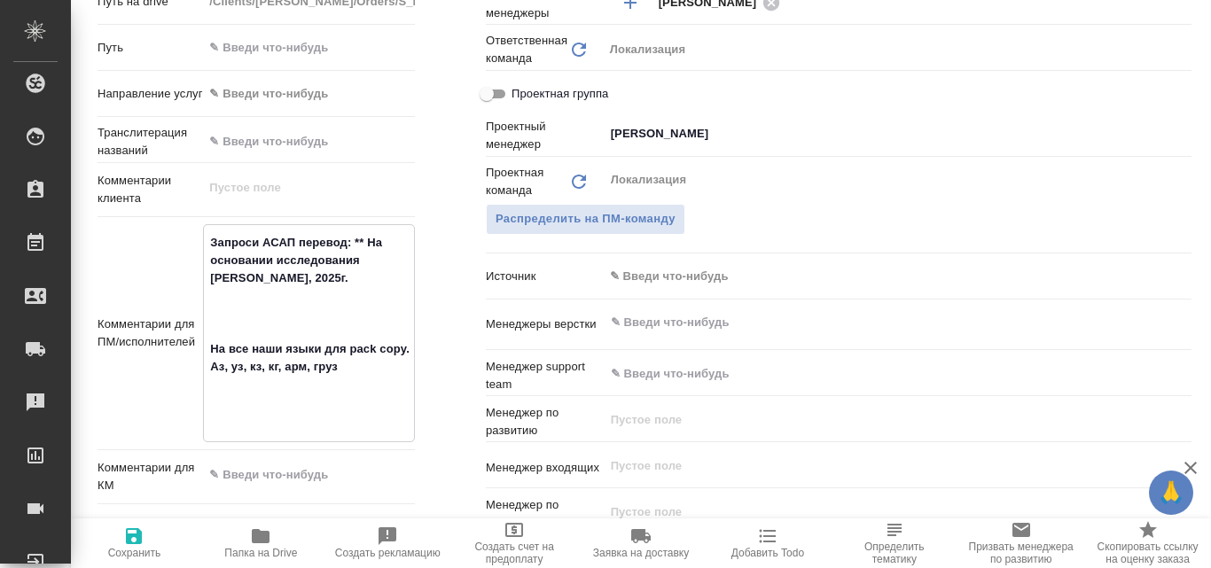
type textarea "x"
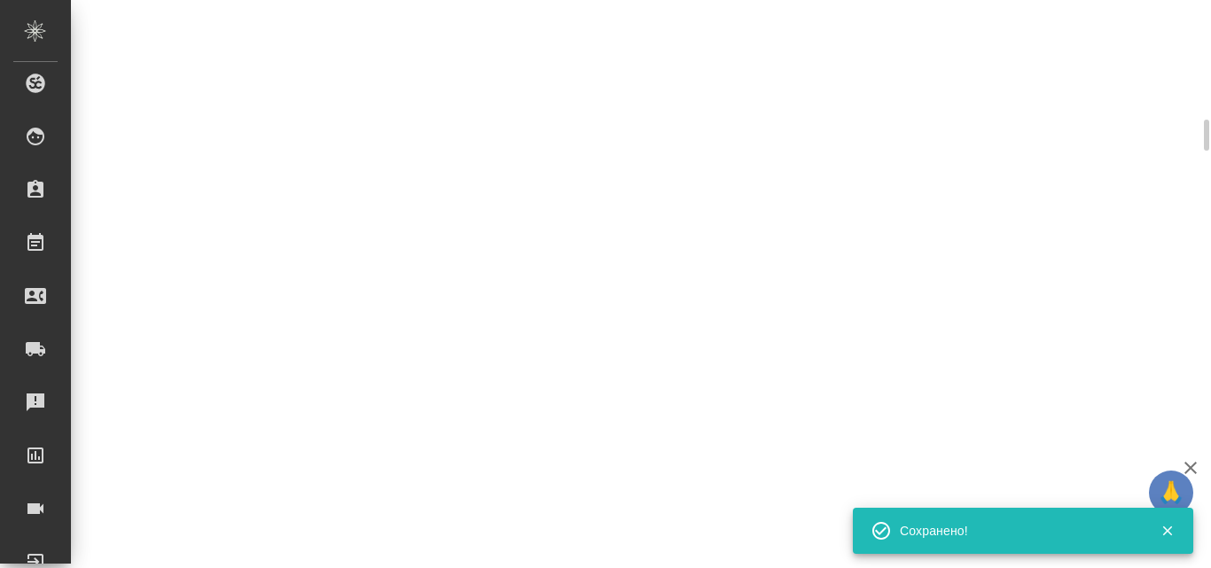
select select "RU"
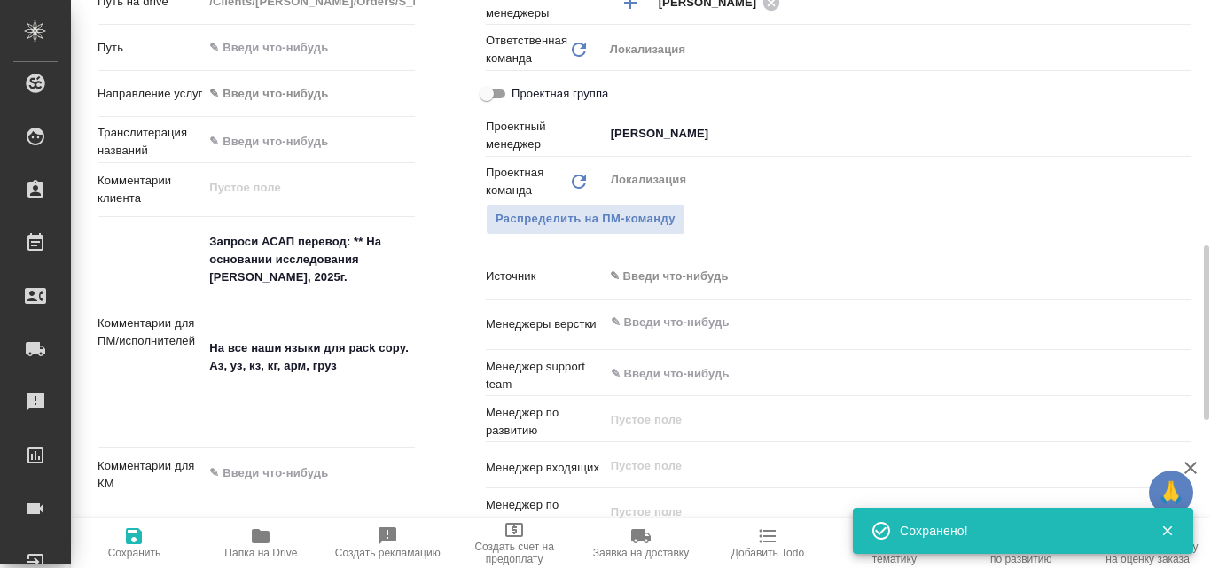
type textarea "x"
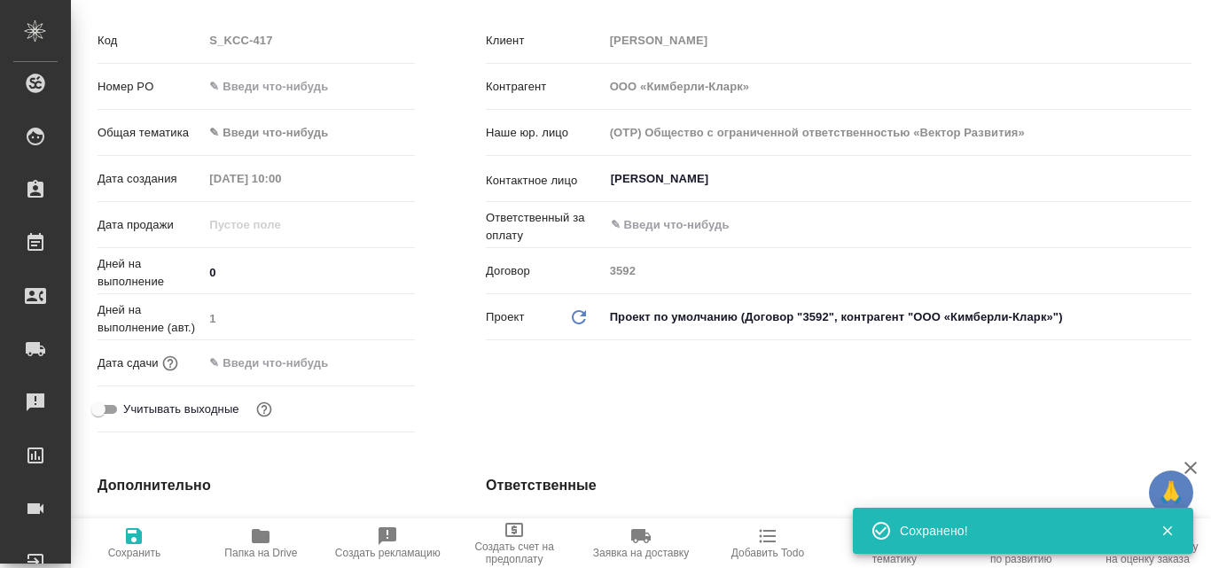
scroll to position [177, 0]
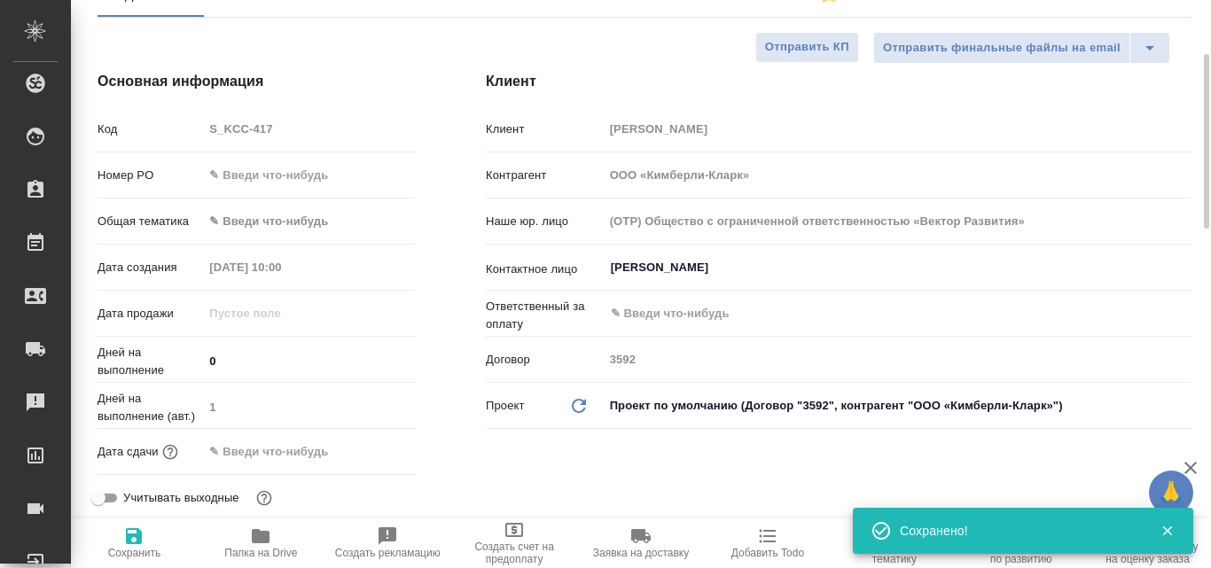
click at [249, 220] on body "🙏 .cls-1 fill:#fff; AWATERA Valyaeva Anna Клиенты Спецификации Заказы 100 Чаты …" at bounding box center [605, 284] width 1211 height 568
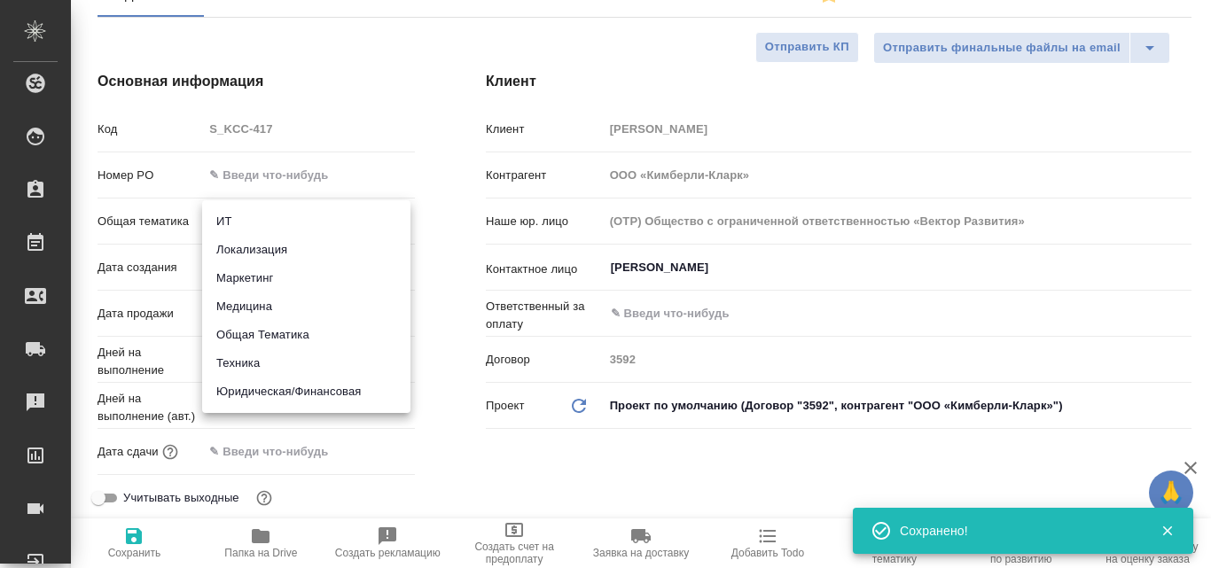
click at [238, 274] on li "Маркетинг" at bounding box center [306, 278] width 208 height 28
type input "marketing"
type textarea "x"
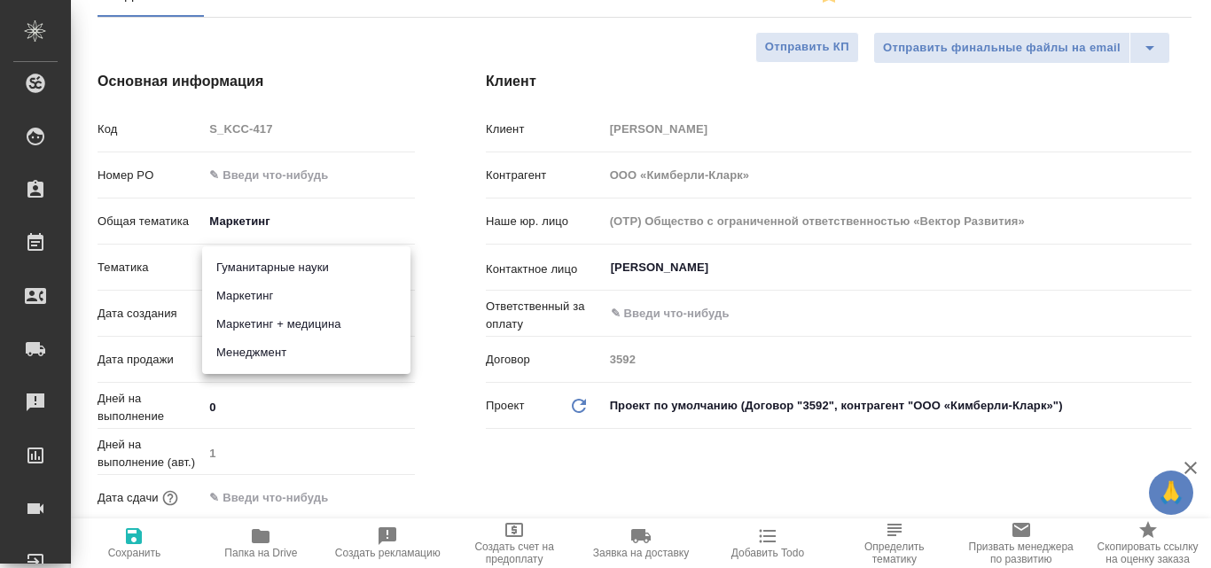
click at [242, 263] on body "🙏 .cls-1 fill:#fff; AWATERA Valyaeva Anna Клиенты Спецификации Заказы 100 Чаты …" at bounding box center [605, 284] width 1211 height 568
click at [261, 293] on li "Маркетинг" at bounding box center [306, 296] width 208 height 28
type textarea "x"
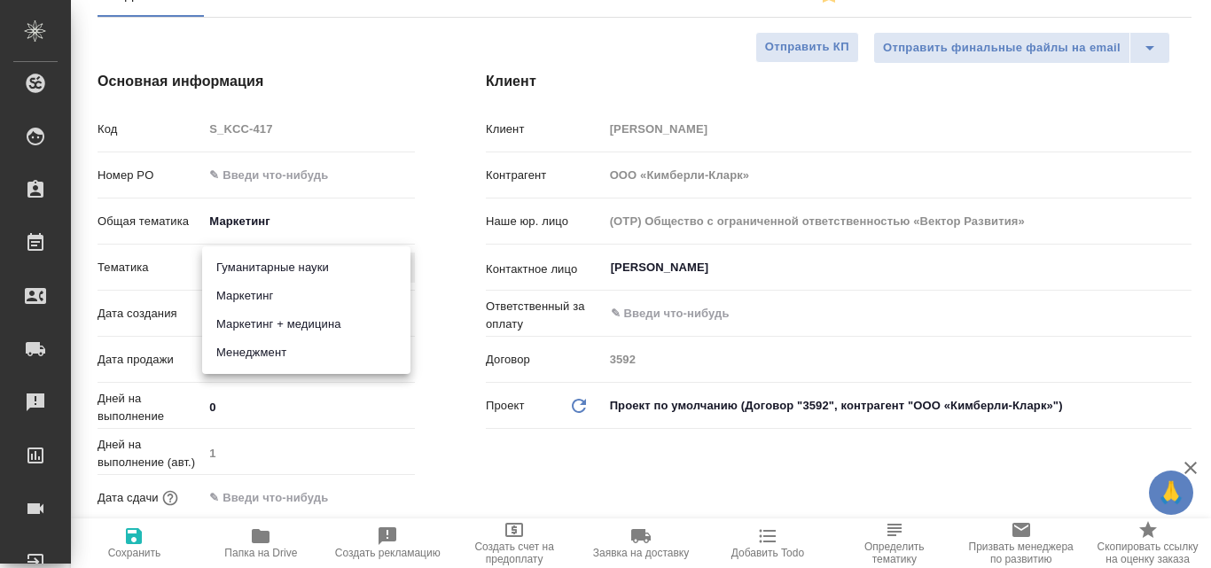
type input "5a8b8b956a9677013d343d63"
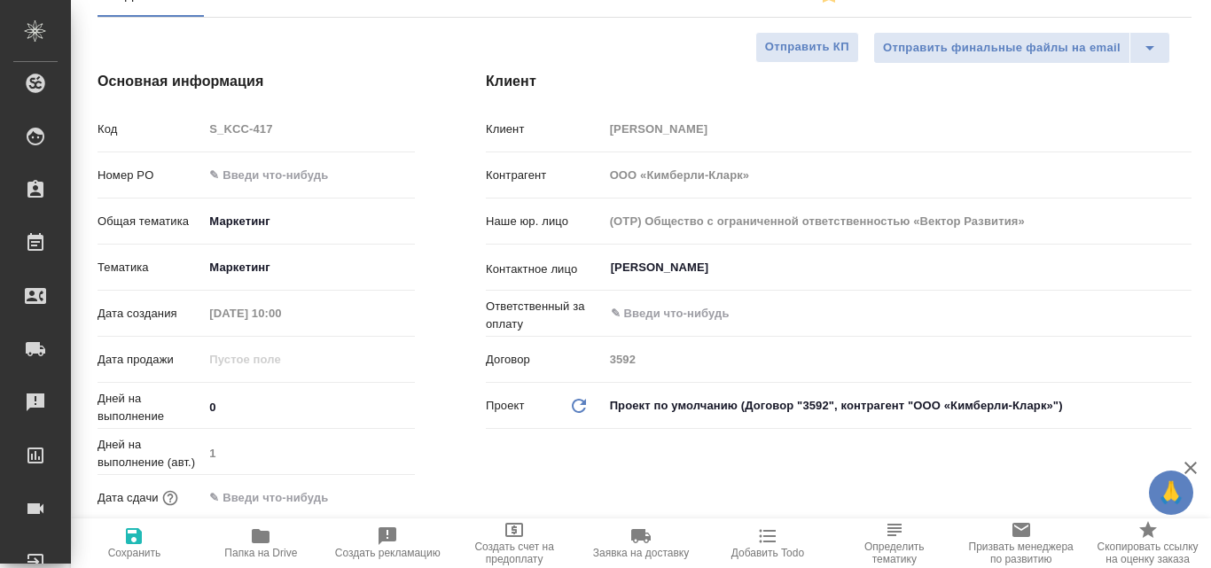
click at [133, 550] on span "Сохранить" at bounding box center [134, 553] width 53 height 12
type textarea "x"
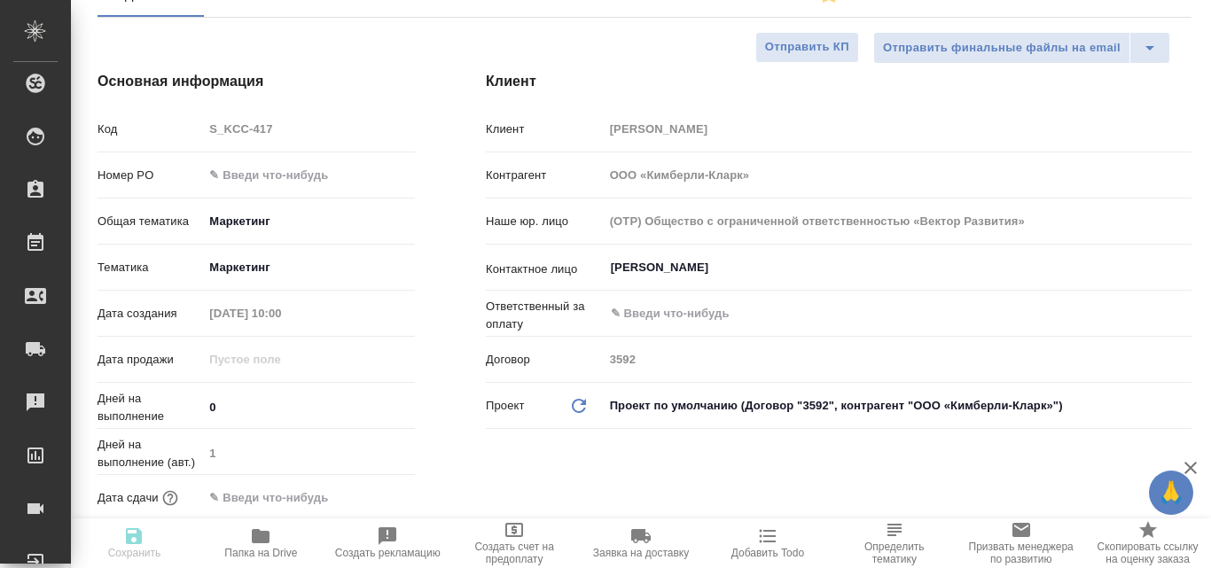
type textarea "x"
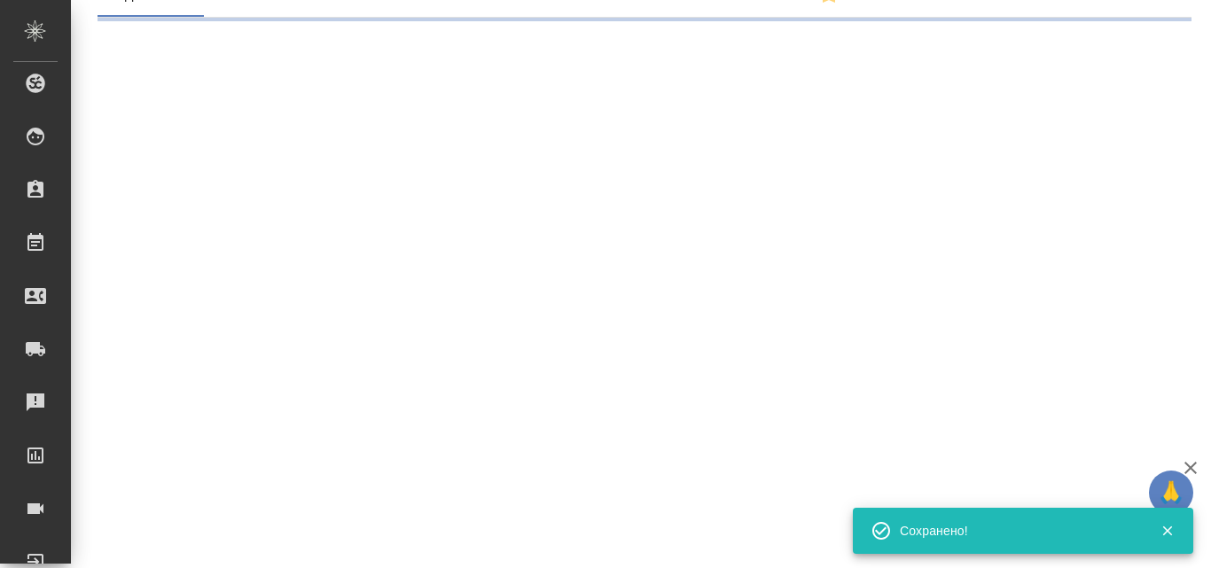
select select "RU"
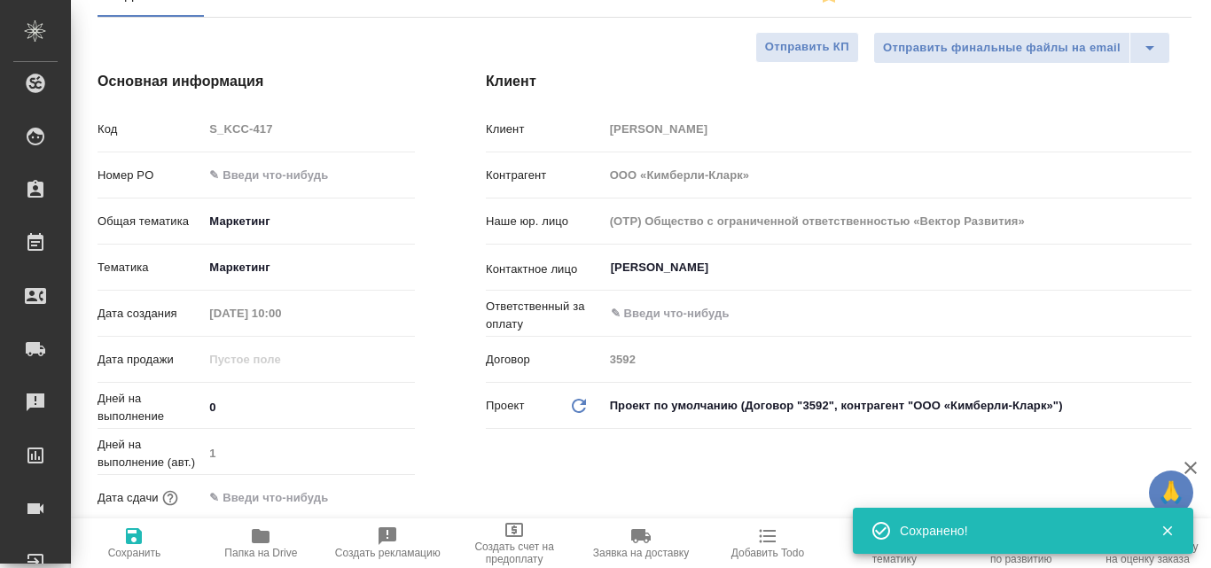
type textarea "x"
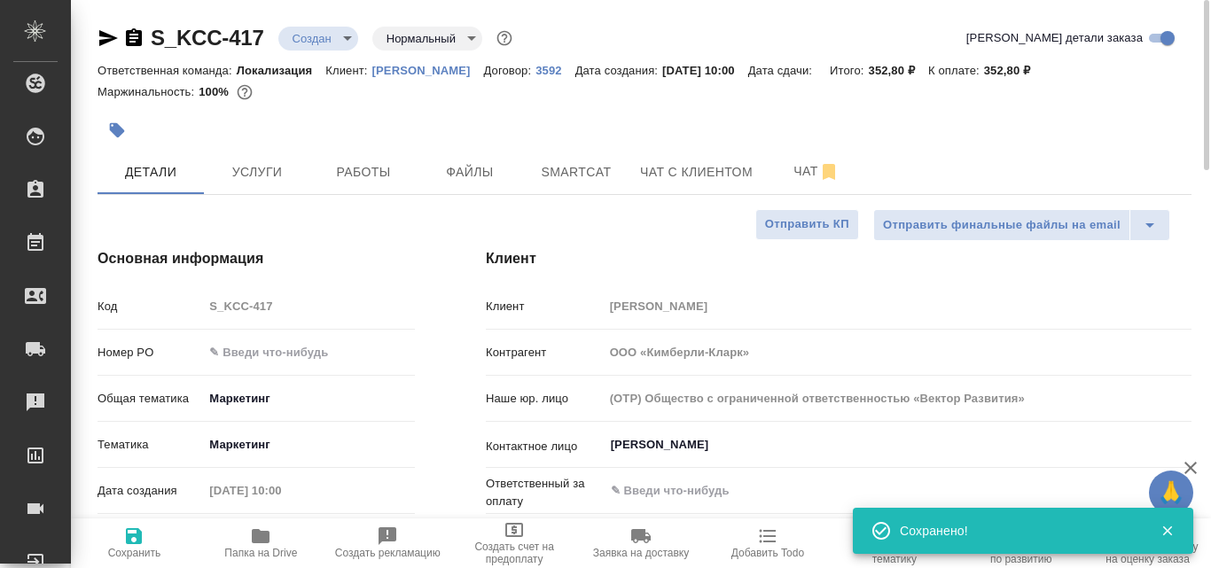
type textarea "x"
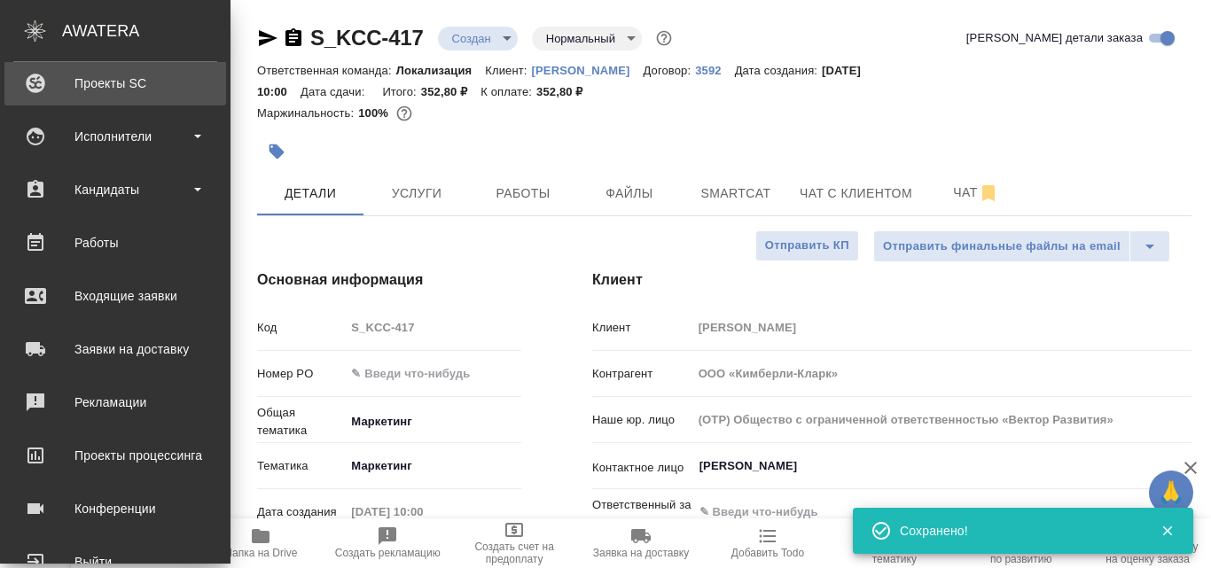
type textarea "x"
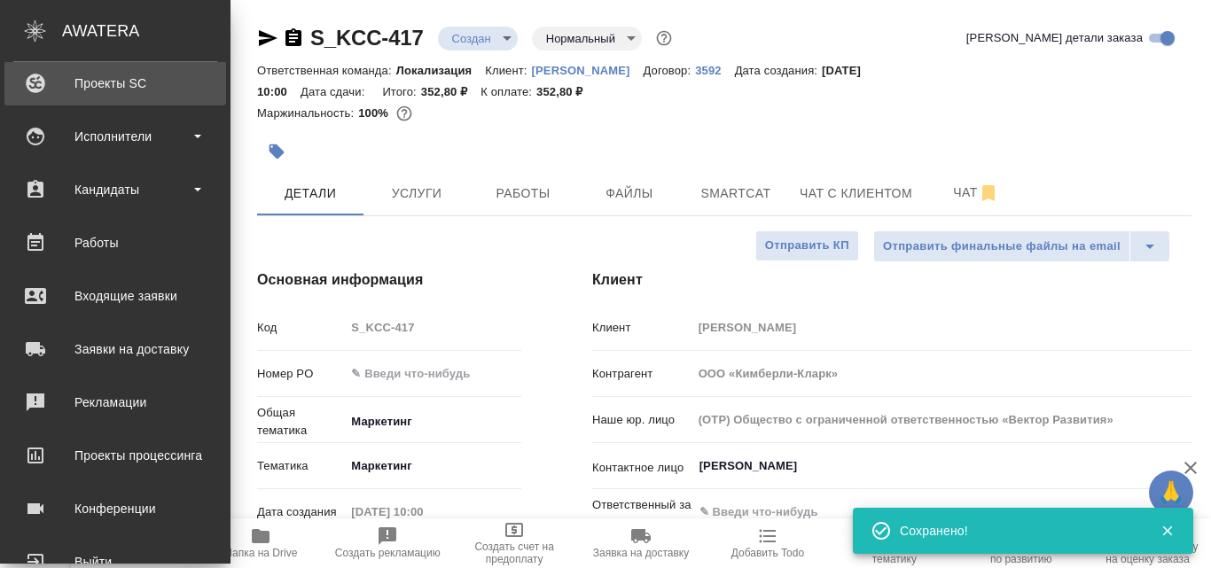
type textarea "x"
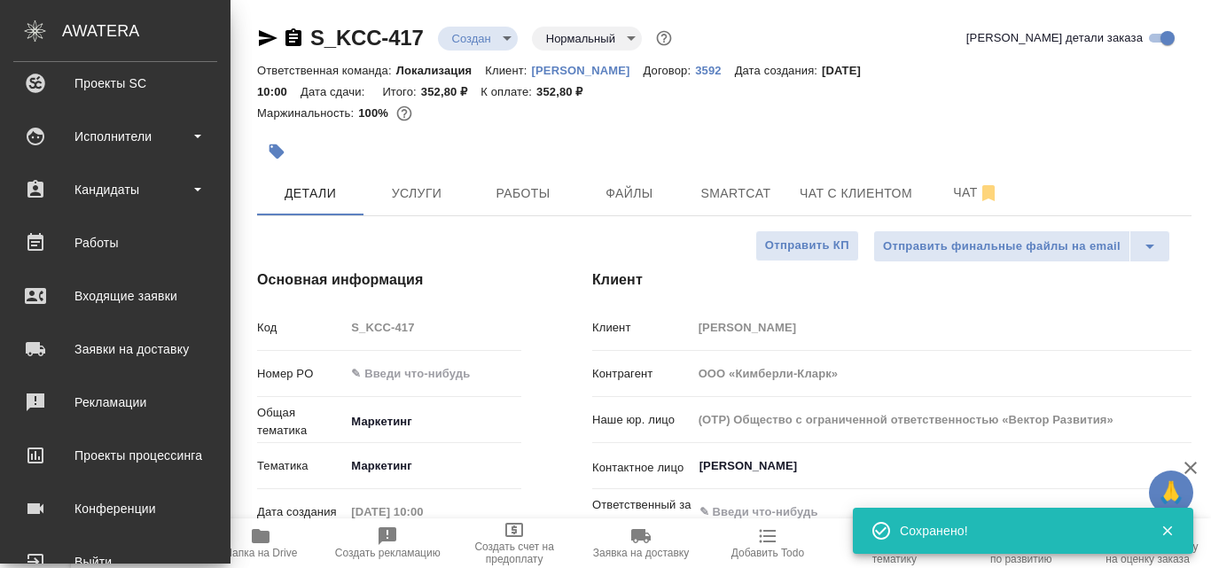
type textarea "x"
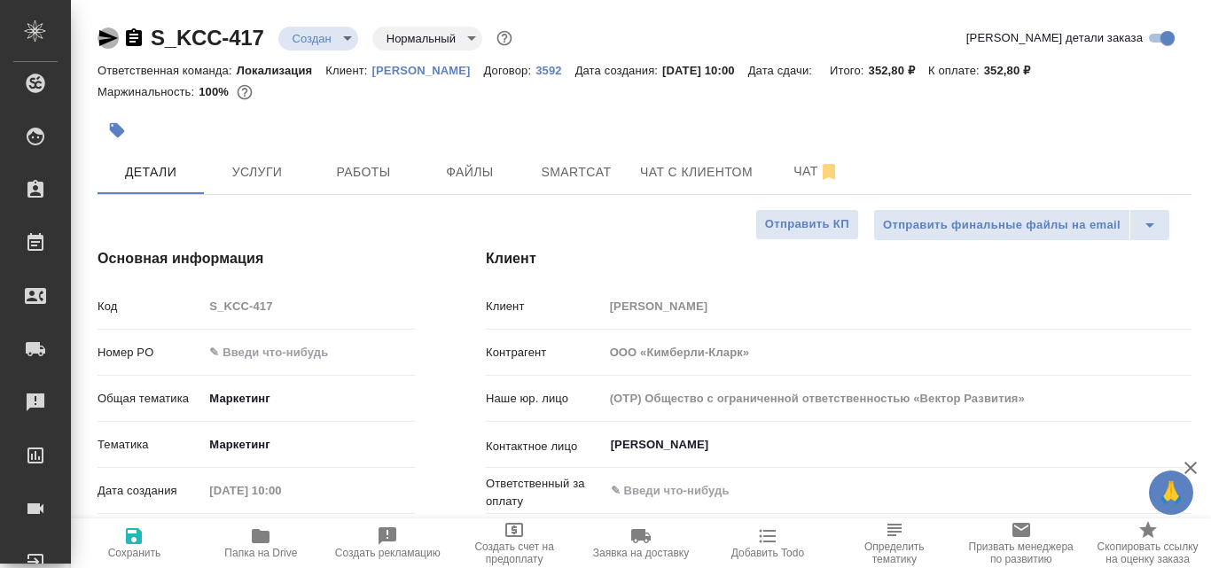
click at [106, 41] on icon "button" at bounding box center [108, 38] width 19 height 16
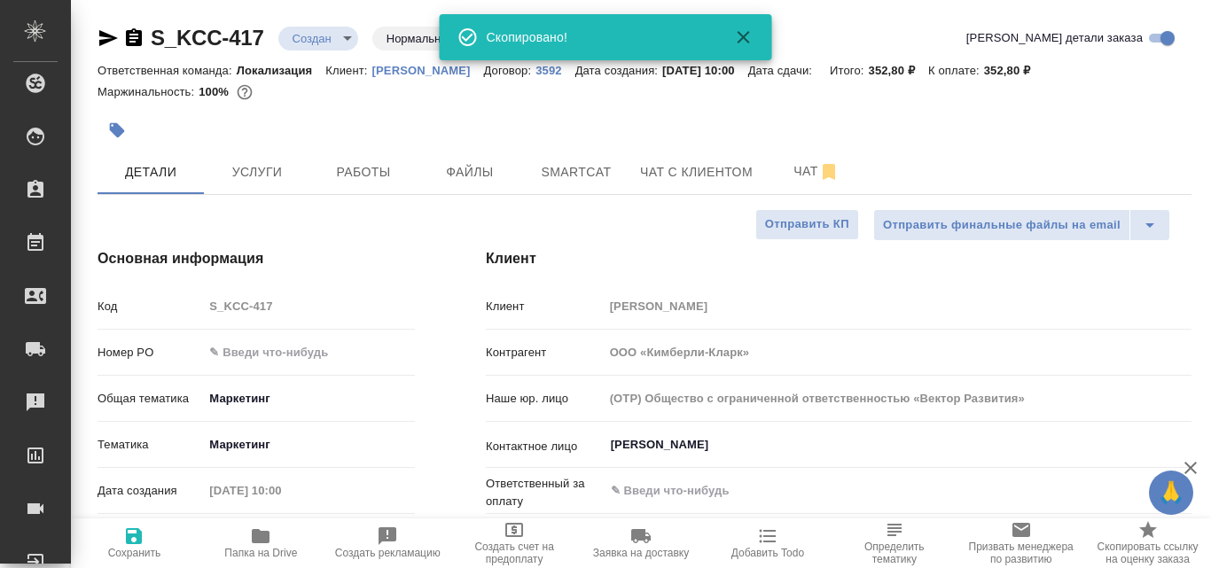
type textarea "x"
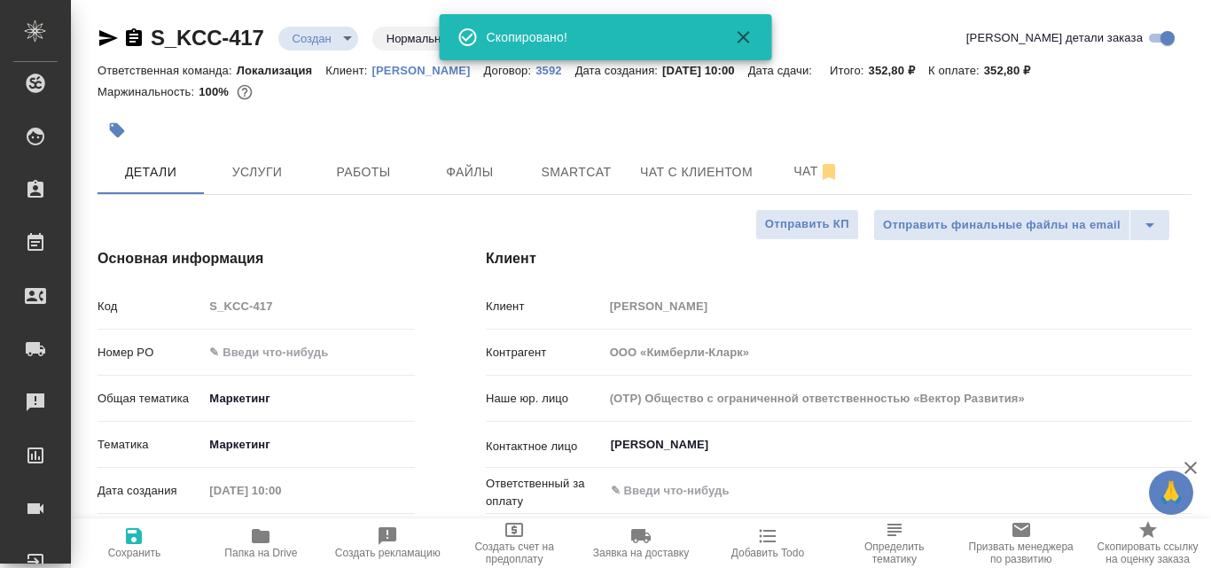
type textarea "x"
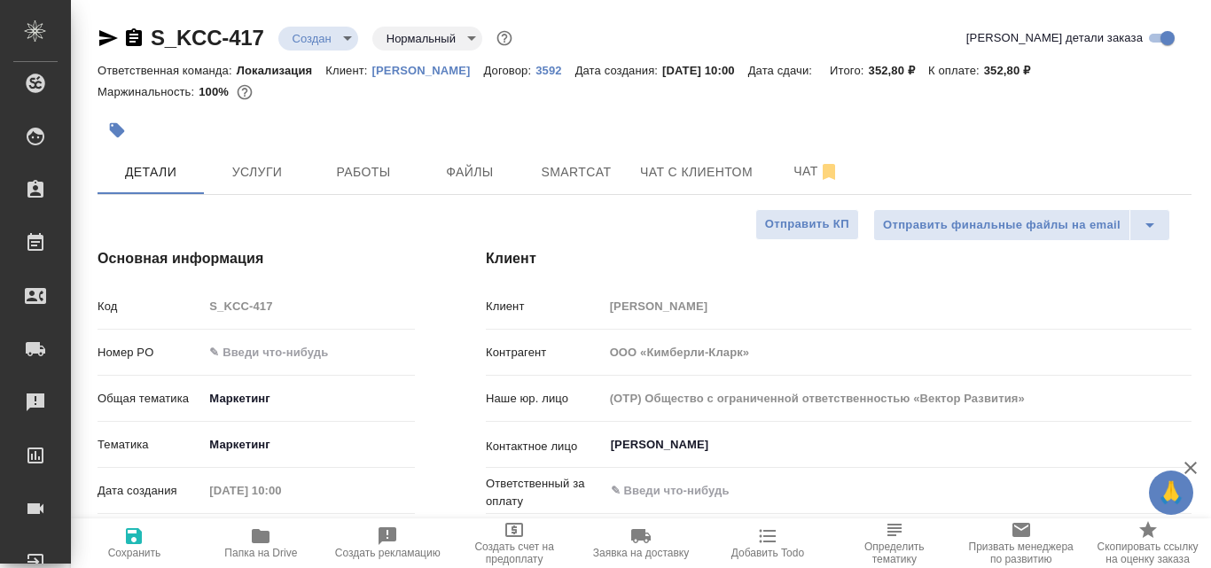
scroll to position [89, 0]
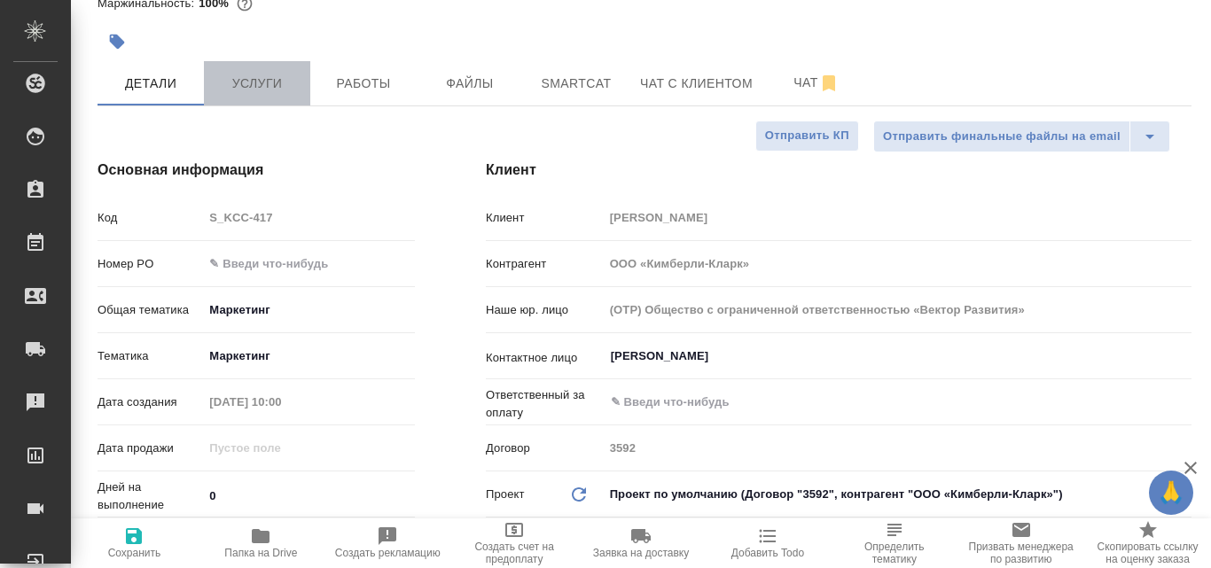
click at [288, 81] on span "Услуги" at bounding box center [257, 84] width 85 height 22
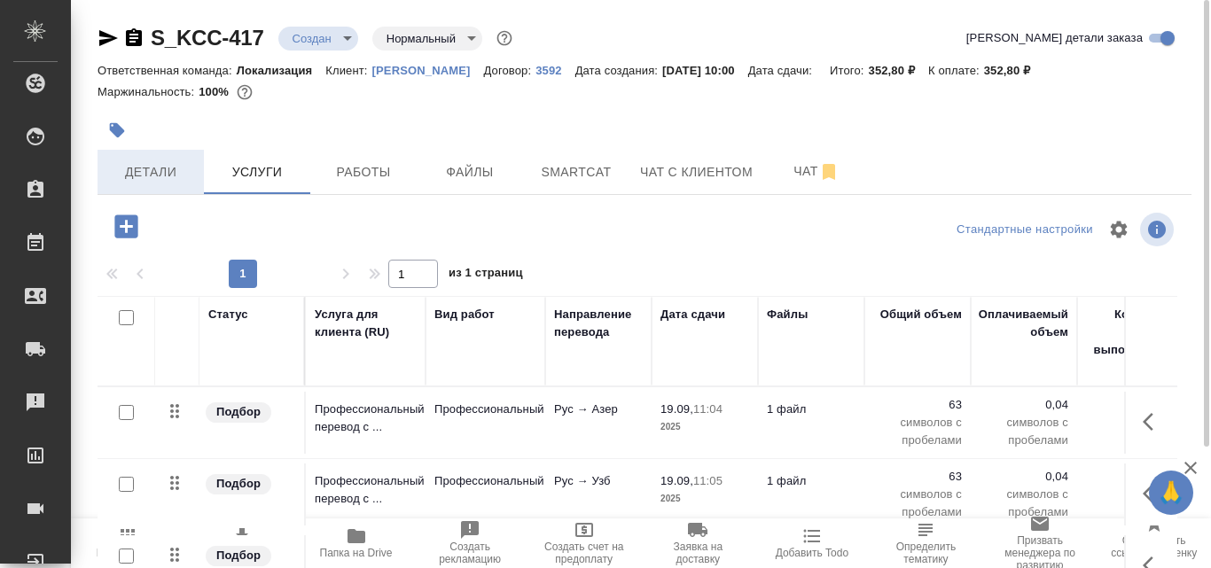
click at [156, 177] on span "Детали" at bounding box center [150, 172] width 85 height 22
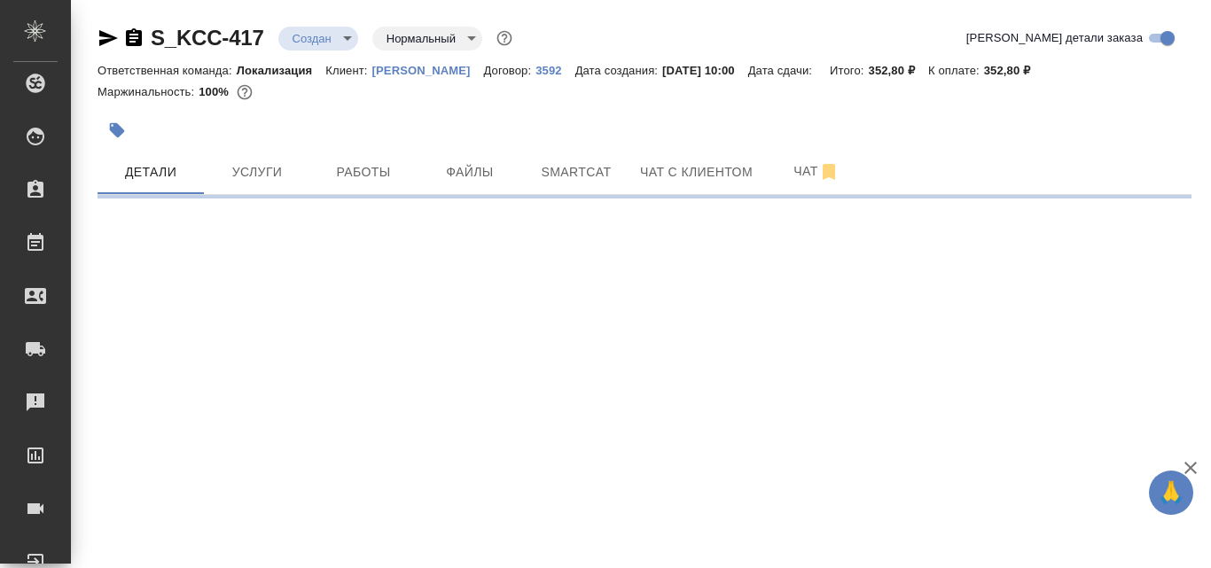
select select "RU"
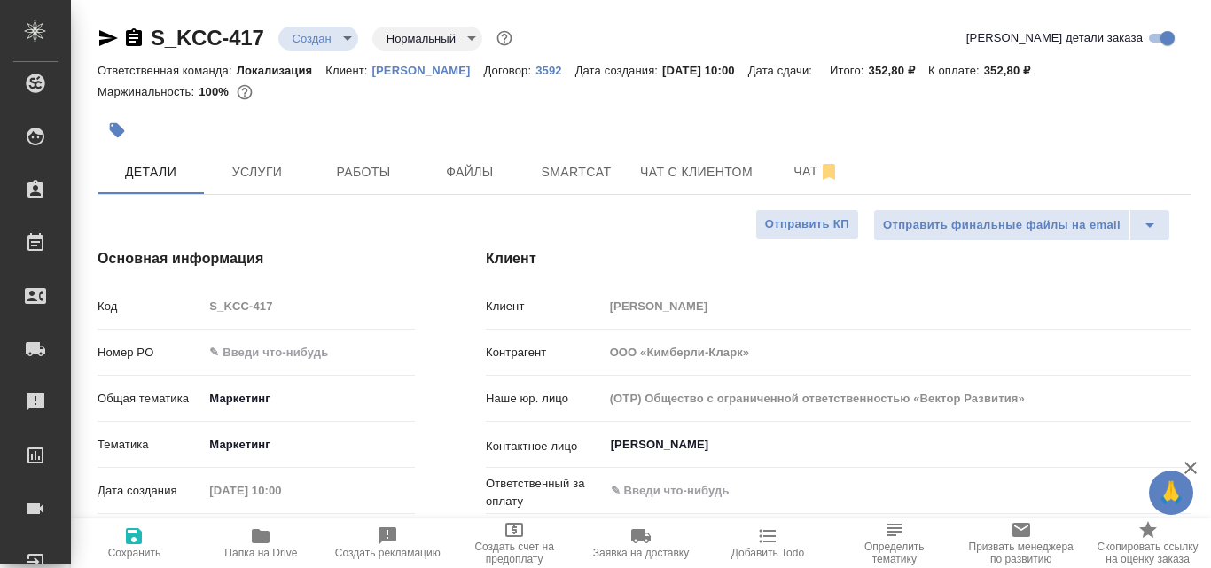
type textarea "x"
click at [253, 168] on span "Услуги" at bounding box center [257, 172] width 85 height 22
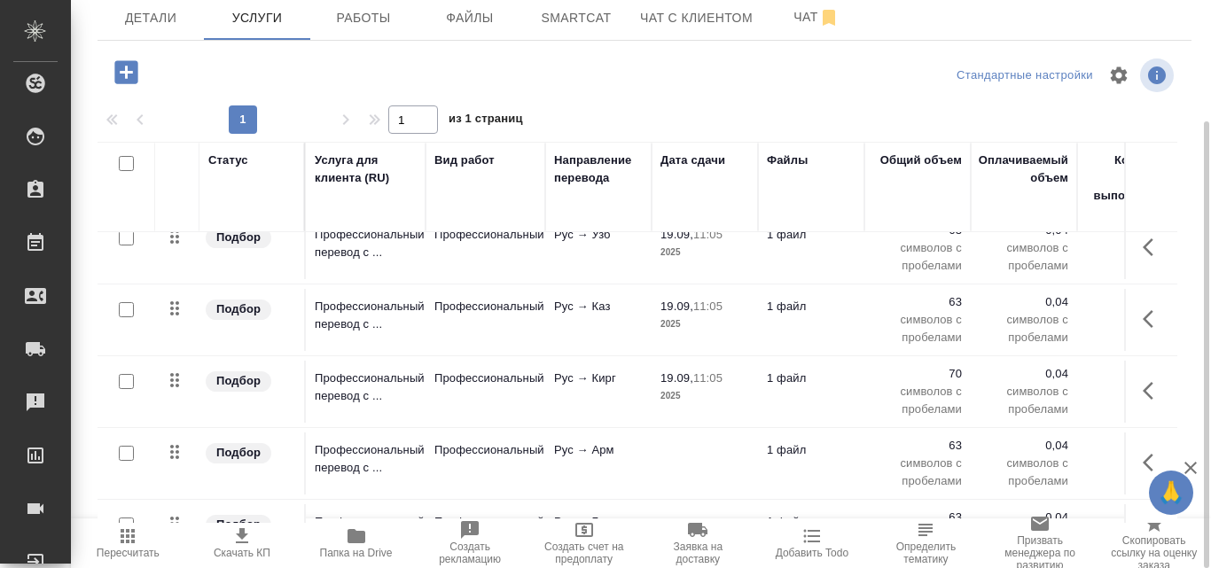
scroll to position [154, 0]
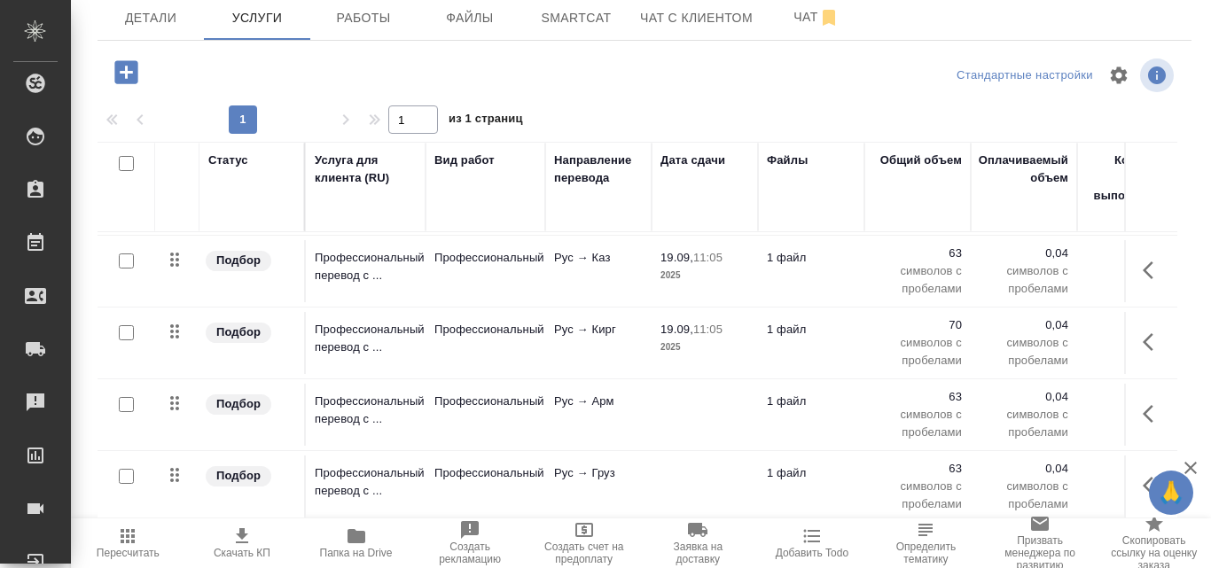
click at [252, 545] on icon "button" at bounding box center [241, 536] width 21 height 21
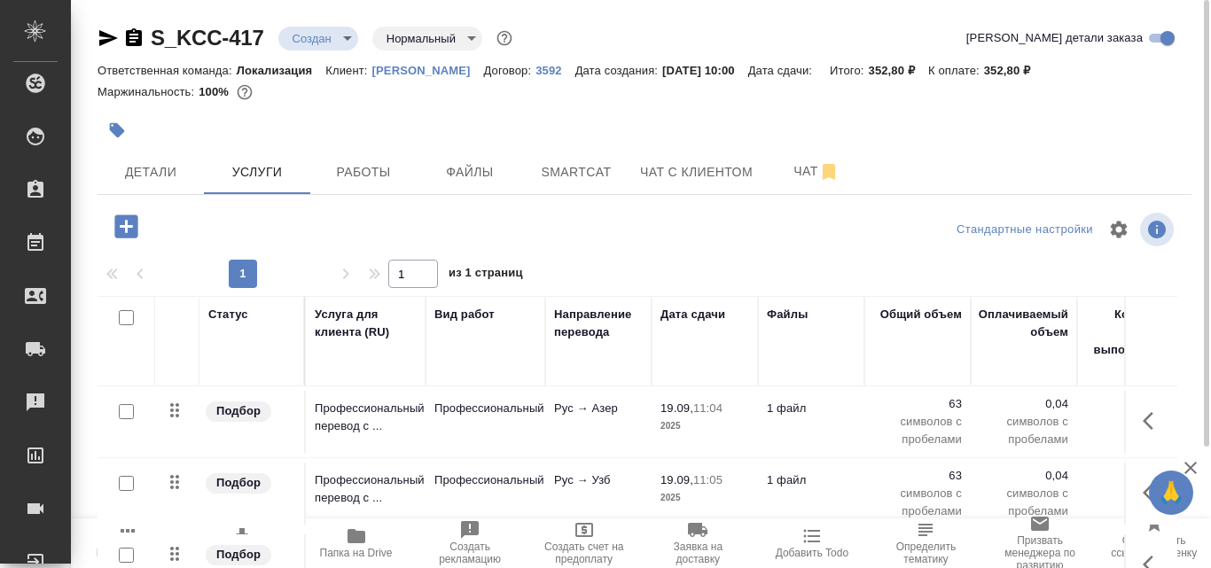
scroll to position [0, 0]
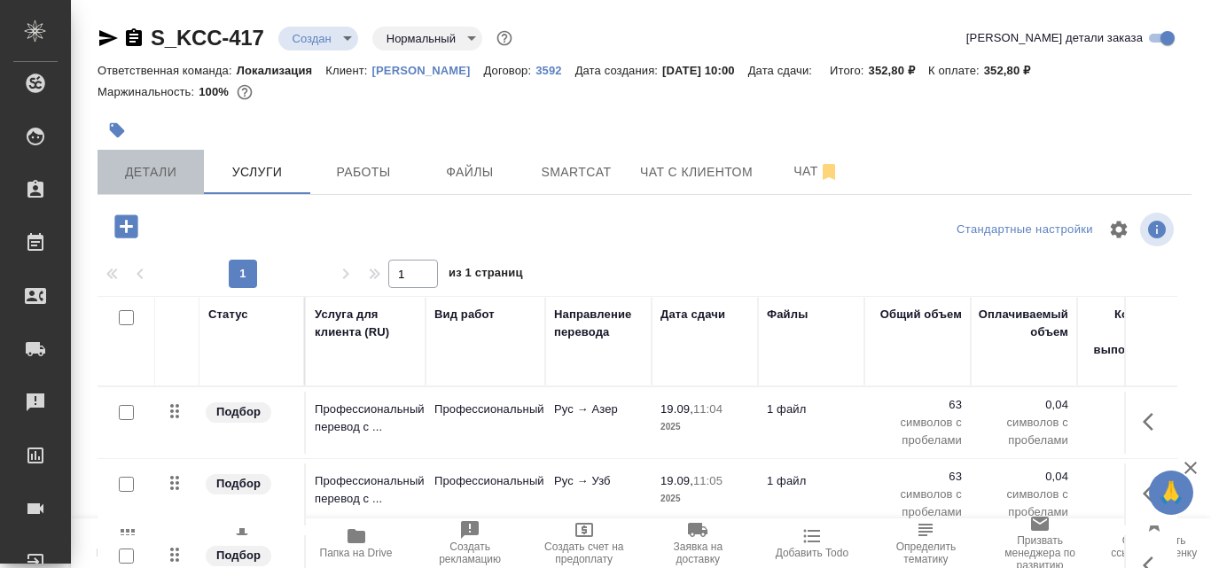
click at [145, 165] on span "Детали" at bounding box center [150, 172] width 85 height 22
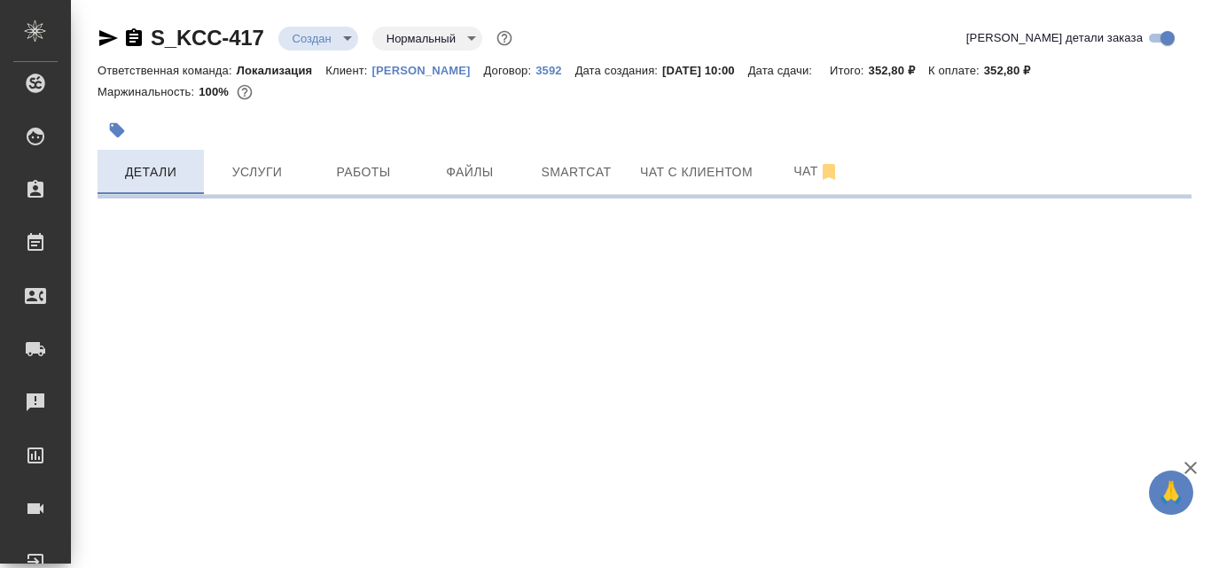
select select "RU"
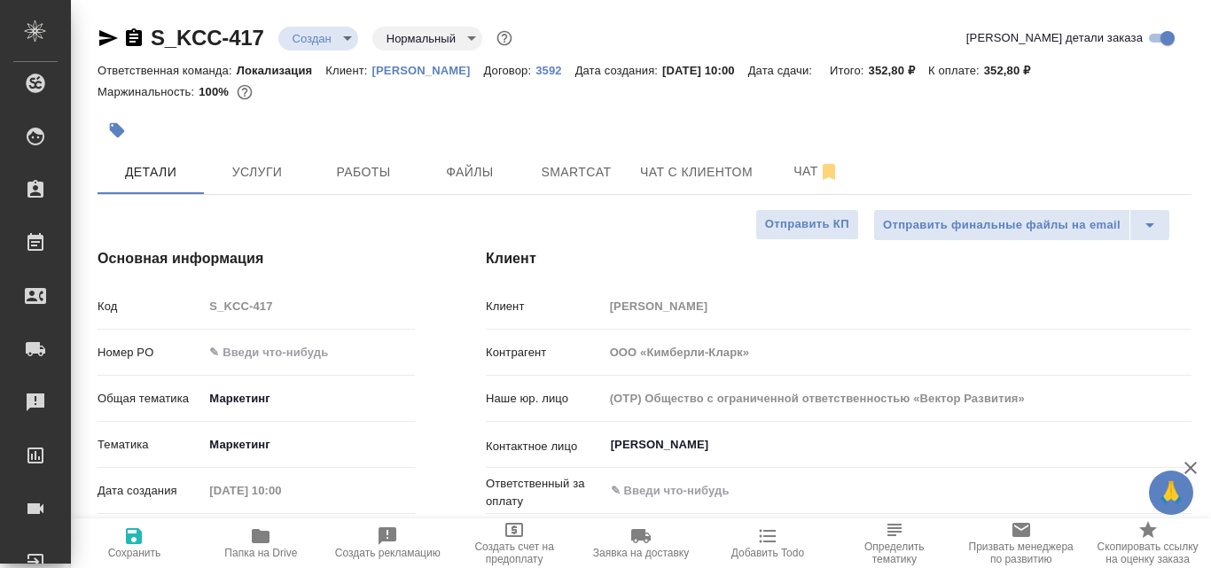
type textarea "x"
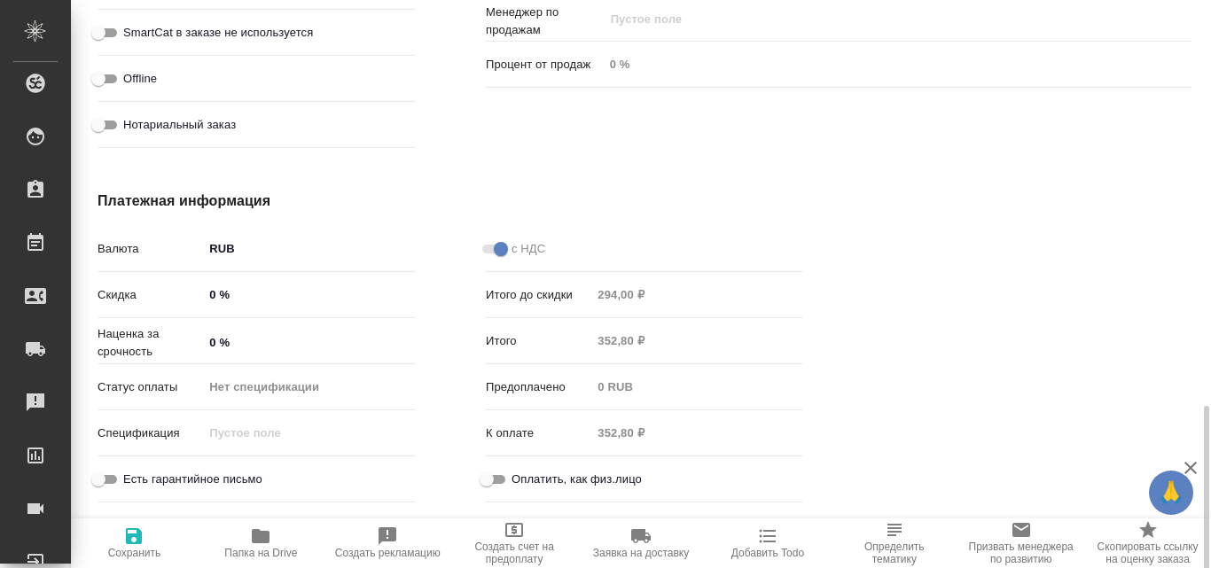
scroll to position [1343, 0]
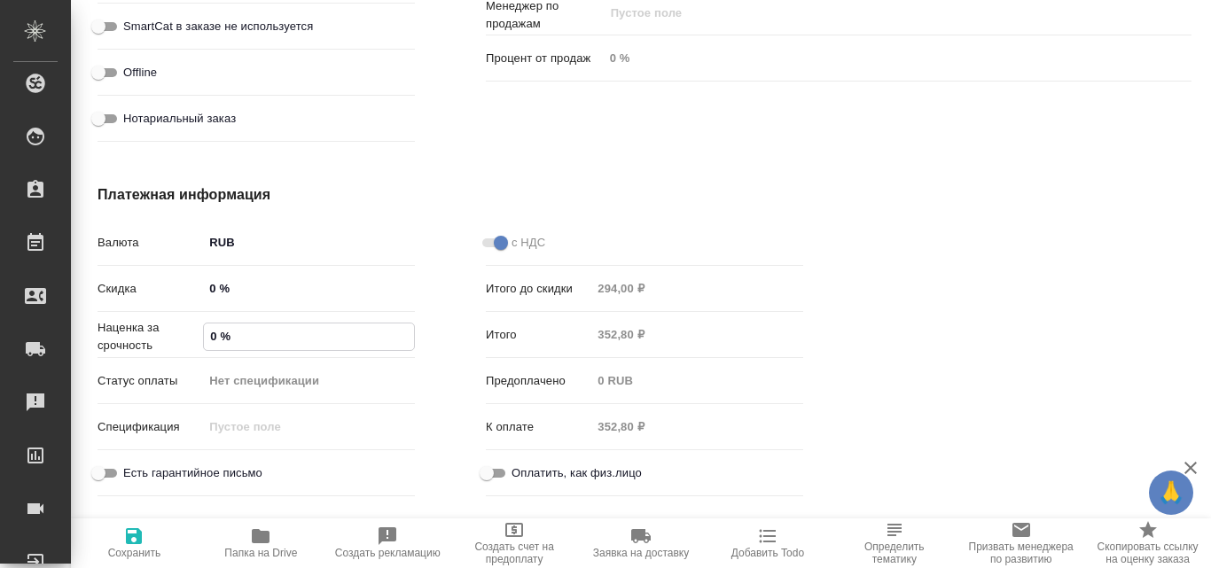
click at [210, 337] on input "0 %" at bounding box center [309, 337] width 210 height 26
type input "50 %"
type textarea "x"
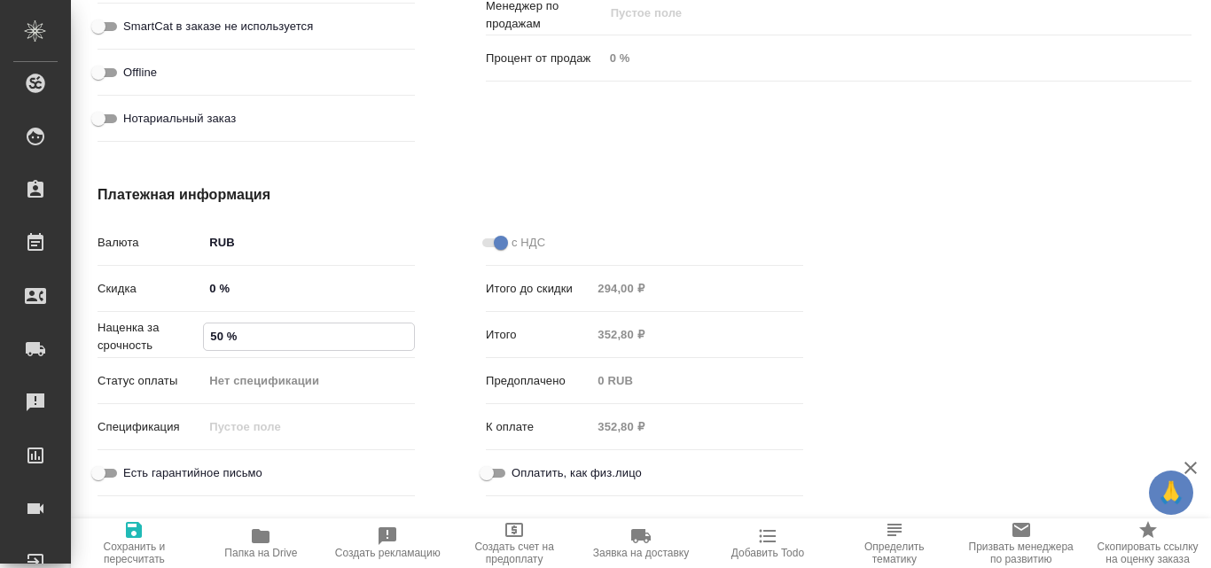
type textarea "x"
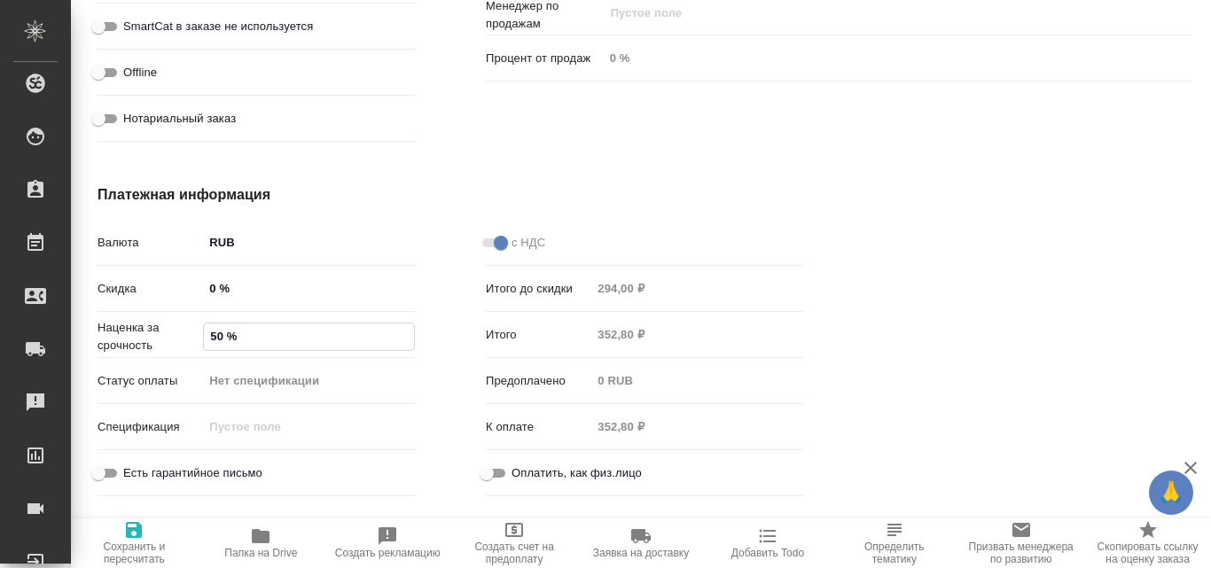
type textarea "x"
type input "50 %"
click at [135, 533] on icon "button" at bounding box center [133, 530] width 21 height 21
type textarea "x"
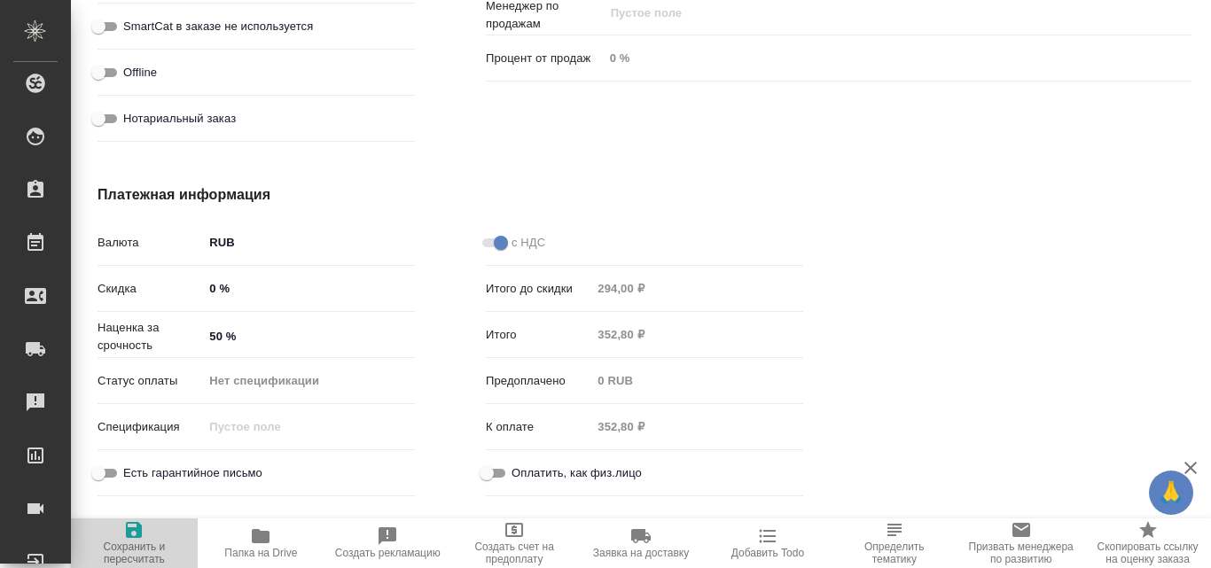
type textarea "x"
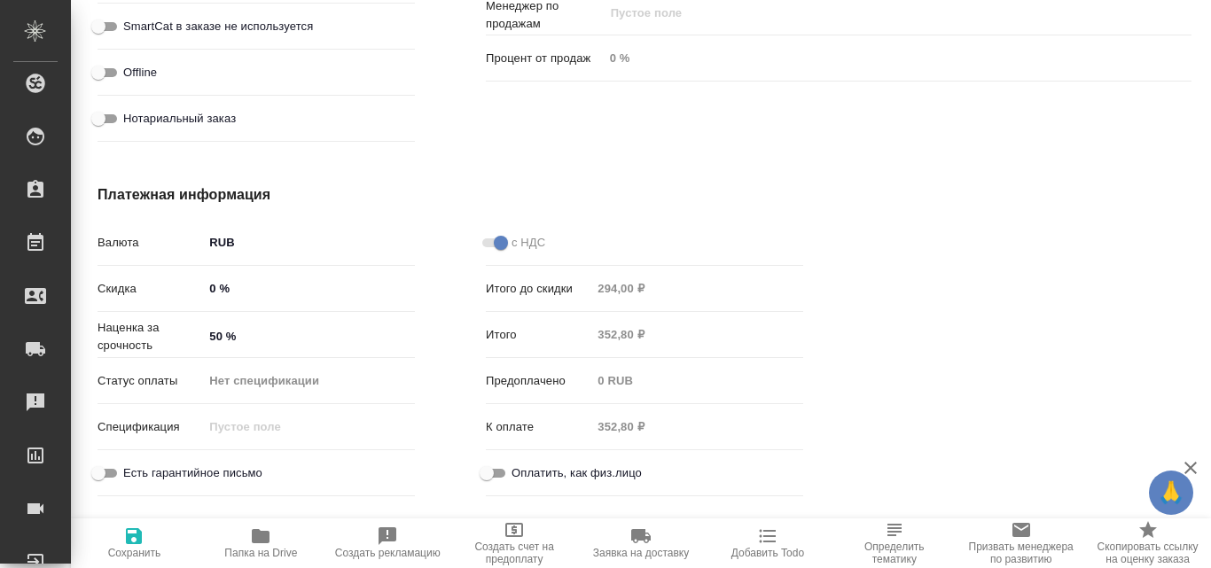
type textarea "x"
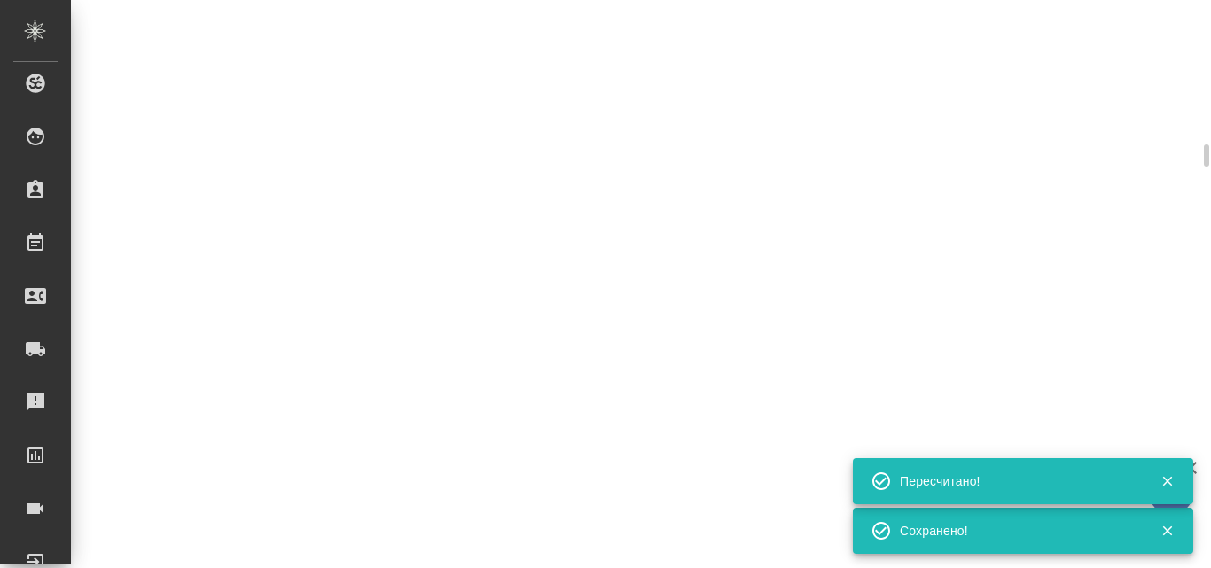
select select "RU"
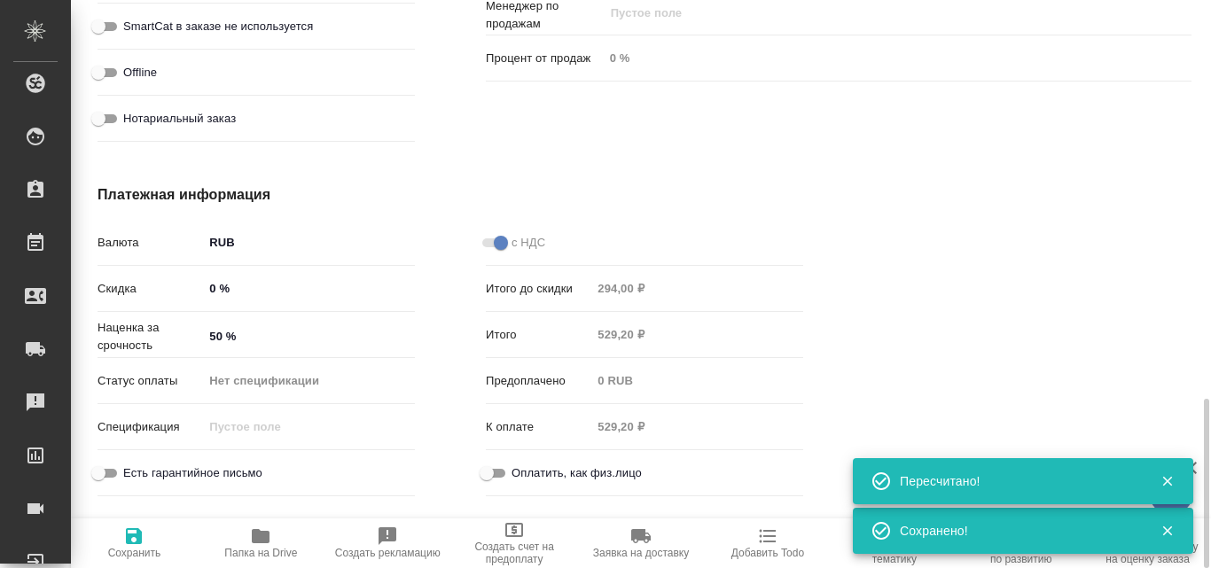
type textarea "x"
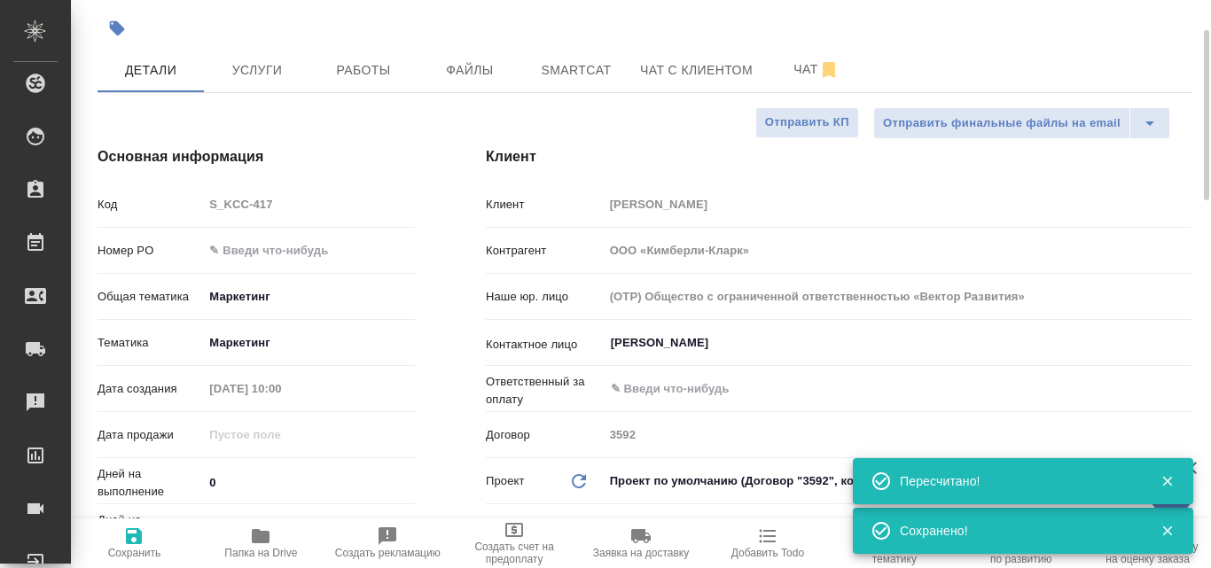
scroll to position [0, 0]
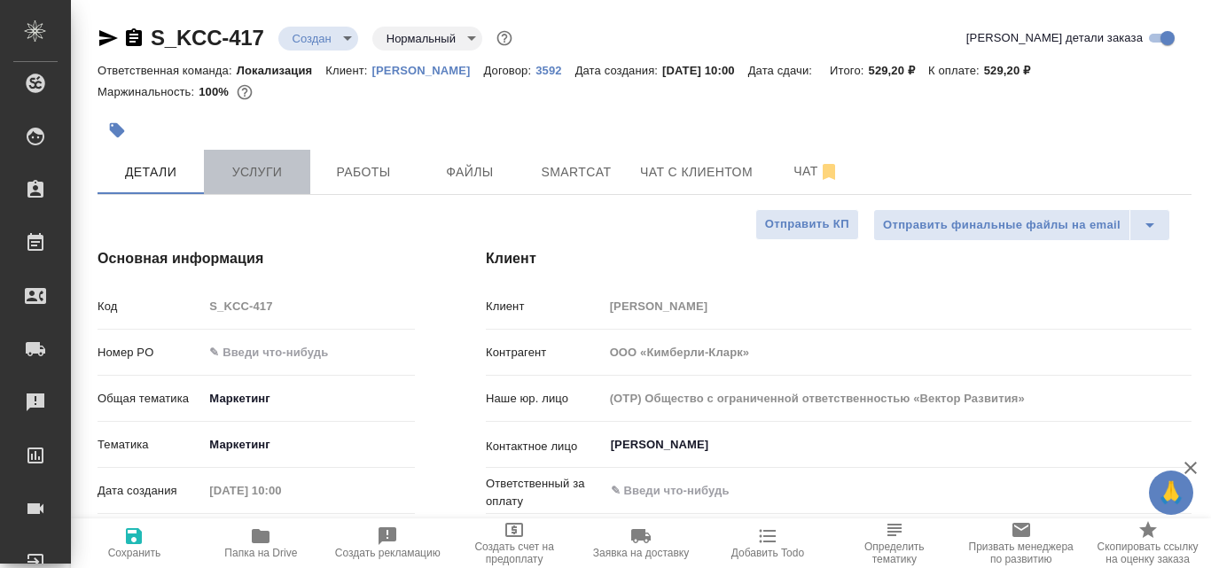
click at [272, 176] on span "Услуги" at bounding box center [257, 172] width 85 height 22
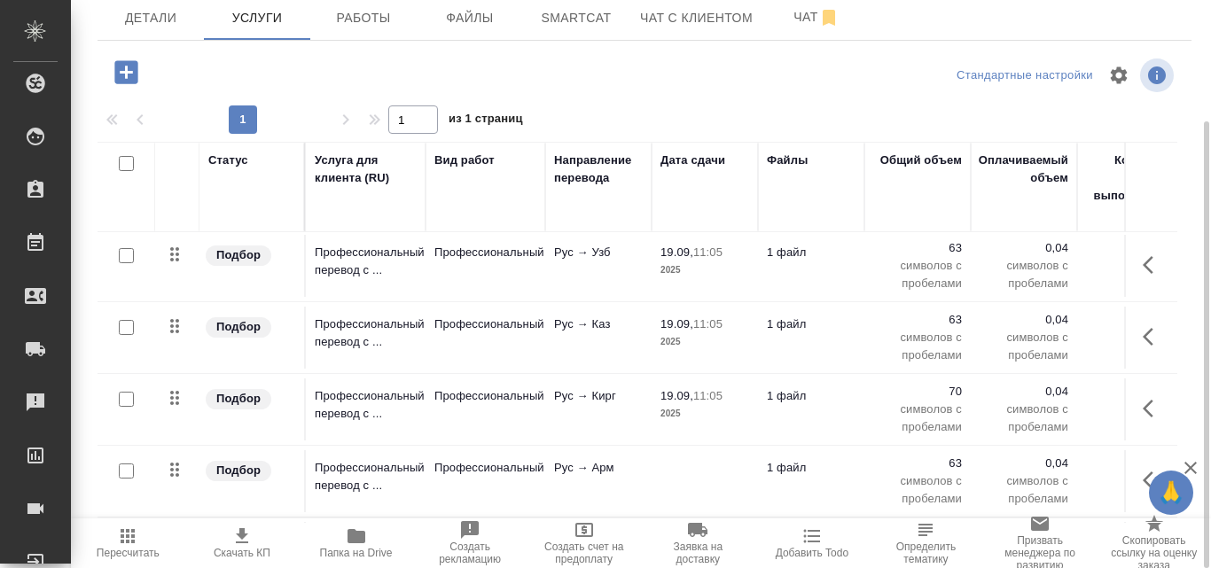
scroll to position [89, 0]
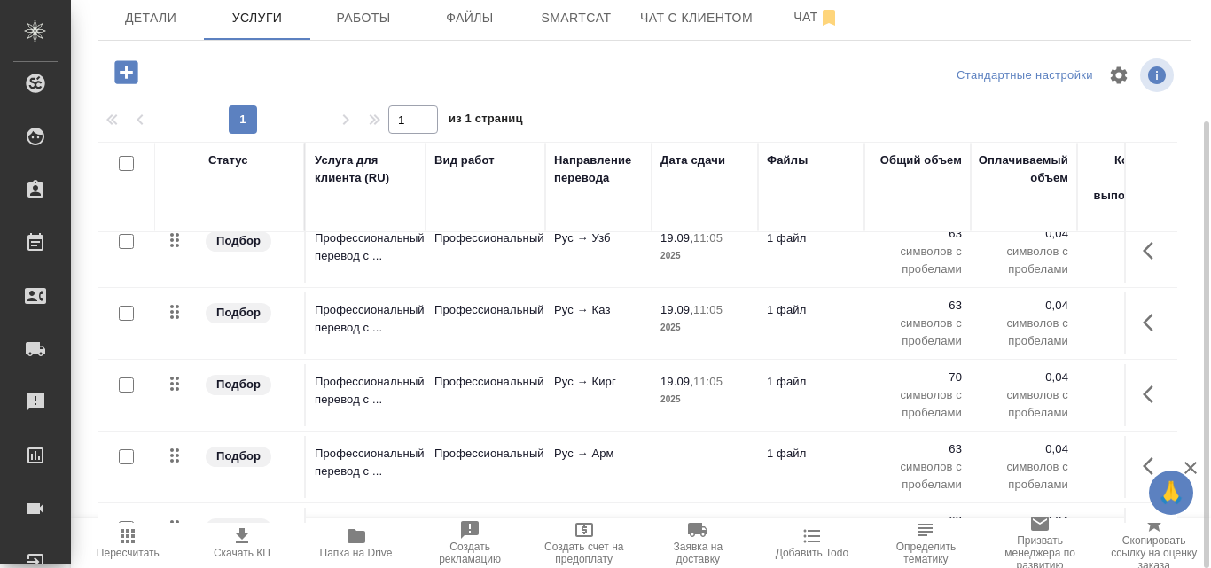
click at [250, 536] on icon "button" at bounding box center [241, 536] width 21 height 21
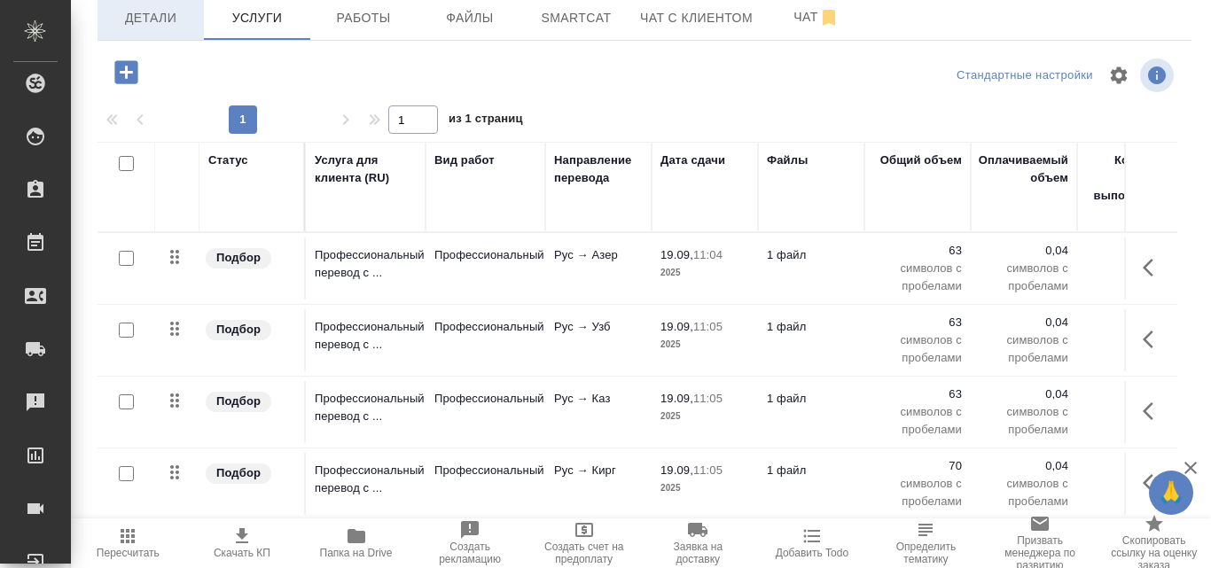
click at [155, 25] on span "Детали" at bounding box center [150, 18] width 85 height 22
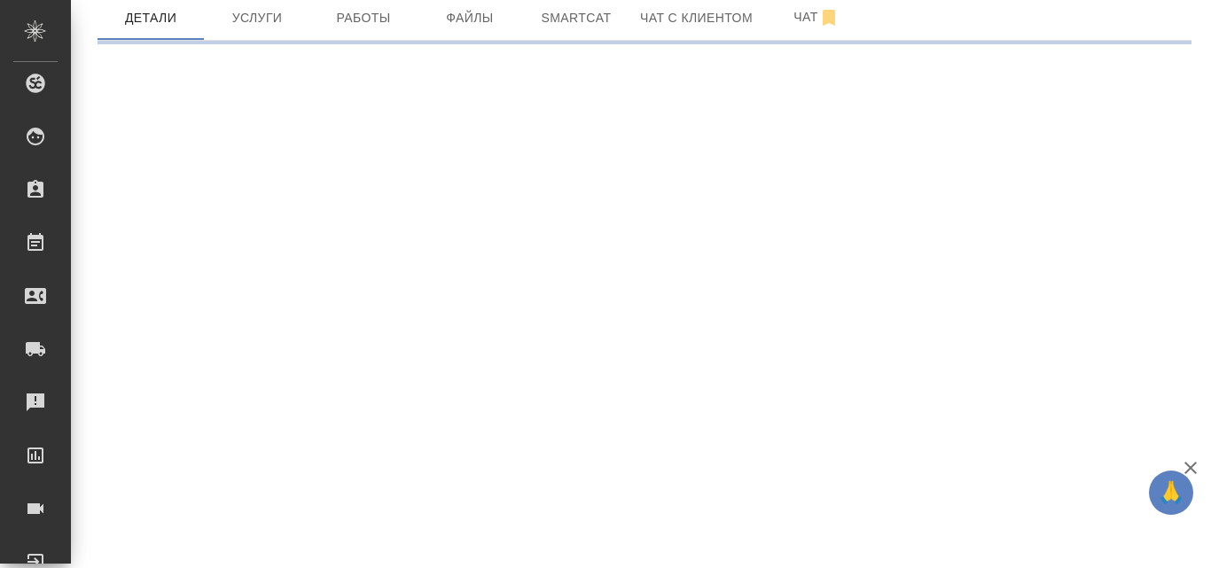
select select "RU"
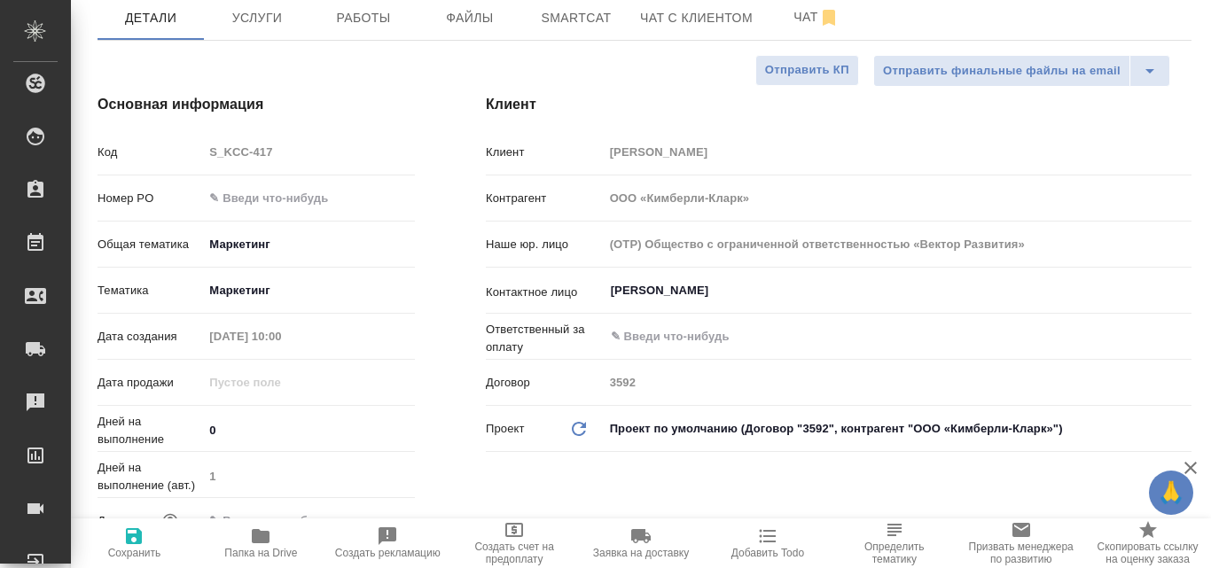
type textarea "x"
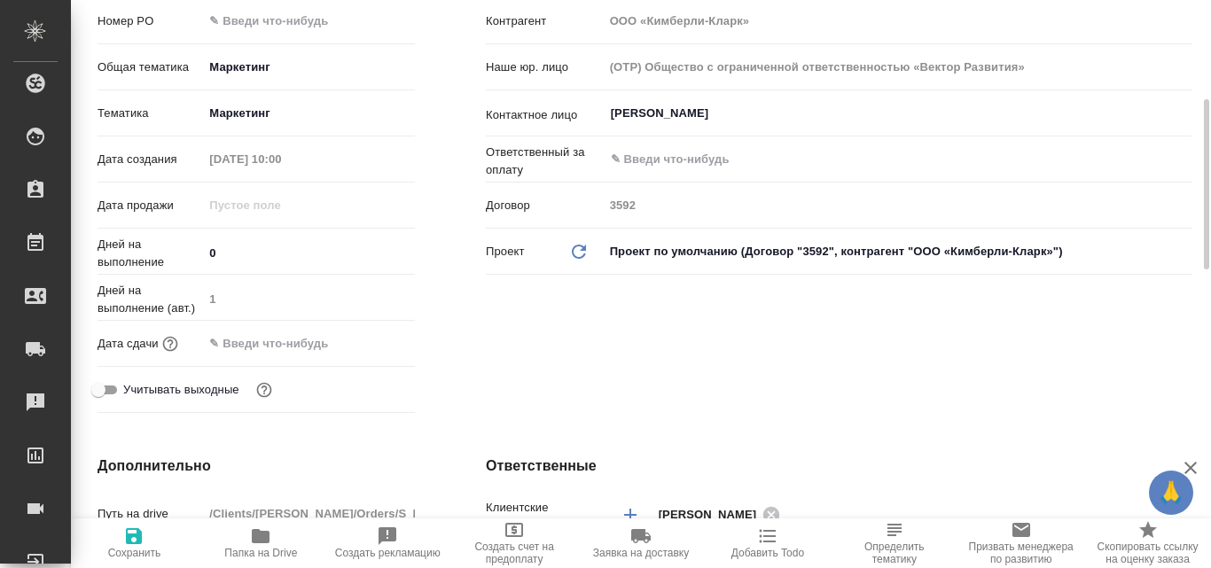
scroll to position [509, 0]
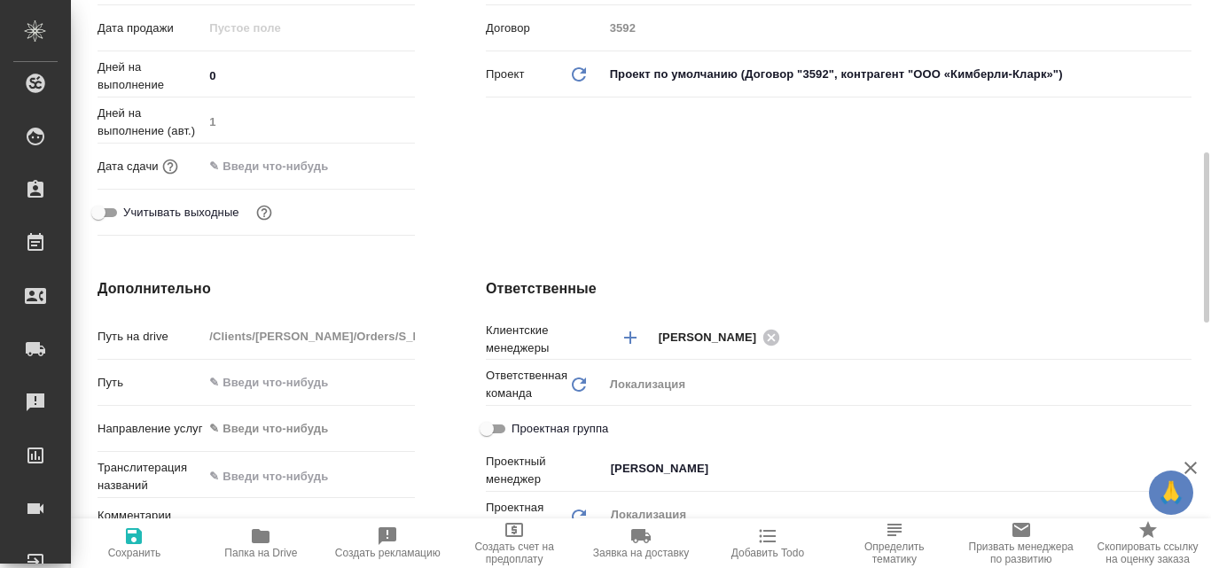
click at [272, 170] on input "text" at bounding box center [280, 166] width 155 height 26
click at [364, 168] on icon "button" at bounding box center [363, 164] width 21 height 21
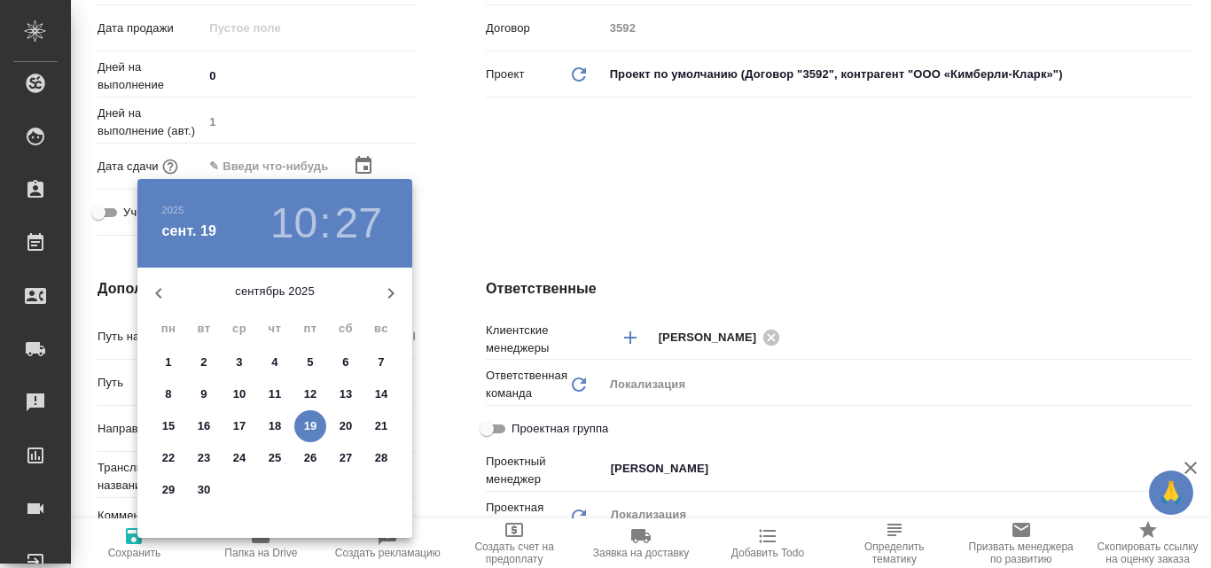
click at [311, 426] on p "19" at bounding box center [310, 427] width 13 height 18
type input "19.09.2025 10:27"
type textarea "x"
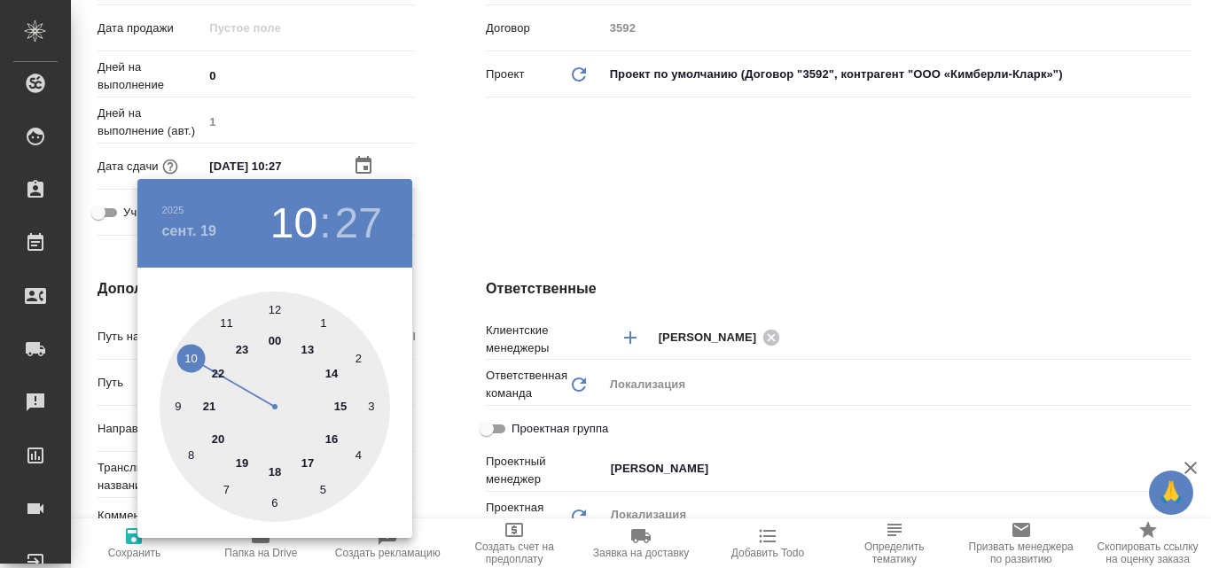
click at [278, 471] on div at bounding box center [275, 407] width 231 height 231
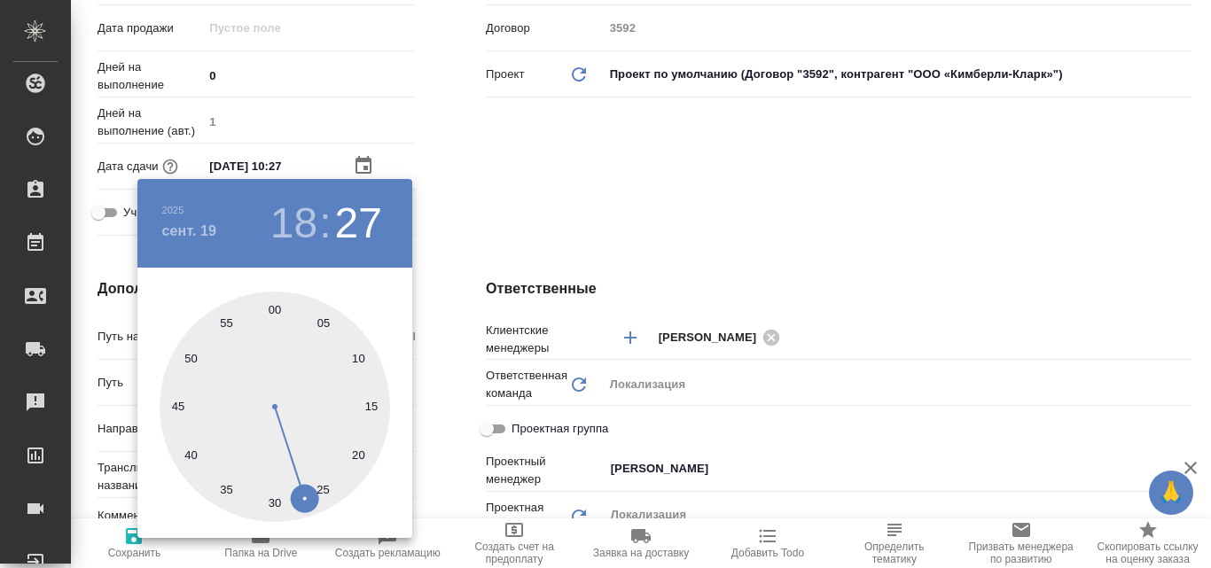
type input "19.09.2025 18:27"
type textarea "x"
click at [278, 312] on div at bounding box center [275, 407] width 231 height 231
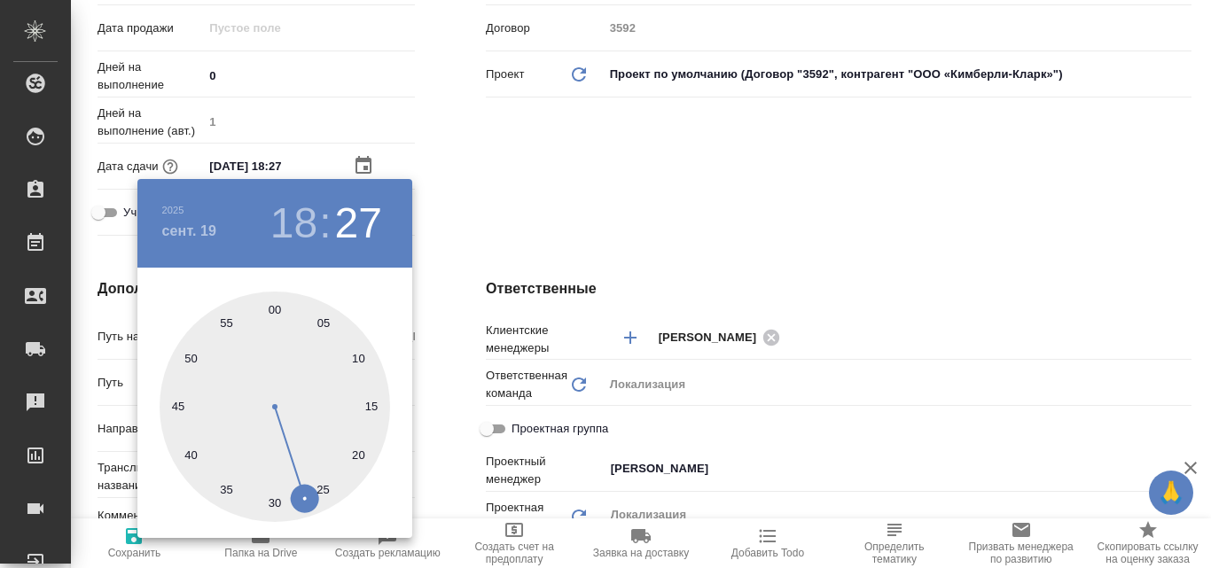
type input "19.09.2025 18:00"
type textarea "x"
click at [504, 197] on div at bounding box center [605, 284] width 1211 height 568
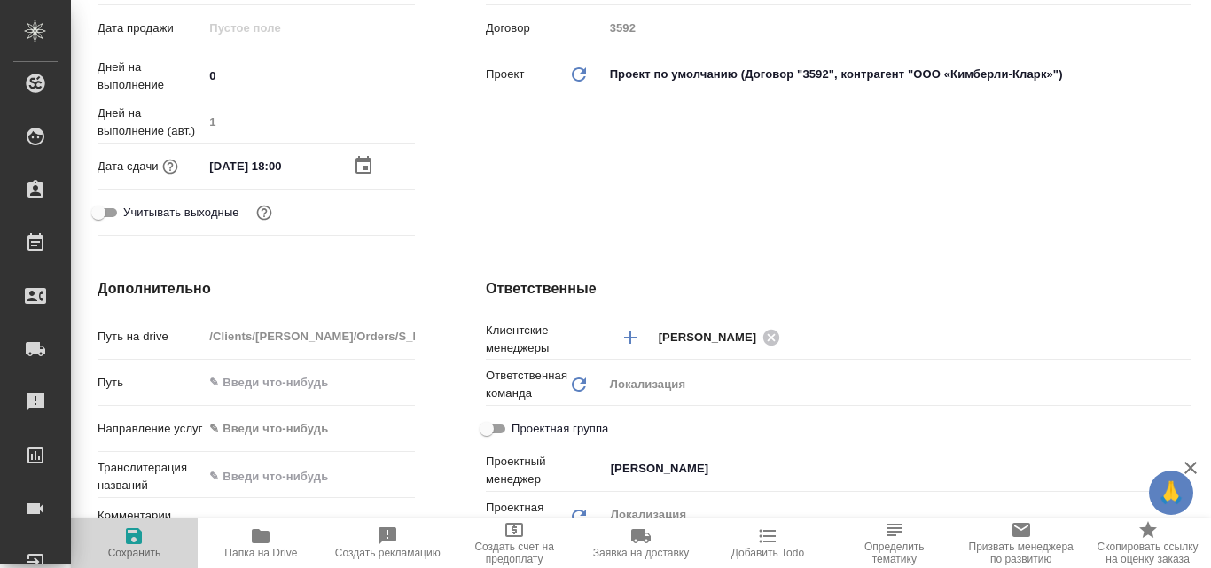
click at [140, 535] on icon "button" at bounding box center [134, 536] width 16 height 16
type textarea "x"
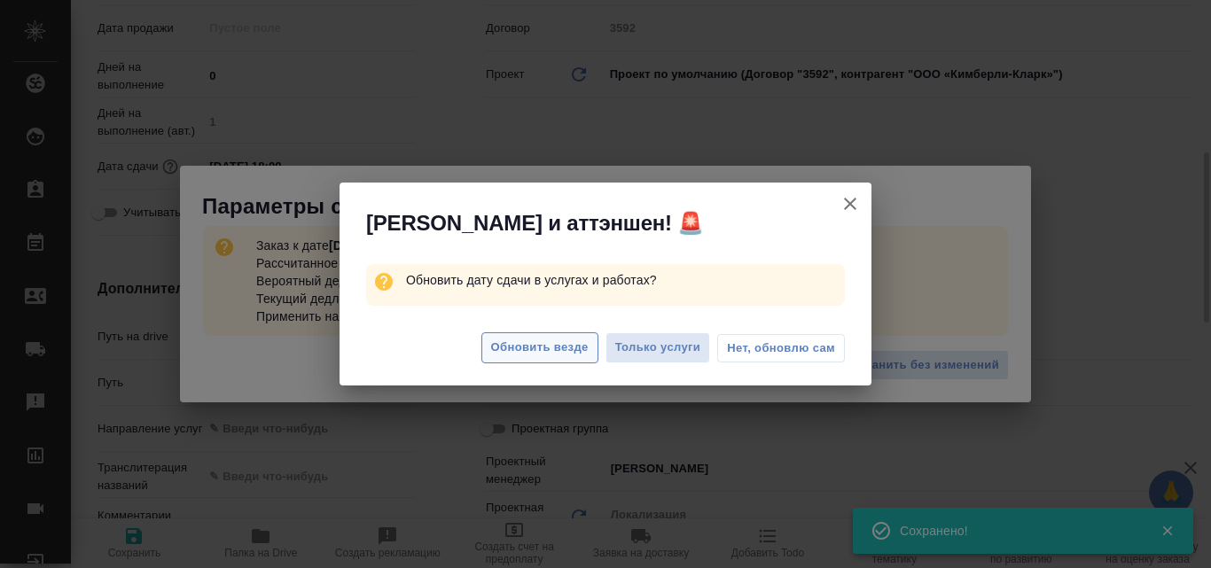
click at [554, 356] on span "Обновить везде" at bounding box center [540, 348] width 98 height 20
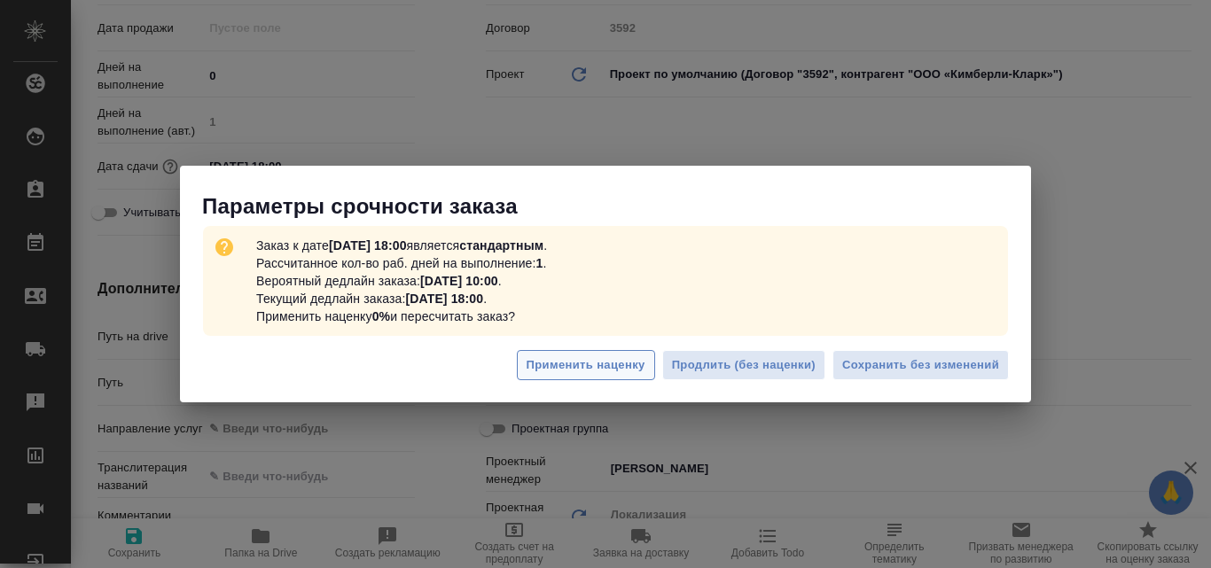
click at [576, 368] on span "Применить наценку" at bounding box center [586, 366] width 119 height 20
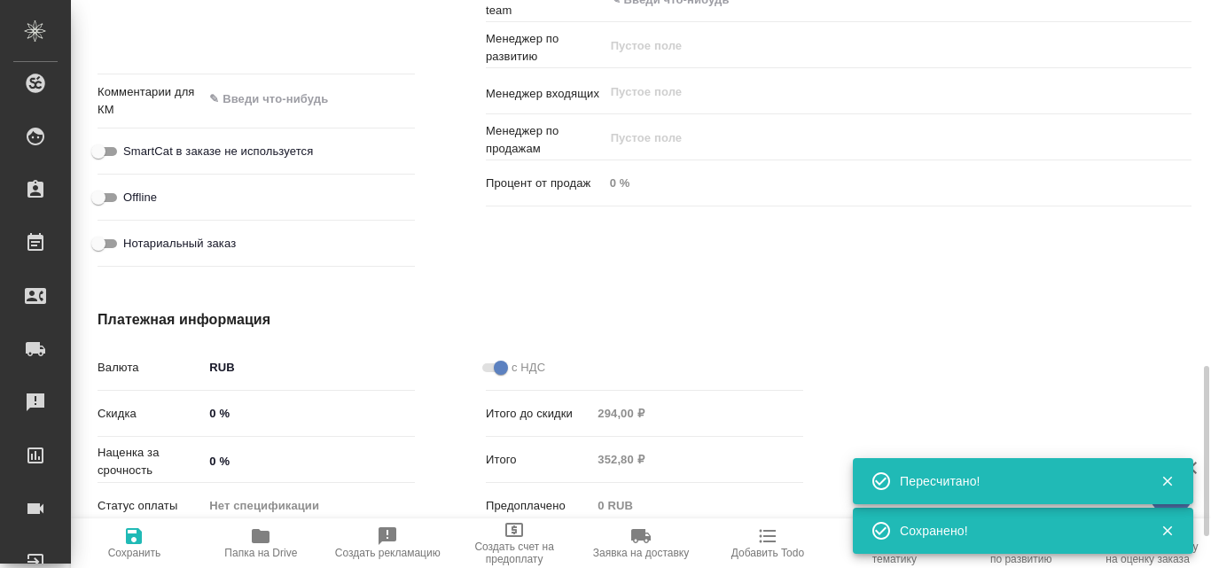
scroll to position [1350, 0]
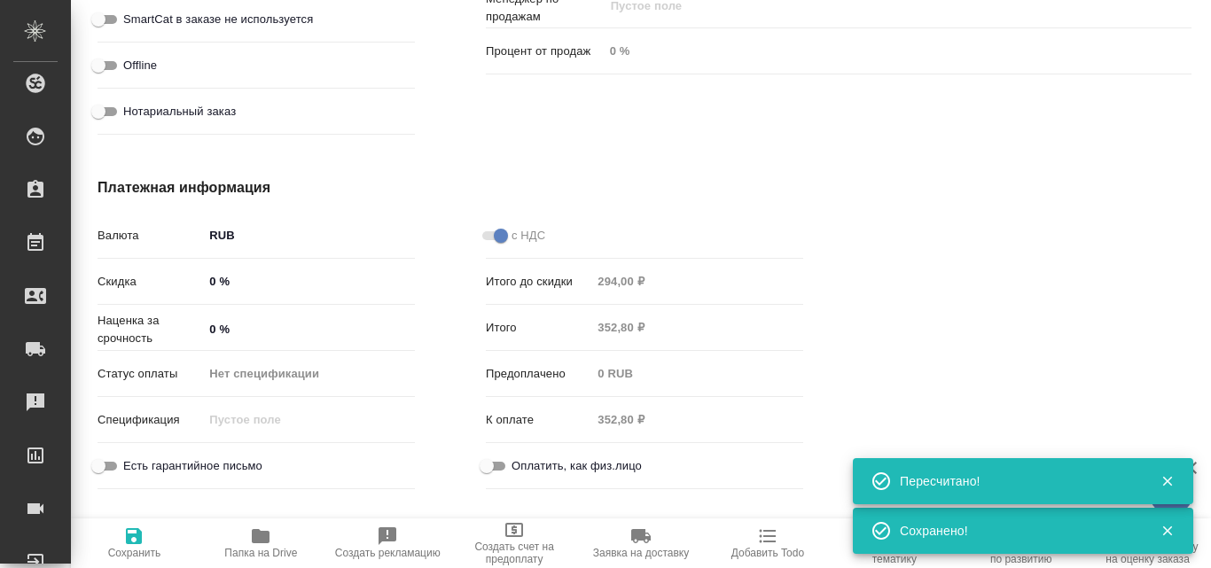
click at [206, 327] on input "0 %" at bounding box center [309, 330] width 212 height 26
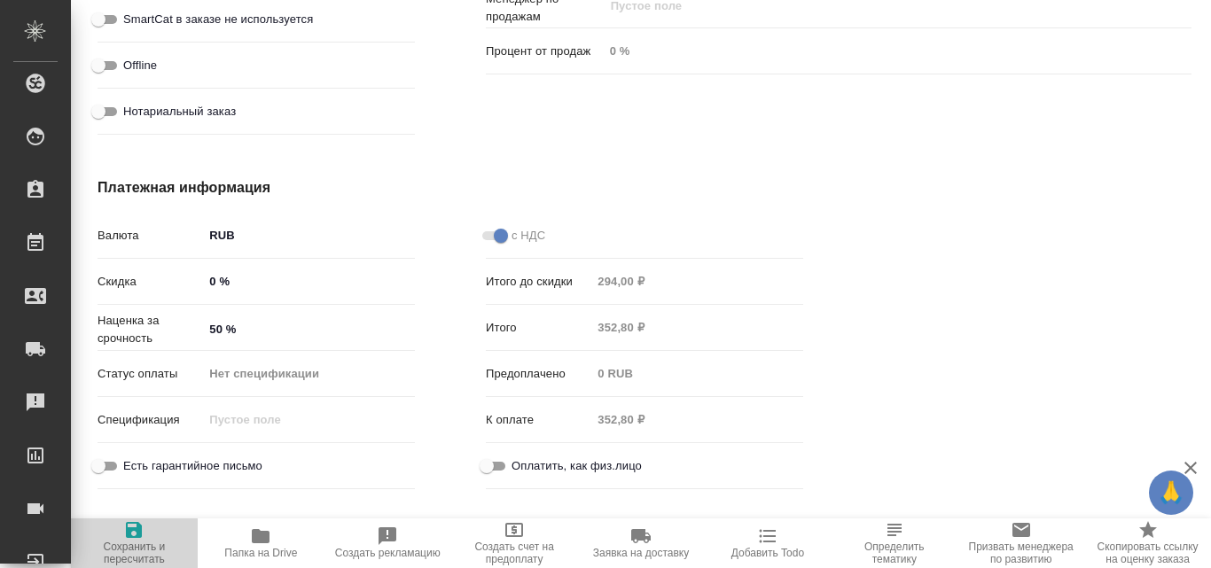
click at [145, 531] on icon "button" at bounding box center [133, 530] width 21 height 21
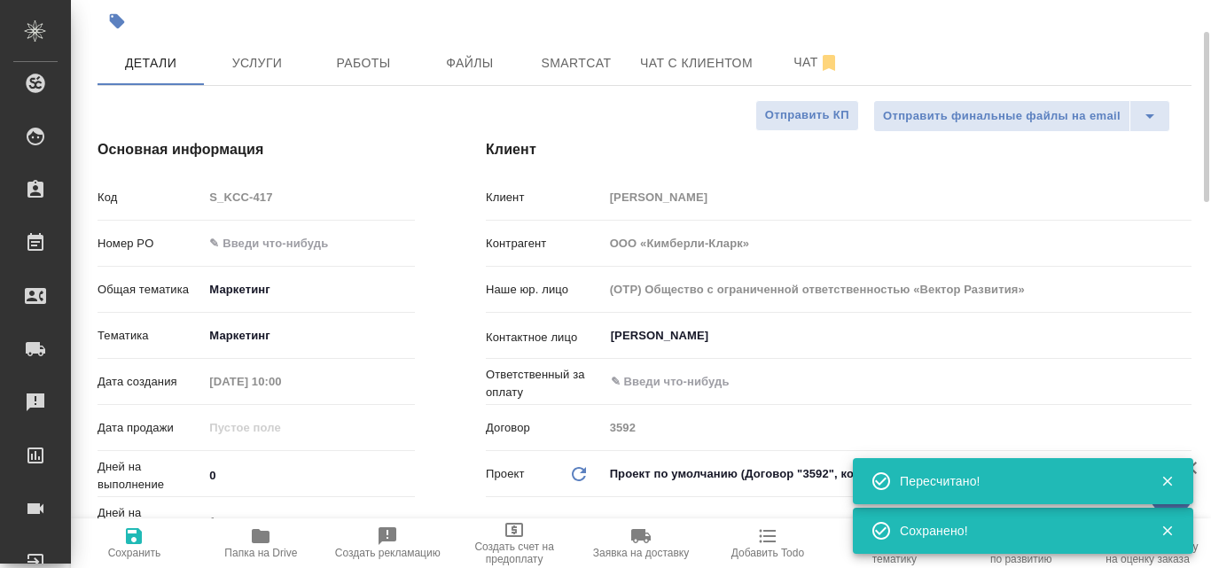
scroll to position [0, 0]
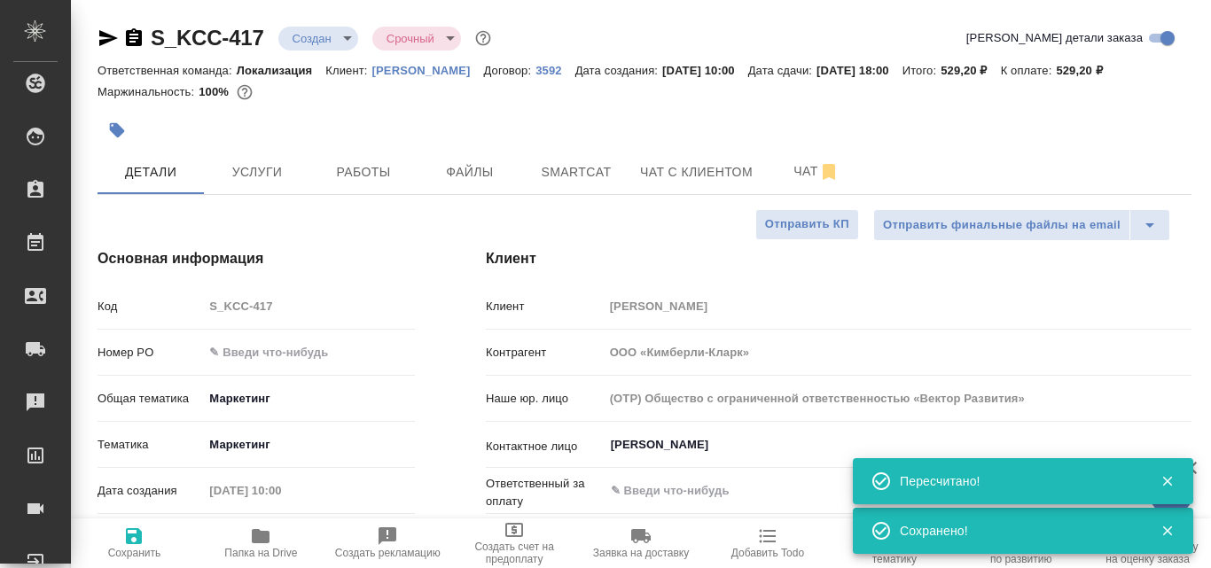
click at [347, 37] on body "🙏 .cls-1 fill:#fff; AWATERA Valyaeva Anna Клиенты Спецификации Заказы 100 Чаты …" at bounding box center [605, 284] width 1211 height 568
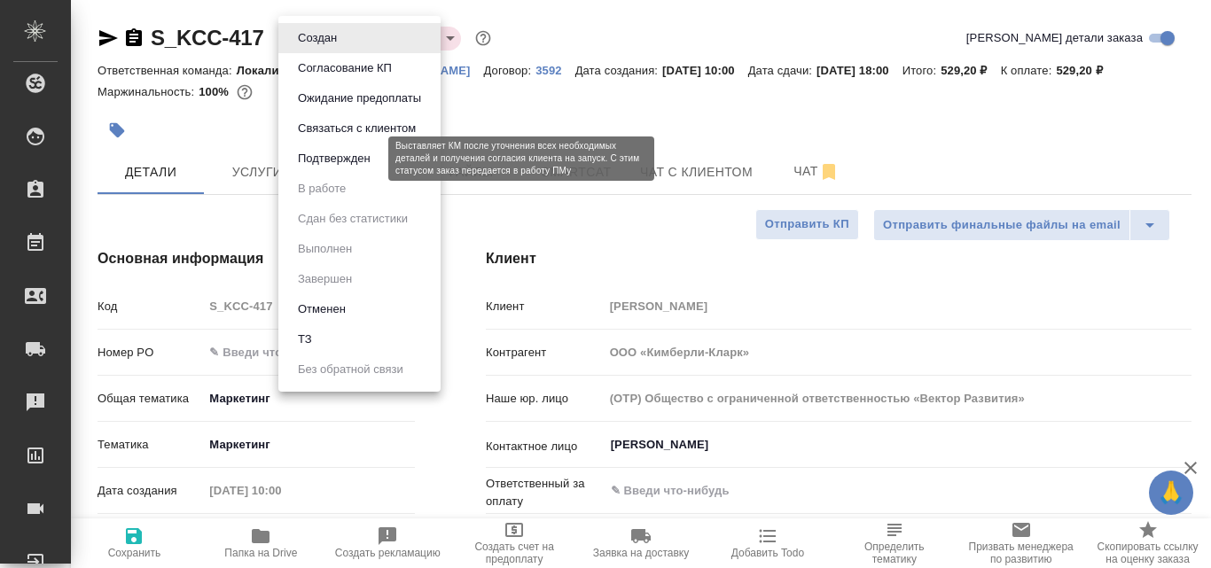
click at [322, 153] on button "Подтвержден" at bounding box center [334, 159] width 83 height 20
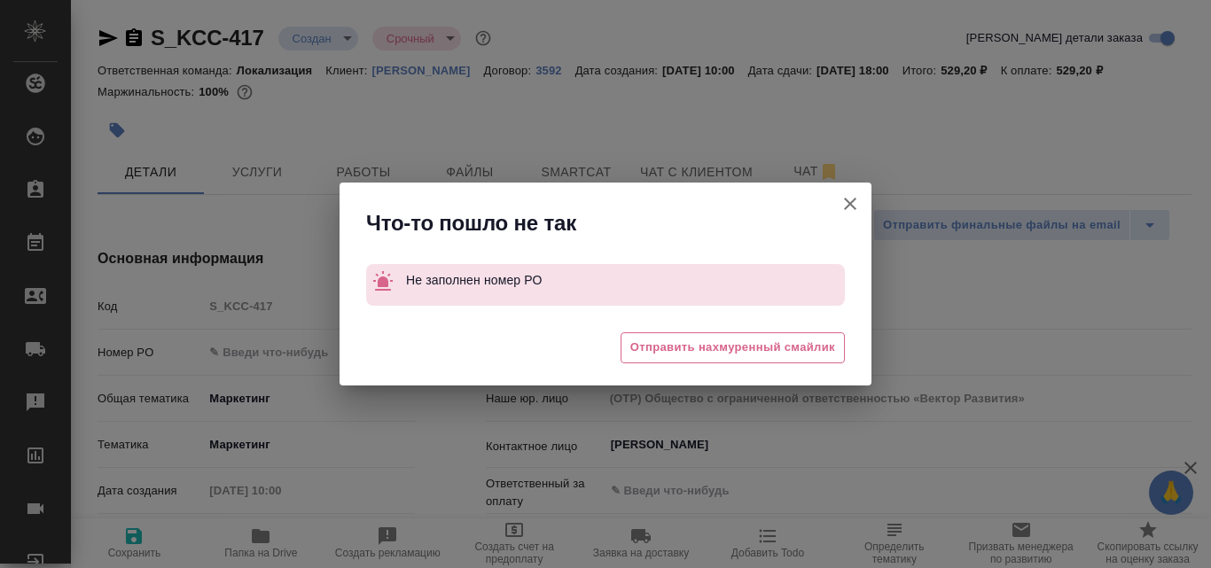
click at [852, 212] on icon "button" at bounding box center [850, 203] width 21 height 21
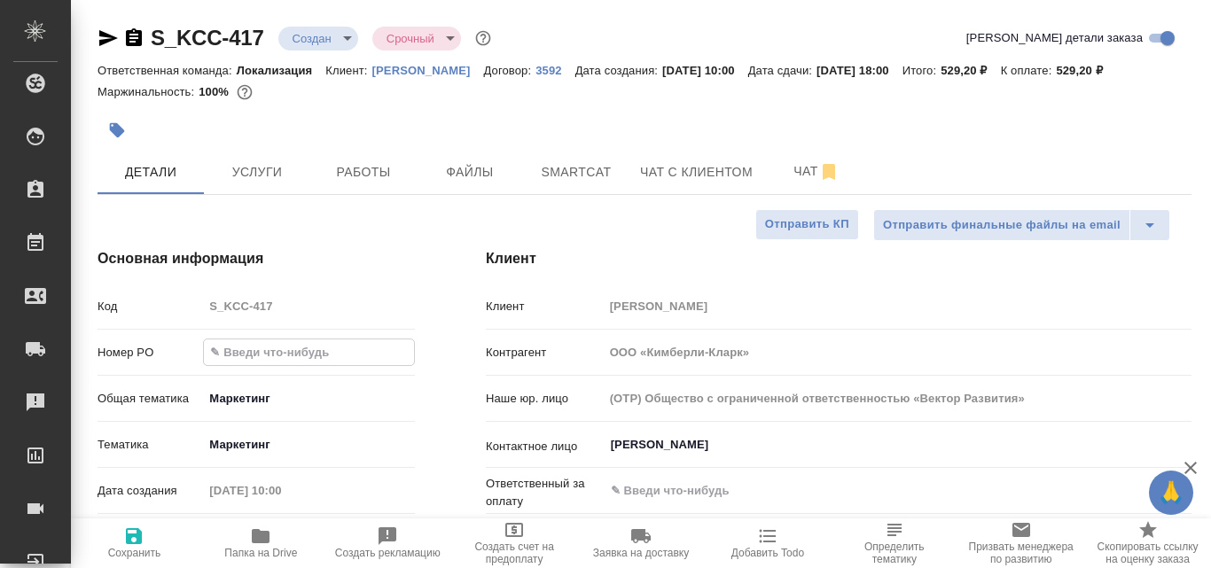
click at [268, 354] on input "text" at bounding box center [309, 353] width 210 height 26
click at [145, 540] on span "Сохранить" at bounding box center [135, 543] width 106 height 34
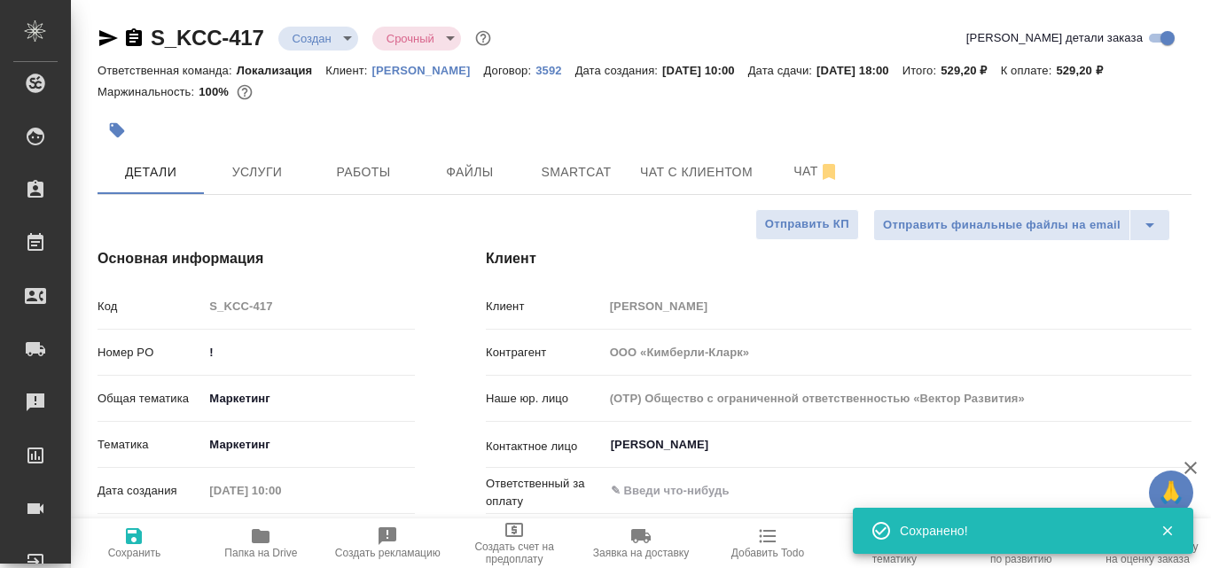
click at [349, 34] on body "🙏 .cls-1 fill:#fff; AWATERA Valyaeva Anna Клиенты Спецификации Заказы 100 Чаты …" at bounding box center [605, 284] width 1211 height 568
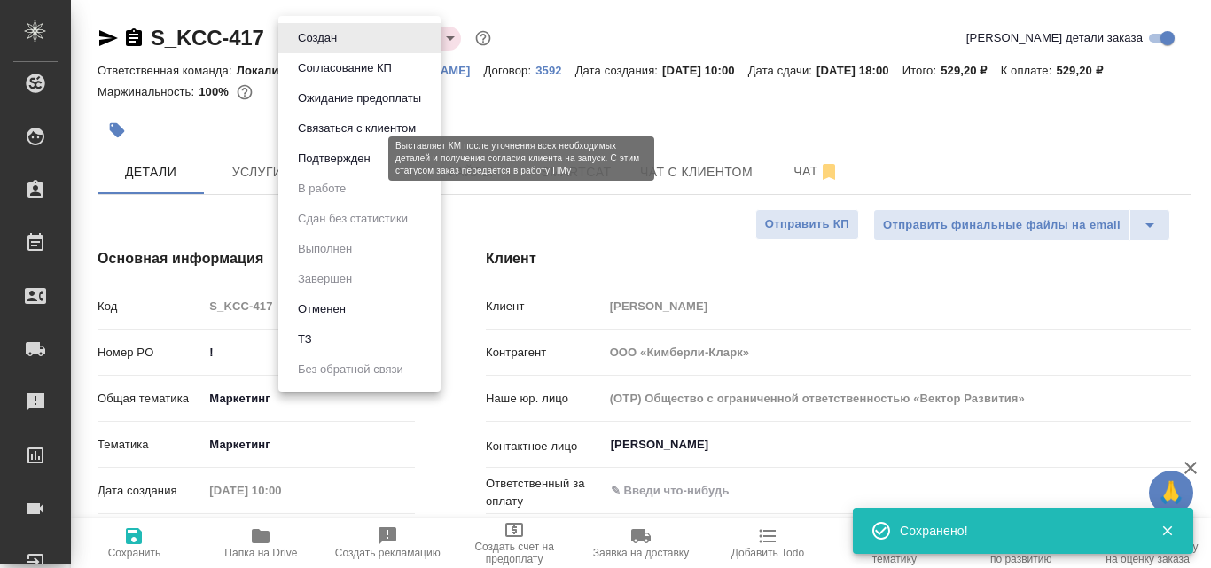
click at [347, 158] on button "Подтвержден" at bounding box center [334, 159] width 83 height 20
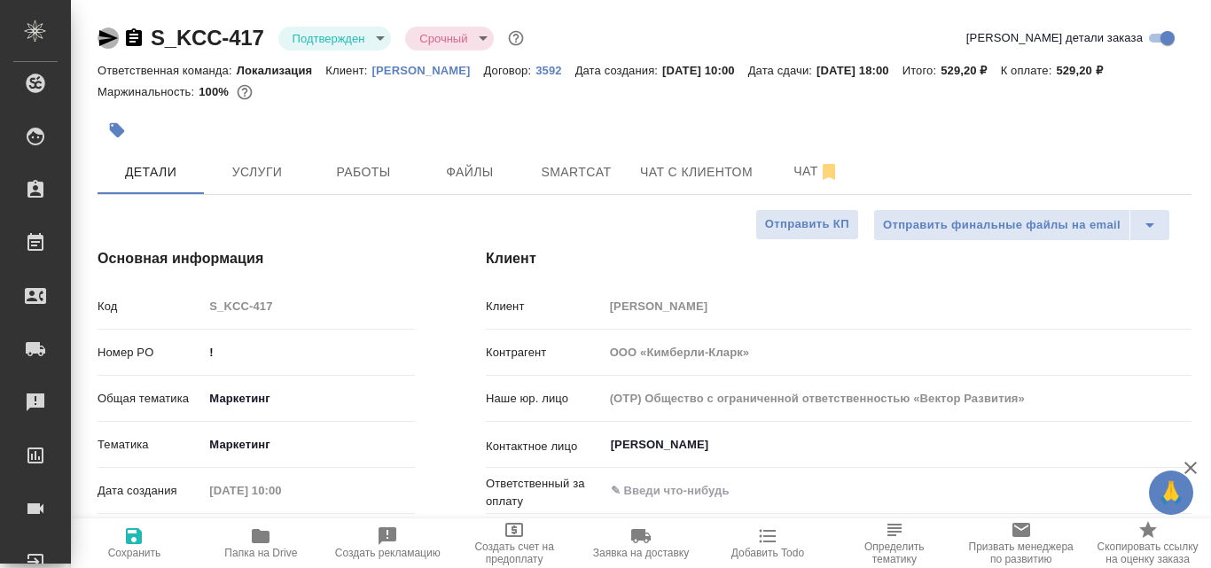
click at [104, 40] on icon "button" at bounding box center [108, 38] width 19 height 16
drag, startPoint x: 267, startPoint y: 40, endPoint x: 147, endPoint y: 34, distance: 119.9
click at [147, 34] on div "S_KCC-417 Подтвержден confirmed Срочный urgent" at bounding box center [313, 38] width 430 height 28
copy link "S_KCC-417"
drag, startPoint x: 1122, startPoint y: 70, endPoint x: 1090, endPoint y: 69, distance: 32.8
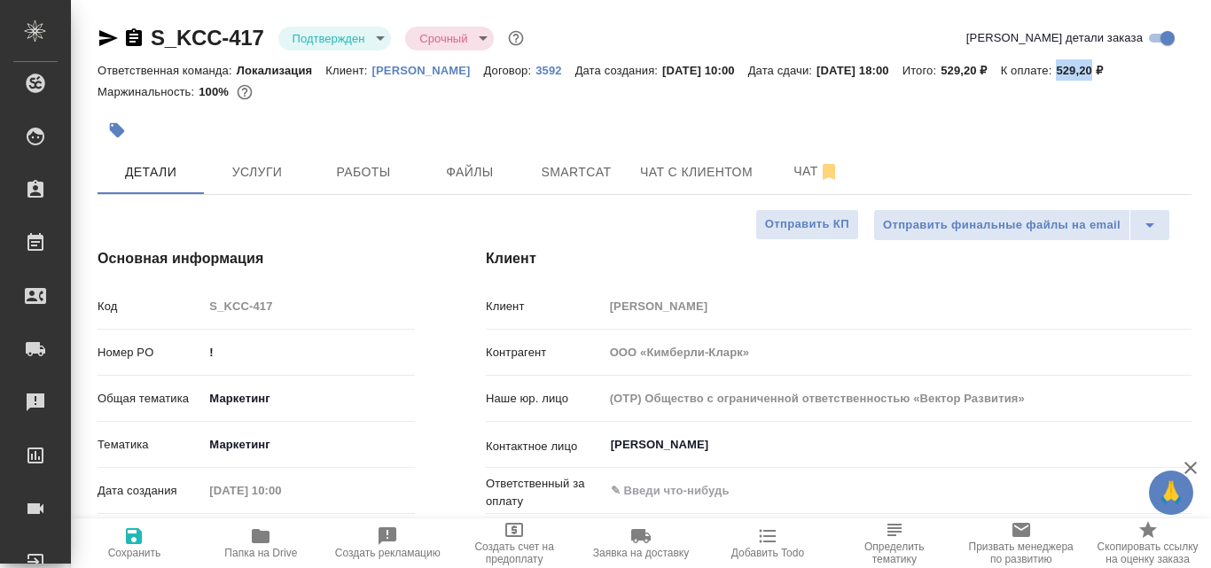
click at [1090, 69] on p "529,20 ₽" at bounding box center [1086, 70] width 60 height 13
copy p "529,20"
